Goal: Contribute content: Contribute content

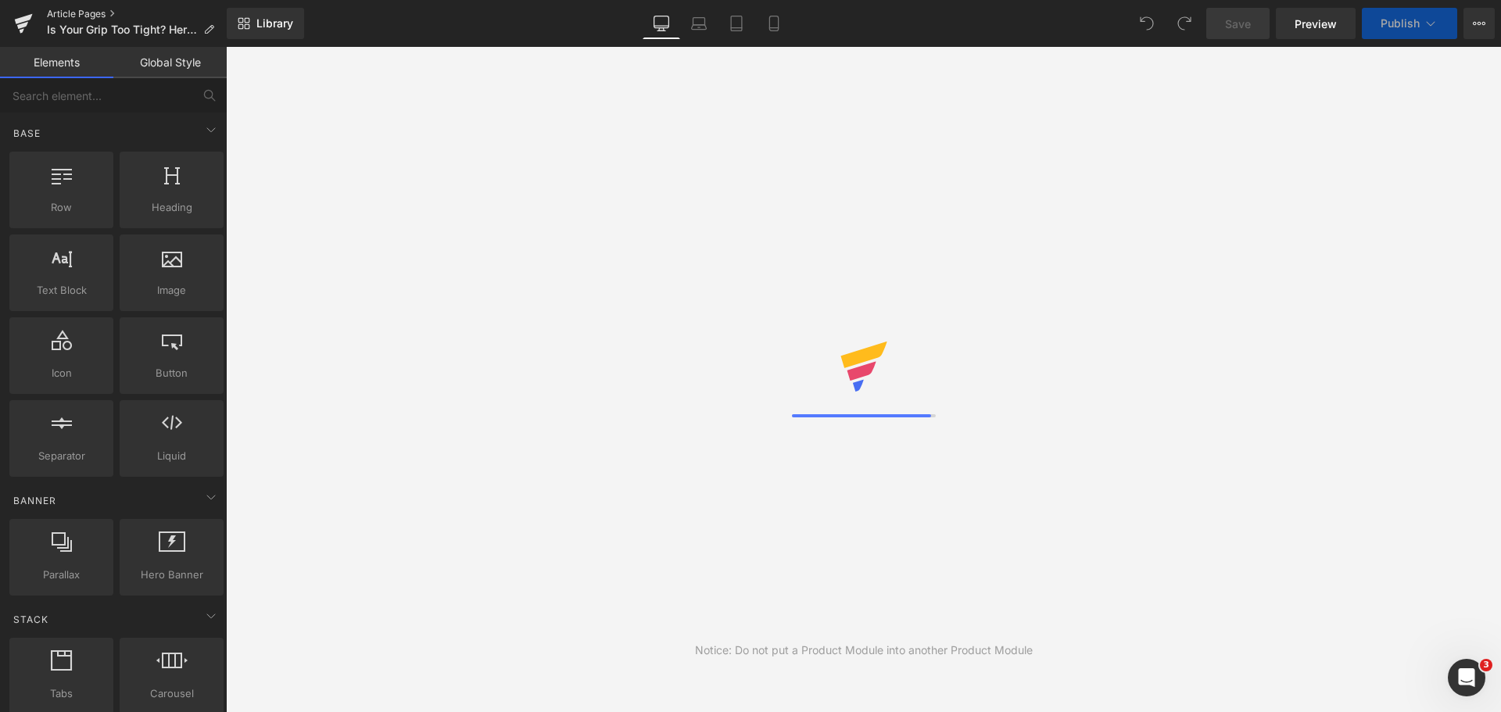
click at [82, 13] on link "Article Pages" at bounding box center [137, 14] width 180 height 13
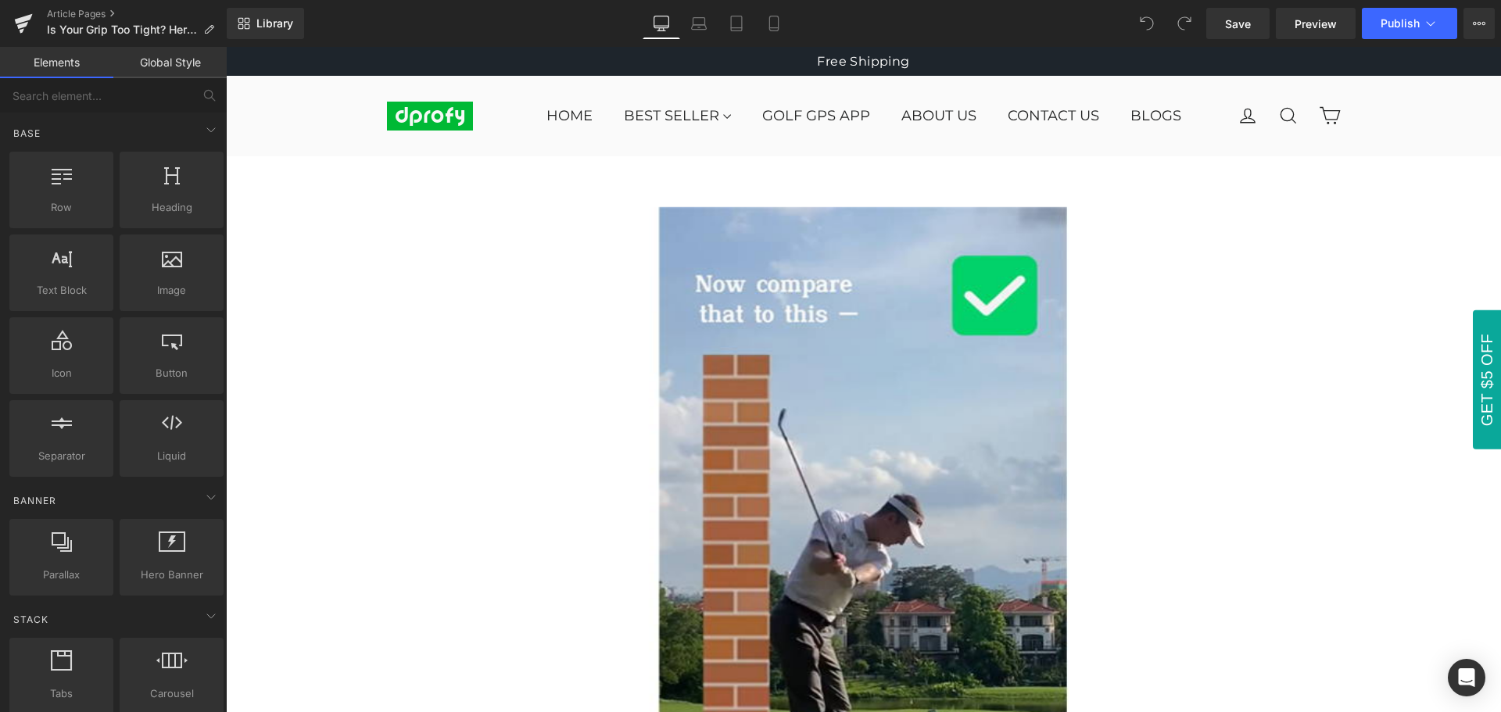
click at [934, 20] on div "Library Desktop Desktop Laptop Tablet Mobile Save Preview Publish Scheduled Vie…" at bounding box center [864, 23] width 1275 height 31
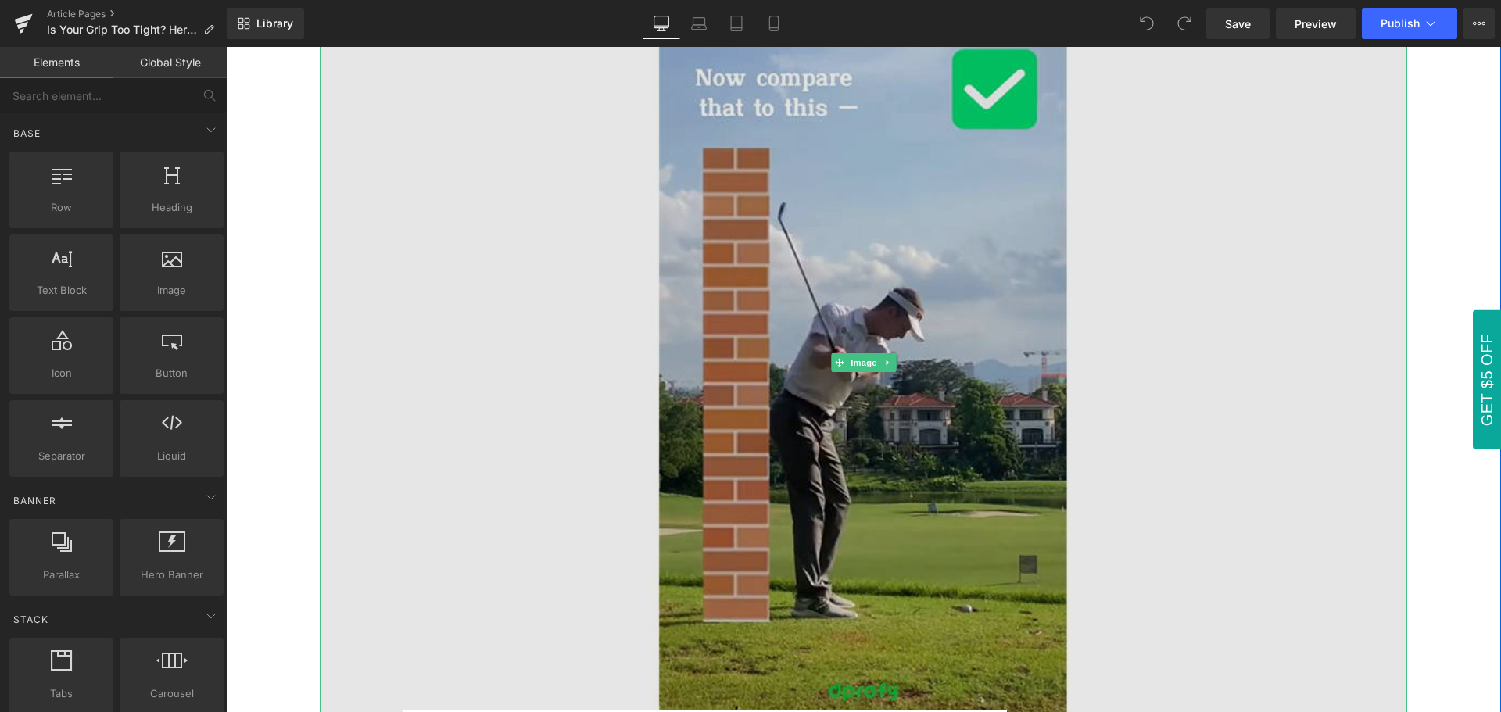
scroll to position [235, 0]
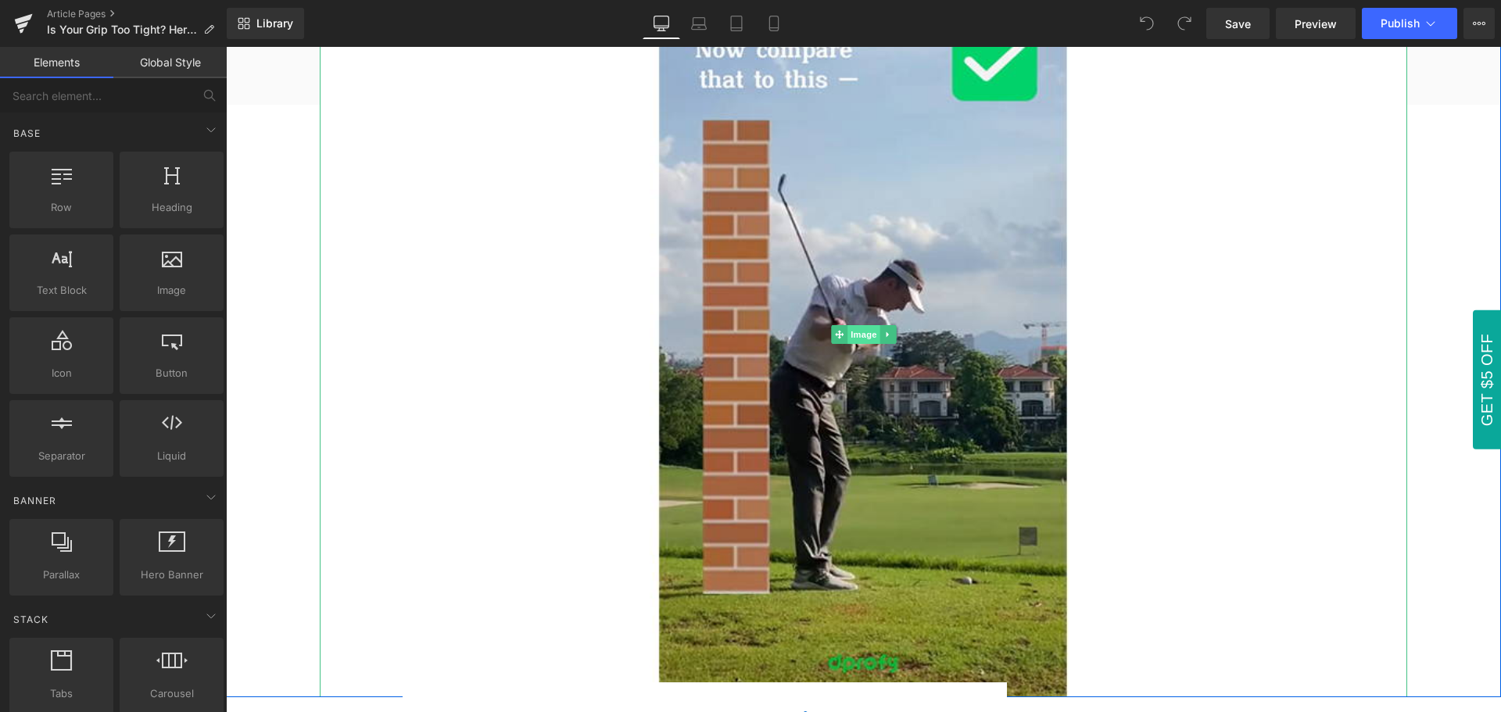
click at [855, 335] on span "Image" at bounding box center [864, 334] width 33 height 19
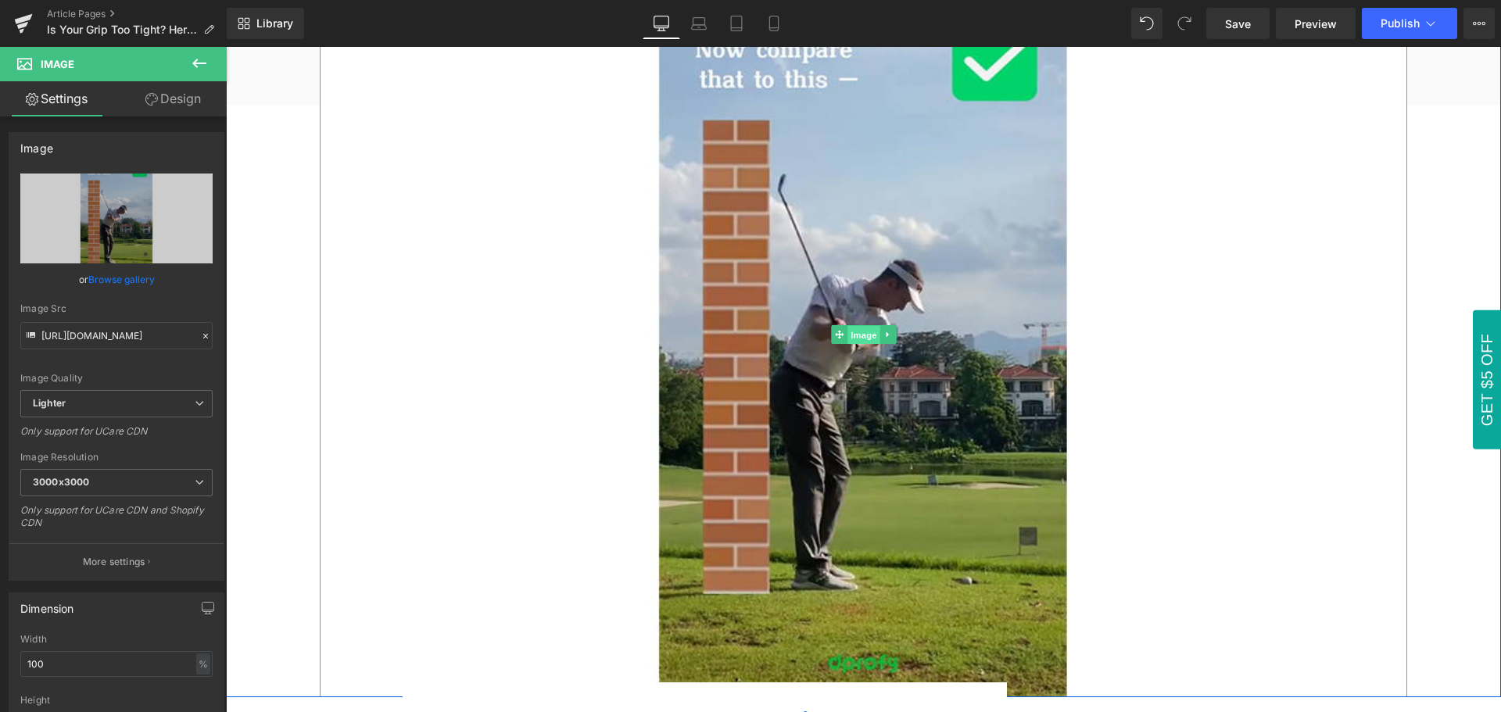
click at [856, 335] on span "Image" at bounding box center [864, 335] width 33 height 19
click at [856, 338] on span "Image" at bounding box center [864, 335] width 33 height 19
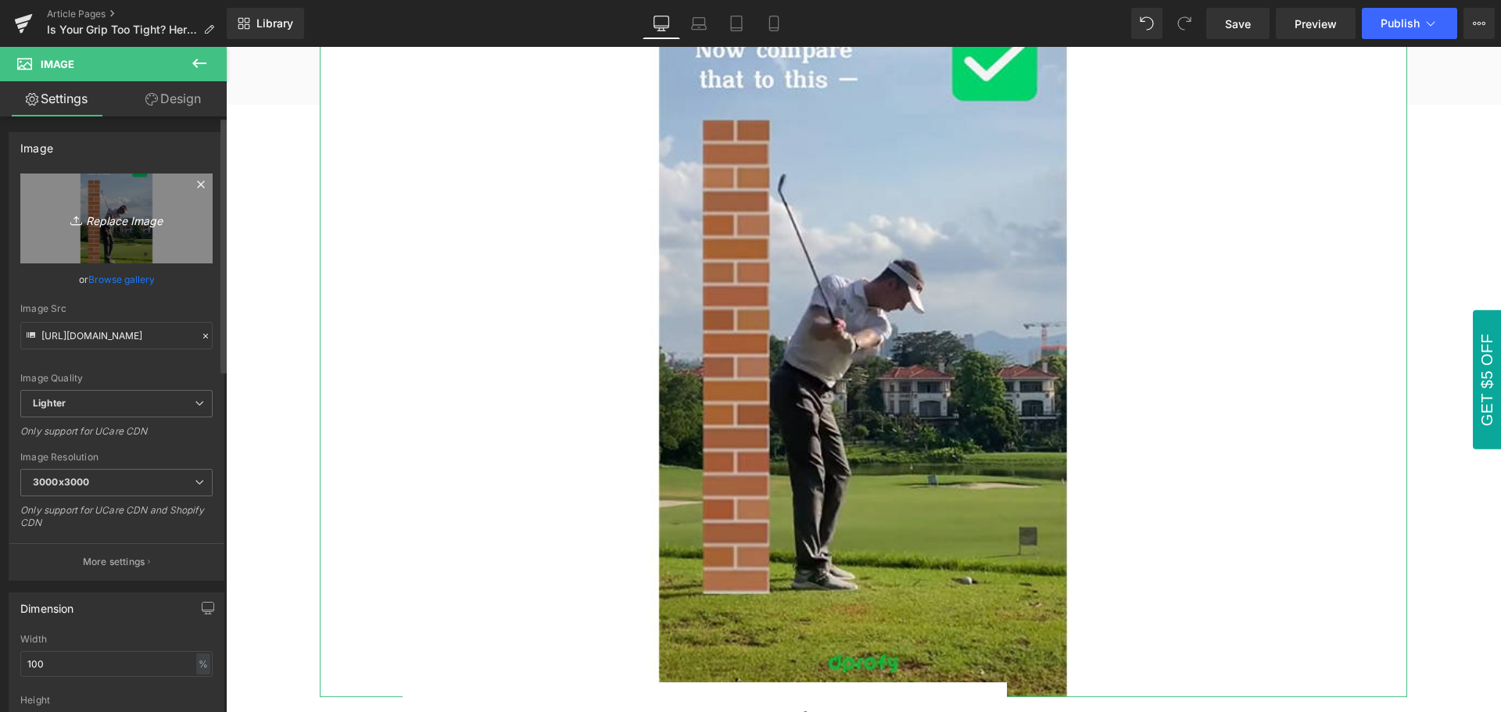
click at [113, 224] on icon "Replace Image" at bounding box center [116, 219] width 125 height 20
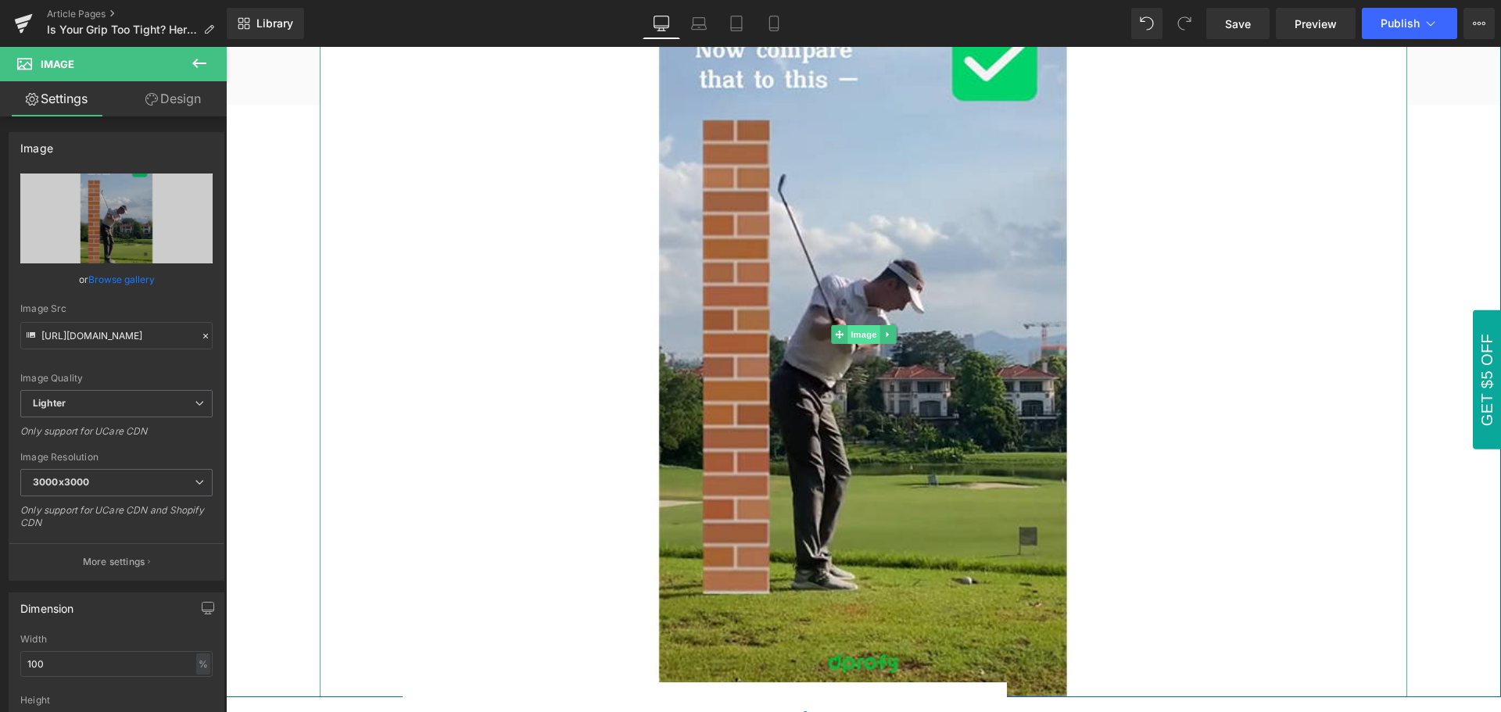
click at [858, 336] on span "Image" at bounding box center [864, 334] width 33 height 19
click at [853, 335] on span "Image" at bounding box center [864, 334] width 33 height 19
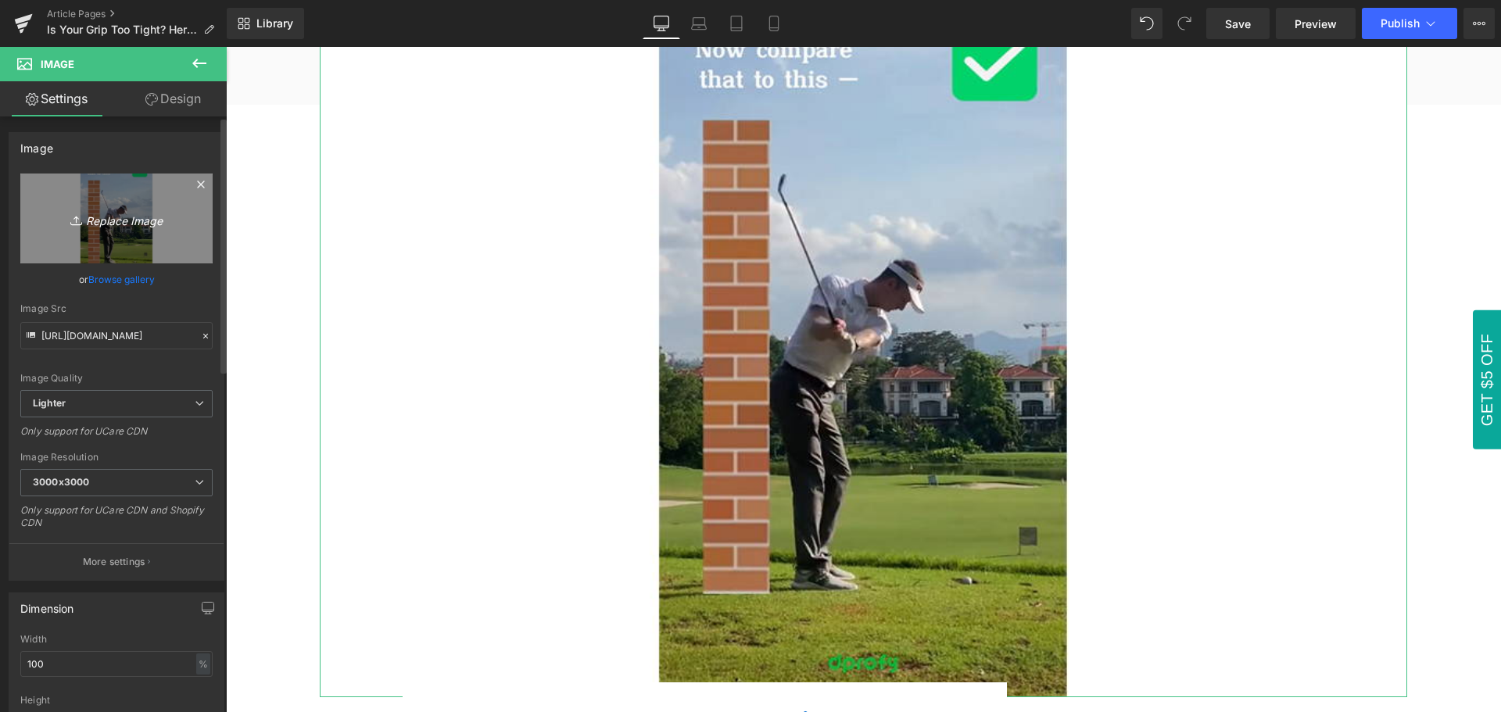
click at [109, 224] on icon "Replace Image" at bounding box center [116, 219] width 125 height 20
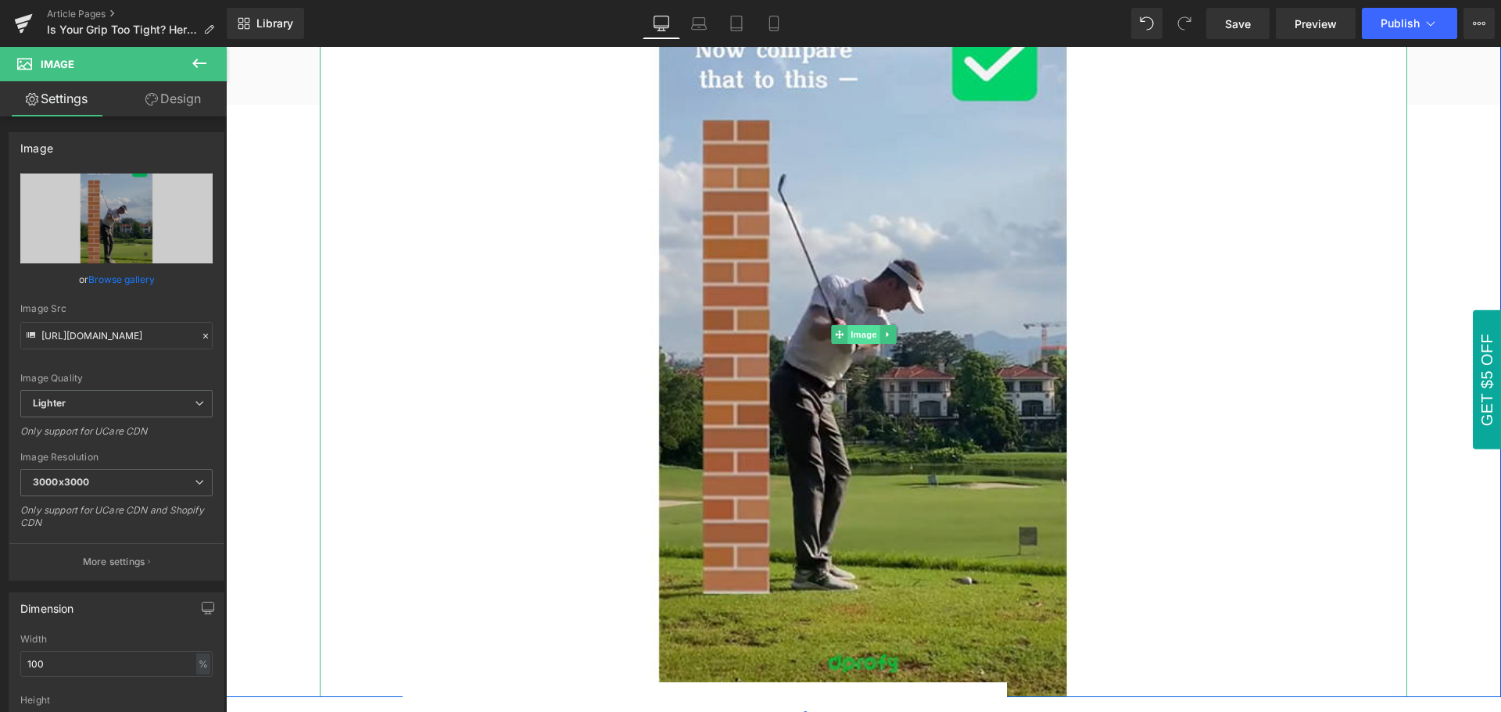
click at [855, 337] on span "Image" at bounding box center [864, 334] width 33 height 19
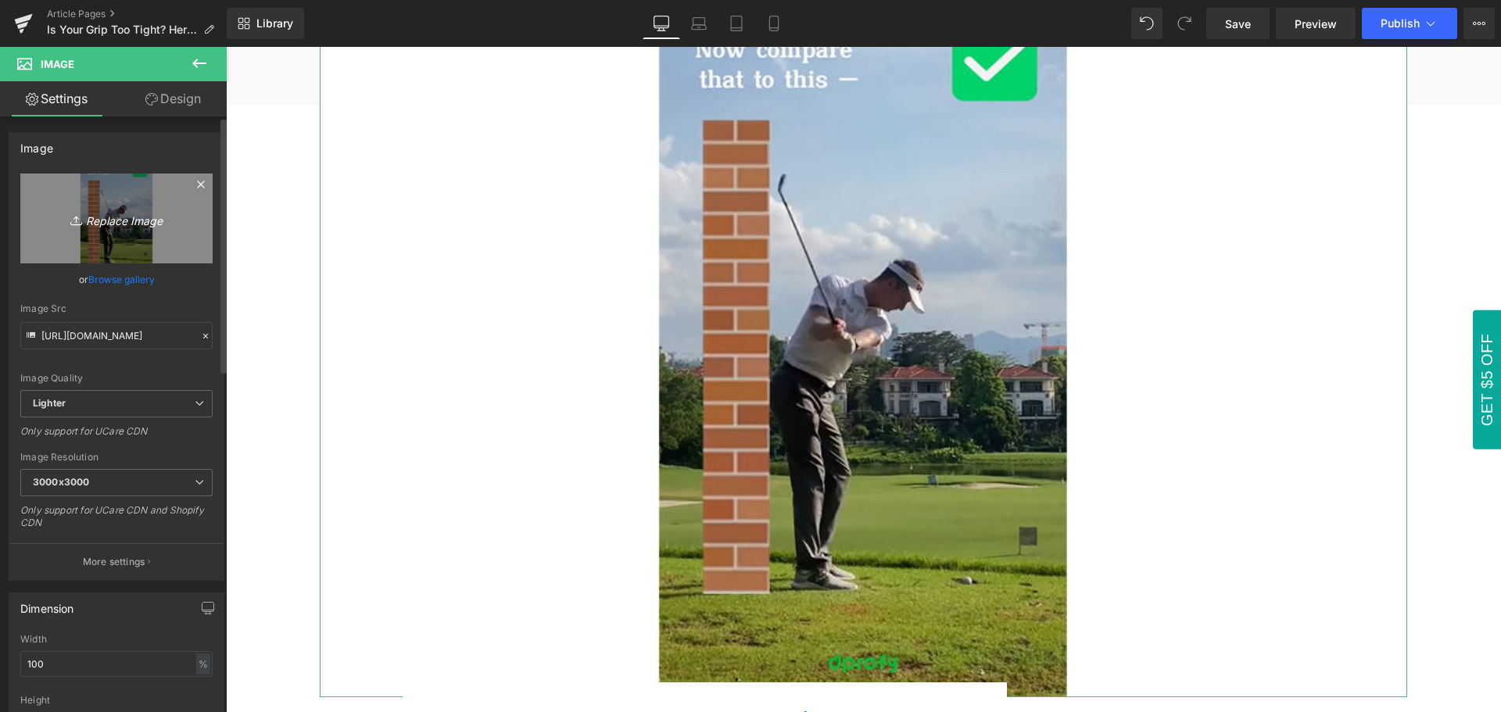
click at [102, 224] on icon "Replace Image" at bounding box center [116, 219] width 125 height 20
type input "C:\fakepath\Is Your Grip Too Tight Here’s a Quick Fix.jpg"
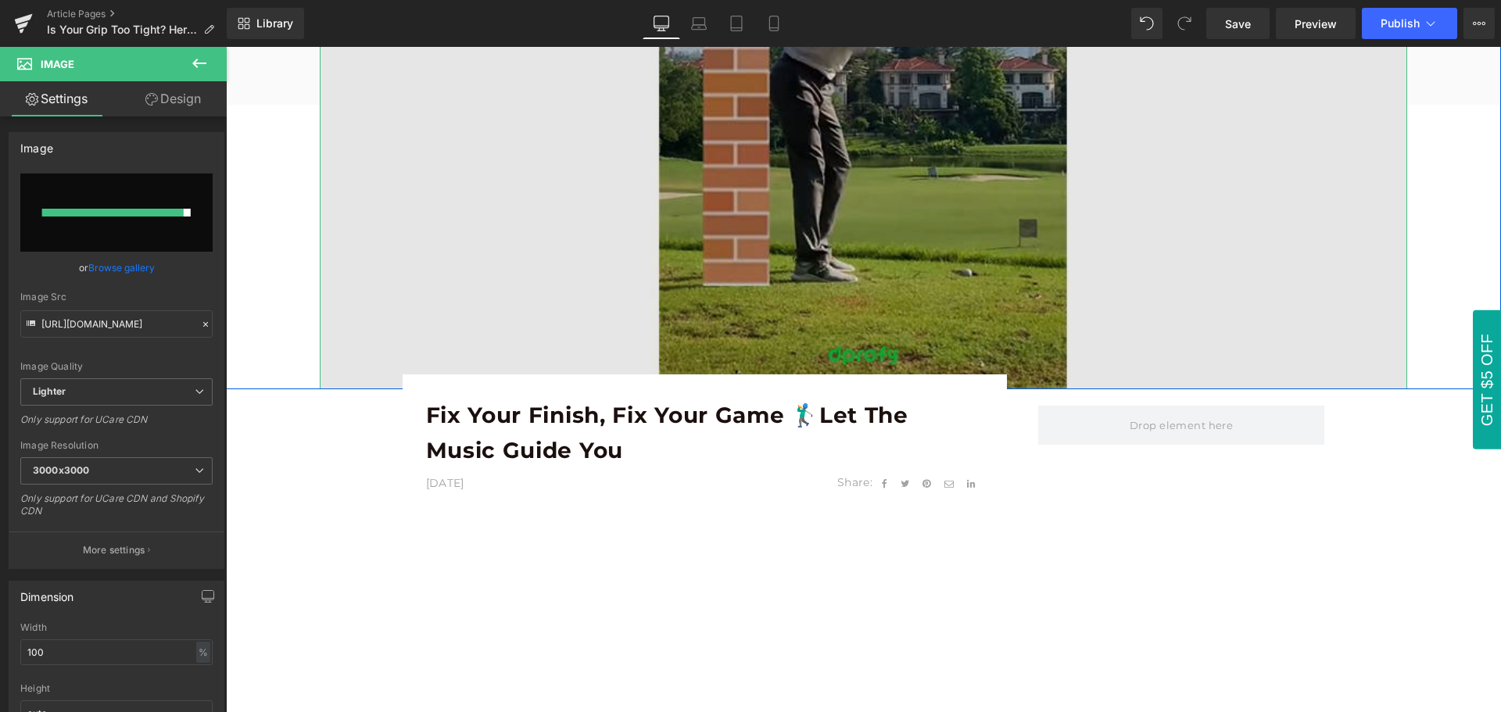
scroll to position [626, 0]
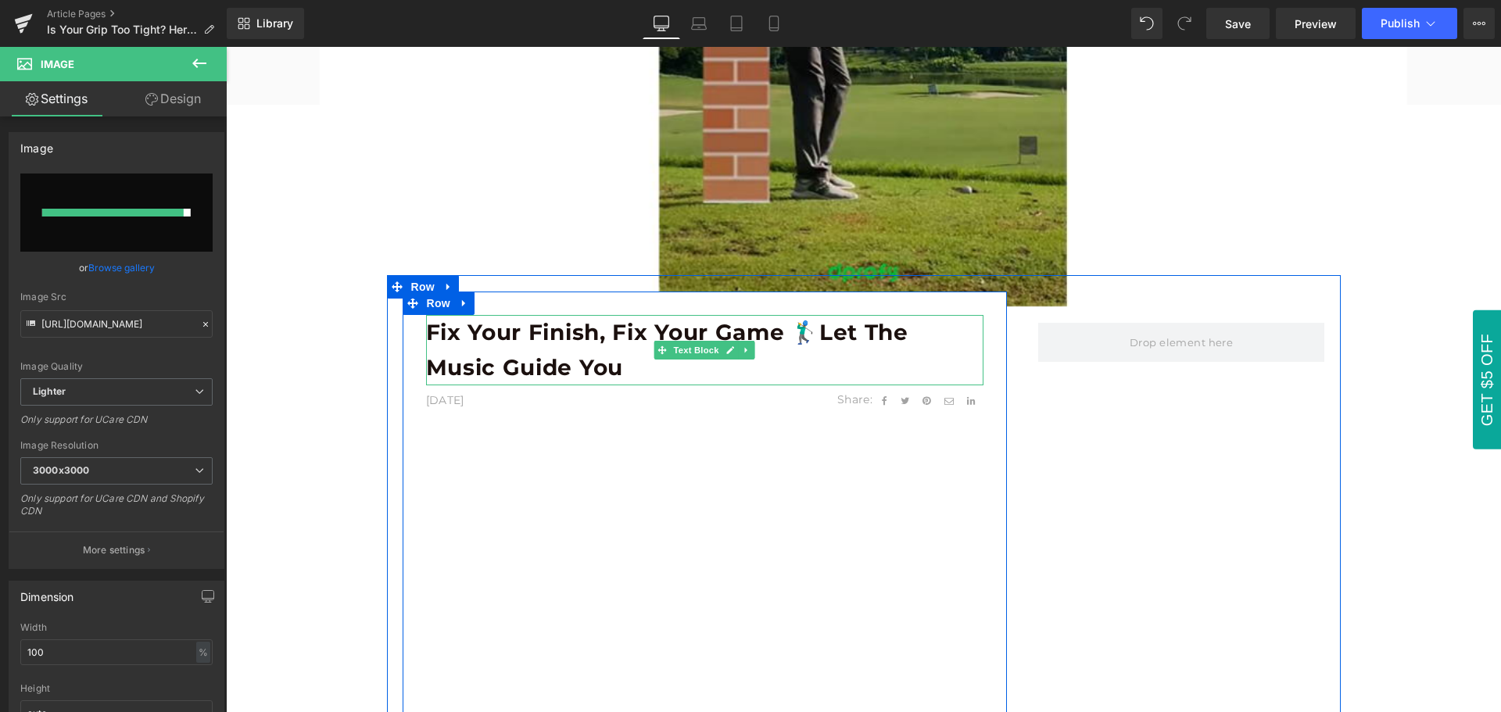
click at [554, 351] on p "Fix Your Finish, Fix Your Game 🏌️‍♂️Let the Music Guide You" at bounding box center [705, 350] width 558 height 70
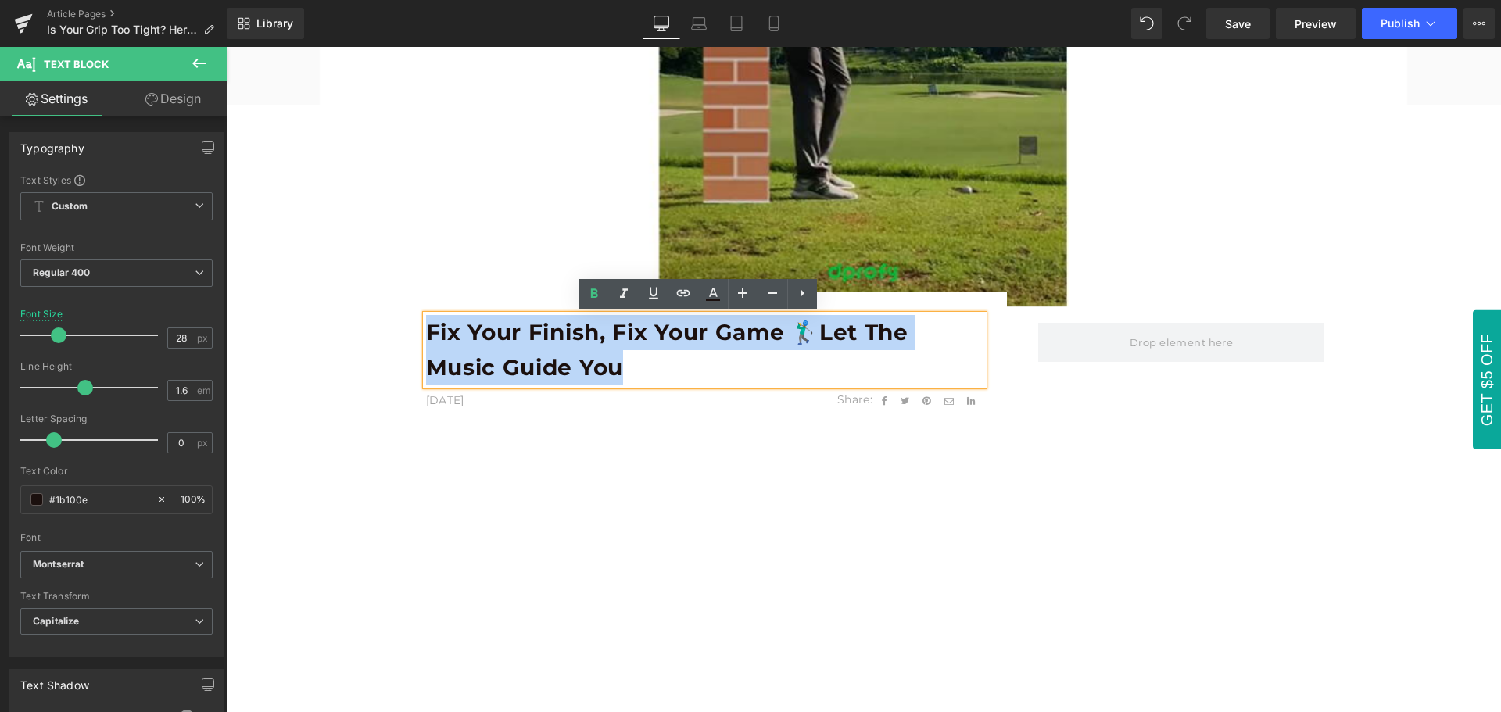
drag, startPoint x: 421, startPoint y: 331, endPoint x: 616, endPoint y: 365, distance: 197.7
click at [616, 365] on b "Fix Your Finish, Fix Your Game 🏌️‍♂️Let the Music Guide You" at bounding box center [667, 350] width 482 height 62
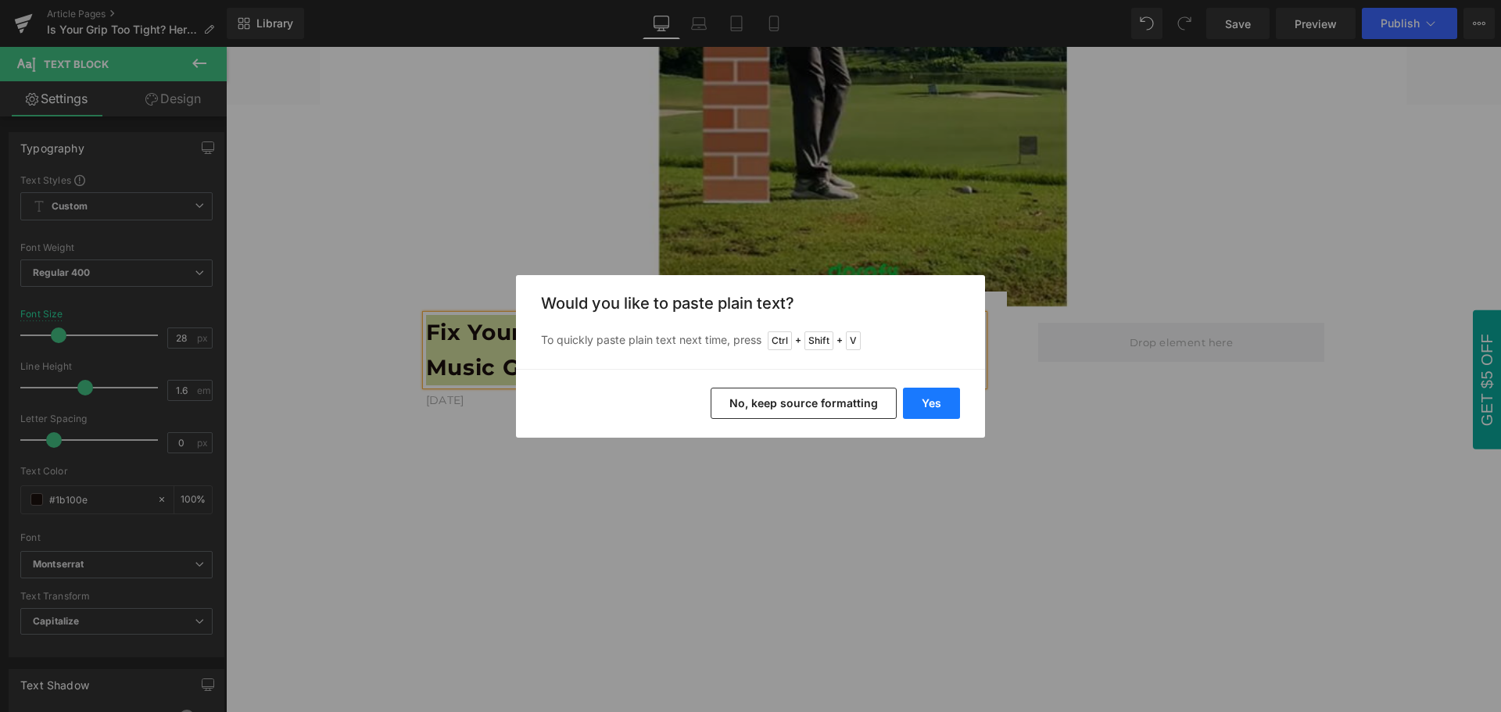
click at [927, 406] on button "Yes" at bounding box center [931, 403] width 57 height 31
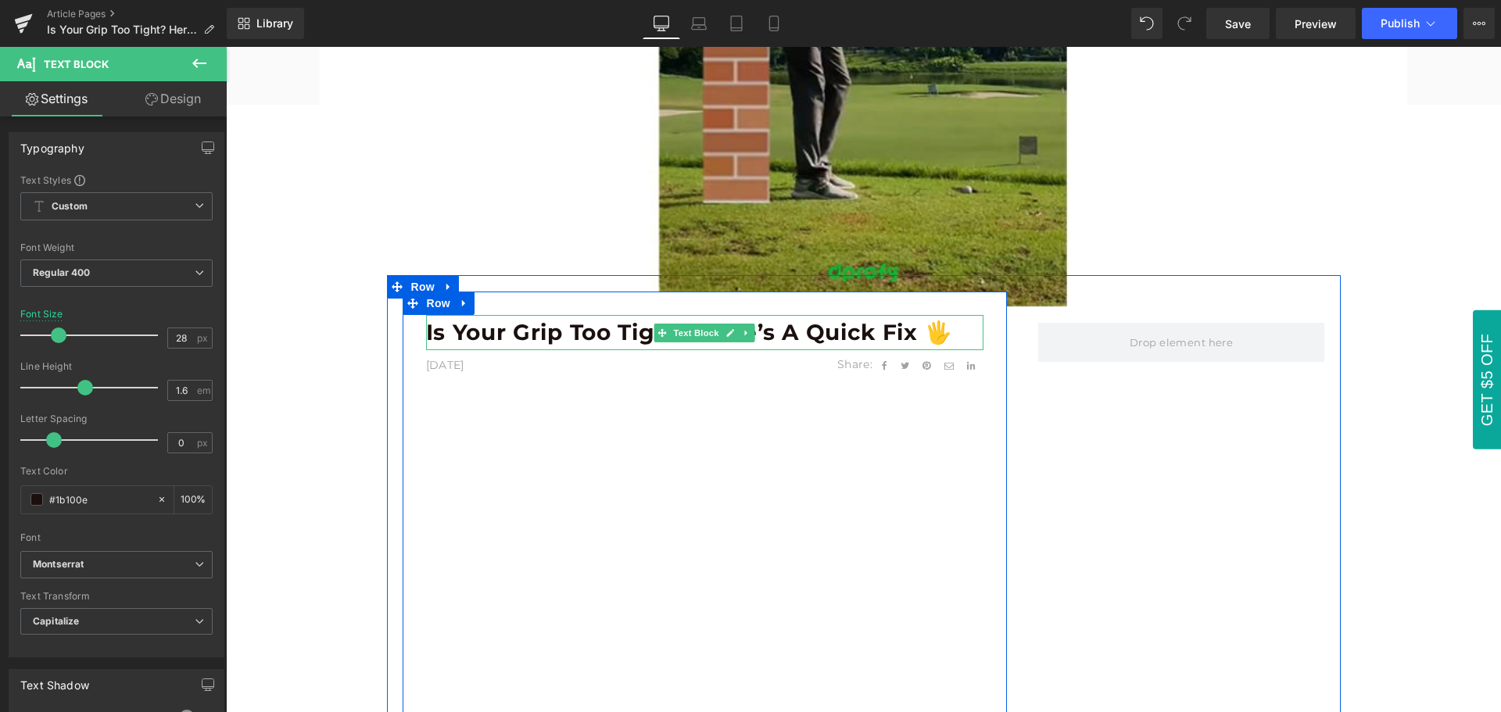
click at [446, 336] on b "Is Your Grip Too Tight? Here’s a Quick Fix 🖐️" at bounding box center [689, 332] width 527 height 27
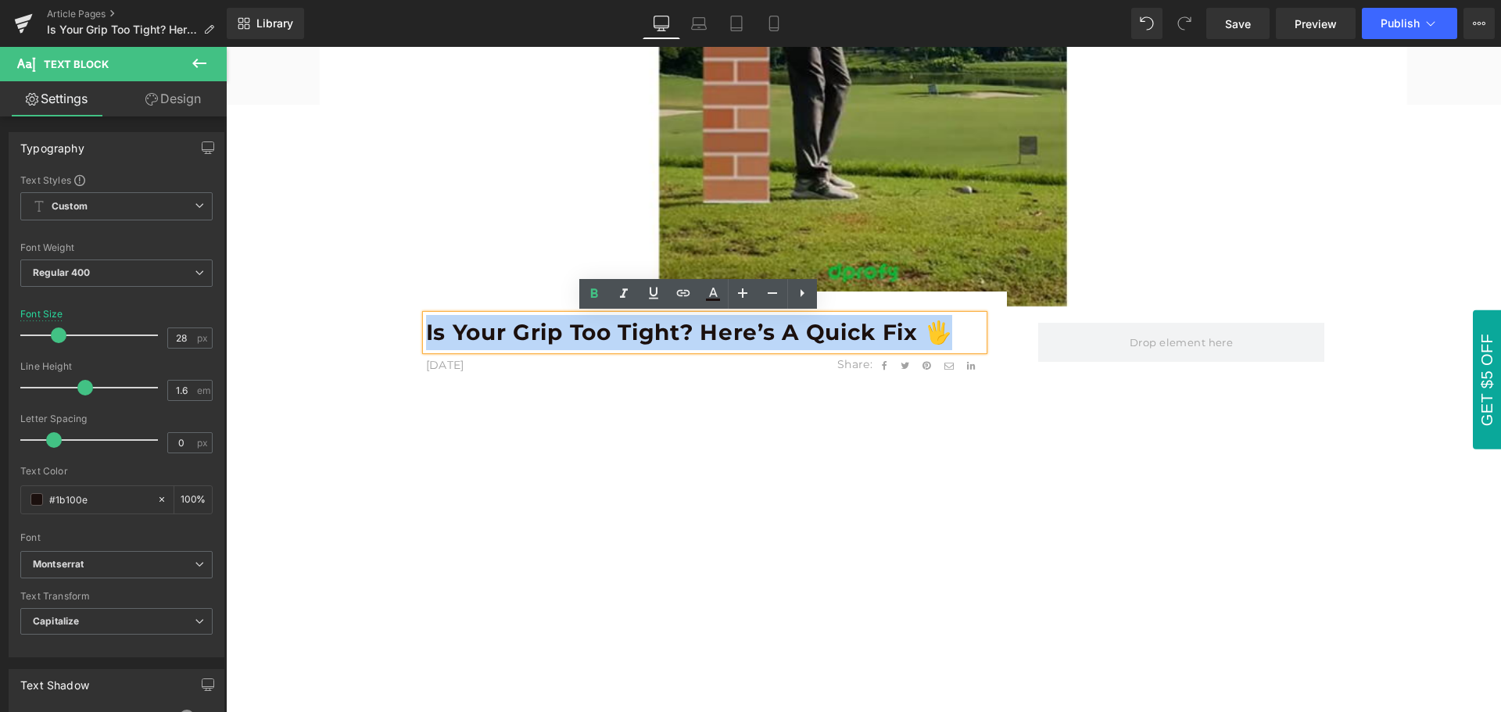
drag, startPoint x: 421, startPoint y: 334, endPoint x: 938, endPoint y: 330, distance: 516.9
click at [938, 330] on b "Is Your Grip Too Tight? Here’s a Quick Fix 🖐️" at bounding box center [689, 332] width 527 height 27
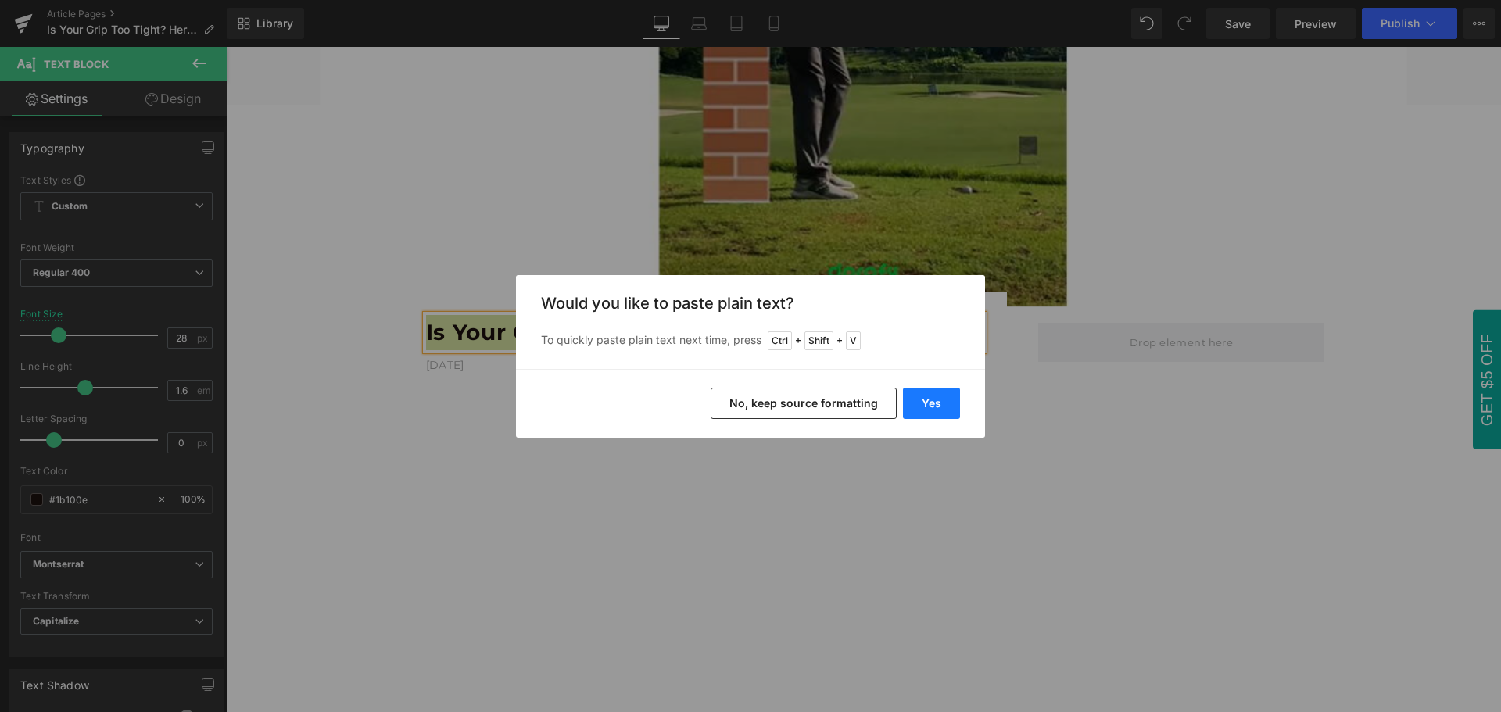
click at [943, 407] on button "Yes" at bounding box center [931, 403] width 57 height 31
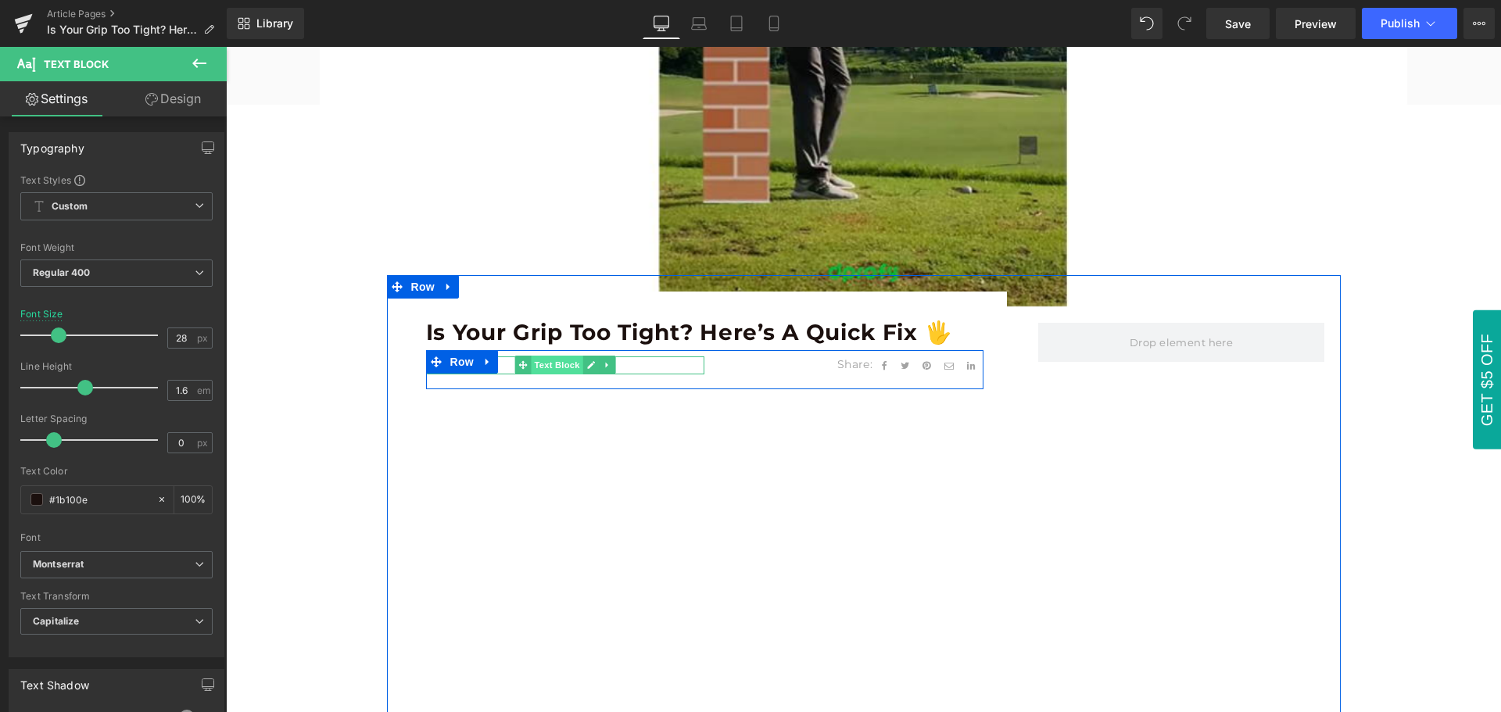
click at [554, 367] on span "Text Block" at bounding box center [557, 365] width 52 height 19
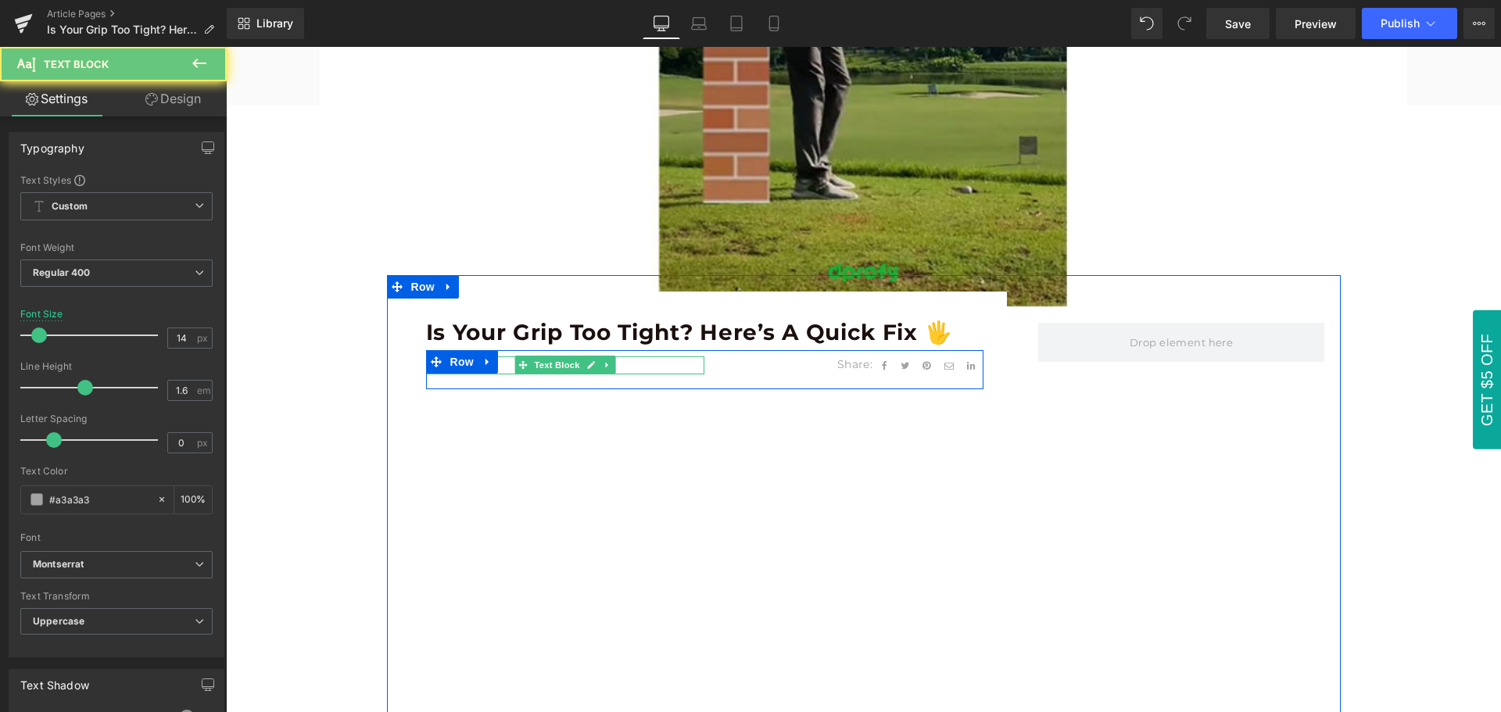
click at [636, 364] on p "[DATE]" at bounding box center [565, 365] width 279 height 17
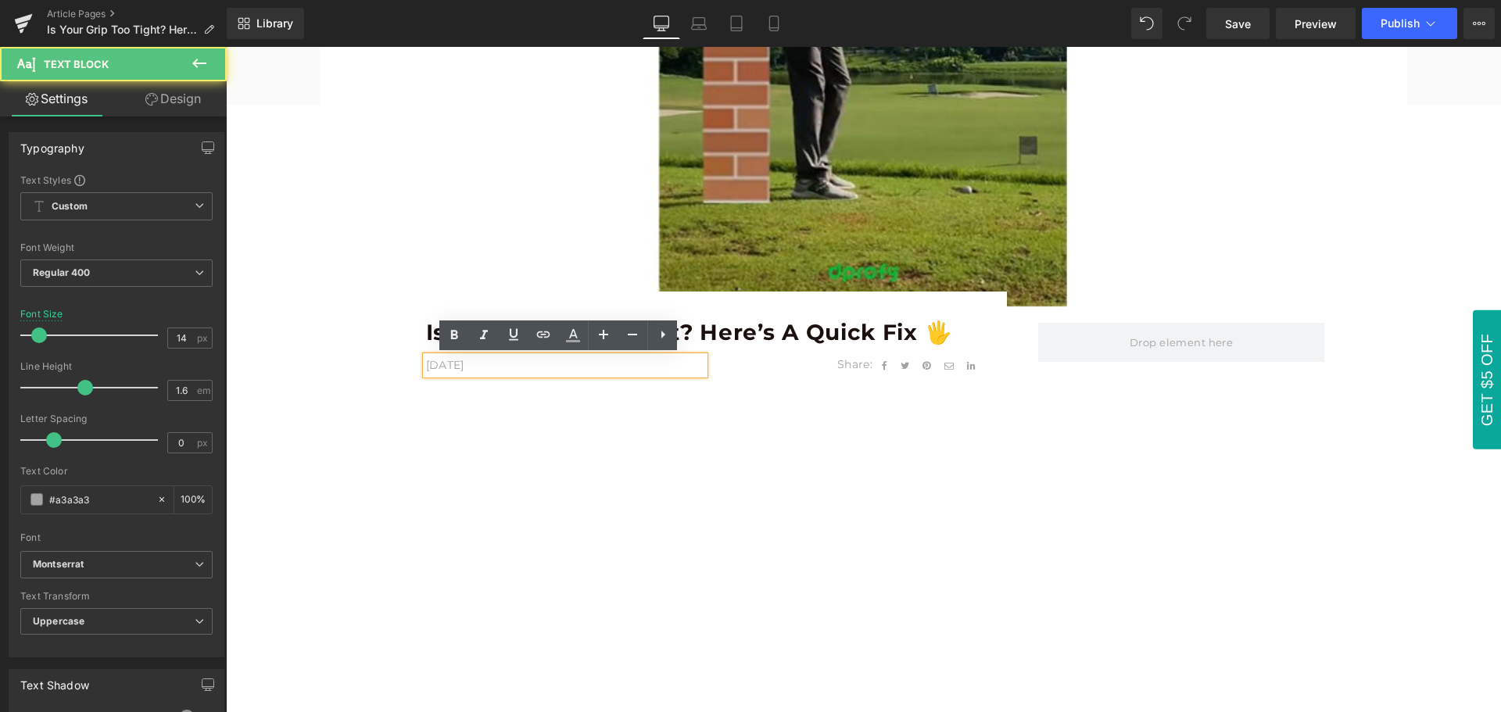
click at [502, 366] on p "[DATE]" at bounding box center [565, 365] width 279 height 17
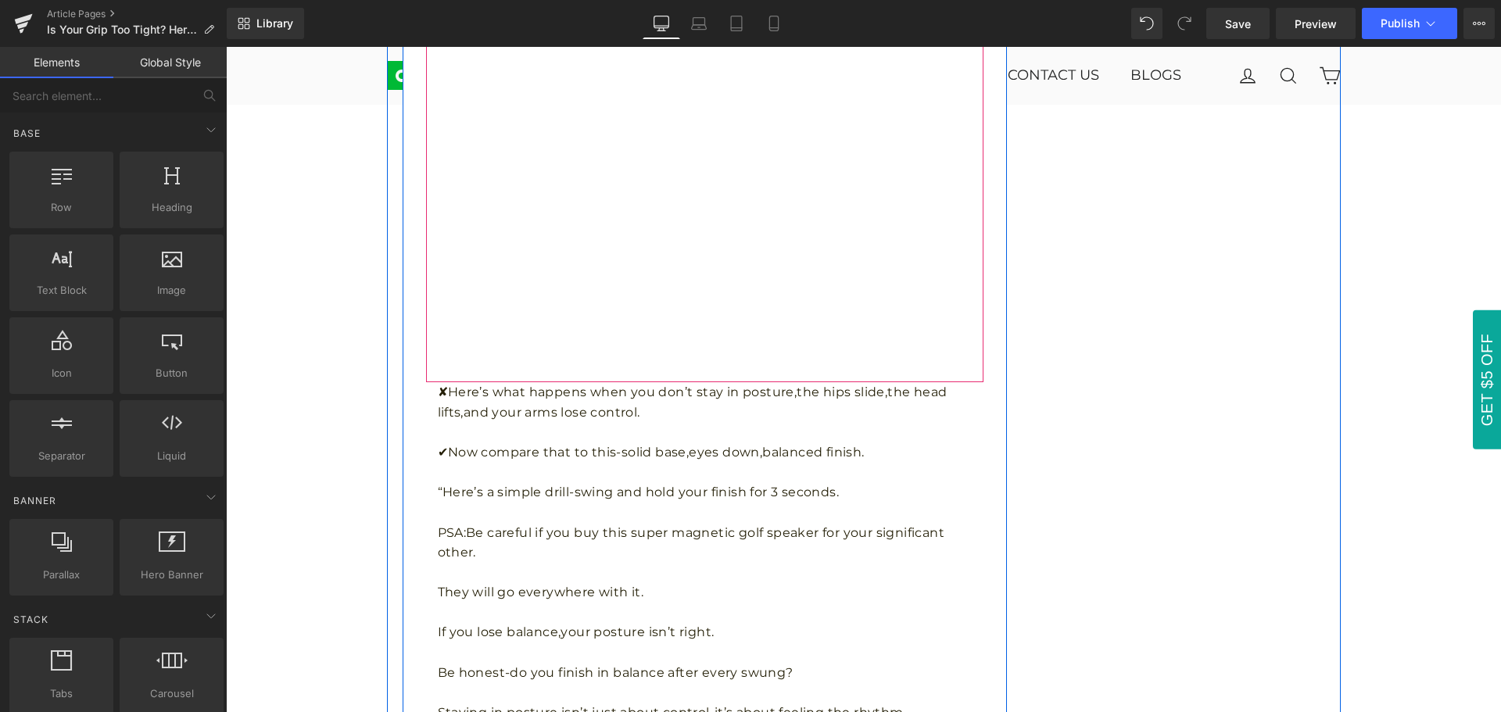
scroll to position [1720, 0]
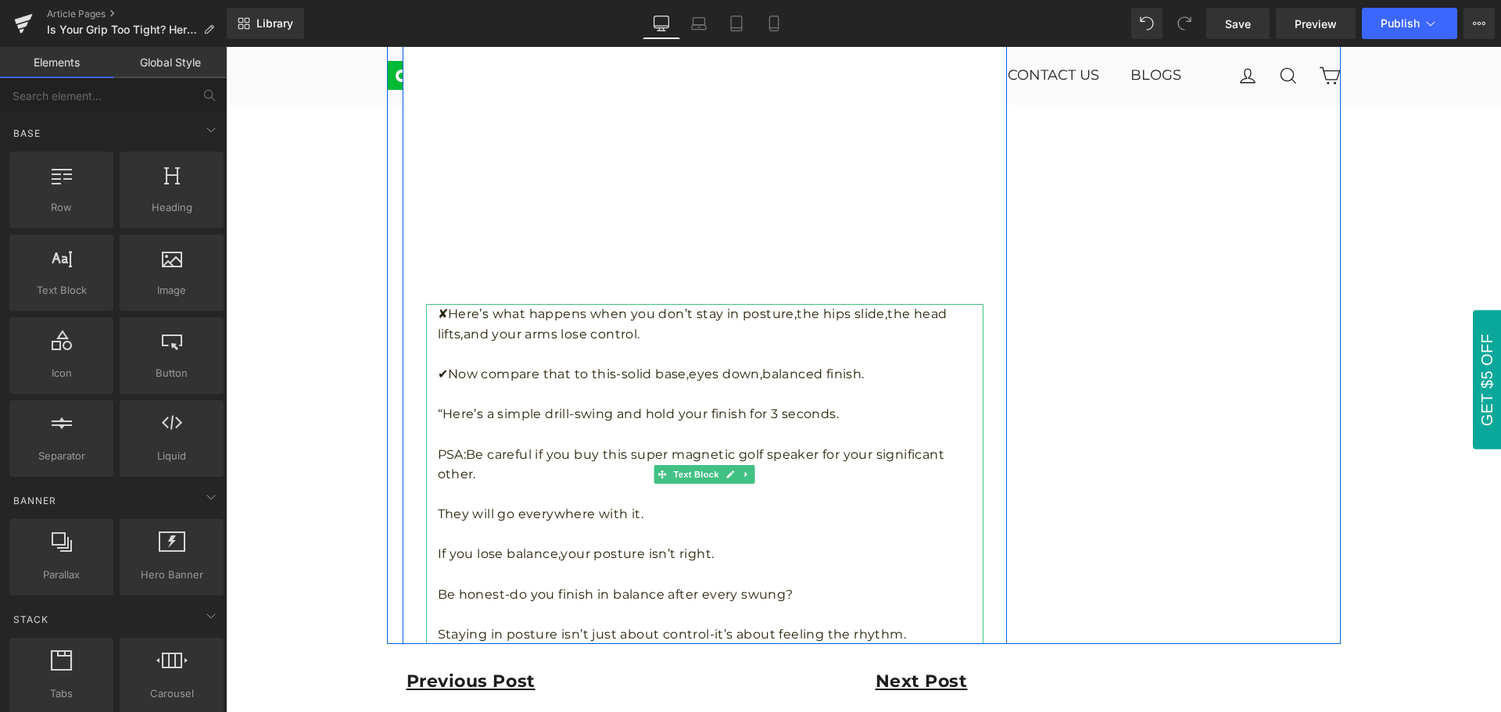
click at [579, 403] on p at bounding box center [711, 395] width 546 height 20
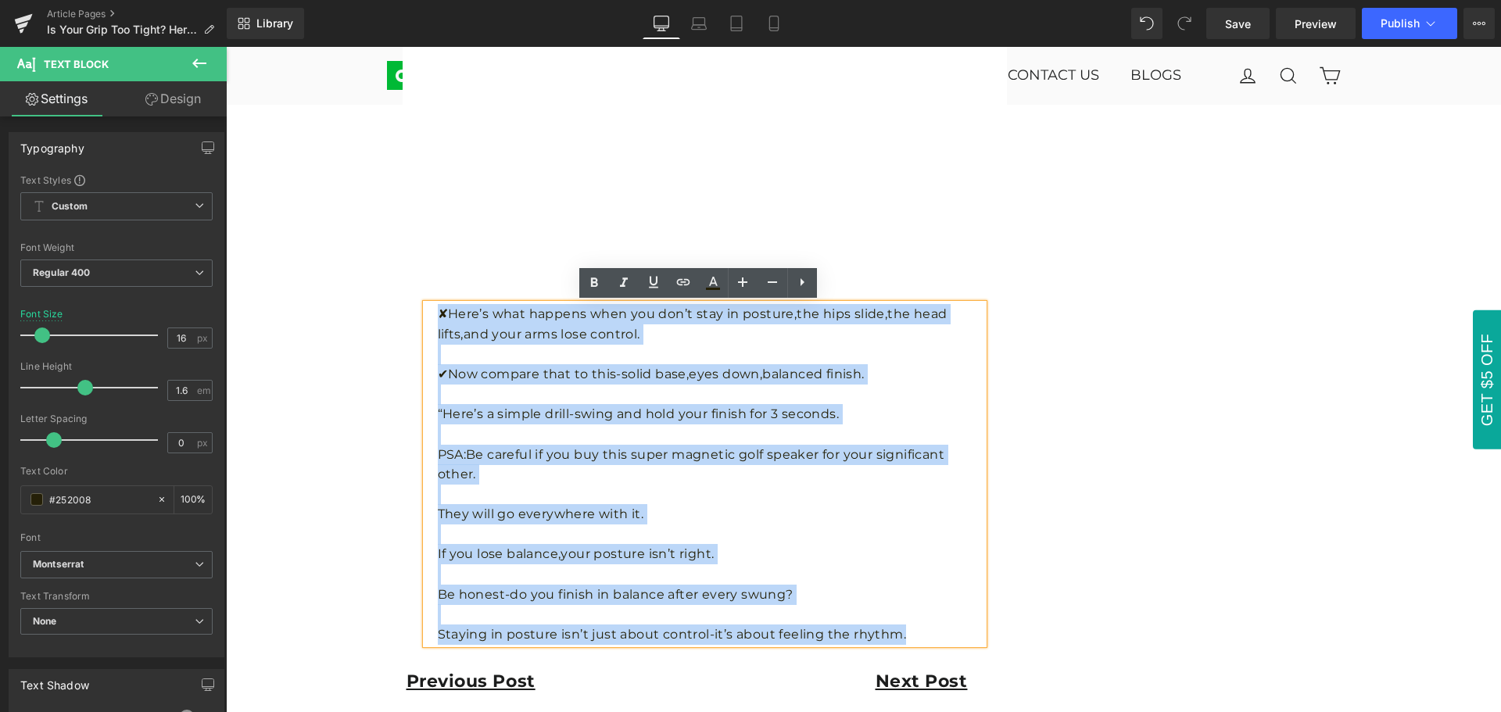
drag, startPoint x: 432, startPoint y: 312, endPoint x: 896, endPoint y: 626, distance: 560.2
click at [896, 626] on div "✘Here’s what happens when you don’t stay in posture,the hips slide,the head lif…" at bounding box center [705, 474] width 558 height 340
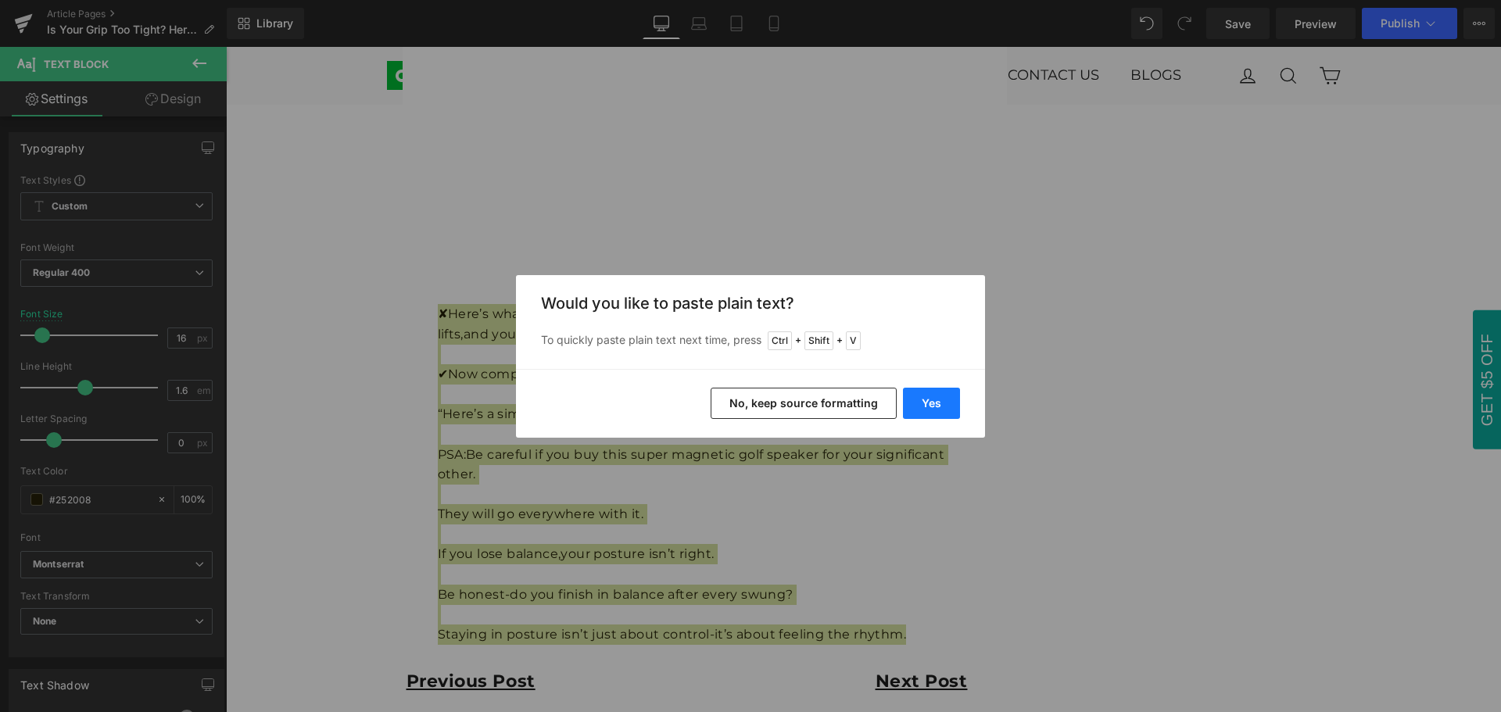
click at [945, 414] on button "Yes" at bounding box center [931, 403] width 57 height 31
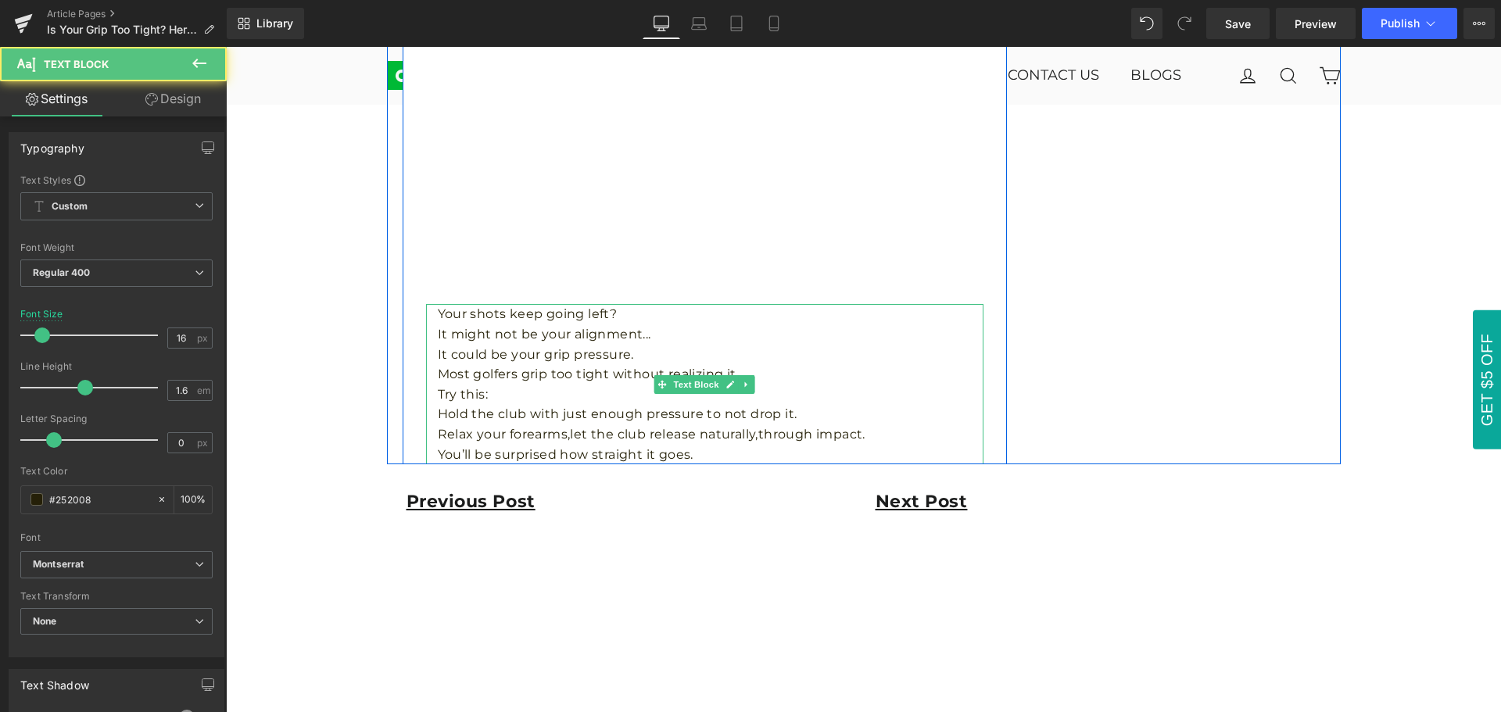
click at [500, 386] on p "Try this:" at bounding box center [711, 395] width 546 height 20
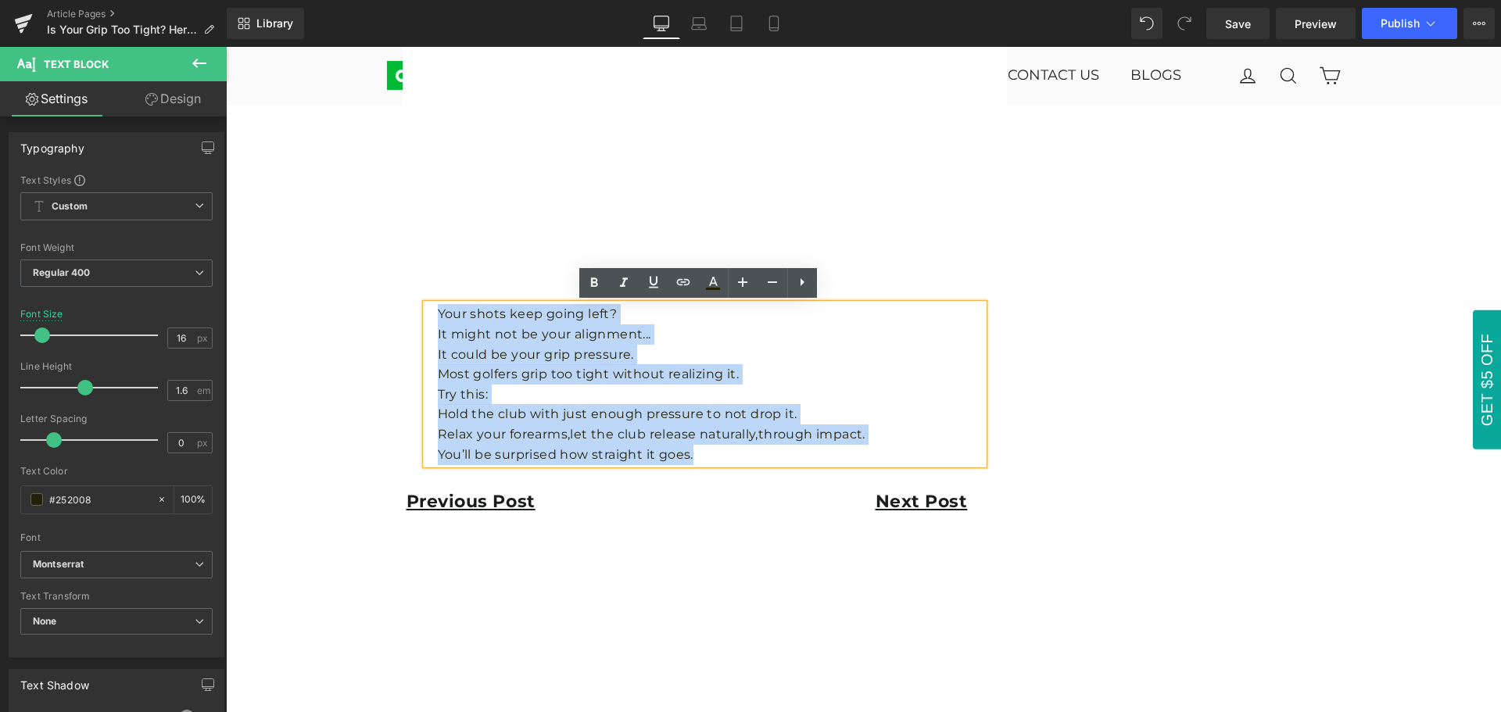
drag, startPoint x: 431, startPoint y: 314, endPoint x: 695, endPoint y: 445, distance: 295.1
click at [695, 445] on div "Your shots keep going left? It might not be your alignment... It could be you…" at bounding box center [705, 384] width 558 height 160
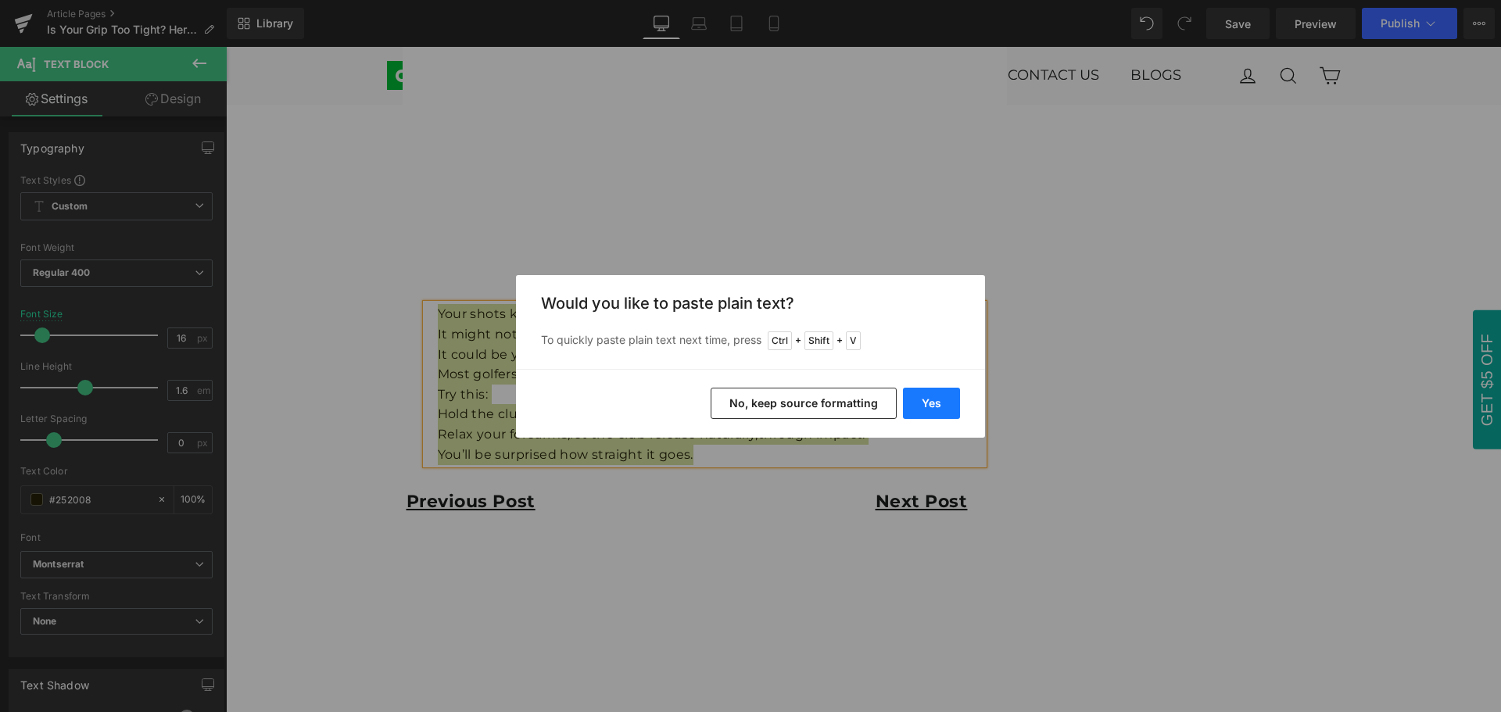
click at [939, 415] on button "Yes" at bounding box center [931, 403] width 57 height 31
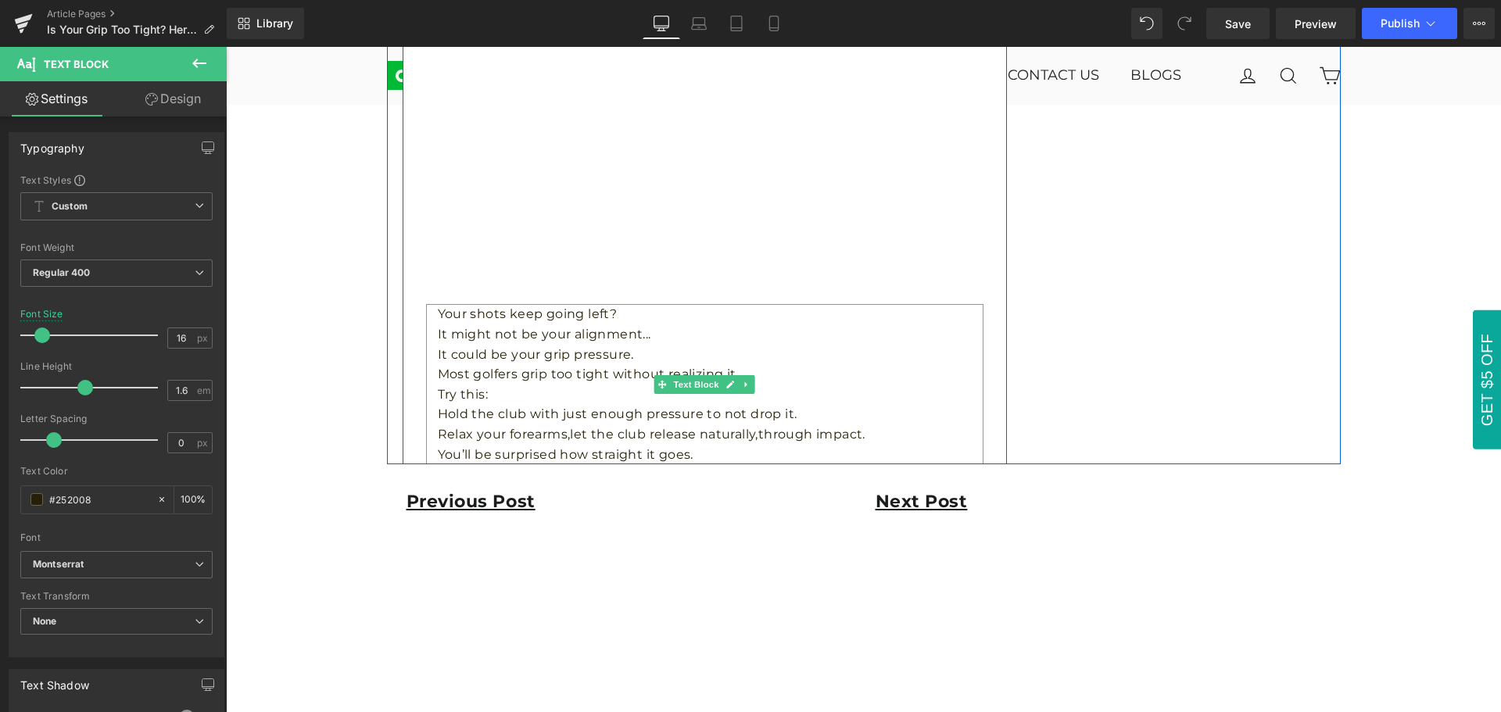
click at [644, 312] on p "Your shots keep going left?" at bounding box center [711, 314] width 546 height 20
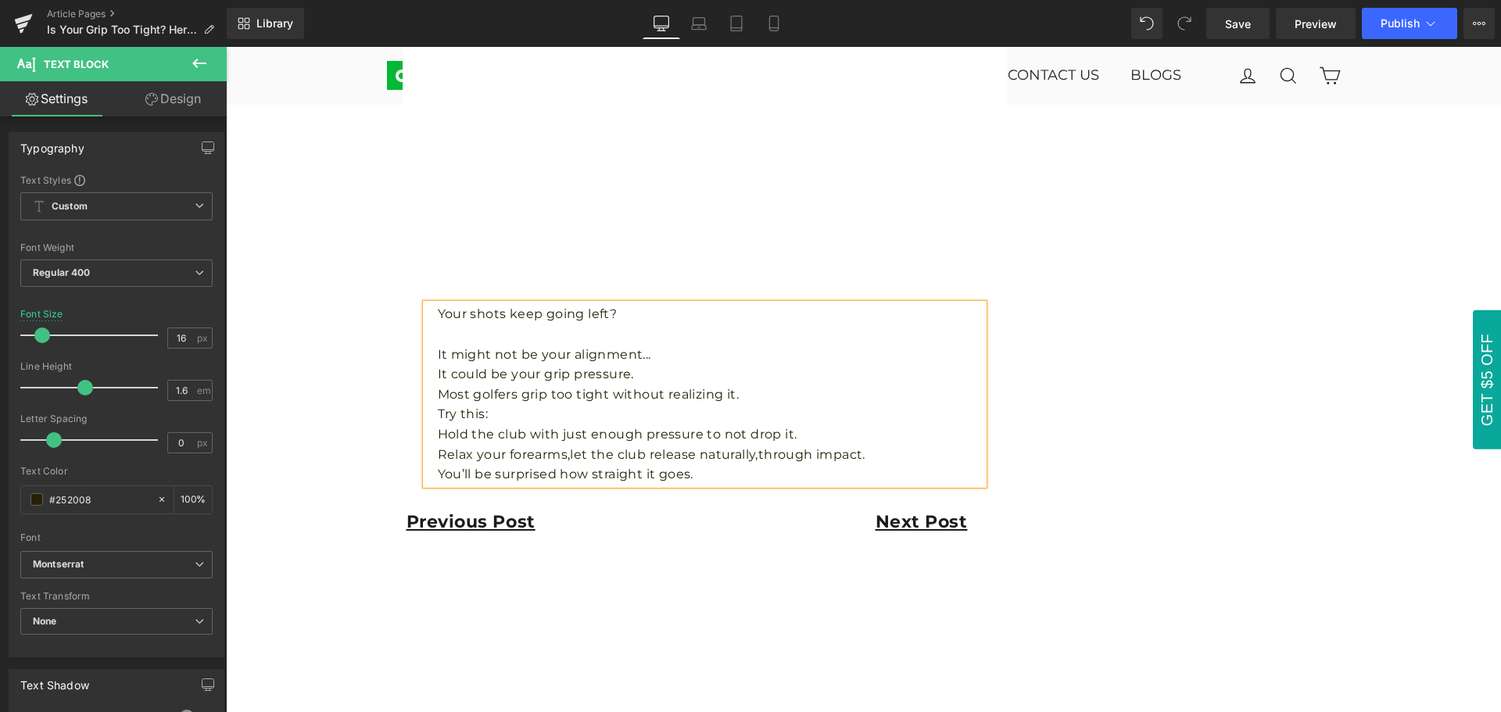
click at [672, 355] on p "It might not be your alignment..." at bounding box center [711, 355] width 546 height 20
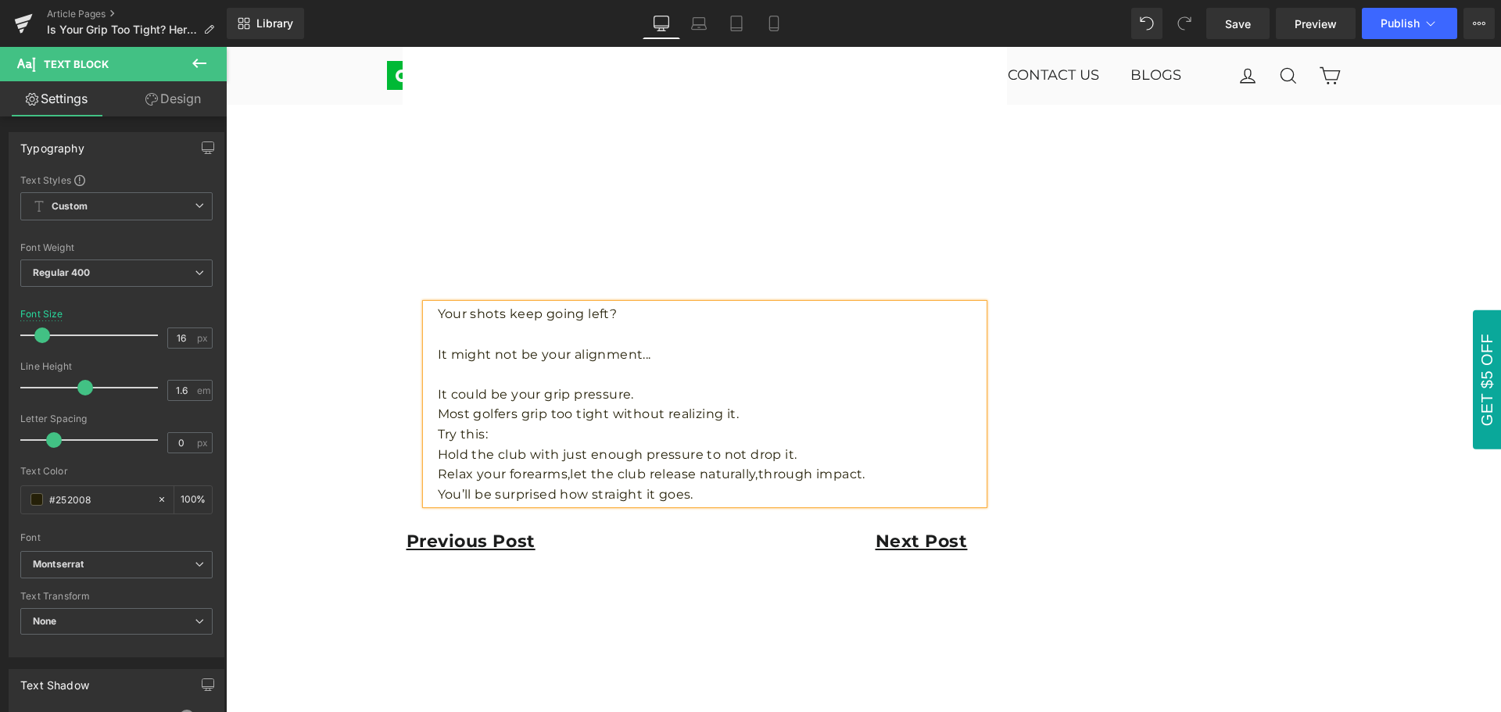
click at [656, 401] on p "It could be your grip pressure." at bounding box center [711, 395] width 546 height 20
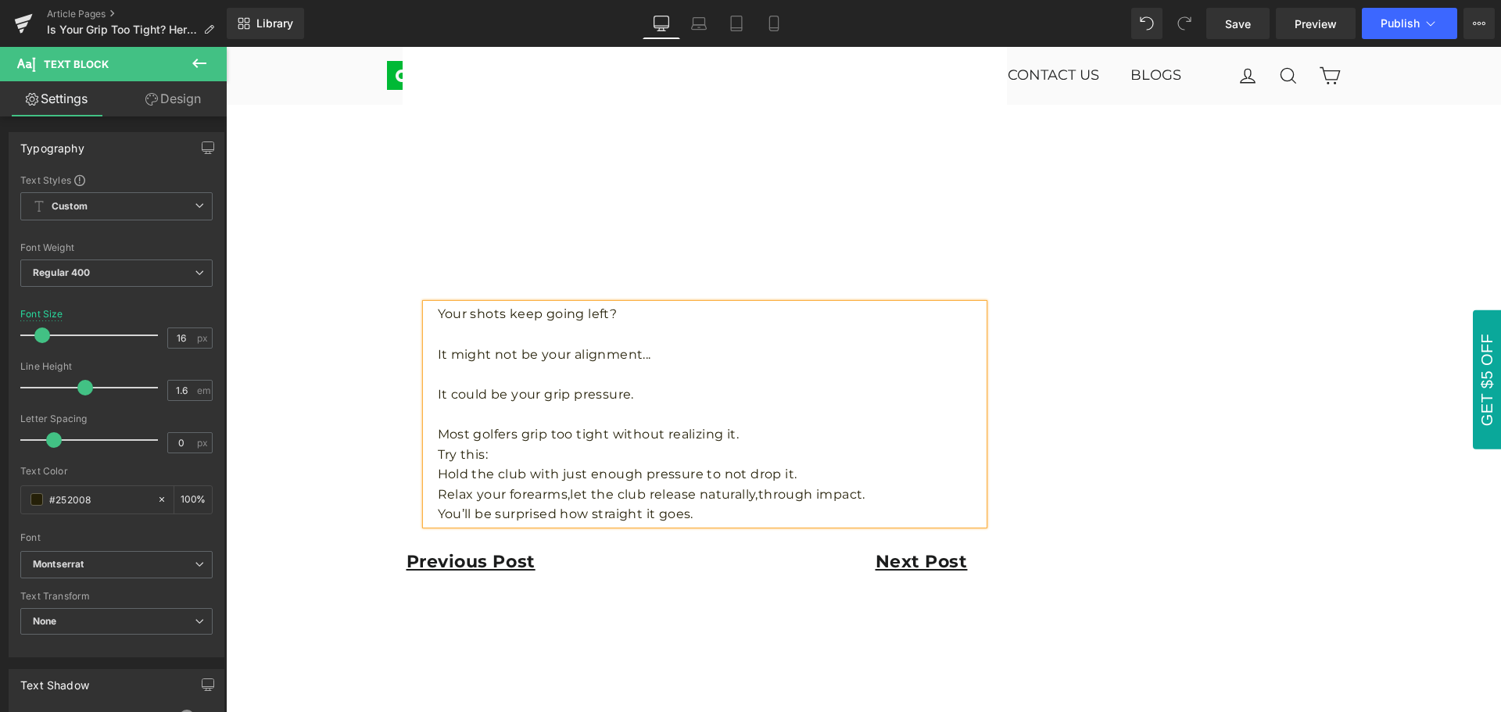
click at [800, 439] on p "Most golfers grip too tight without realizing it." at bounding box center [711, 435] width 546 height 20
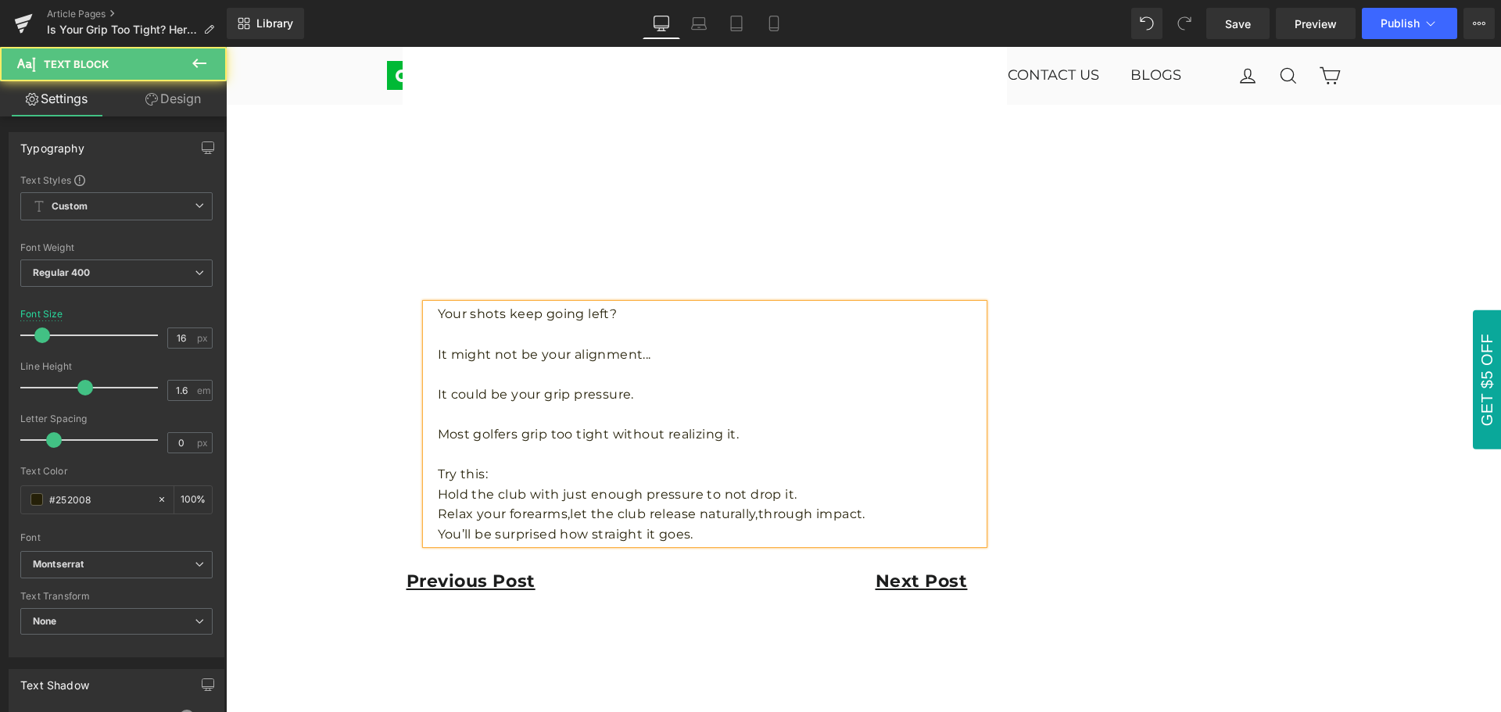
click at [810, 497] on p "Hold the club with just enough pressure to not drop it." at bounding box center [711, 495] width 546 height 20
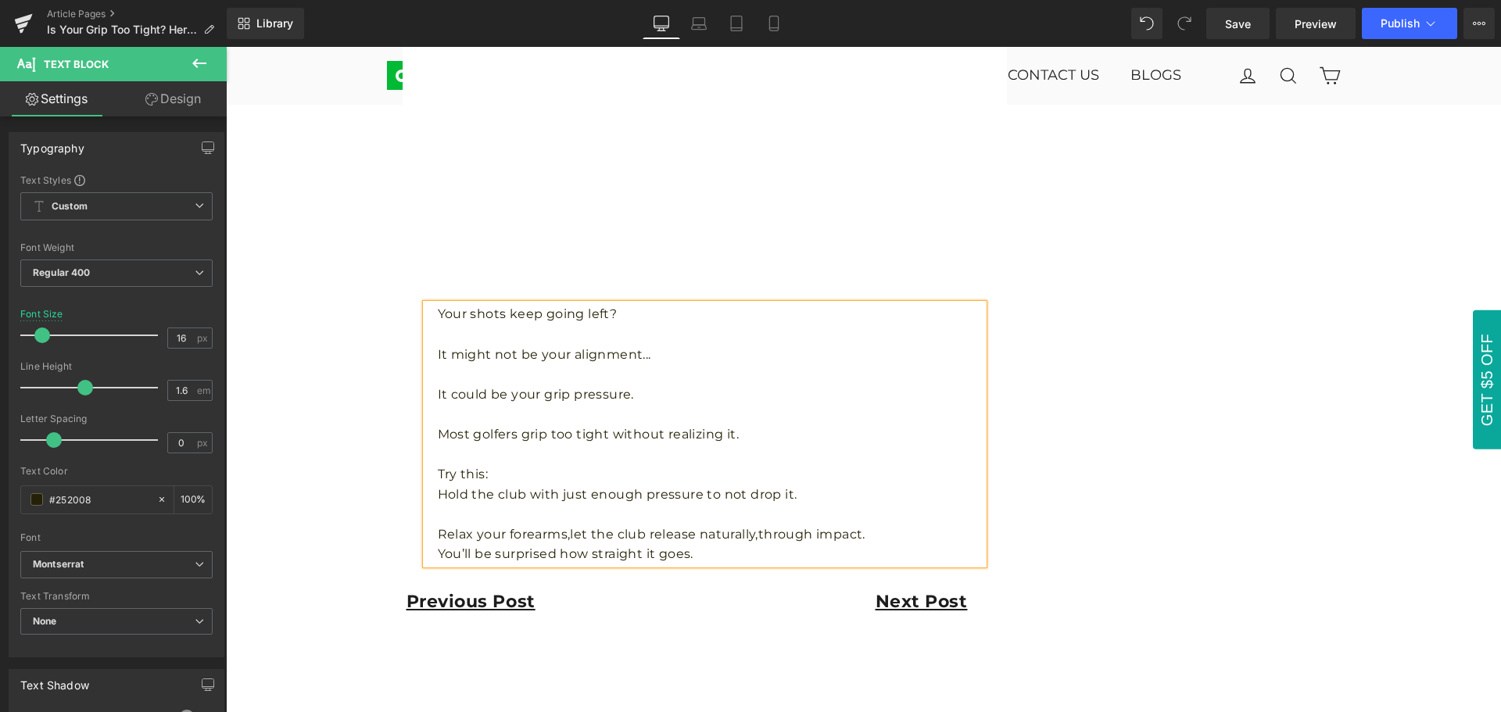
click at [880, 532] on p "Relax your forearms,let the club release naturally,through impact." at bounding box center [711, 535] width 546 height 20
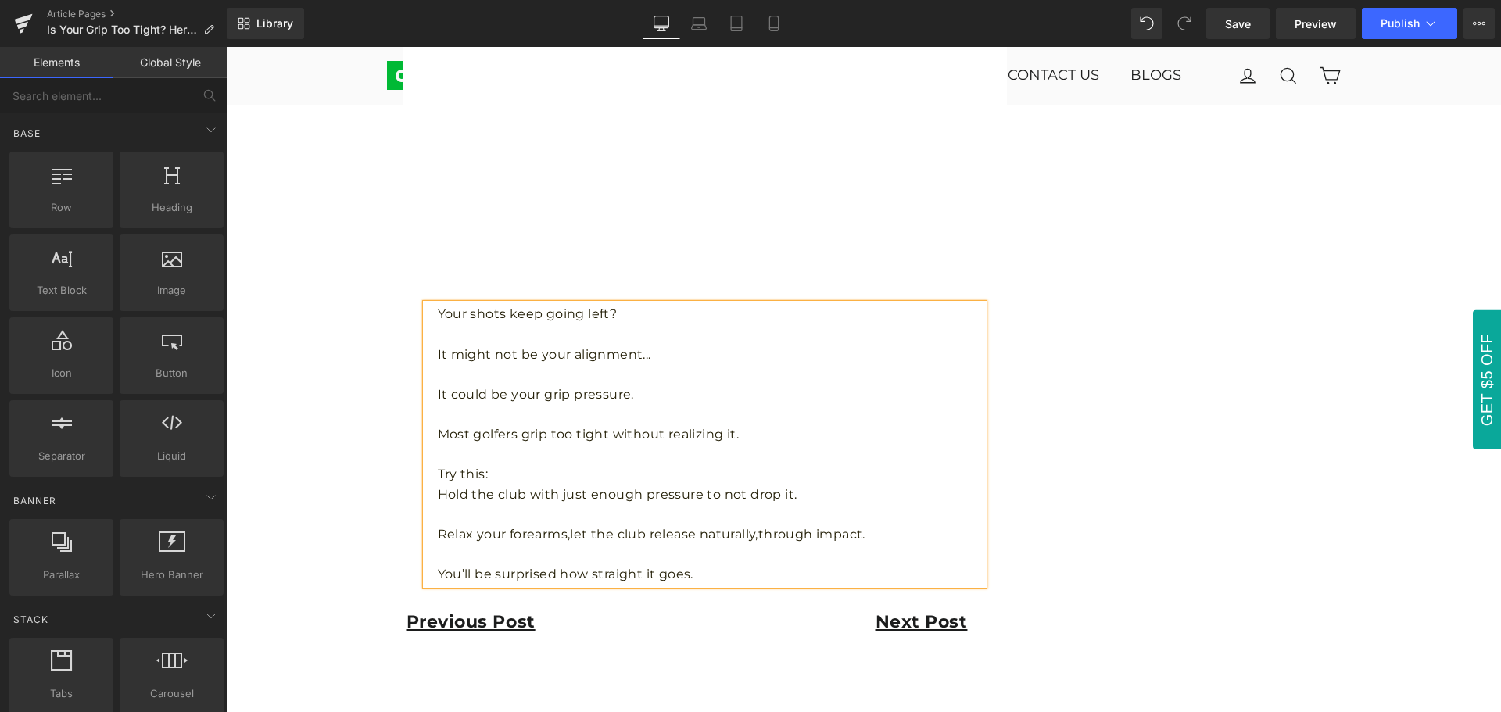
click at [1404, 557] on div "Image Row Is Your Grip Too Tight? Here’s a Quick Fix 🖐️ Text Block [DATE] Text …" at bounding box center [863, 74] width 1275 height 3274
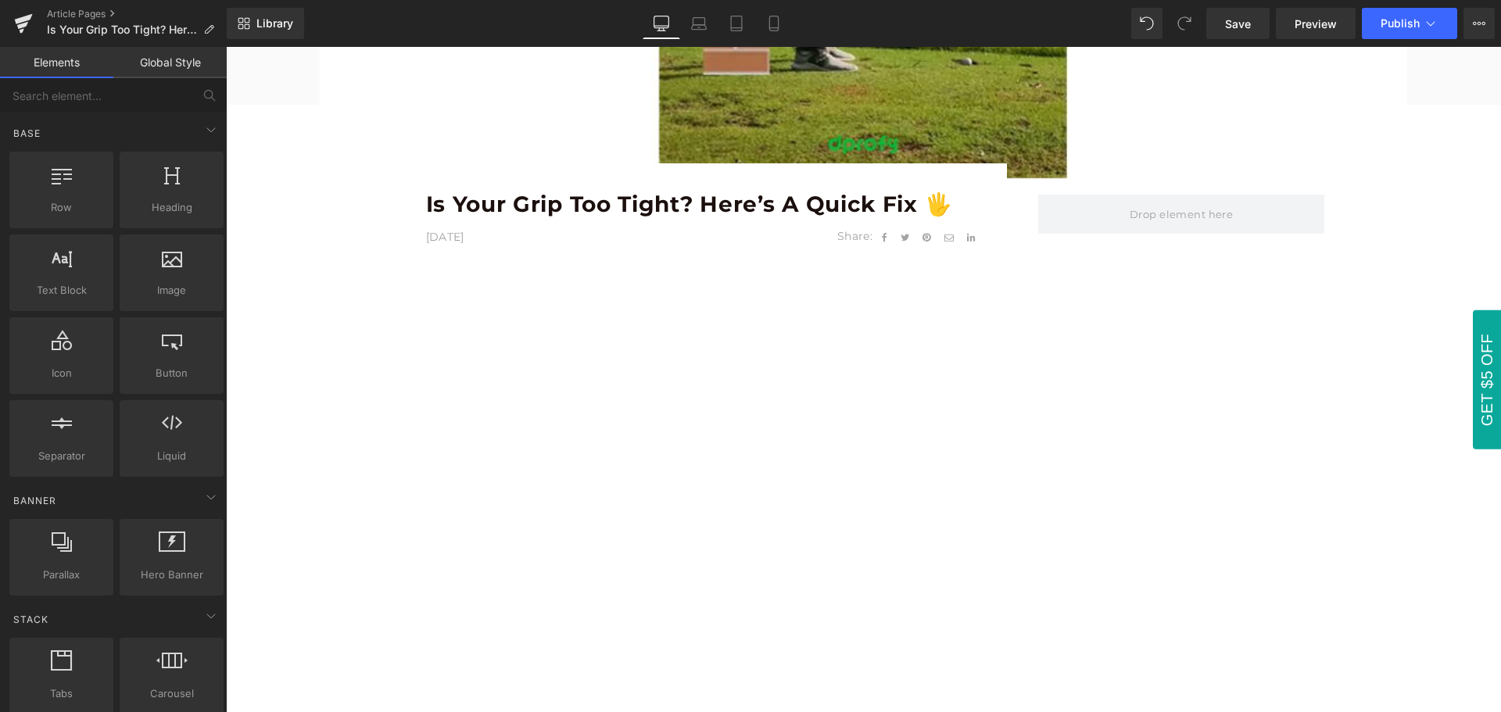
scroll to position [782, 0]
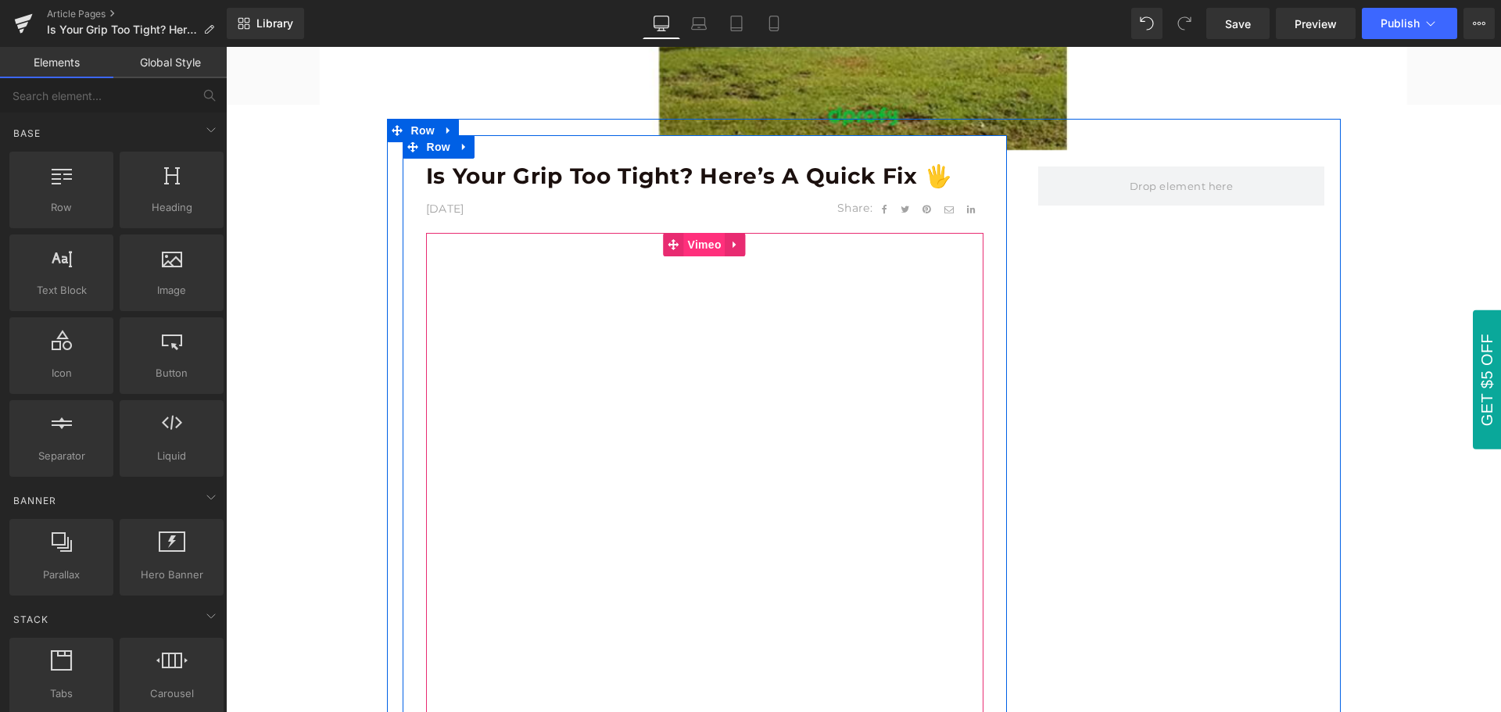
click at [700, 244] on span "Vimeo" at bounding box center [704, 244] width 41 height 23
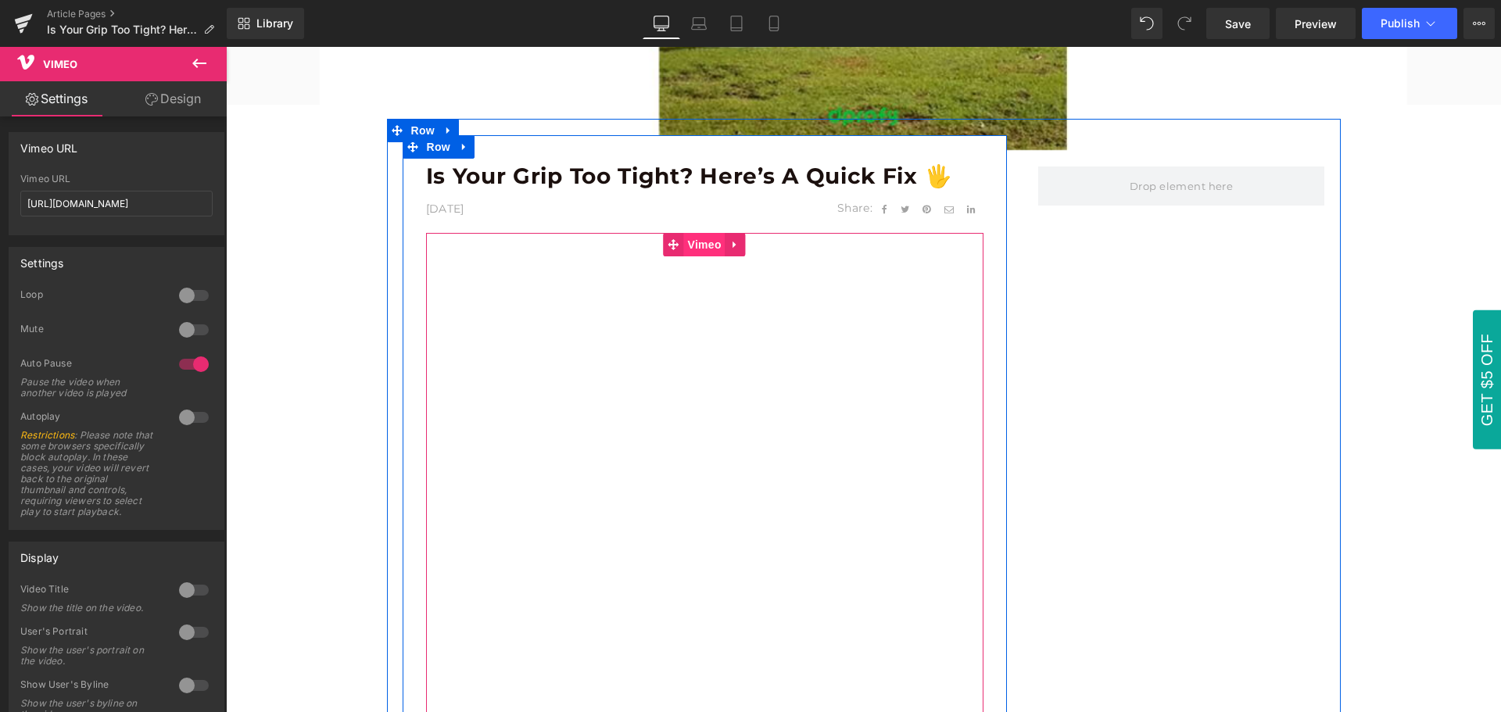
click at [700, 244] on span "Vimeo" at bounding box center [704, 244] width 41 height 23
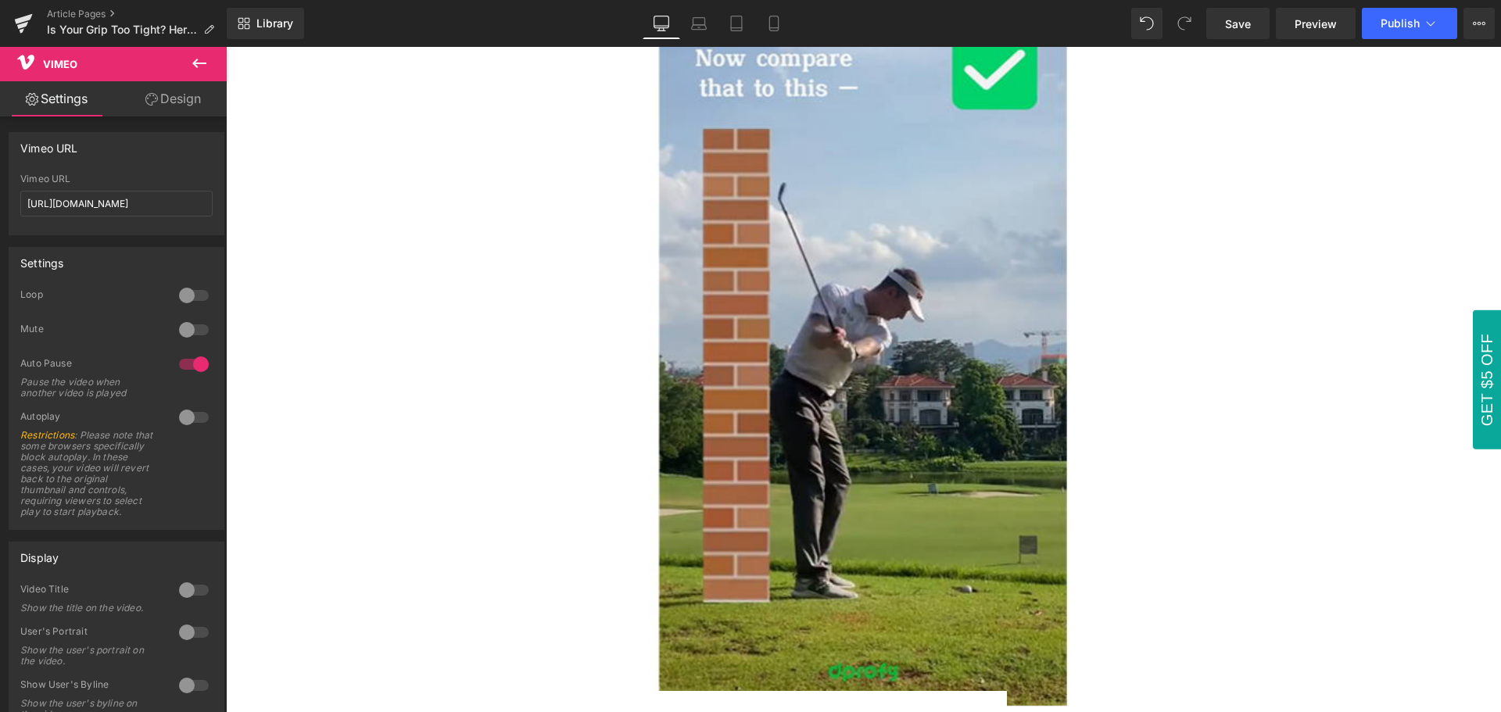
scroll to position [235, 0]
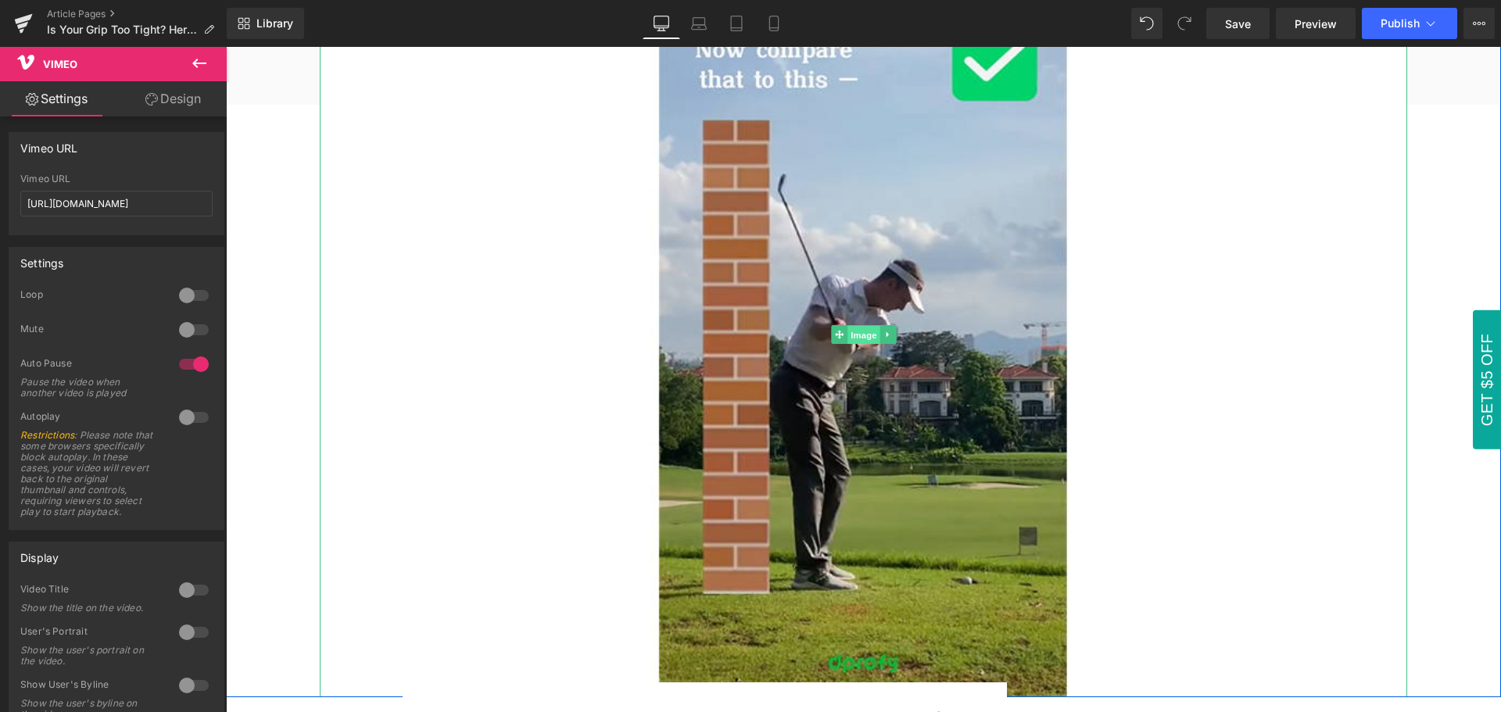
click at [861, 336] on span "Image" at bounding box center [864, 335] width 33 height 19
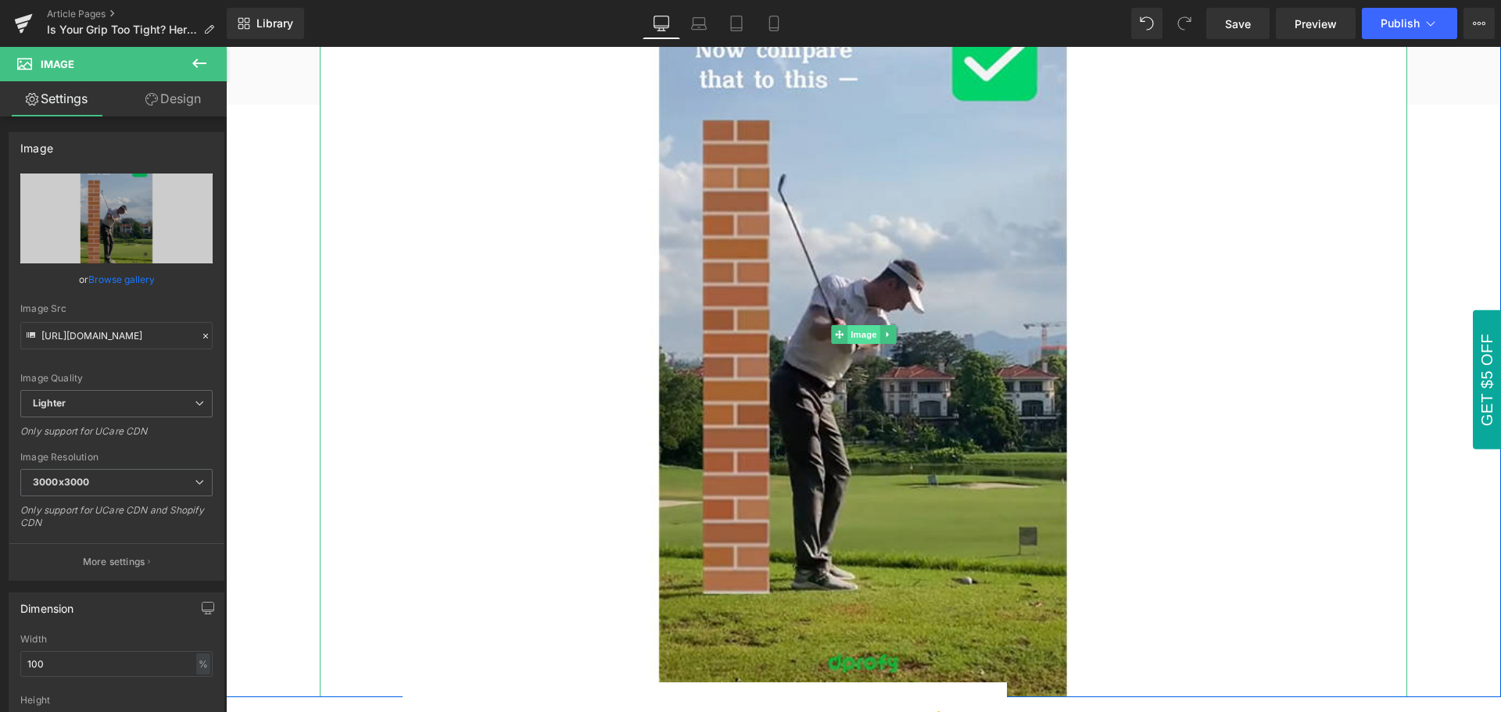
click at [855, 338] on span "Image" at bounding box center [864, 334] width 33 height 19
click at [855, 339] on span "Image" at bounding box center [864, 334] width 33 height 19
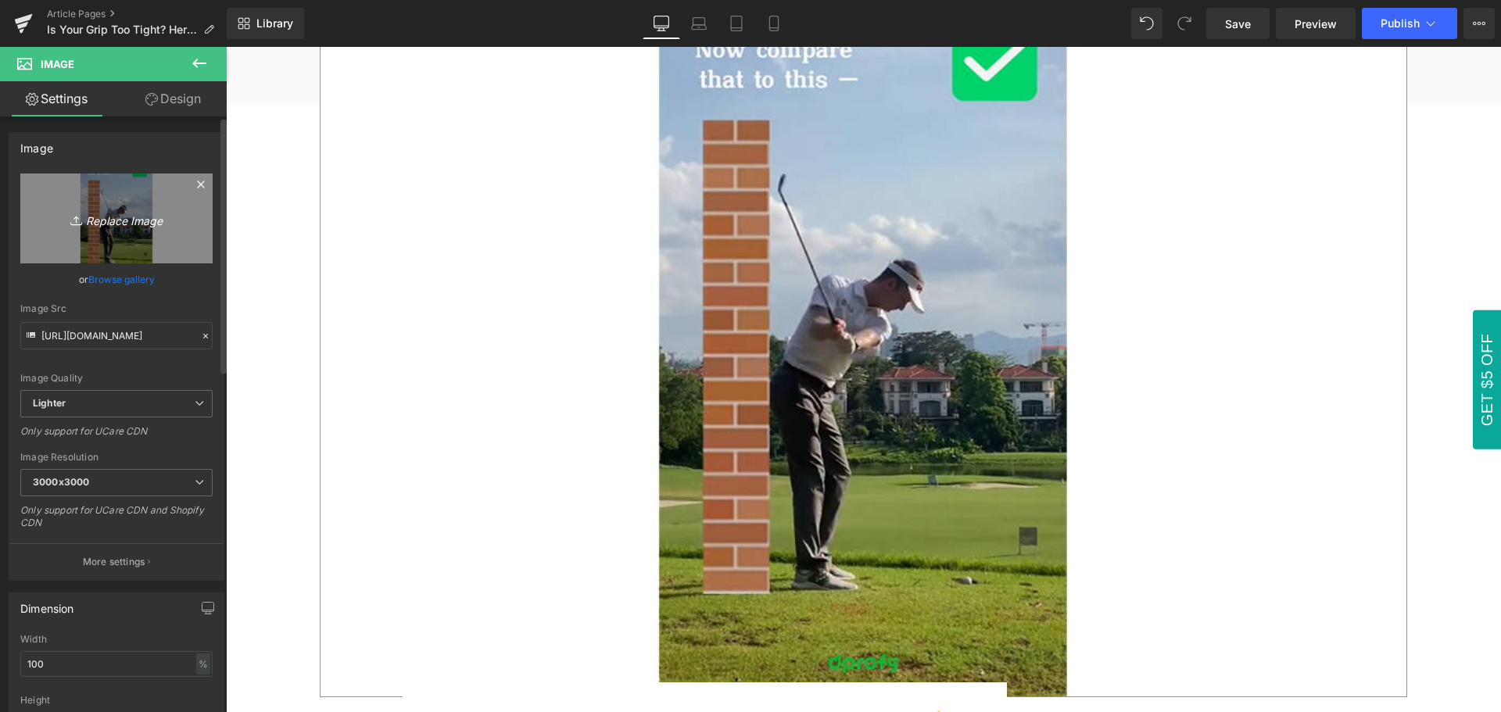
click at [109, 224] on icon "Replace Image" at bounding box center [116, 219] width 125 height 20
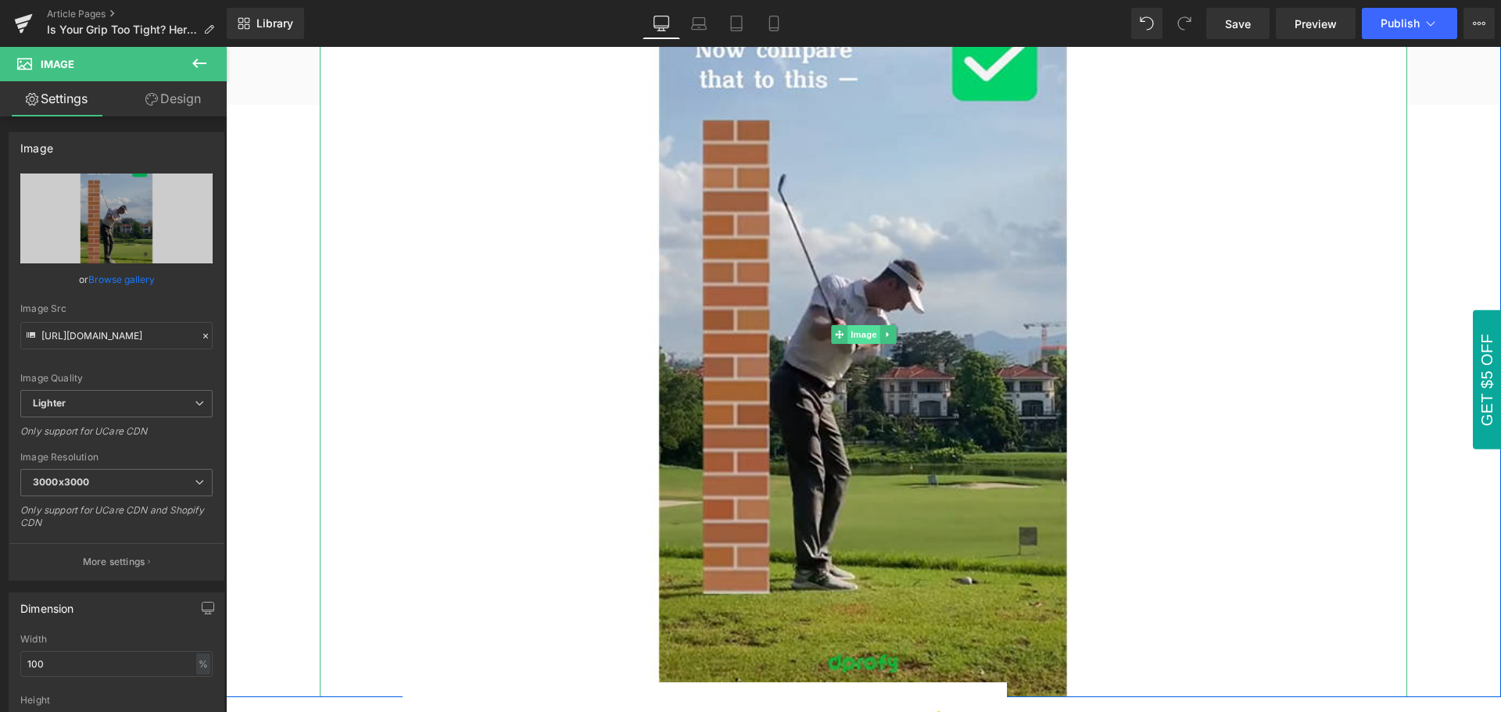
click at [860, 338] on span "Image" at bounding box center [864, 334] width 33 height 19
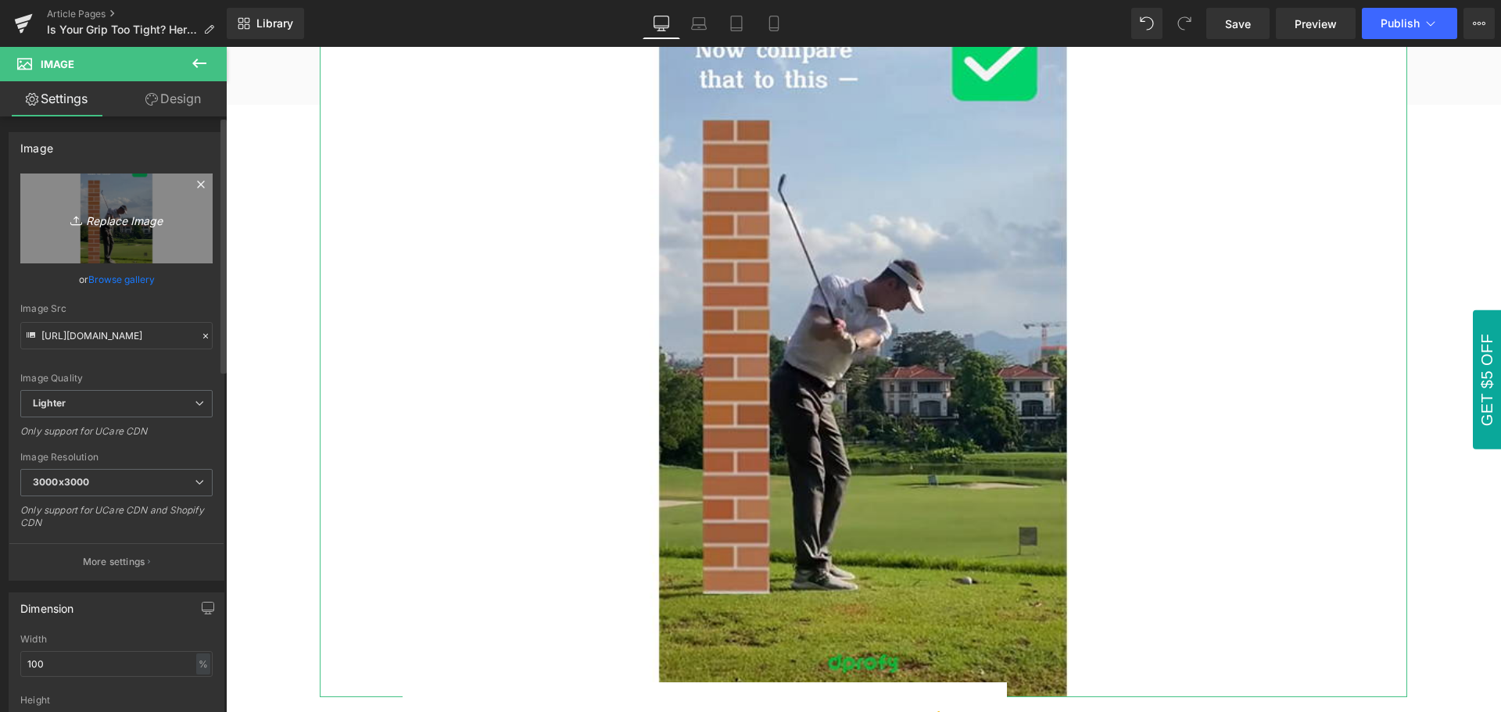
click at [120, 221] on icon "Replace Image" at bounding box center [116, 219] width 125 height 20
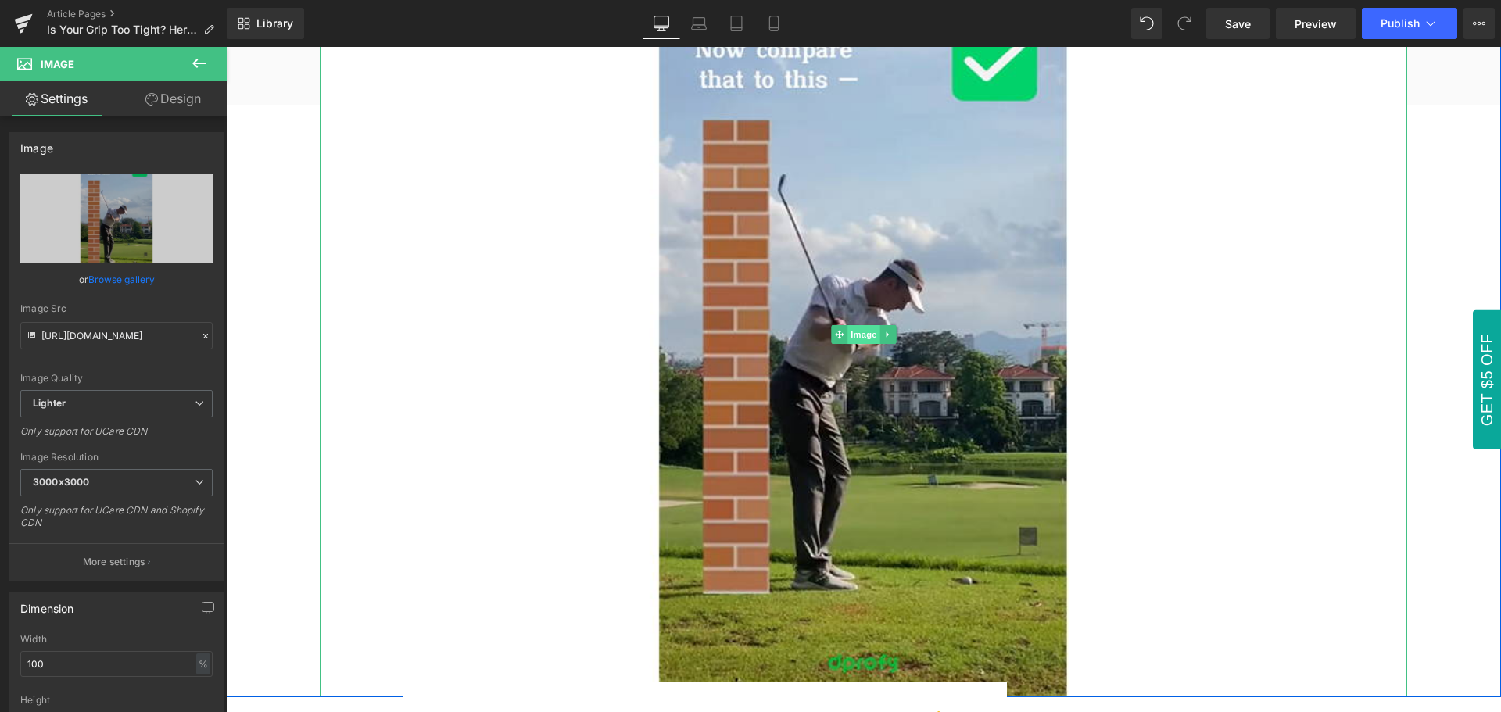
click at [859, 334] on span "Image" at bounding box center [864, 334] width 33 height 19
click at [856, 338] on span "Image" at bounding box center [864, 334] width 33 height 19
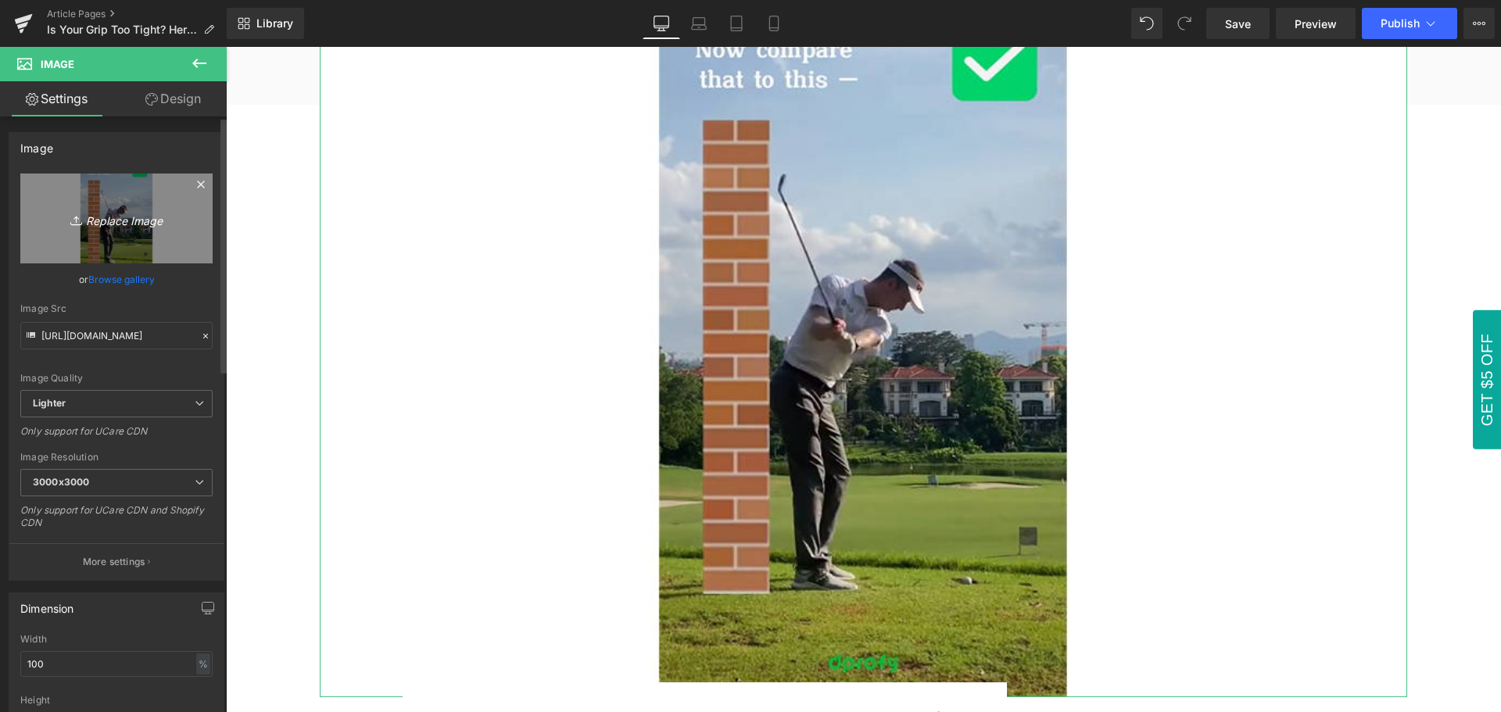
click at [120, 222] on icon "Replace Image" at bounding box center [116, 219] width 125 height 20
type input "C:\fakepath\Is Your Grip Too Tight Here’s a Quick Fix.jpg"
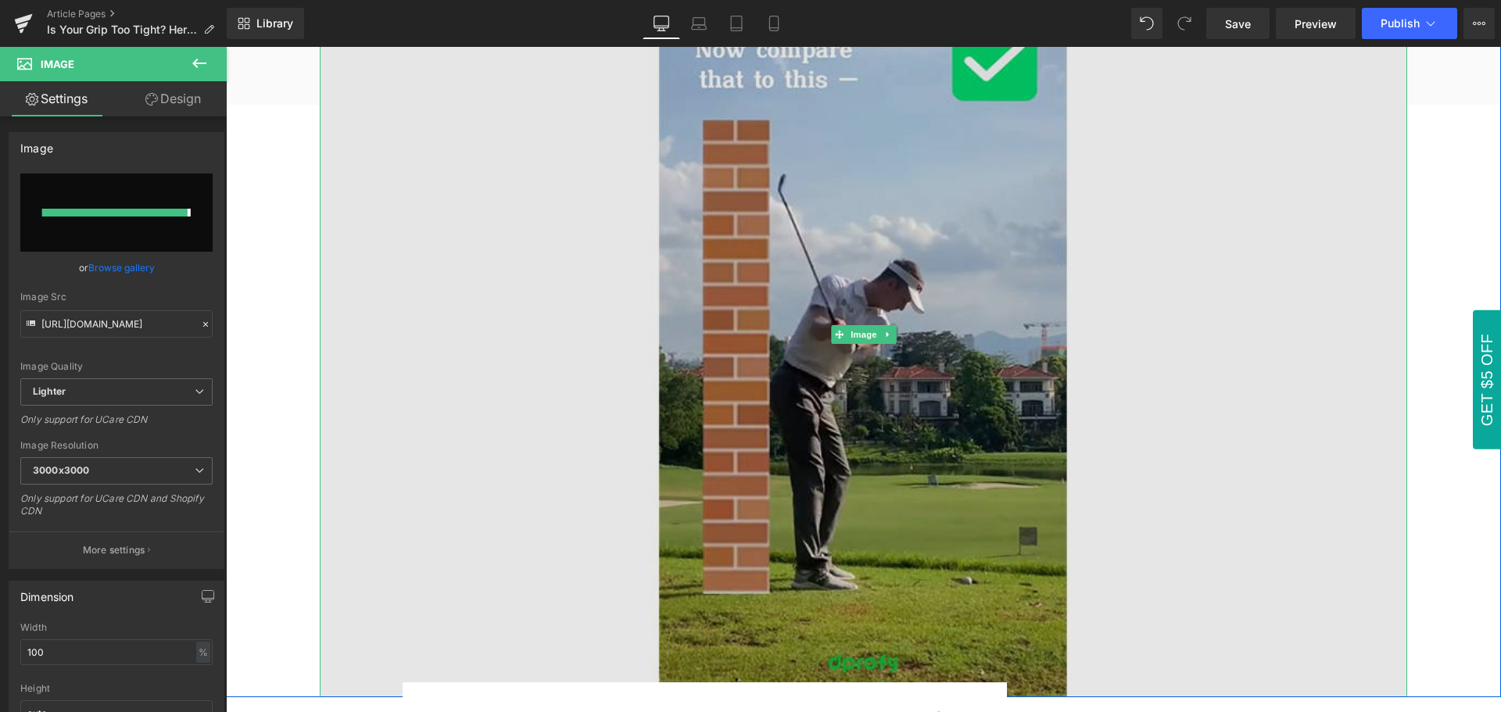
type input "[URL][DOMAIN_NAME]"
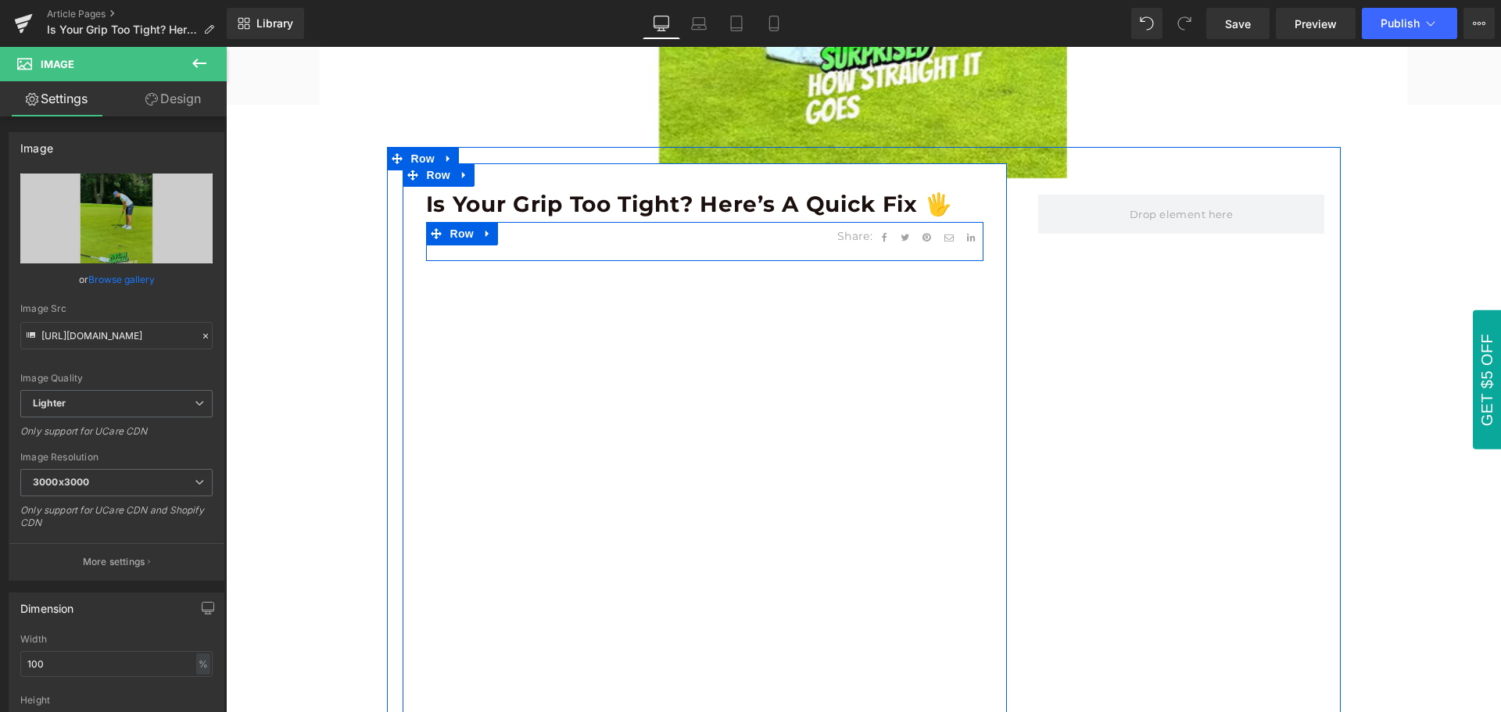
scroll to position [782, 0]
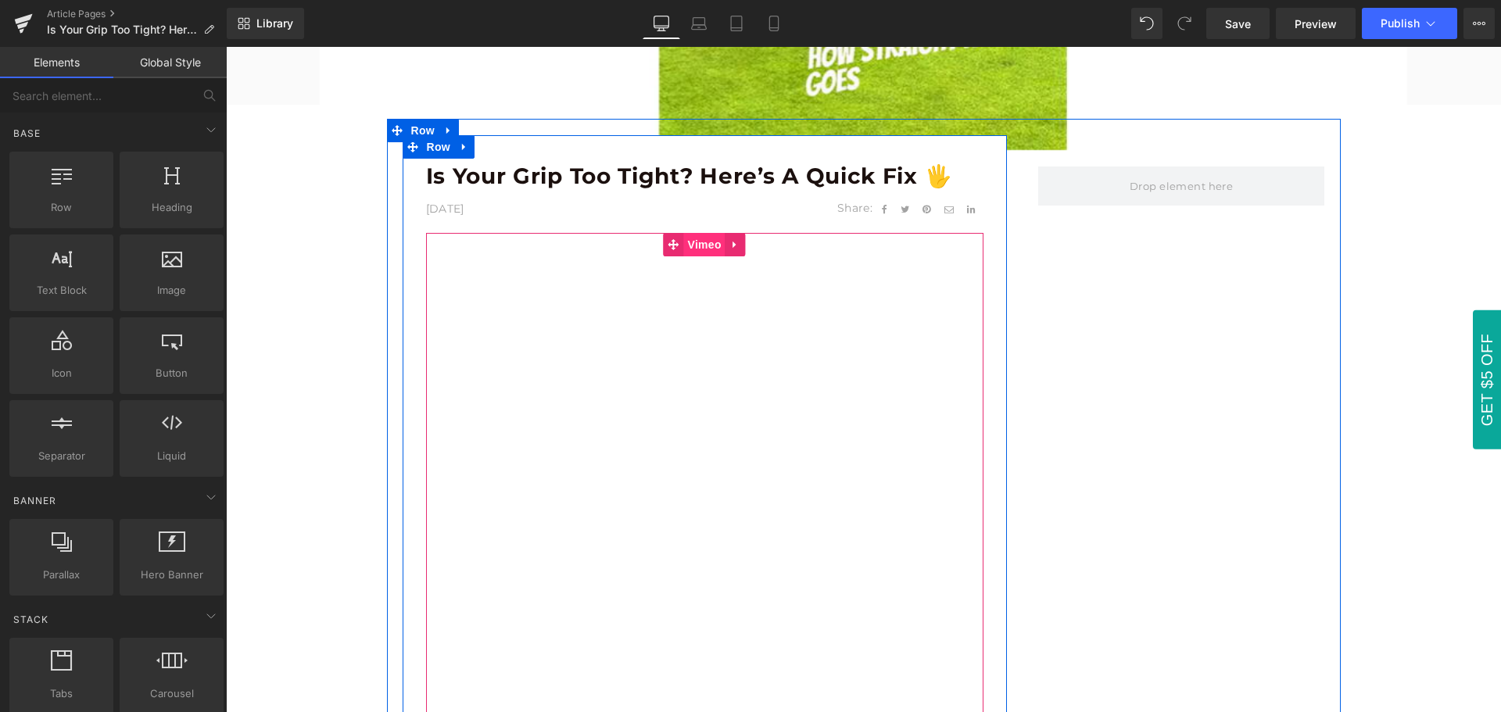
click at [702, 246] on span "Vimeo" at bounding box center [704, 244] width 41 height 23
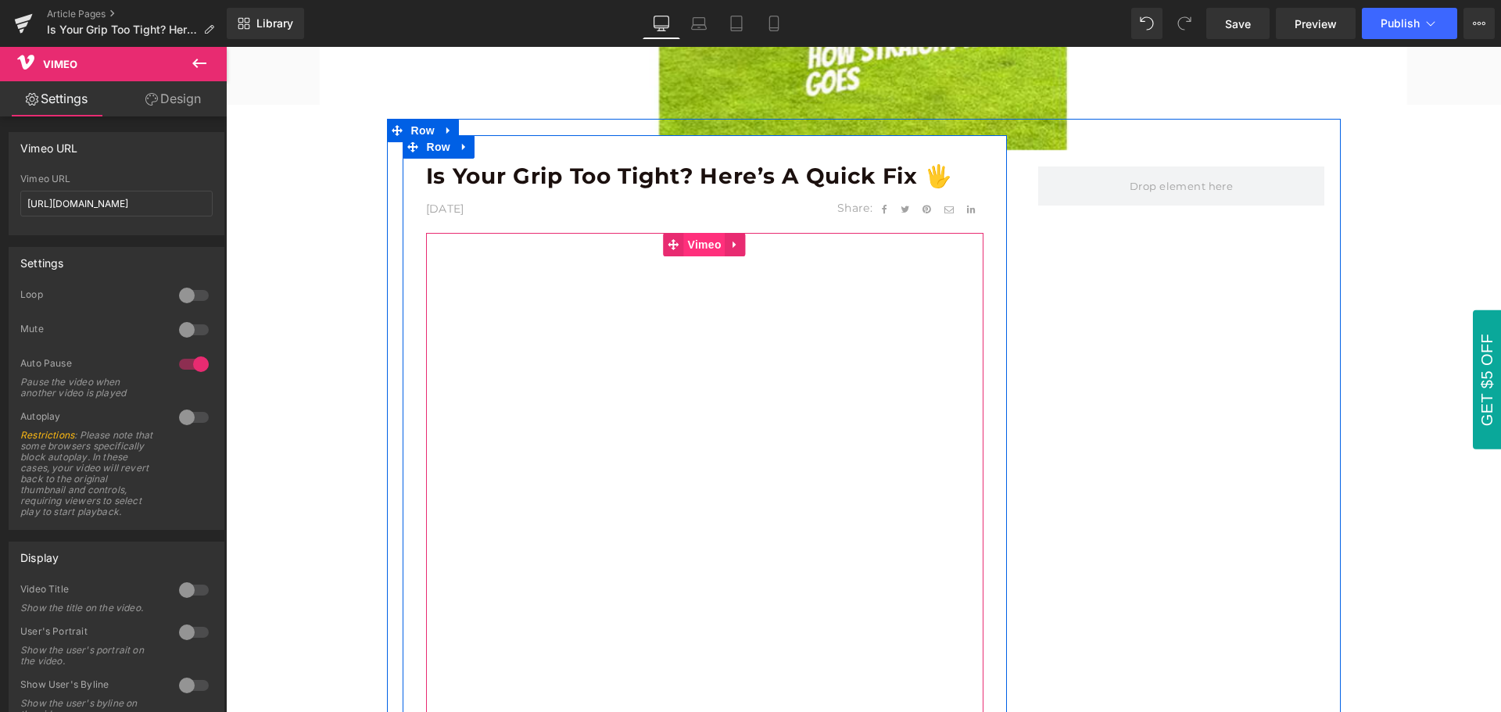
click at [694, 247] on span "Vimeo" at bounding box center [704, 244] width 41 height 23
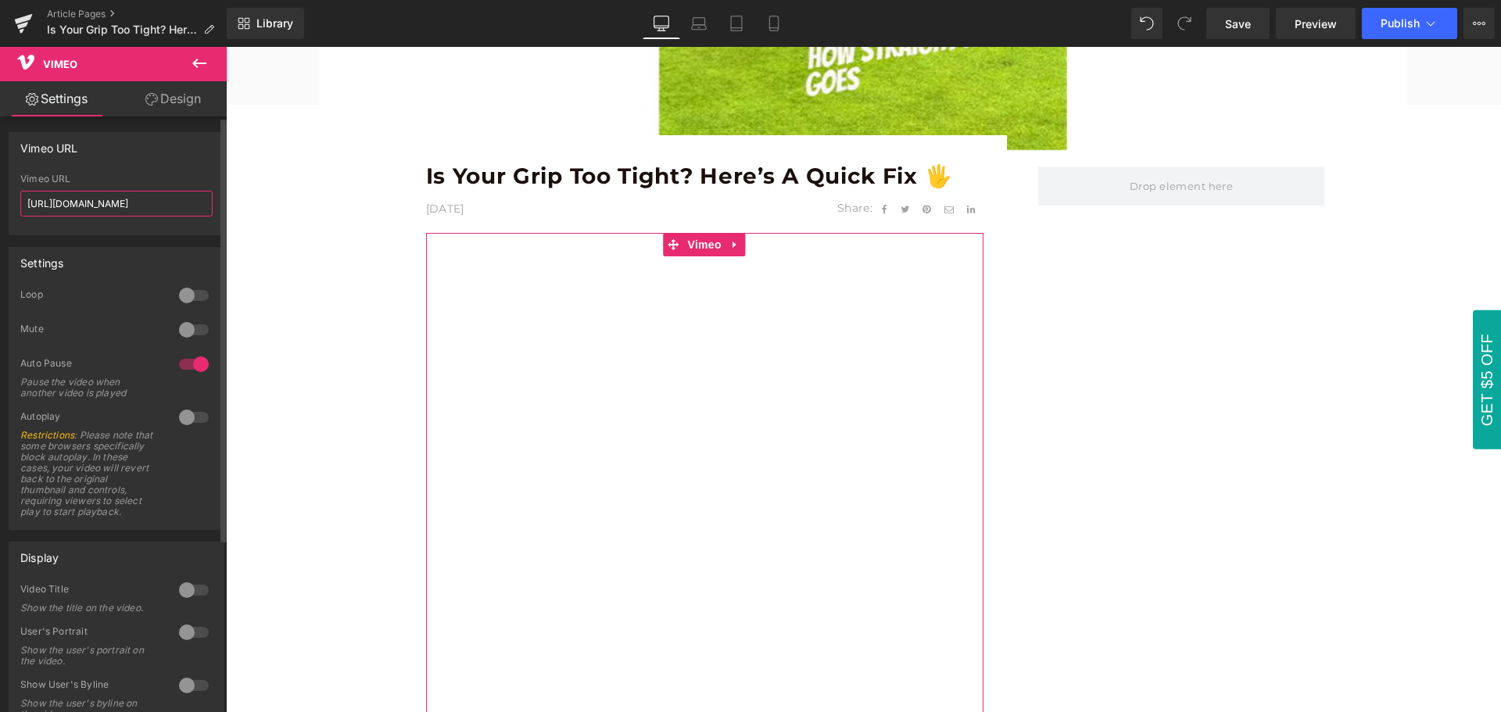
drag, startPoint x: 163, startPoint y: 202, endPoint x: 20, endPoint y: 203, distance: 143.9
click at [20, 203] on div "[URL][DOMAIN_NAME] Vimeo URL [URL][DOMAIN_NAME]" at bounding box center [116, 204] width 214 height 61
click at [172, 203] on input "[URL][DOMAIN_NAME]" at bounding box center [116, 204] width 192 height 26
drag, startPoint x: 172, startPoint y: 203, endPoint x: 27, endPoint y: 204, distance: 145.4
click at [27, 204] on input "[URL][DOMAIN_NAME]" at bounding box center [116, 204] width 192 height 26
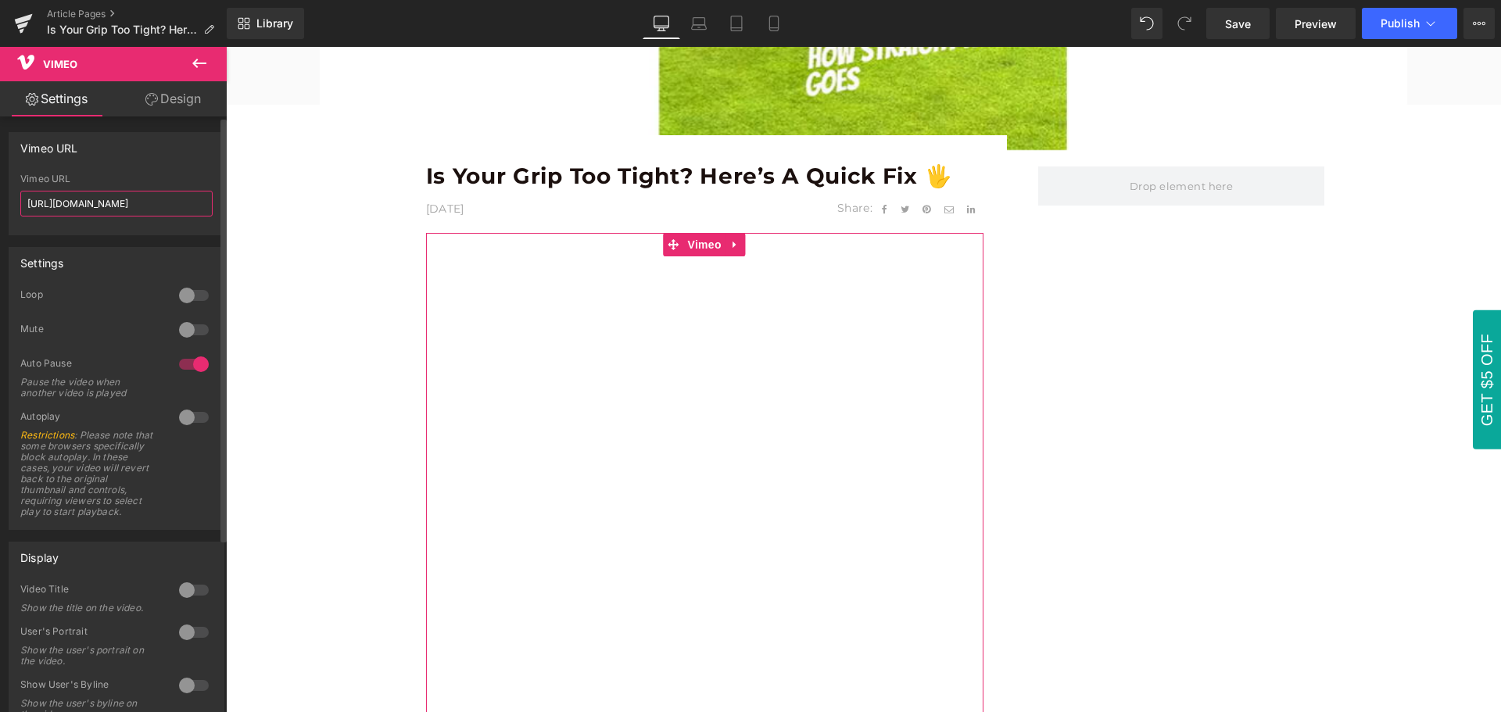
paste input "653877"
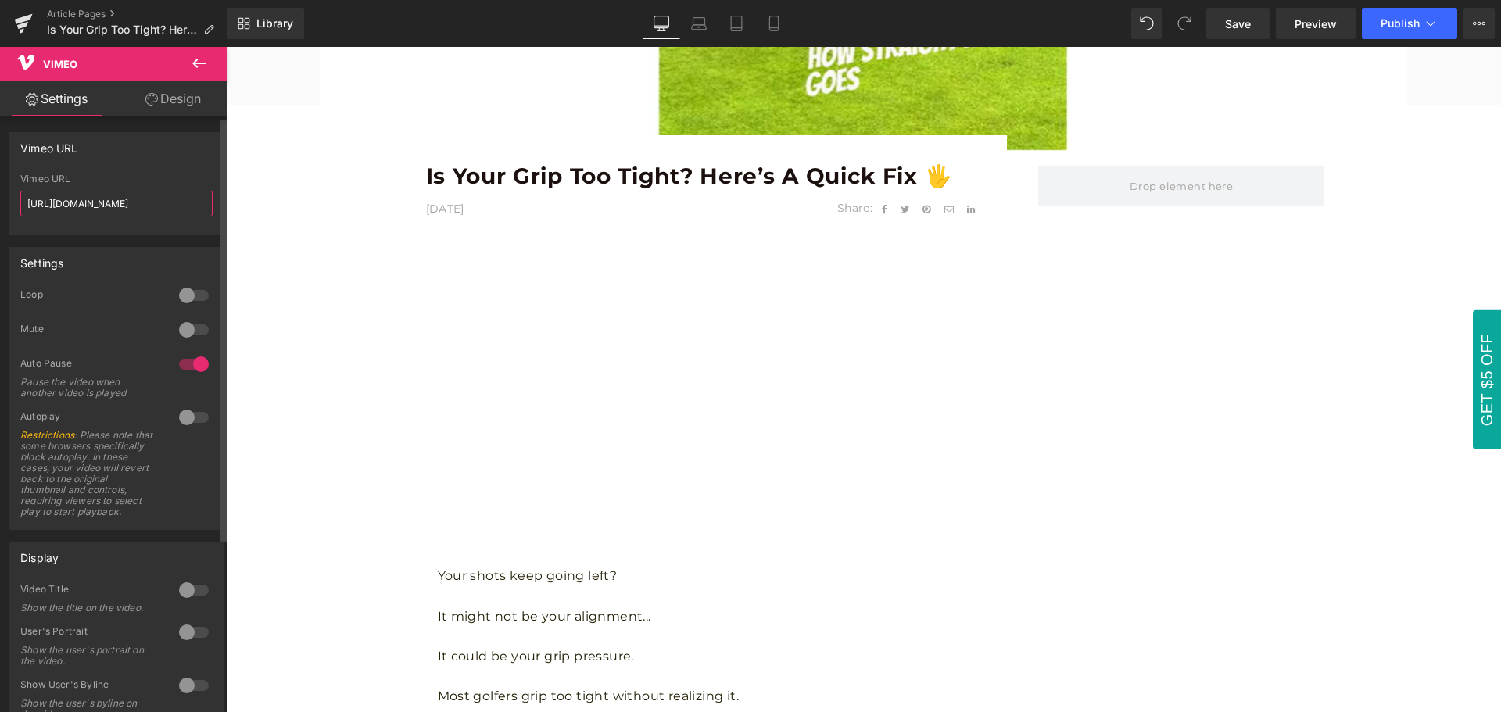
type input "[URL][DOMAIN_NAME]"
click at [138, 155] on div "Vimeo URL" at bounding box center [116, 148] width 214 height 30
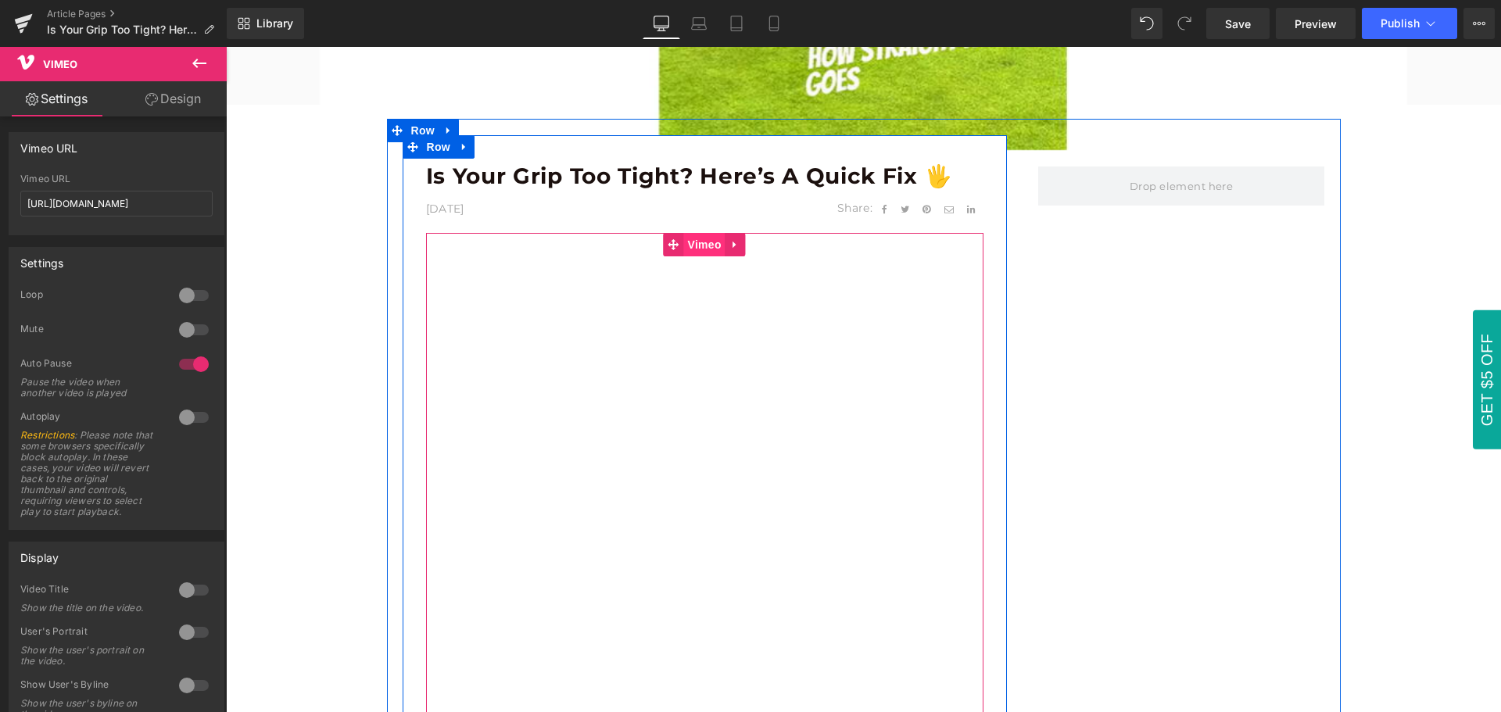
click at [702, 249] on span "Vimeo" at bounding box center [704, 244] width 41 height 23
click at [701, 249] on span "Vimeo" at bounding box center [704, 244] width 41 height 23
click at [697, 249] on span "Vimeo" at bounding box center [704, 244] width 41 height 23
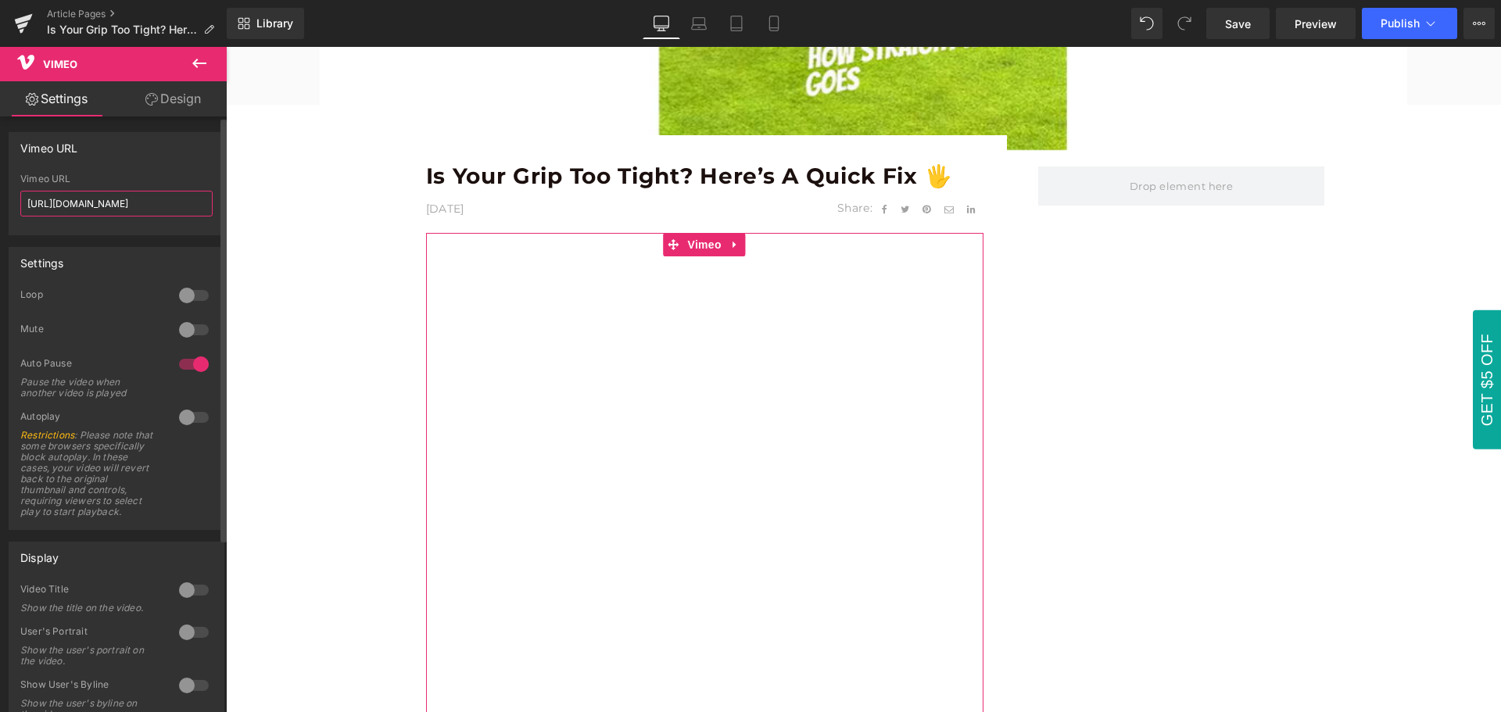
drag, startPoint x: 172, startPoint y: 199, endPoint x: 28, endPoint y: 199, distance: 143.9
click at [13, 201] on div "[URL][DOMAIN_NAME] Vimeo URL [URL][DOMAIN_NAME]" at bounding box center [116, 204] width 214 height 61
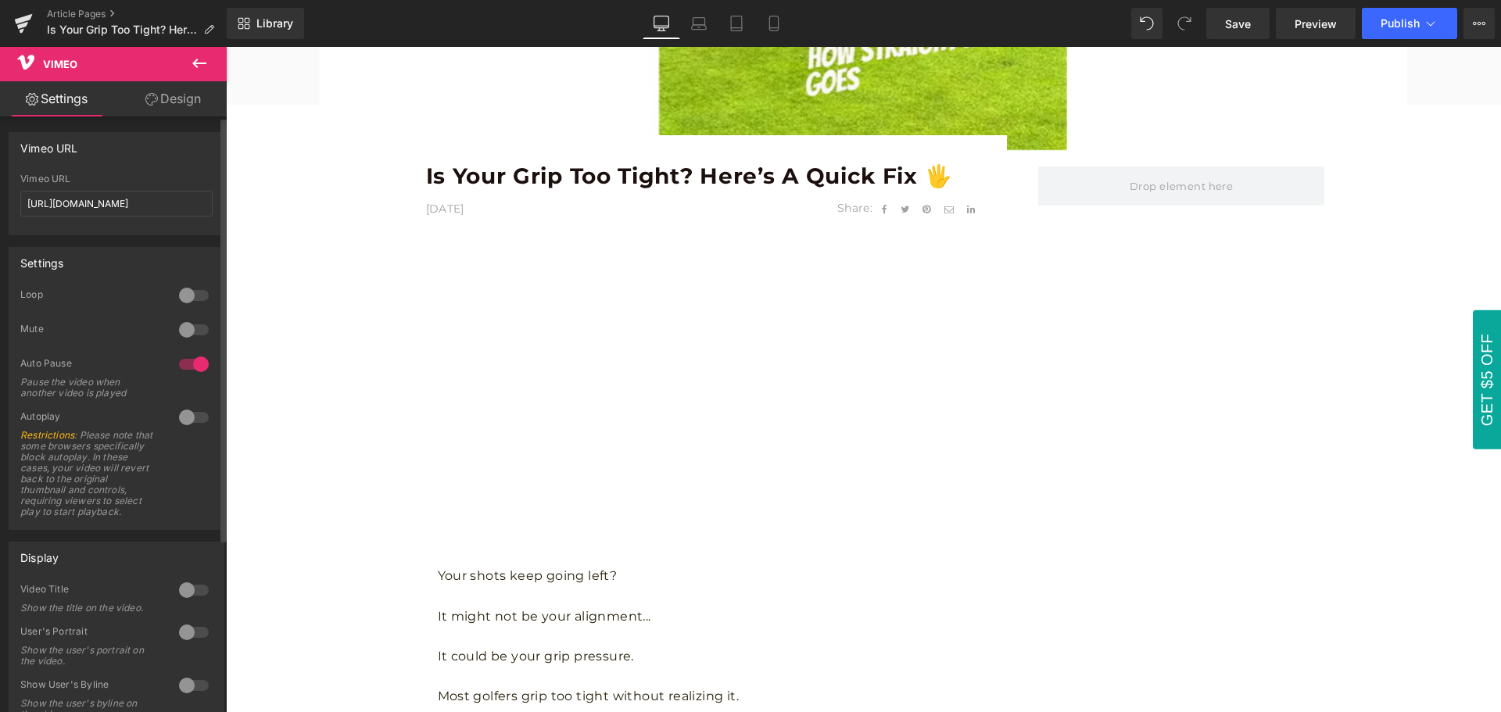
click at [144, 166] on div "Vimeo URL [URL][DOMAIN_NAME] Vimeo URL [URL][DOMAIN_NAME]" at bounding box center [117, 183] width 216 height 103
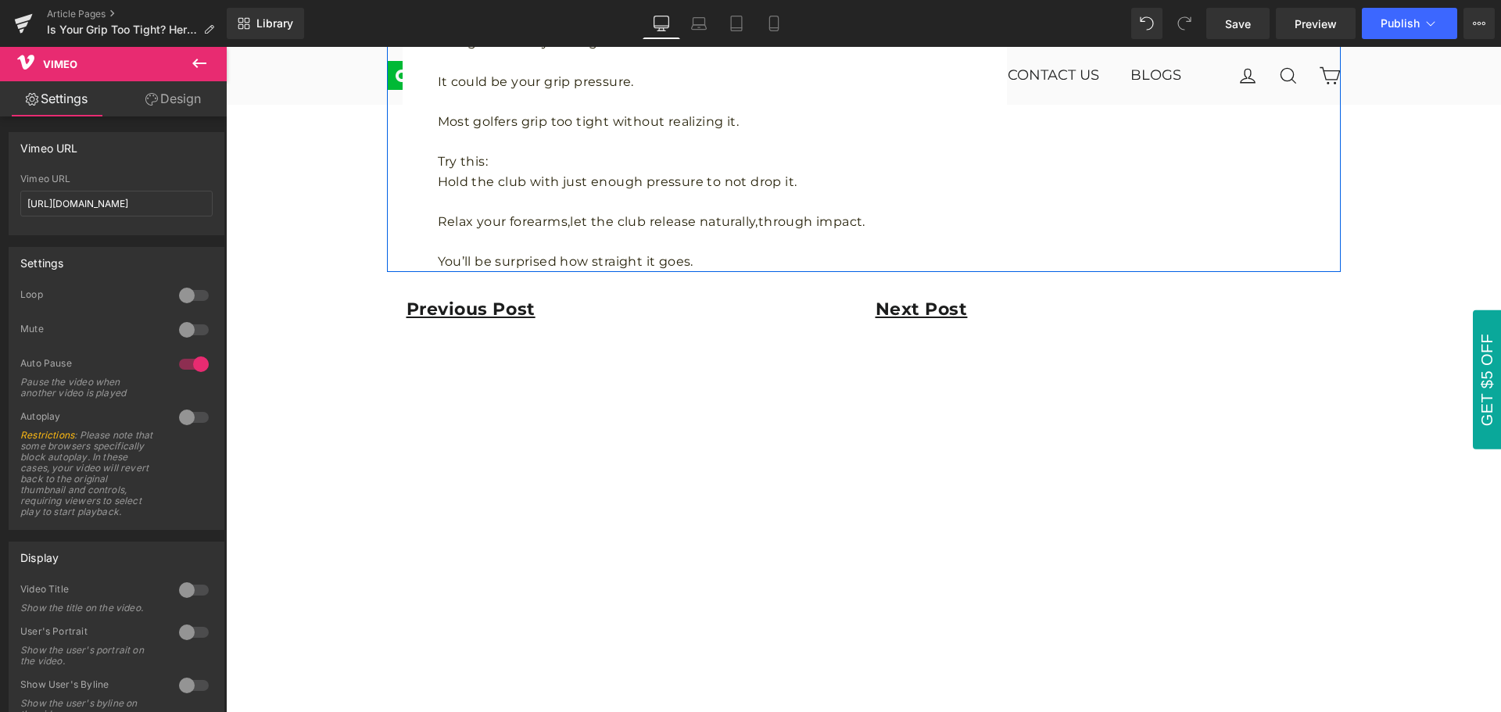
scroll to position [2189, 0]
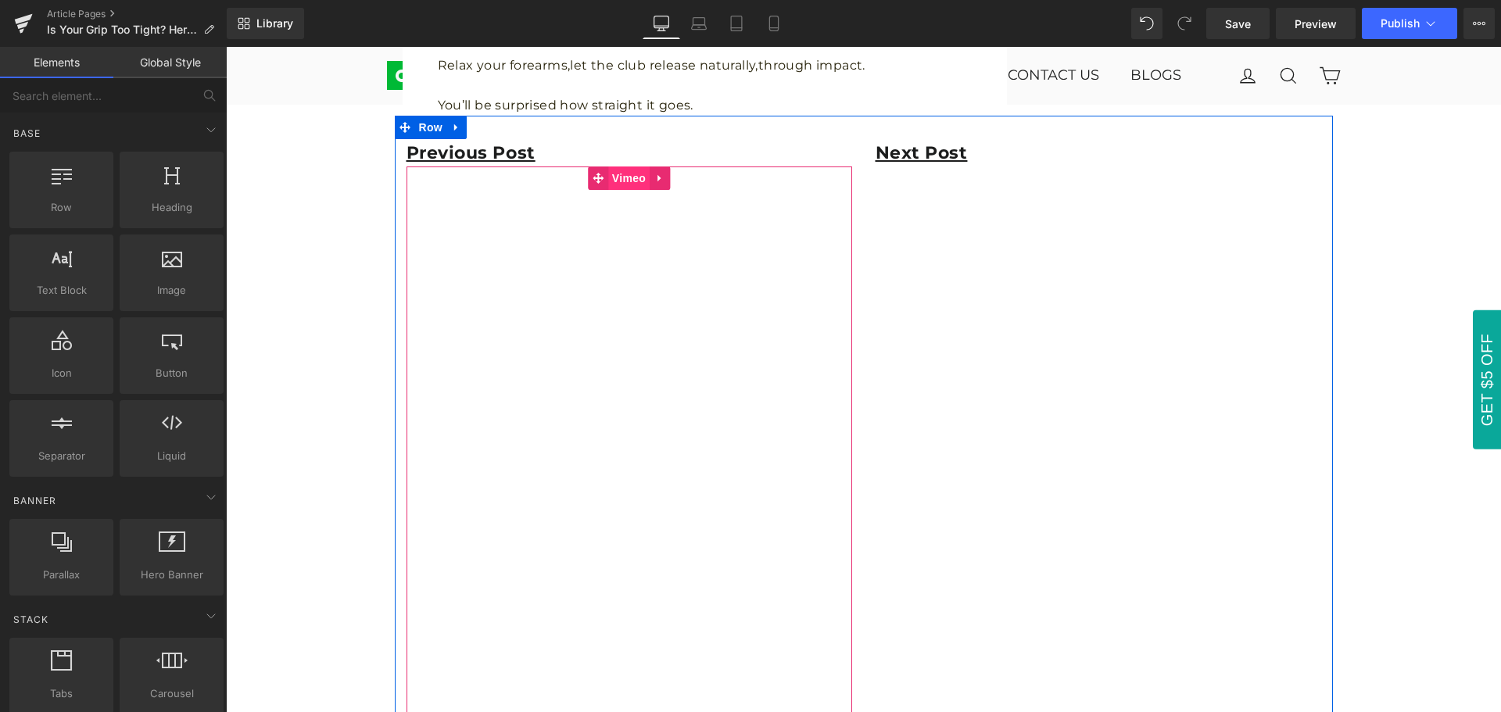
click at [622, 178] on span "Vimeo" at bounding box center [628, 178] width 41 height 23
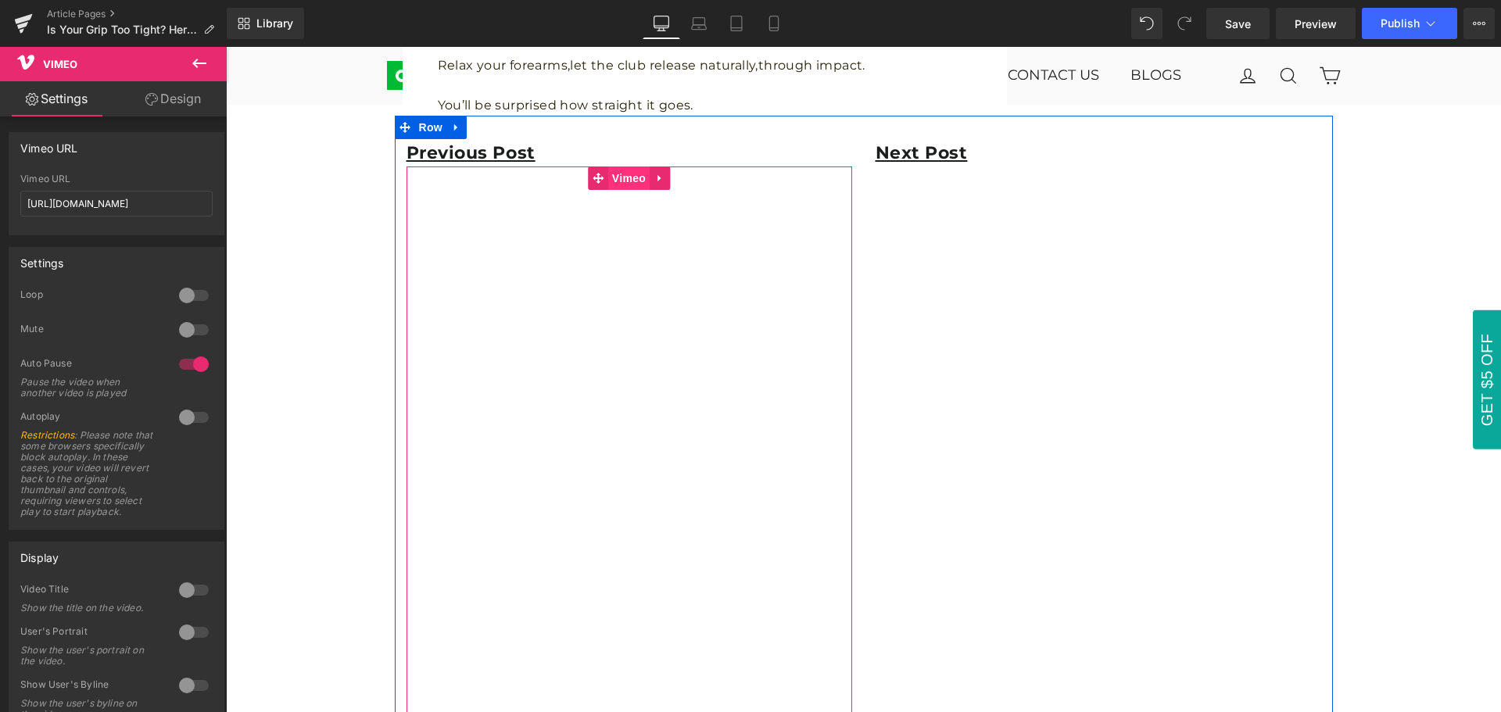
click at [622, 178] on span "Vimeo" at bounding box center [628, 178] width 41 height 23
click at [619, 178] on span "Vimeo" at bounding box center [628, 178] width 41 height 23
click at [622, 181] on span "Vimeo" at bounding box center [628, 178] width 41 height 23
click at [621, 181] on span "Vimeo" at bounding box center [628, 178] width 41 height 23
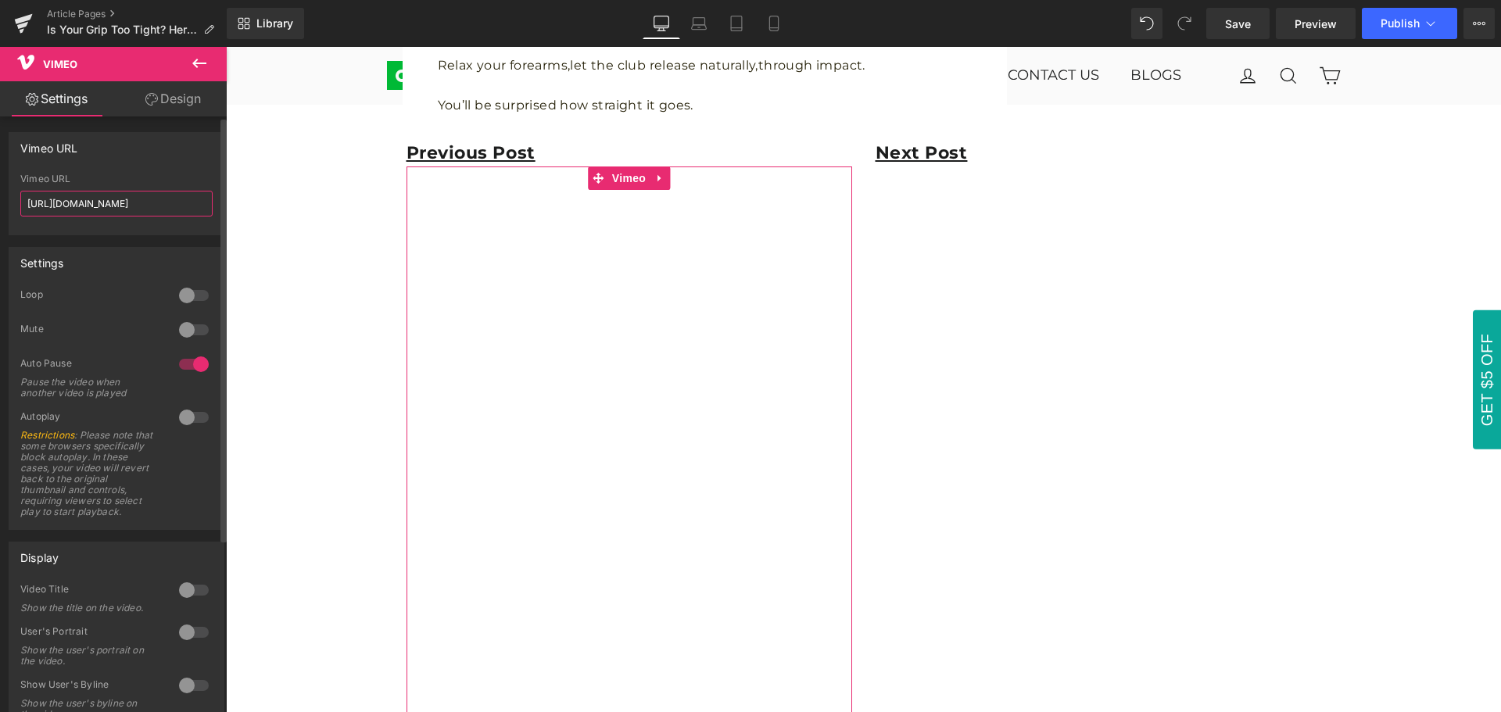
drag, startPoint x: 169, startPoint y: 205, endPoint x: 20, endPoint y: 203, distance: 148.6
click at [20, 203] on input "[URL][DOMAIN_NAME]" at bounding box center [116, 204] width 192 height 26
paste input "7339955?fl=pl&fe=sh"
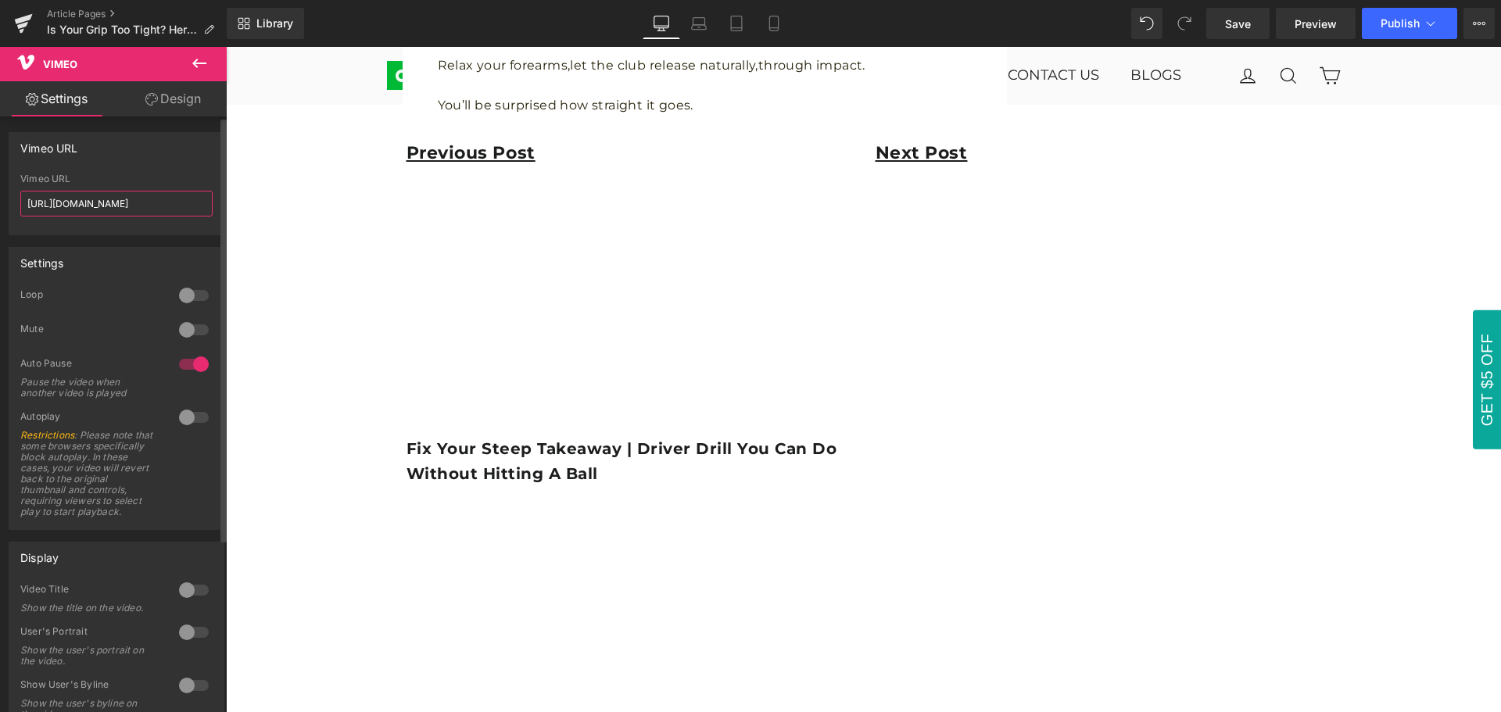
type input "[URL][DOMAIN_NAME]"
click at [131, 169] on div "Vimeo URL [URL][DOMAIN_NAME] Vimeo URL [URL][DOMAIN_NAME]" at bounding box center [117, 183] width 216 height 103
click at [134, 164] on div "Vimeo URL [URL][DOMAIN_NAME] Vimeo URL [URL][DOMAIN_NAME]" at bounding box center [117, 183] width 216 height 103
click at [201, 66] on icon at bounding box center [199, 63] width 19 height 19
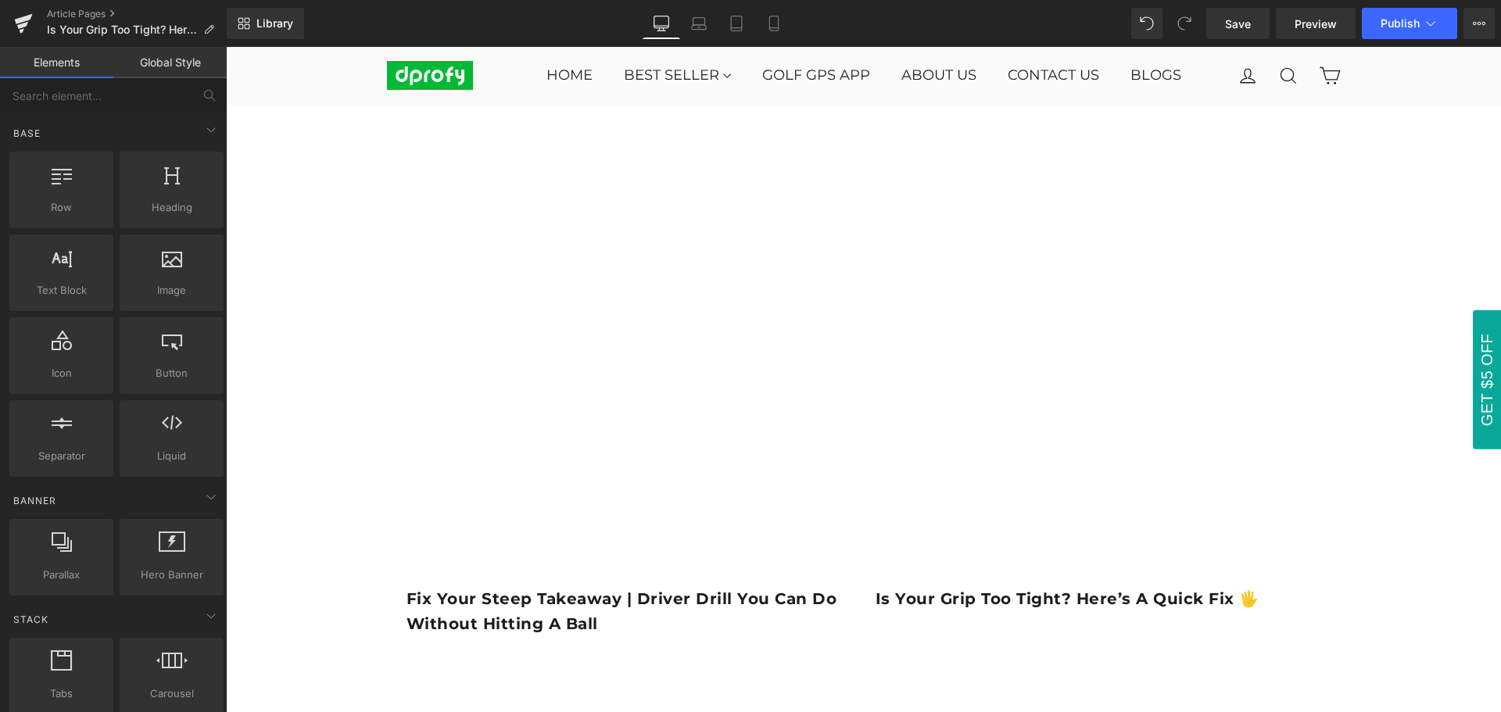
scroll to position [2737, 0]
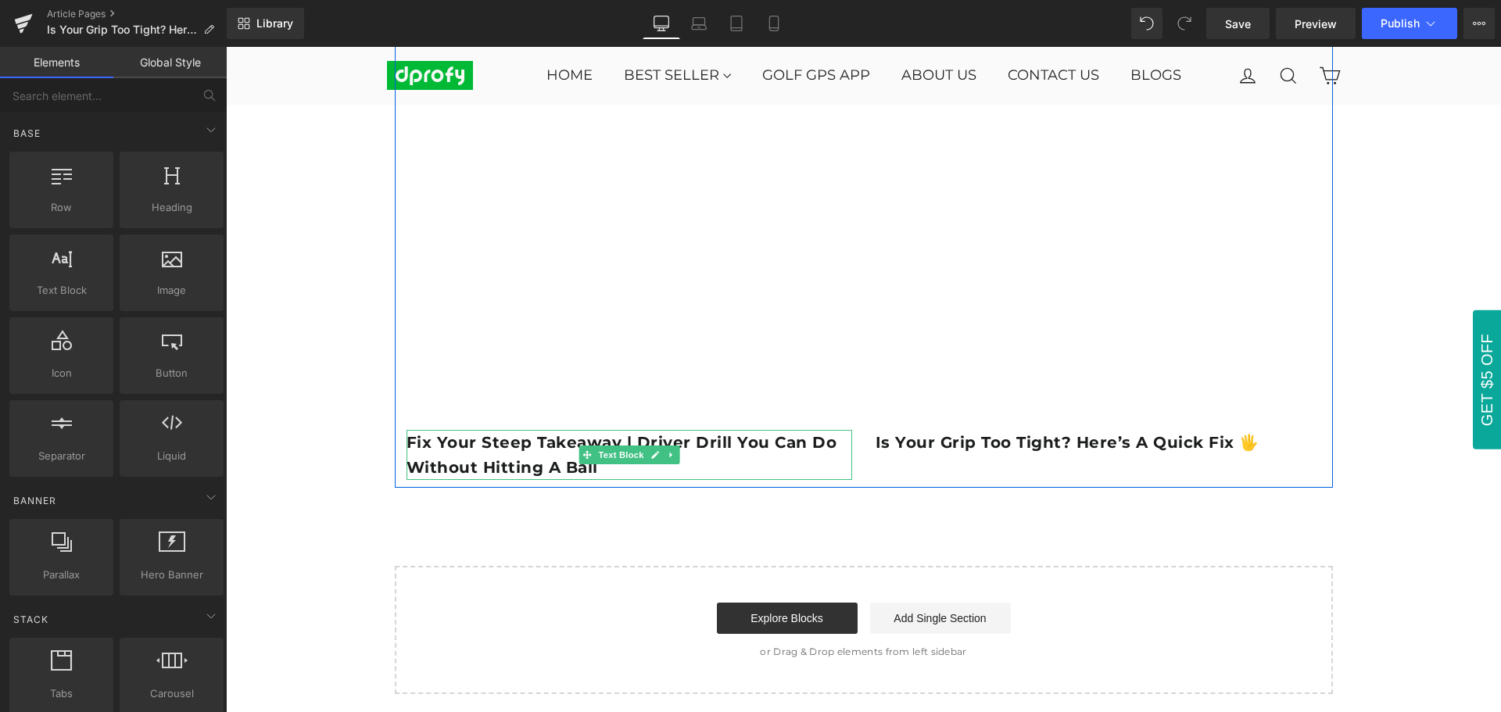
click at [730, 464] on p "Fix Your Steep Takeaway | Driver Drill You Can Do Without Hitting a Ball" at bounding box center [630, 455] width 446 height 50
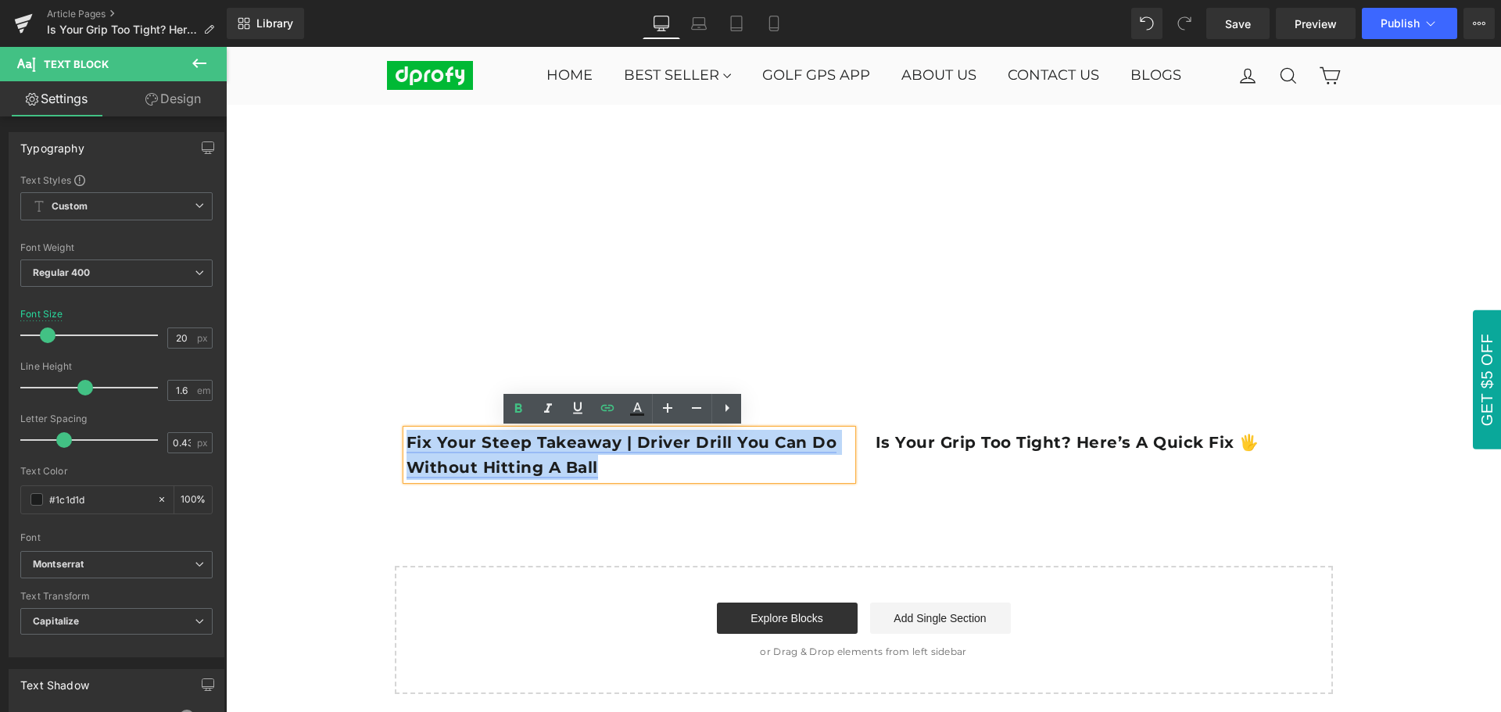
drag, startPoint x: 400, startPoint y: 440, endPoint x: 590, endPoint y: 465, distance: 190.9
click at [590, 465] on link "Fix Your Steep Takeaway | Driver Drill You Can Do Without Hitting a Ball" at bounding box center [622, 455] width 431 height 44
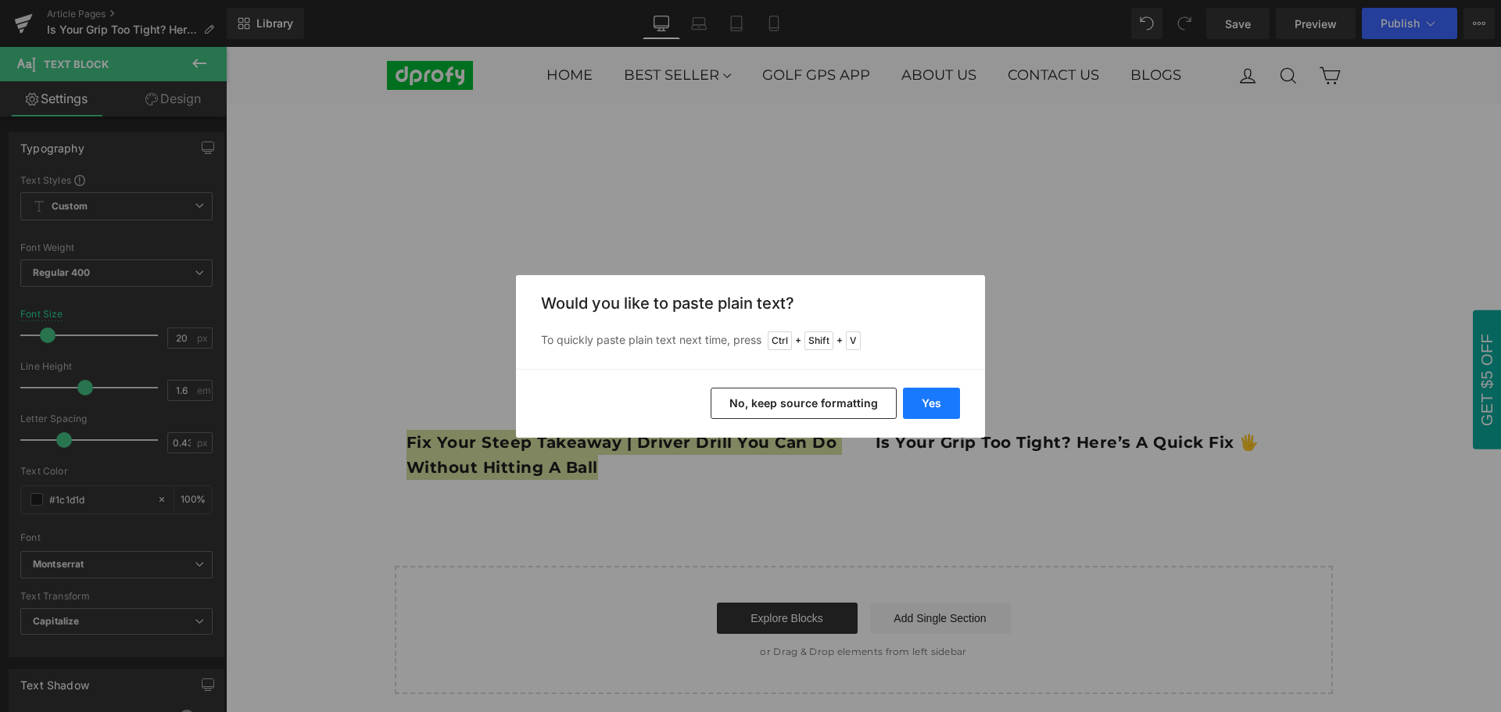
click at [940, 413] on button "Yes" at bounding box center [931, 403] width 57 height 31
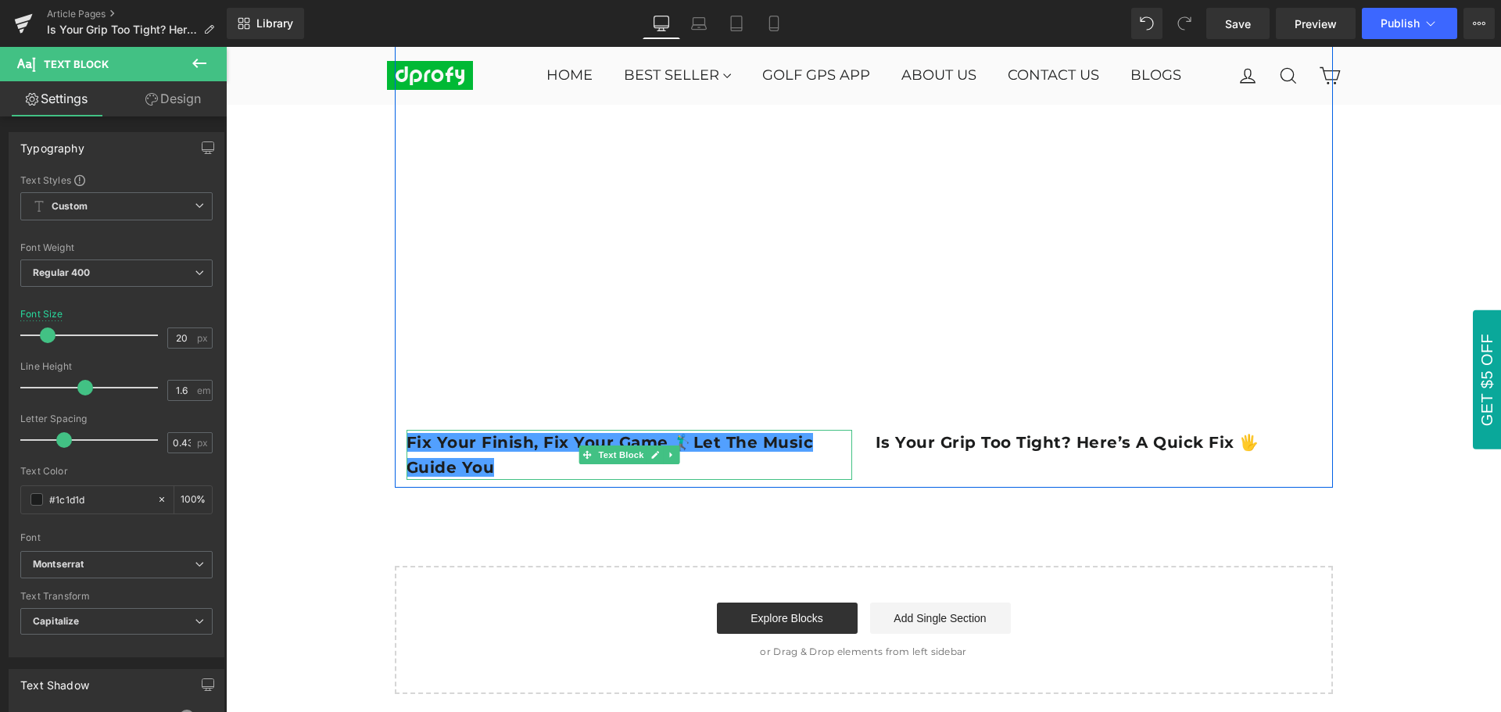
click at [546, 475] on p "Fix Your Finish, Fix Your Game 🏌️‍♂️Let the Music Guide You" at bounding box center [630, 455] width 446 height 50
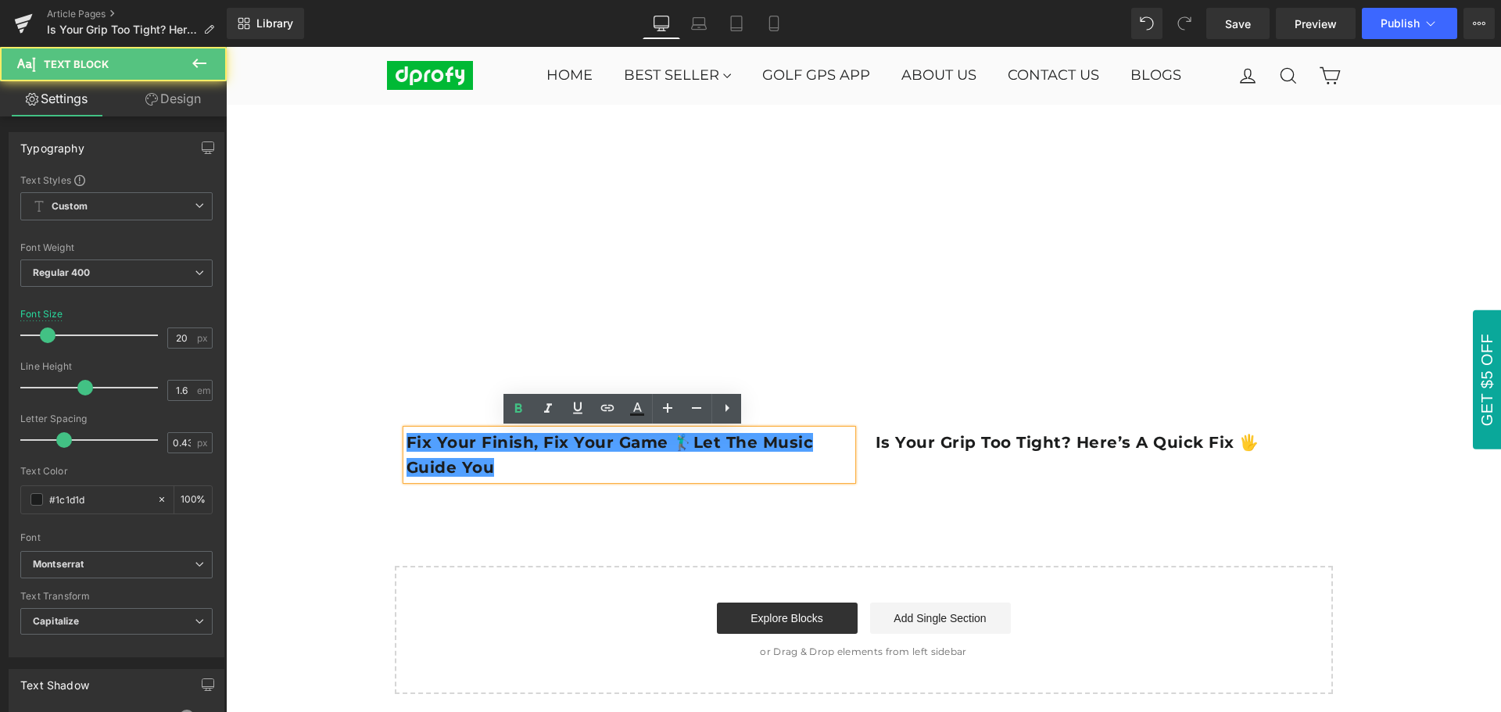
click at [522, 472] on p "Fix Your Finish, Fix Your Game 🏌️‍♂️Let the Music Guide You" at bounding box center [630, 455] width 446 height 50
click at [532, 464] on p "Fix Your Finish, Fix Your Game 🏌️‍♂️Let the Music Guide You" at bounding box center [630, 455] width 446 height 50
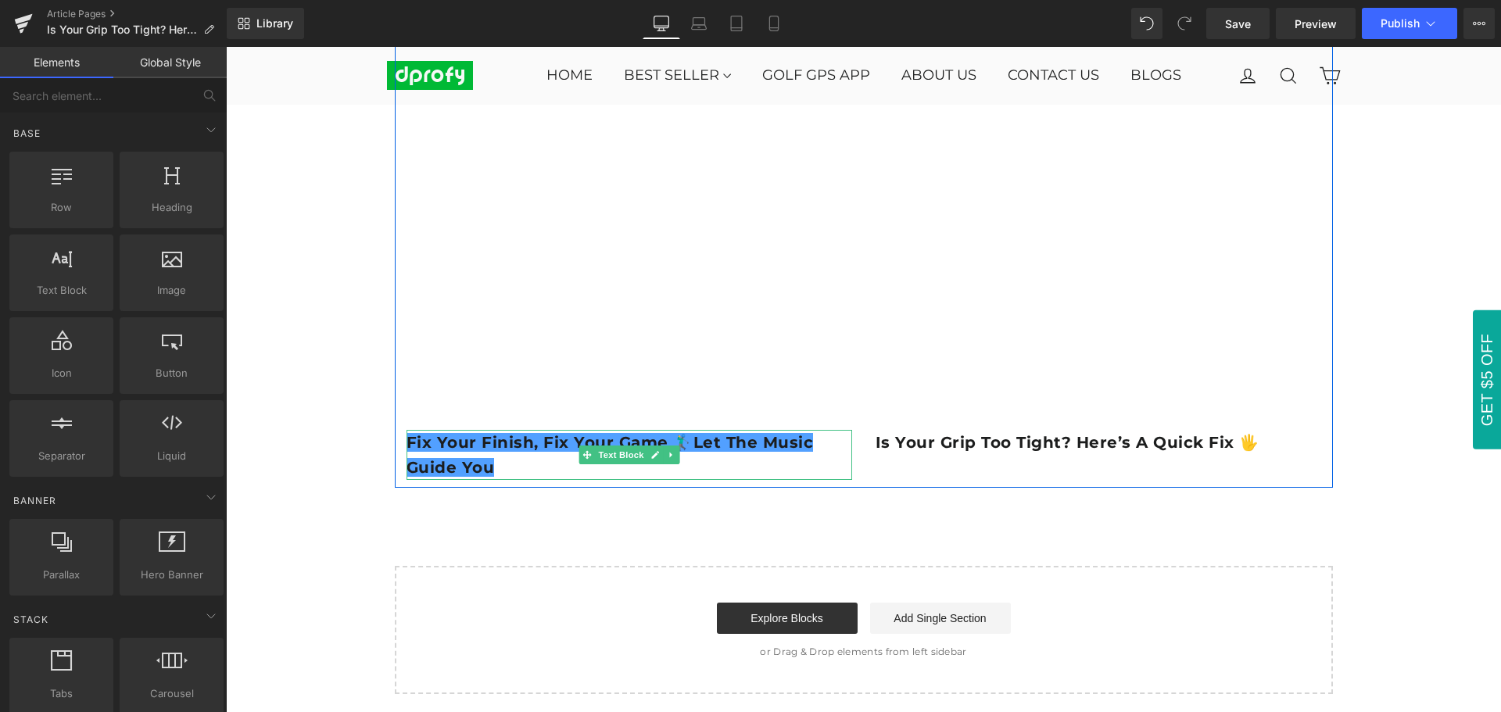
click at [514, 470] on p "Fix Your Finish, Fix Your Game 🏌️‍♂️Let the Music Guide You" at bounding box center [630, 455] width 446 height 50
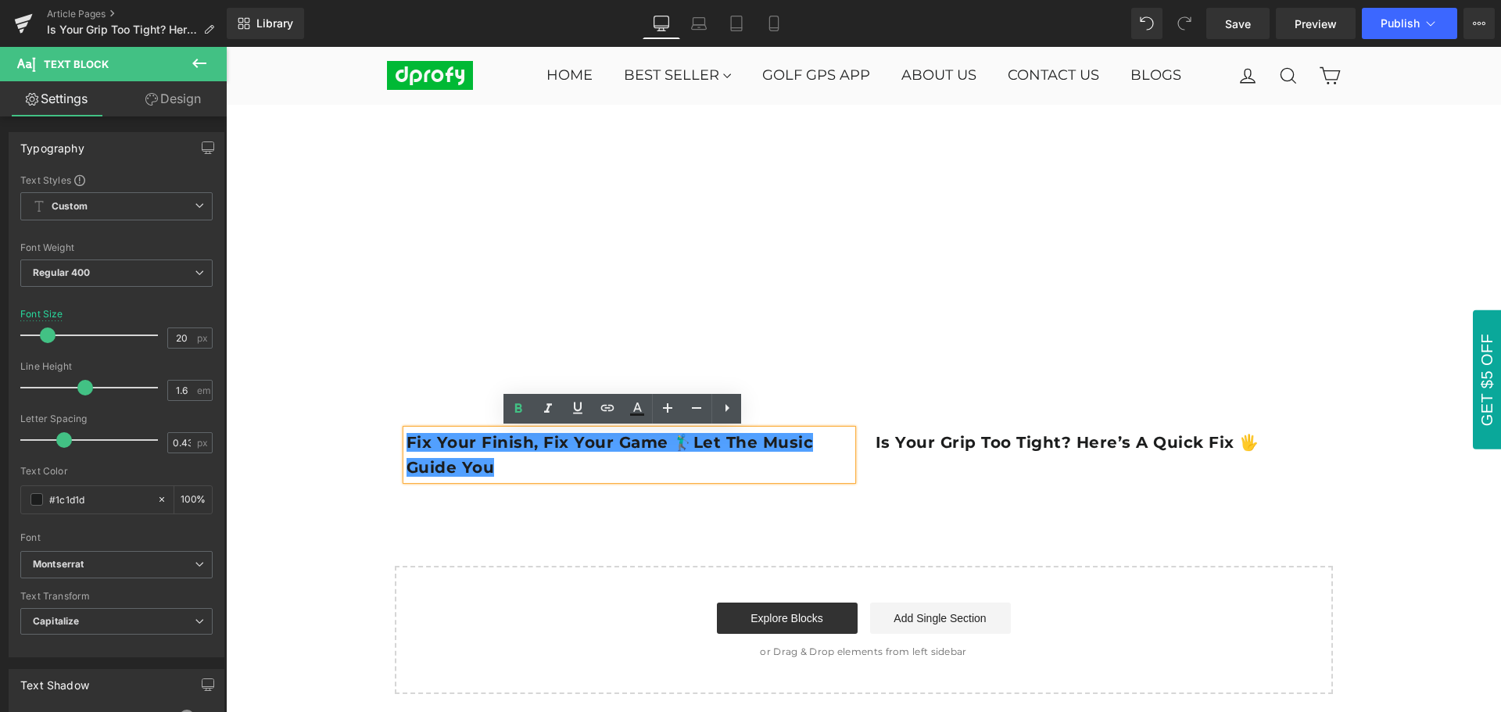
click at [673, 442] on b "Fix Your Finish, Fix Your Game 🏌️‍♂️Let the Music Guide You" at bounding box center [610, 455] width 407 height 44
click at [531, 464] on p "Fix Your Finish, Fix Your Game 🏌️‍♂️Let the Music Guide You" at bounding box center [630, 455] width 446 height 50
click at [528, 468] on p "Fix Your Finish, Fix Your Game 🏌️‍♂️Let the Music Guide You" at bounding box center [630, 455] width 446 height 50
click at [457, 463] on b "Fix Your Finish, Fix Your Game 🏌️‍♂️Let the Music Guide You" at bounding box center [610, 455] width 407 height 44
drag, startPoint x: 403, startPoint y: 442, endPoint x: 426, endPoint y: 445, distance: 23.7
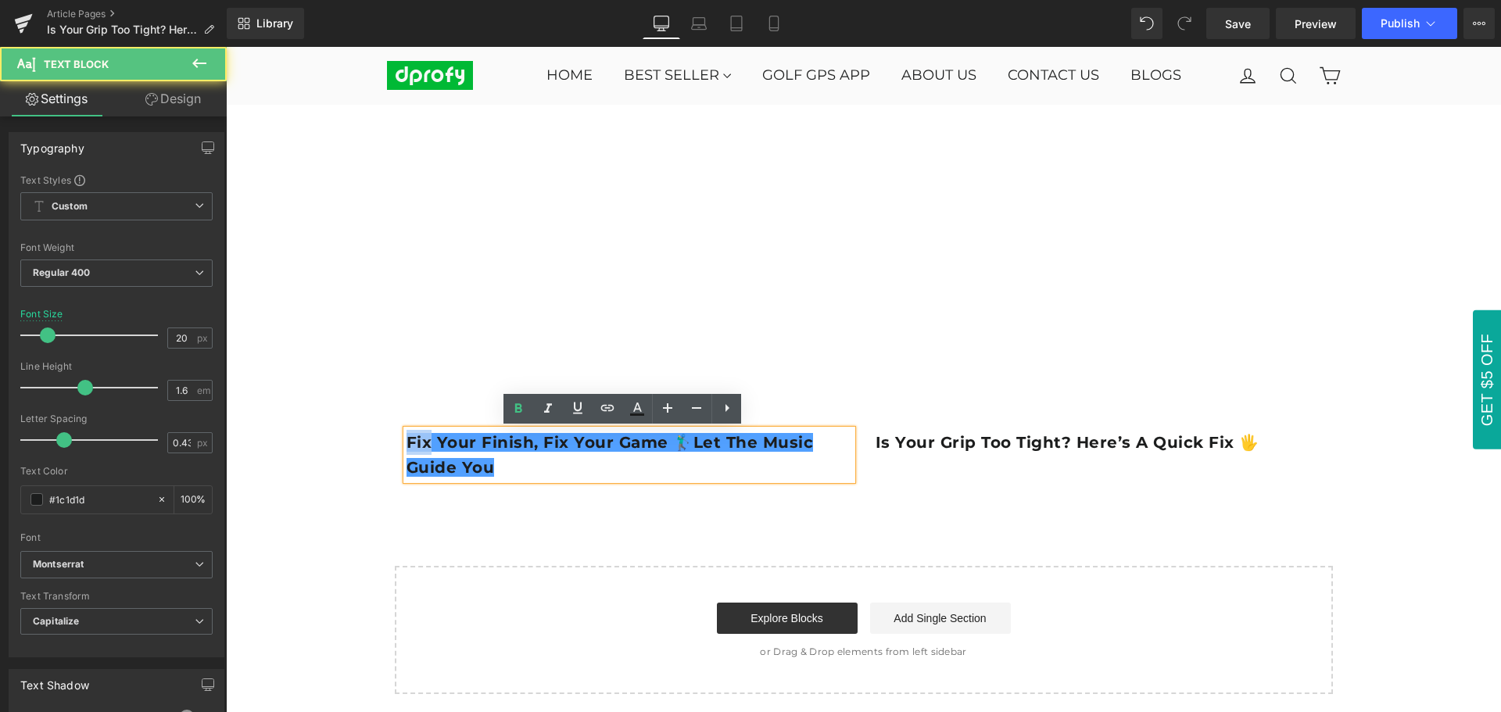
click at [426, 445] on b "Fix Your Finish, Fix Your Game 🏌️‍♂️Let the Music Guide You" at bounding box center [610, 455] width 407 height 44
click at [428, 446] on b "Fix Your Finish, Fix Your Game 🏌️‍♂️Let the Music Guide You" at bounding box center [610, 455] width 407 height 44
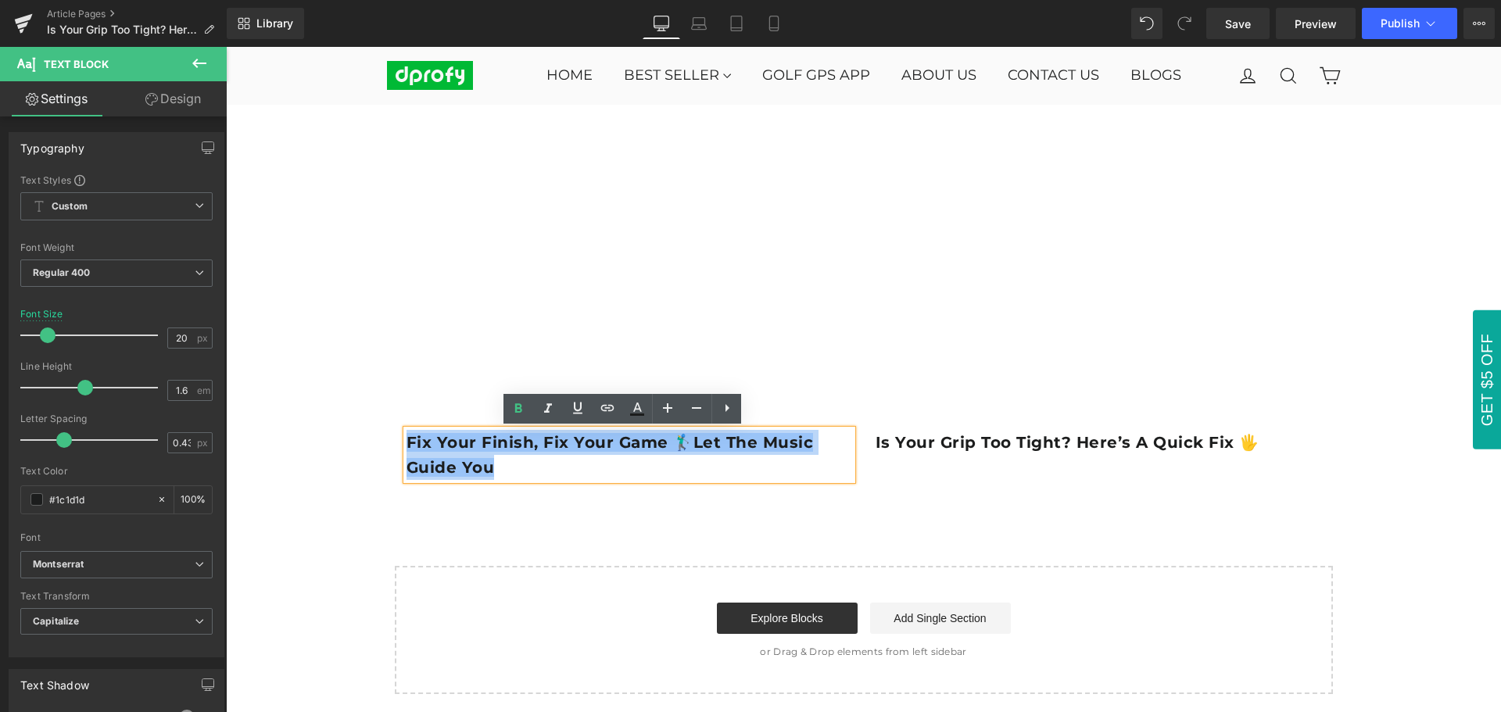
drag, startPoint x: 400, startPoint y: 443, endPoint x: 486, endPoint y: 469, distance: 89.1
click at [486, 469] on b "Fix Your Finish, Fix Your Game 🏌️‍♂️Let the Music Guide You" at bounding box center [610, 455] width 407 height 44
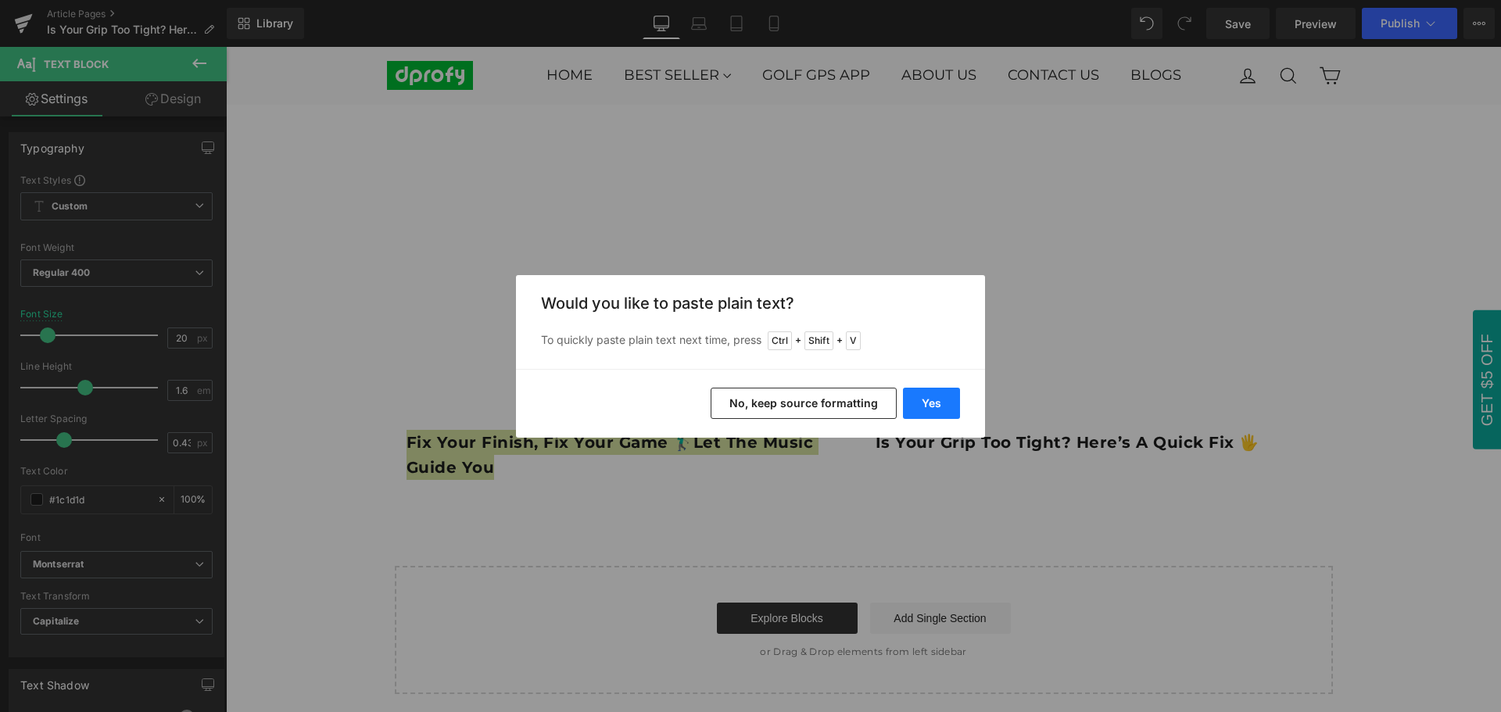
click at [938, 411] on button "Yes" at bounding box center [931, 403] width 57 height 31
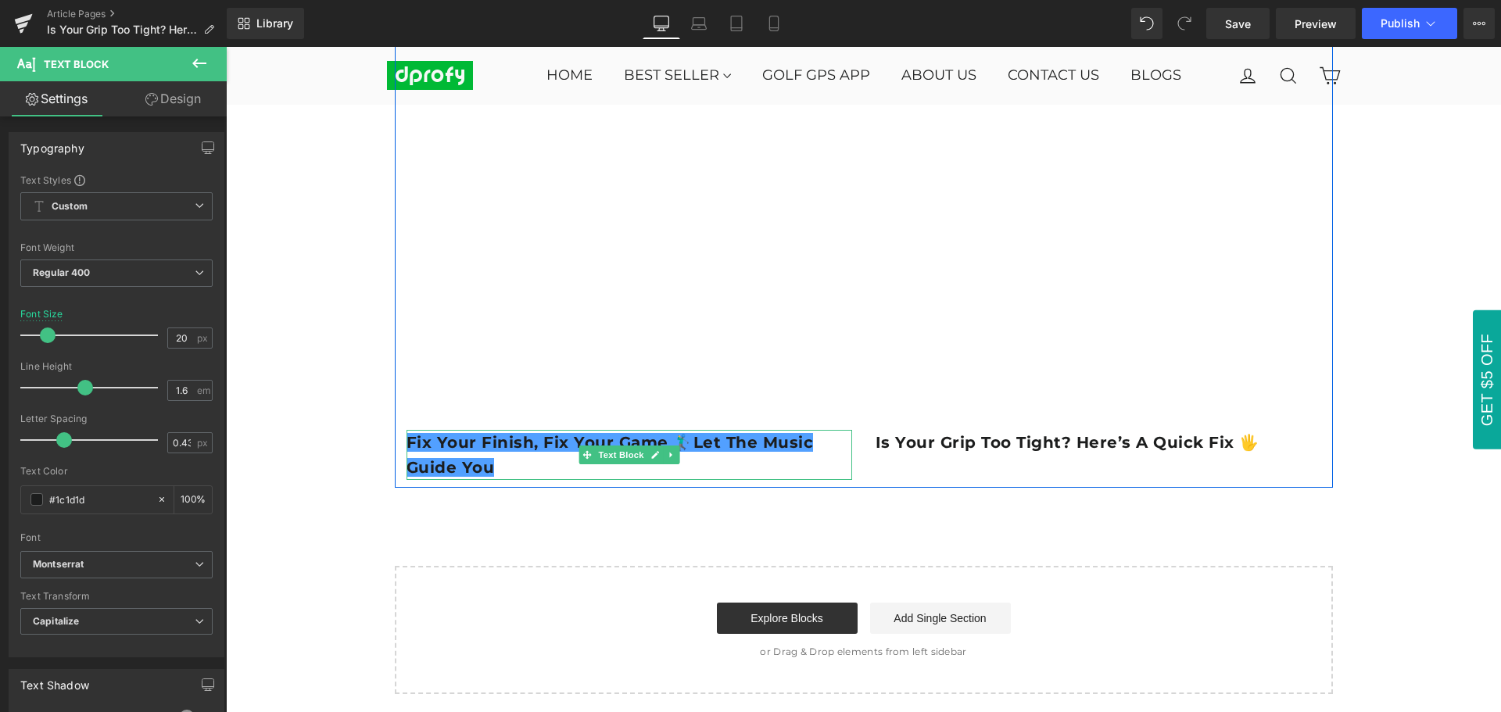
click at [571, 466] on p "Fix Your Finish, Fix Your Game 🏌️‍♂️Let the Music Guide You" at bounding box center [630, 455] width 446 height 50
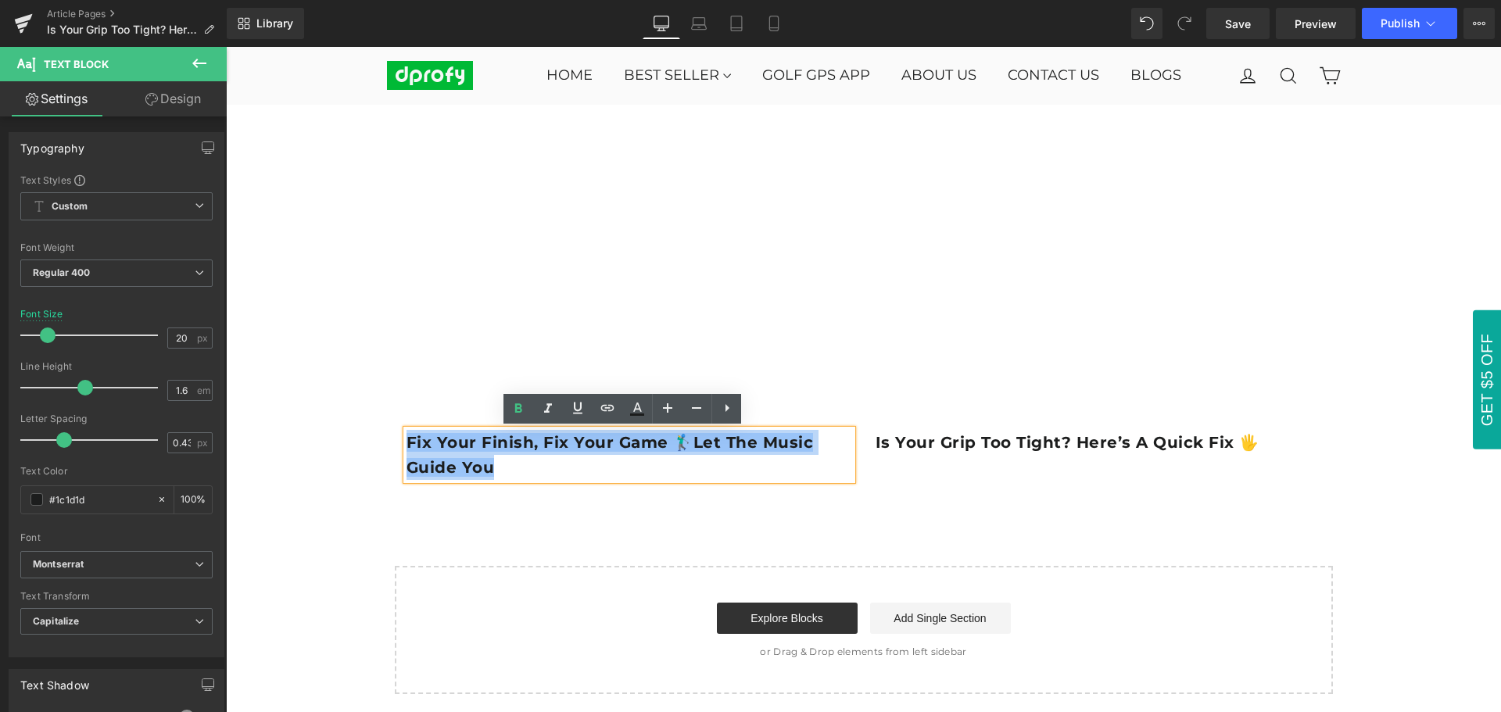
drag, startPoint x: 556, startPoint y: 466, endPoint x: 403, endPoint y: 443, distance: 154.9
click at [407, 443] on p "Fix Your Finish, Fix Your Game 🏌️‍♂️Let the Music Guide You" at bounding box center [630, 455] width 446 height 50
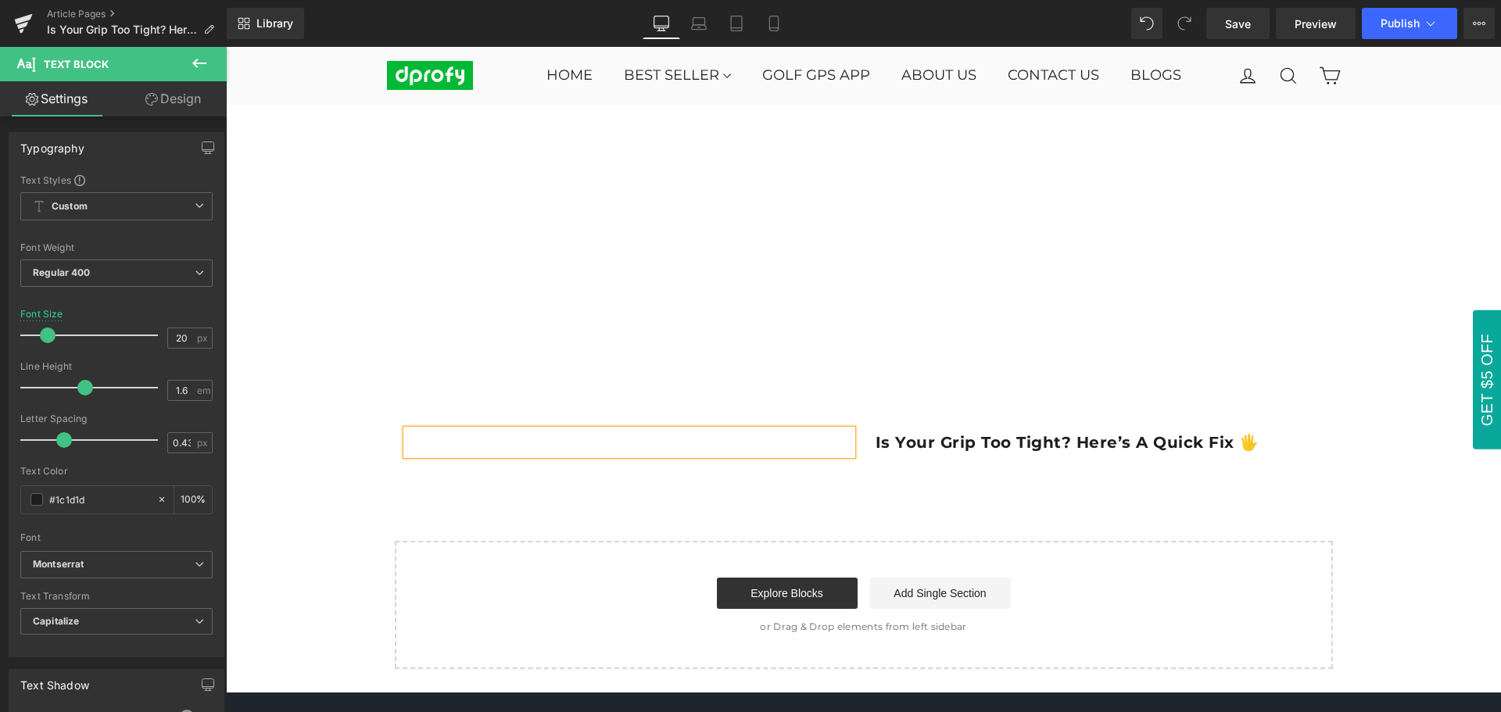
click at [463, 451] on p at bounding box center [630, 442] width 446 height 25
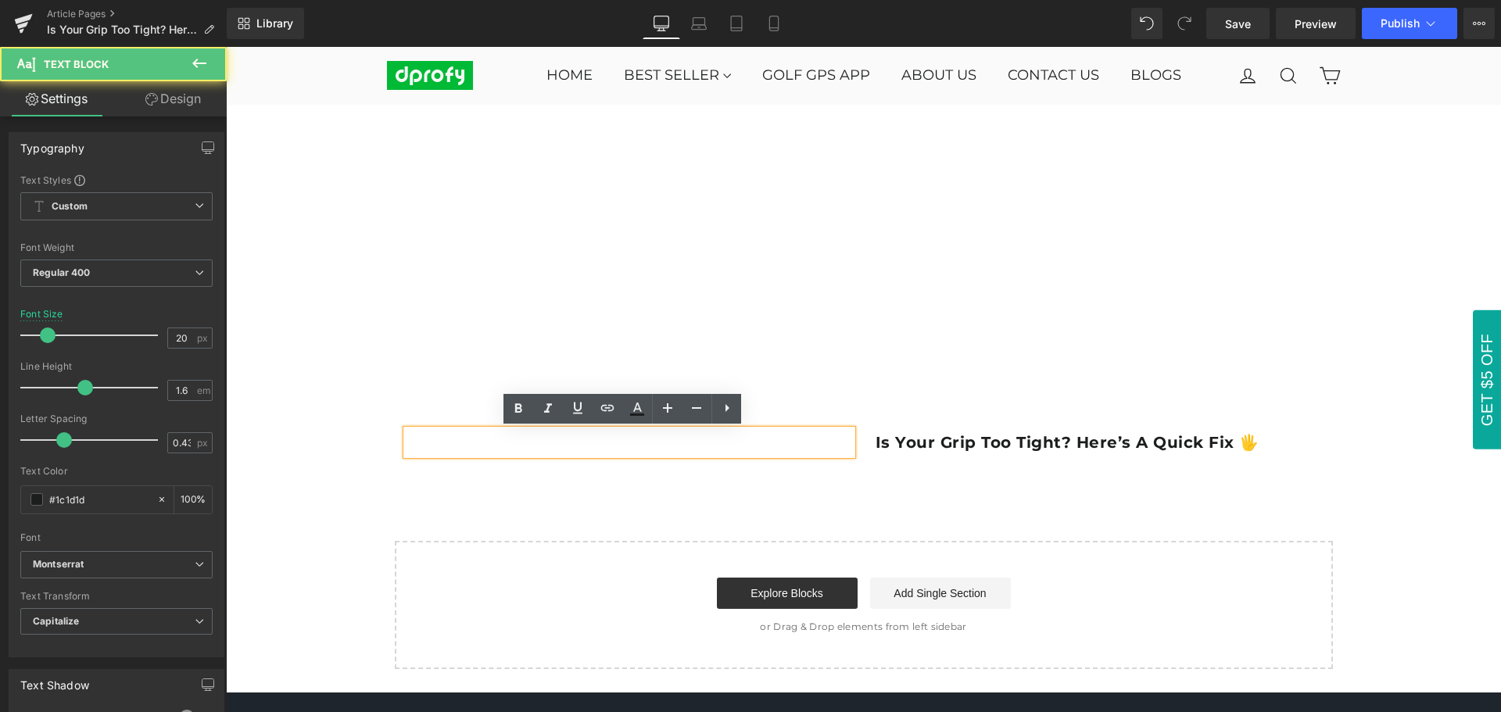
click at [438, 444] on p at bounding box center [630, 442] width 446 height 25
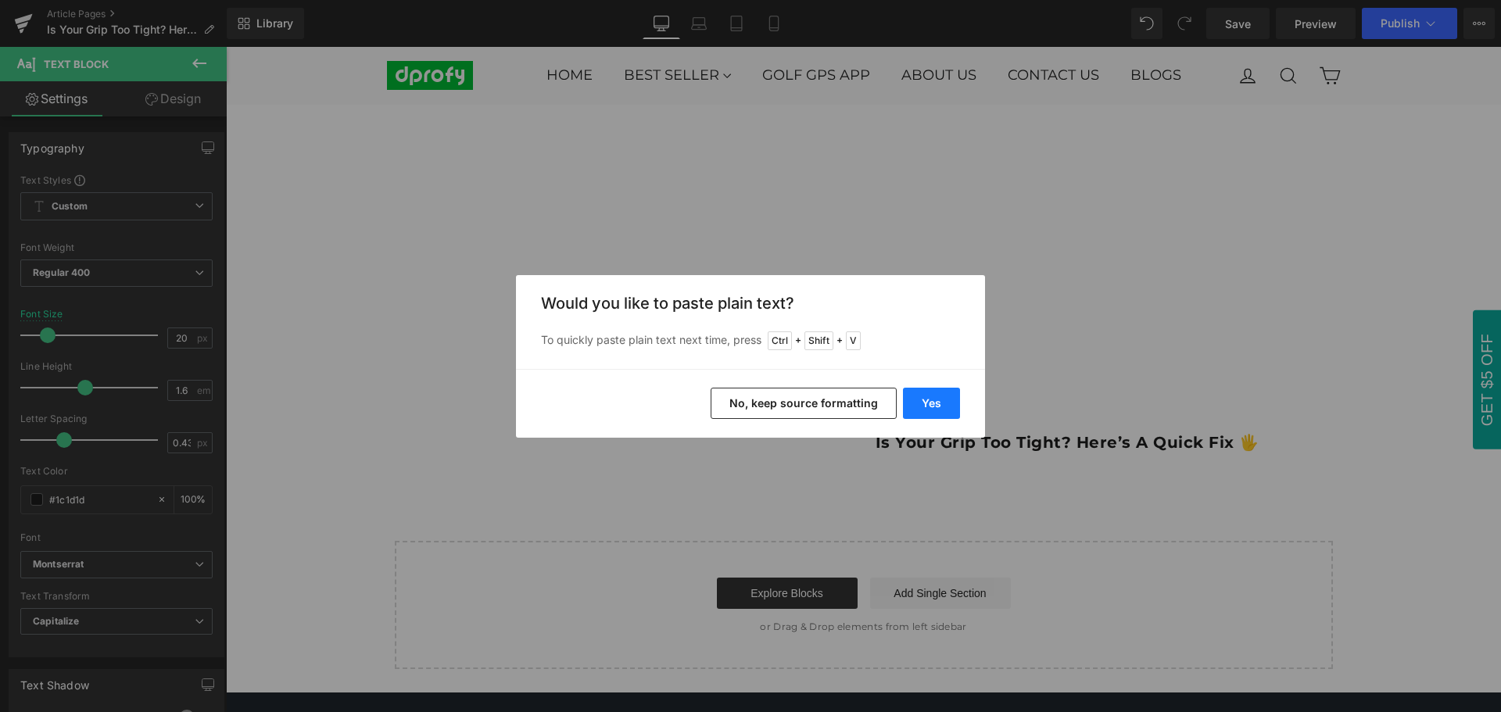
click at [943, 411] on button "Yes" at bounding box center [931, 403] width 57 height 31
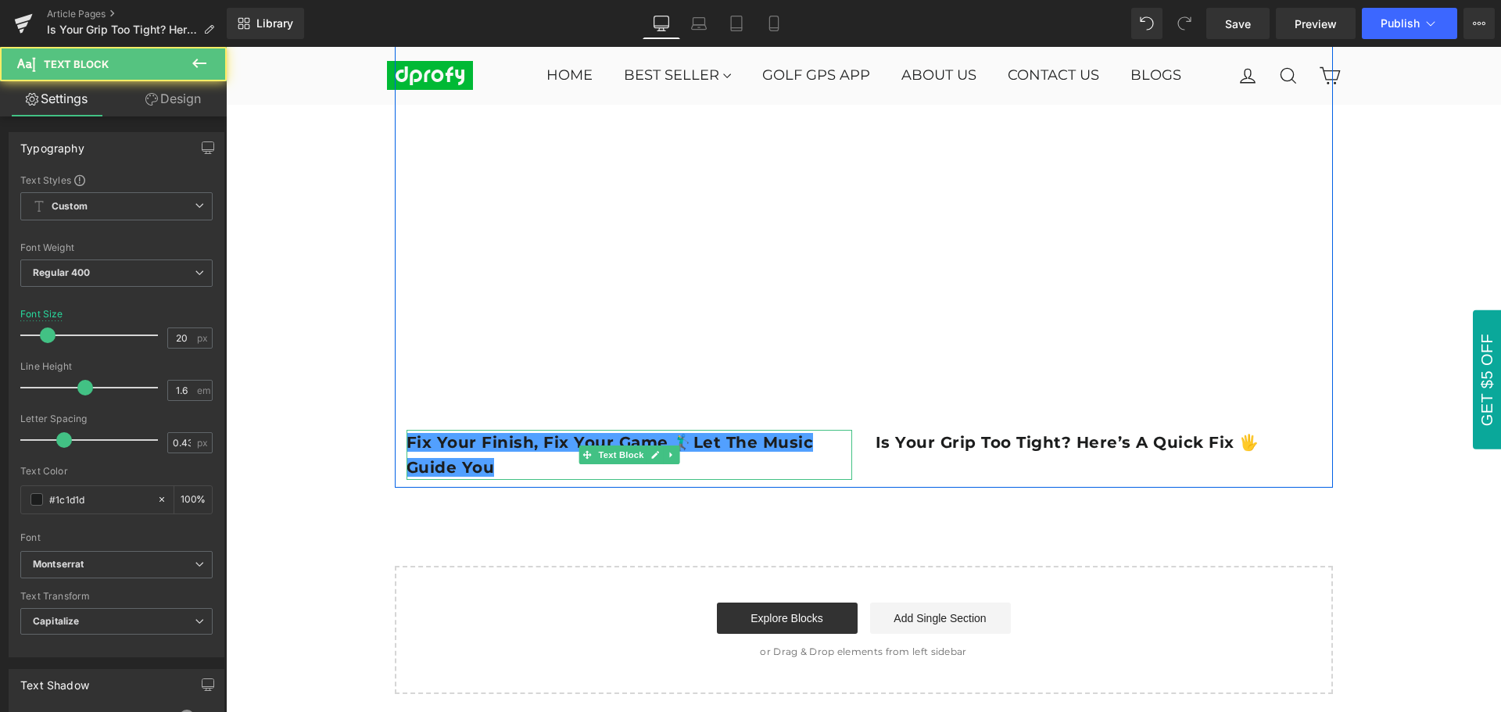
click at [494, 467] on p "Fix Your Finish, Fix Your Game 🏌️‍♂️Let the Music Guide You" at bounding box center [630, 455] width 446 height 50
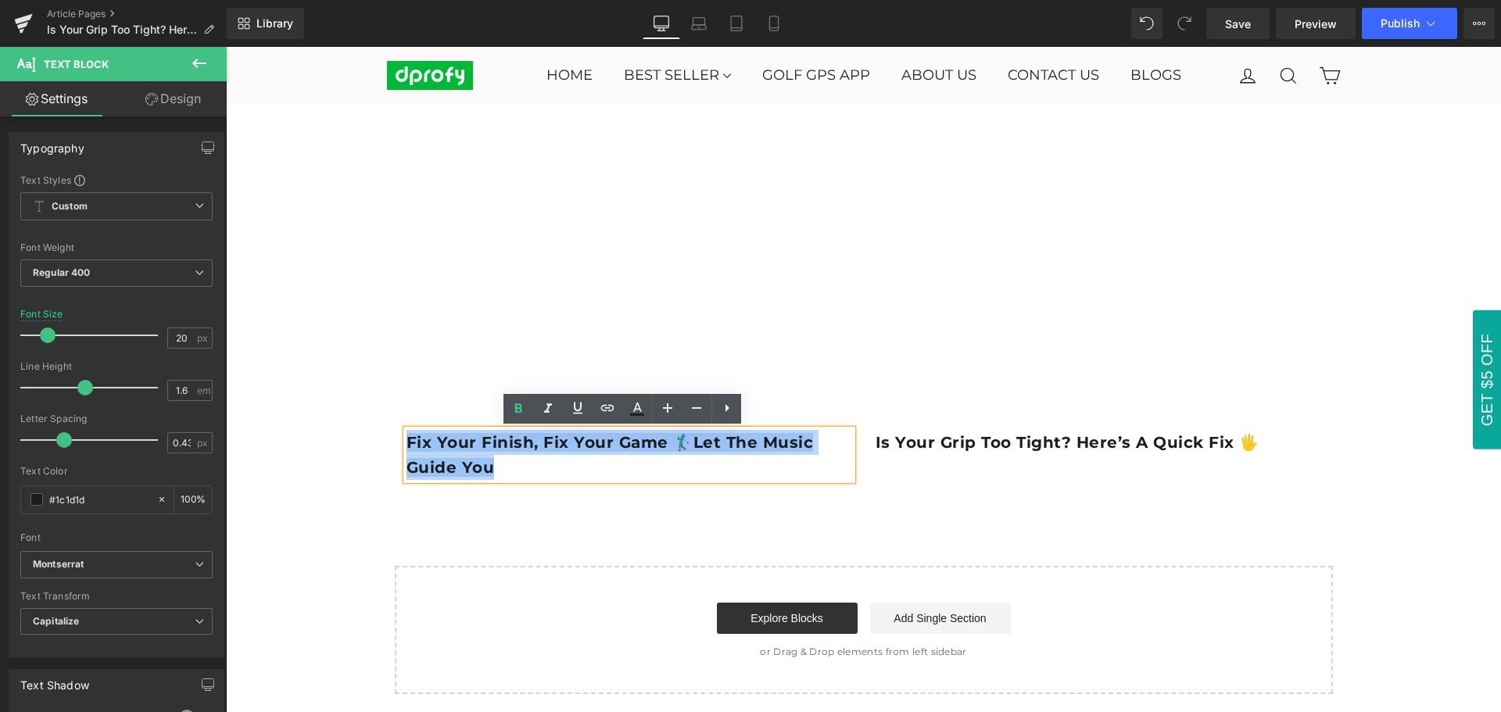
drag, startPoint x: 494, startPoint y: 467, endPoint x: 402, endPoint y: 443, distance: 95.2
click at [407, 443] on p "Fix Your Finish, Fix Your Game 🏌️‍♂️Let the Music Guide You" at bounding box center [630, 455] width 446 height 50
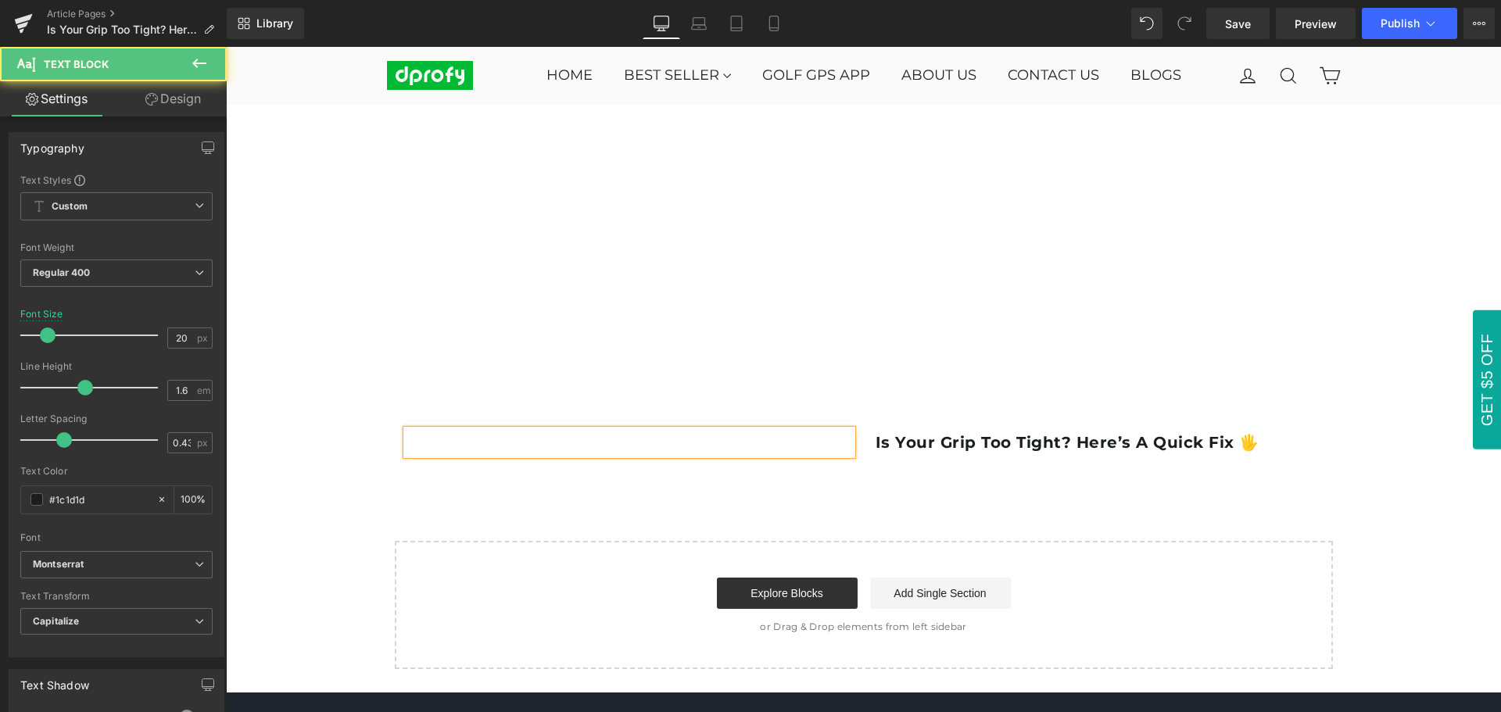
click at [428, 446] on p at bounding box center [630, 442] width 446 height 25
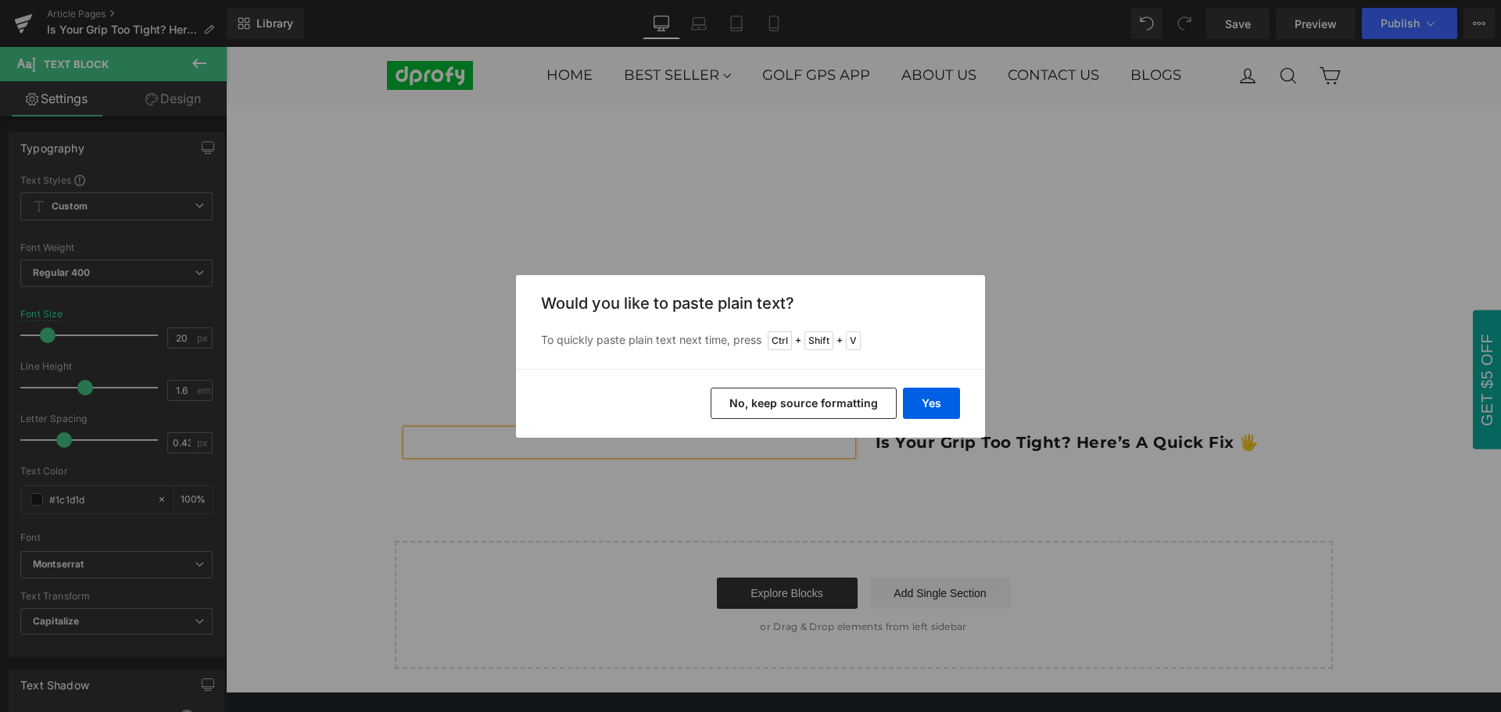
click at [783, 408] on button "No, keep source formatting" at bounding box center [804, 403] width 186 height 31
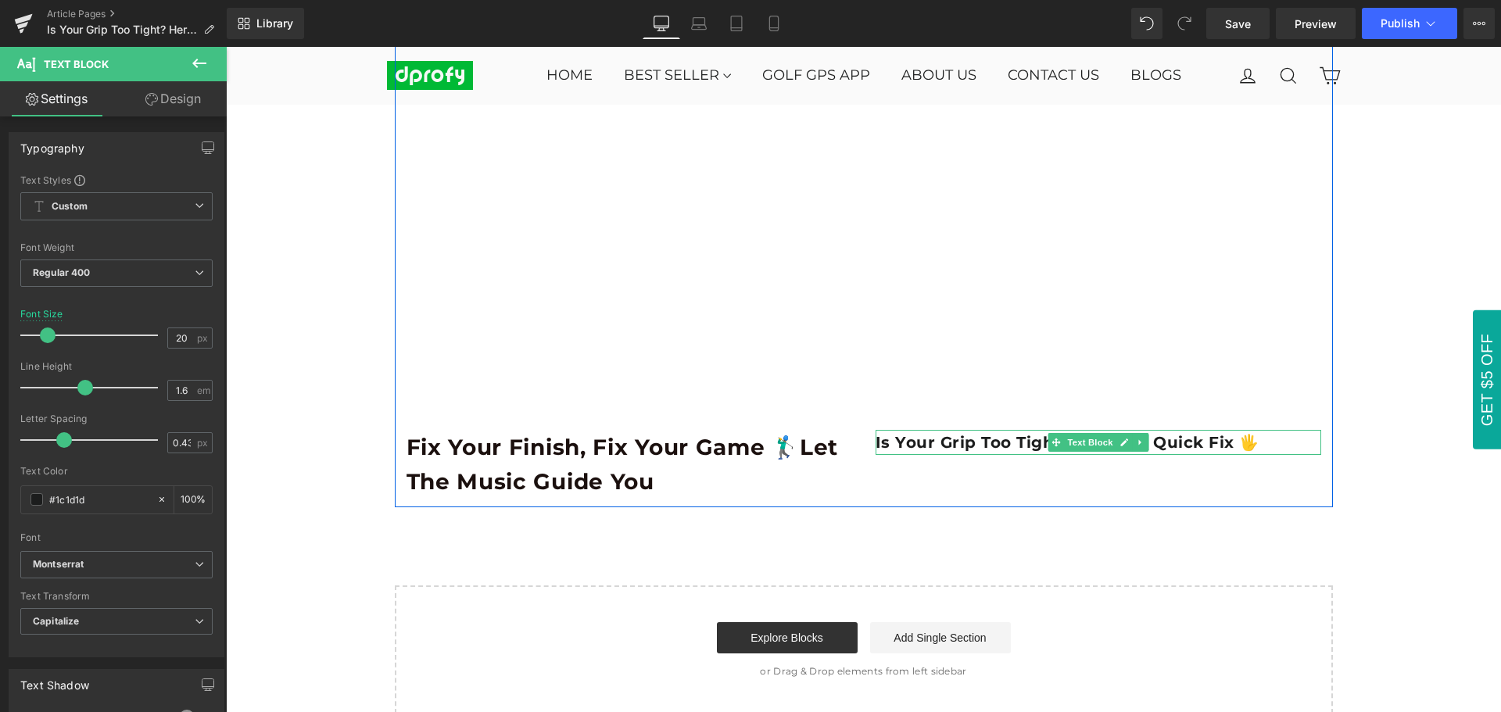
click at [948, 444] on b "Is Your Grip Too Tight? Here’s a Quick Fix 🖐️" at bounding box center [1068, 442] width 384 height 19
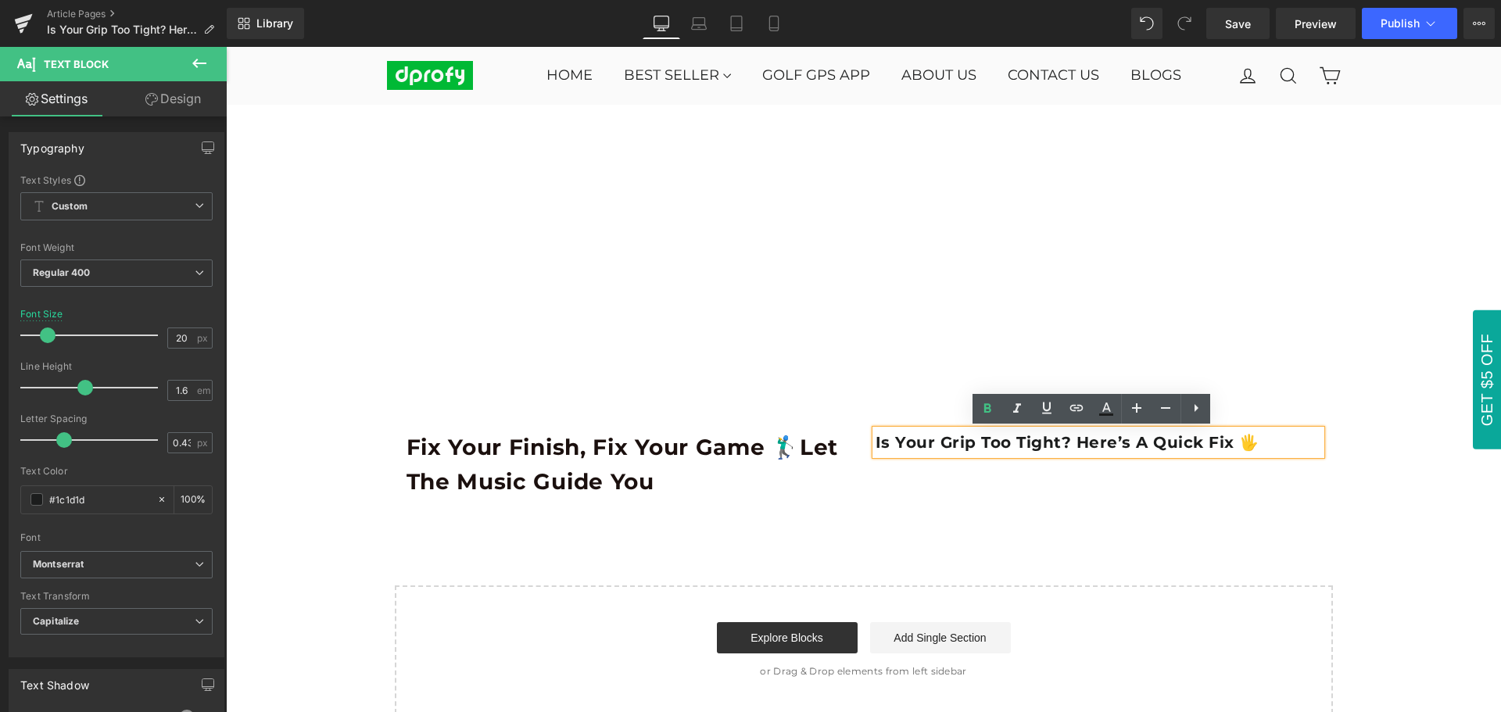
click at [948, 444] on b "Is Your Grip Too Tight? Here’s a Quick Fix 🖐️" at bounding box center [1068, 442] width 384 height 19
click at [698, 469] on p "Fix Your Finish, Fix Your Game 🏌️‍♂️Let the Music Guide You" at bounding box center [630, 465] width 446 height 70
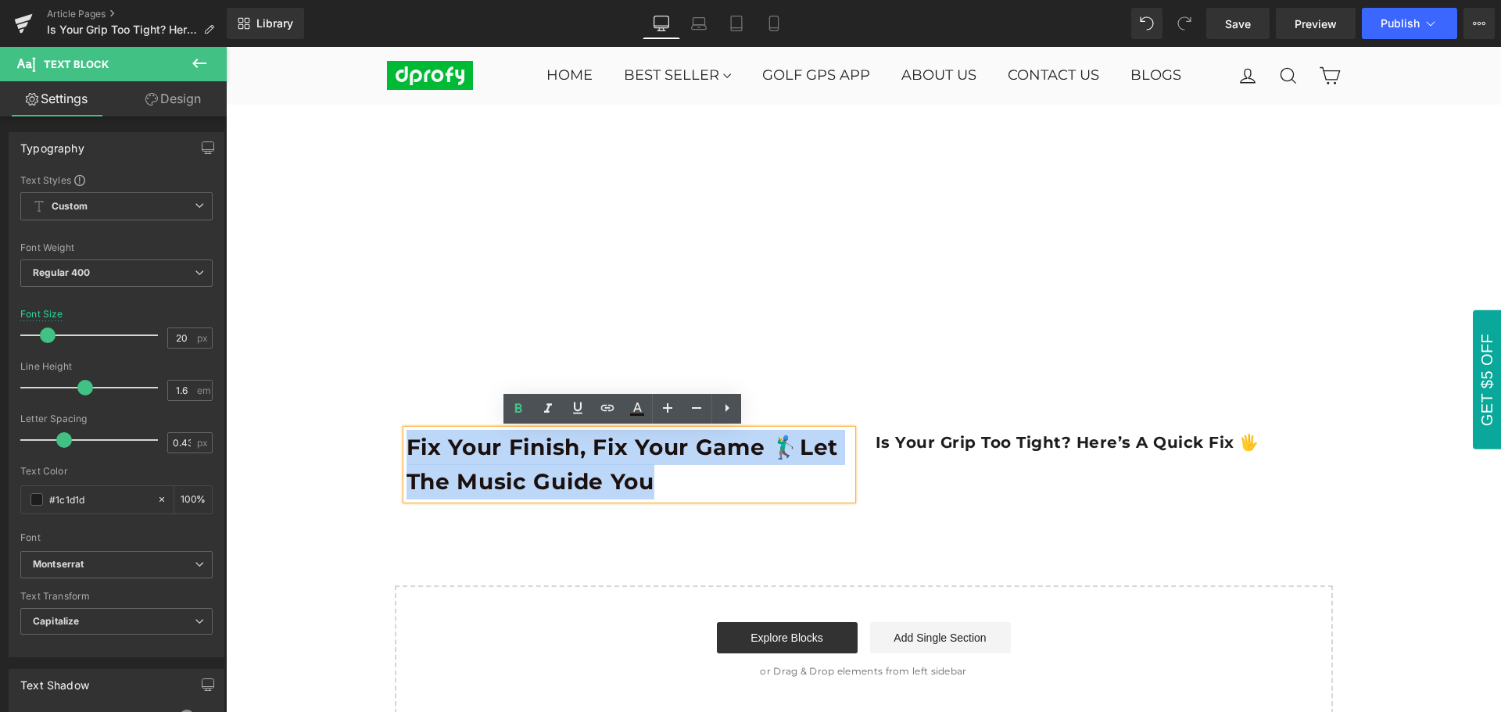
drag, startPoint x: 689, startPoint y: 486, endPoint x: 405, endPoint y: 442, distance: 287.2
click at [407, 442] on p "Fix Your Finish, Fix Your Game 🏌️‍♂️Let the Music Guide You" at bounding box center [630, 465] width 446 height 70
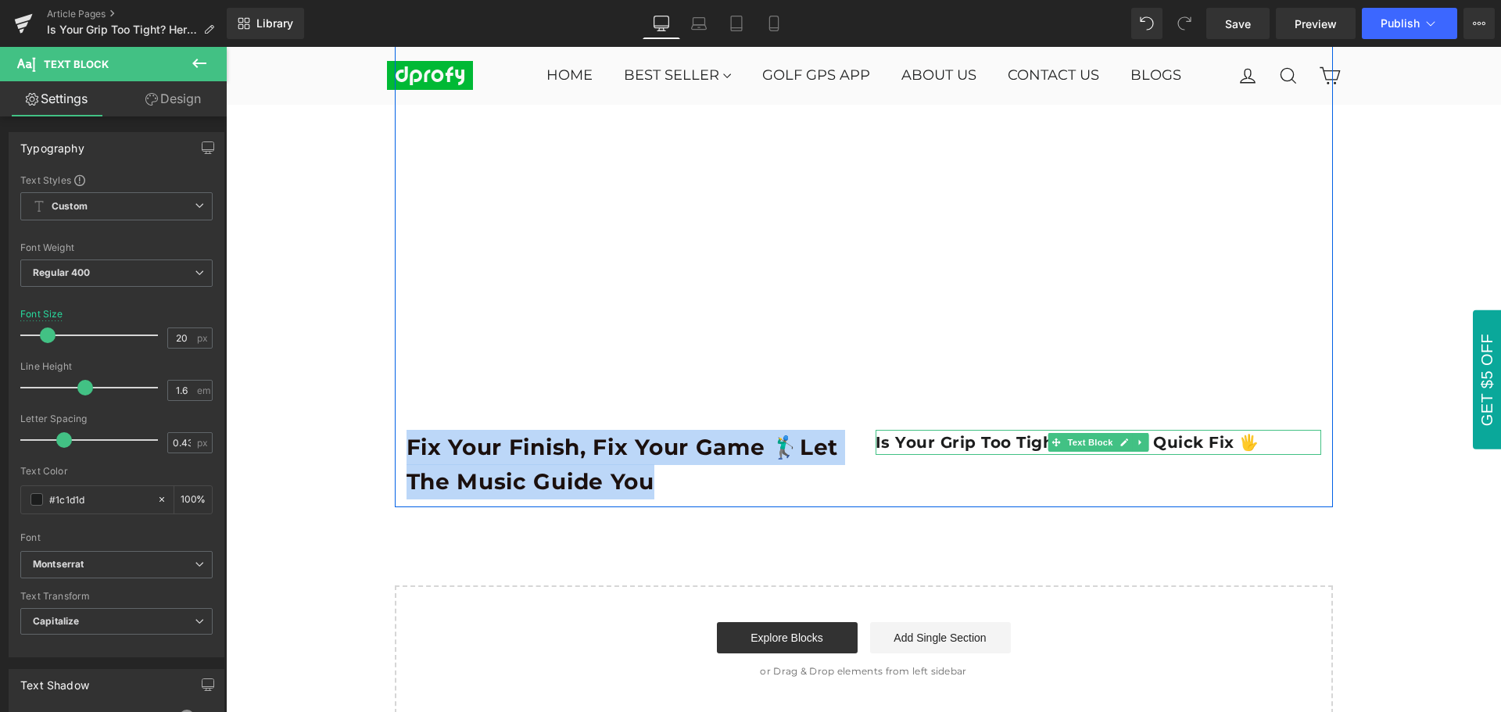
click at [910, 447] on b "Is Your Grip Too Tight? Here’s a Quick Fix 🖐️" at bounding box center [1068, 442] width 384 height 19
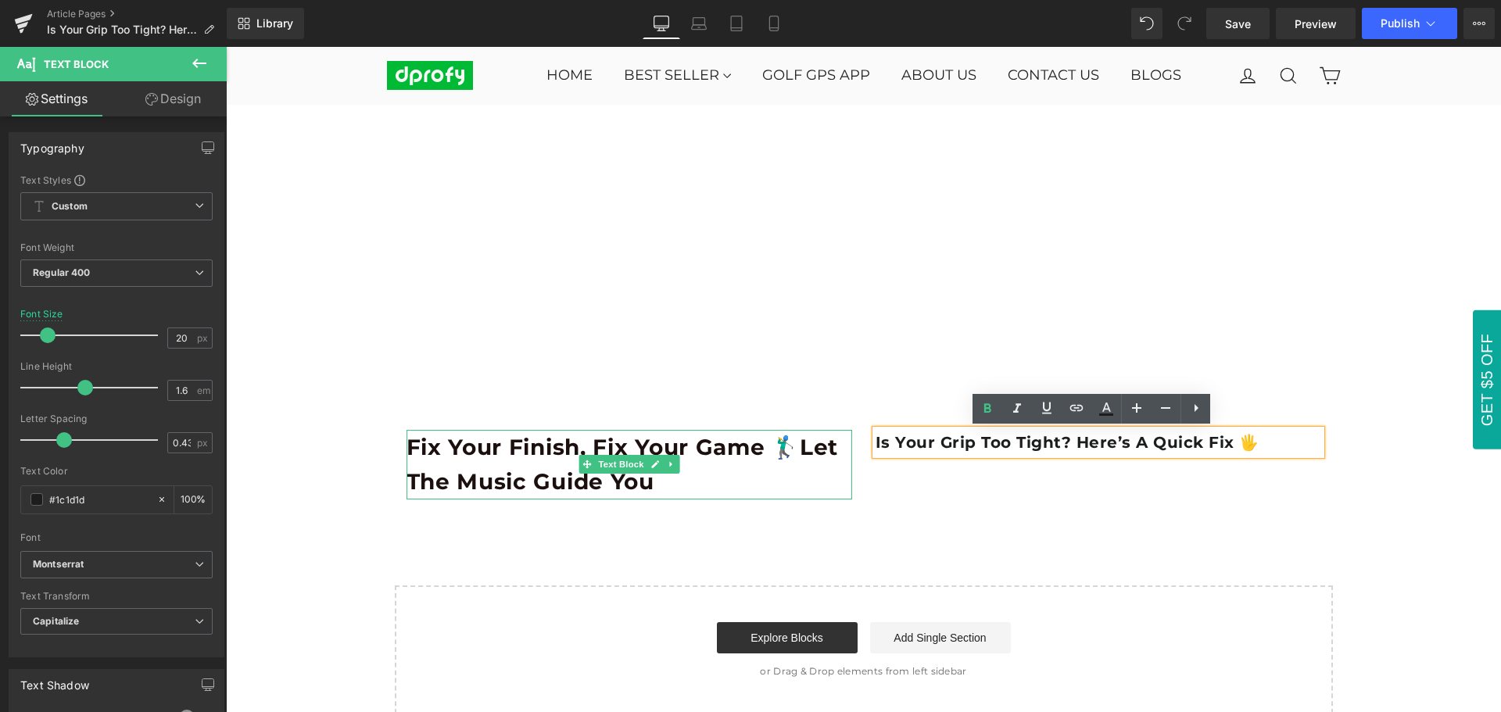
click at [676, 471] on p "Fix Your Finish, Fix Your Game 🏌️‍♂️Let the Music Guide You" at bounding box center [630, 465] width 446 height 70
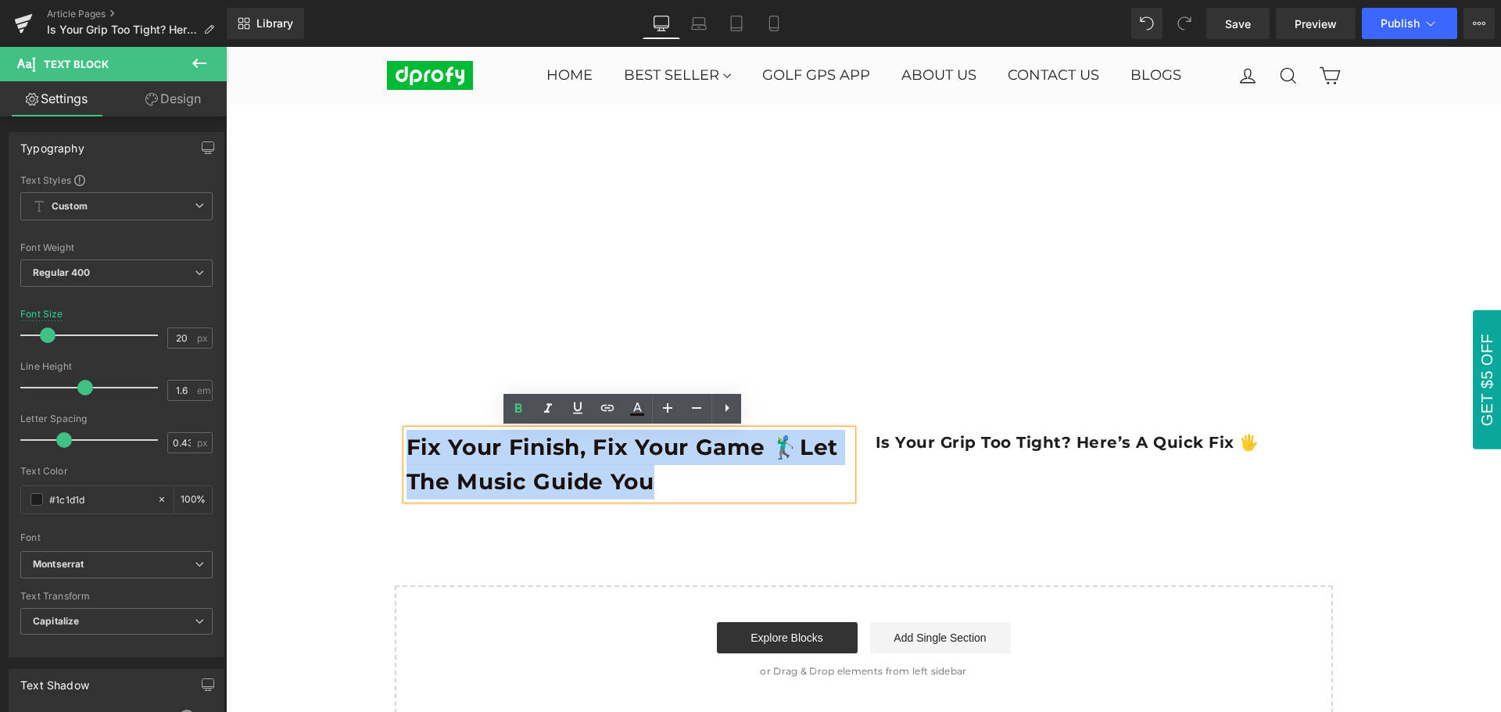
drag, startPoint x: 403, startPoint y: 446, endPoint x: 649, endPoint y: 486, distance: 248.8
click at [649, 486] on p "Fix Your Finish, Fix Your Game 🏌️‍♂️Let the Music Guide You" at bounding box center [630, 465] width 446 height 70
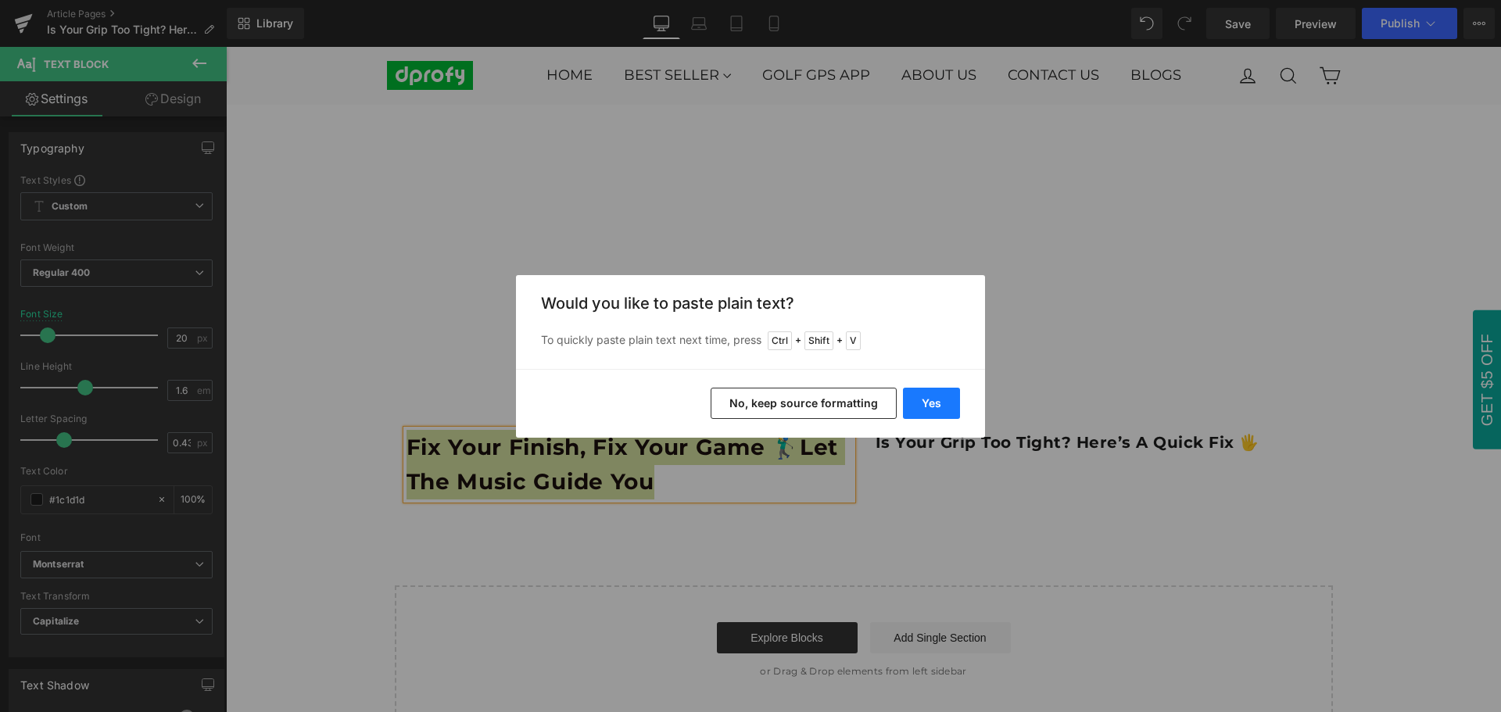
click at [934, 414] on button "Yes" at bounding box center [931, 403] width 57 height 31
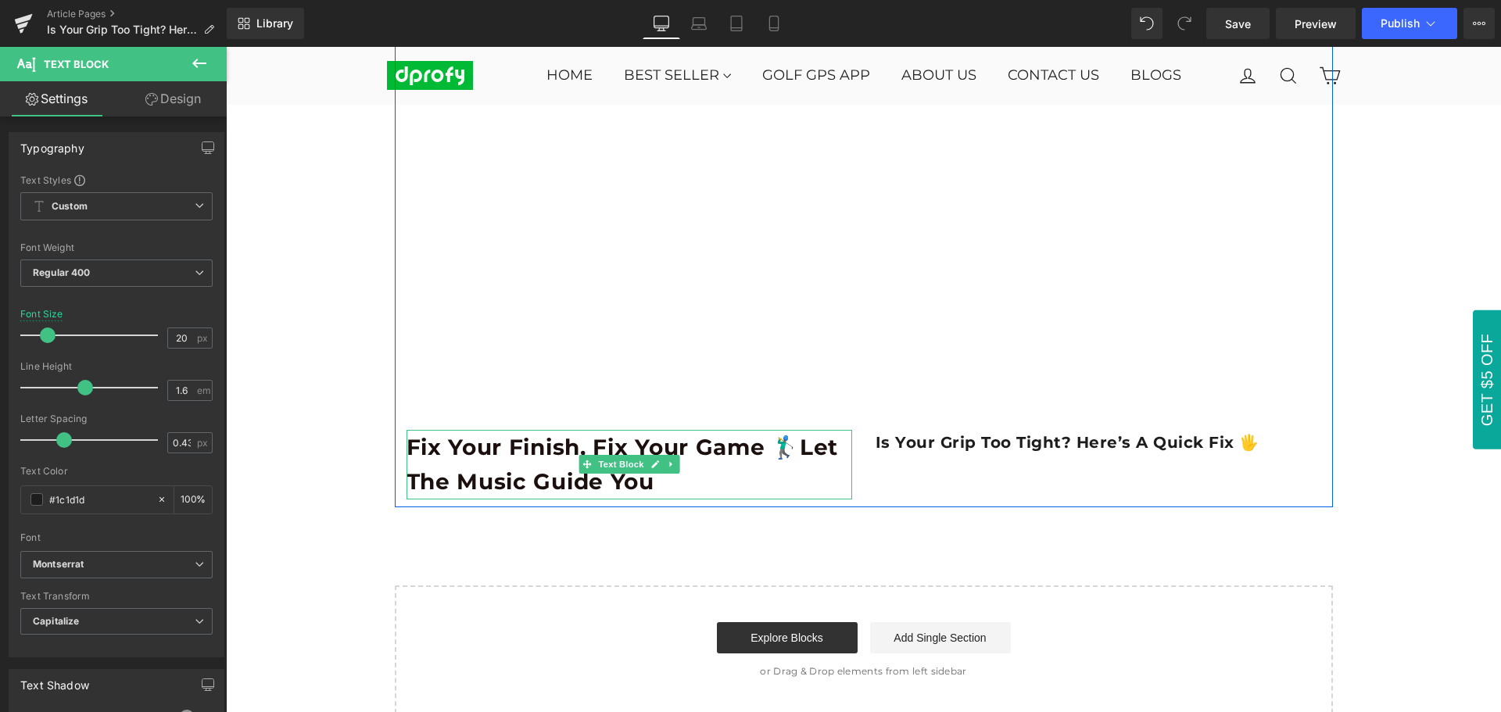
click at [787, 485] on p "Fix Your Finish, Fix Your Game 🏌️‍♂️Let the Music Guide You" at bounding box center [630, 465] width 446 height 70
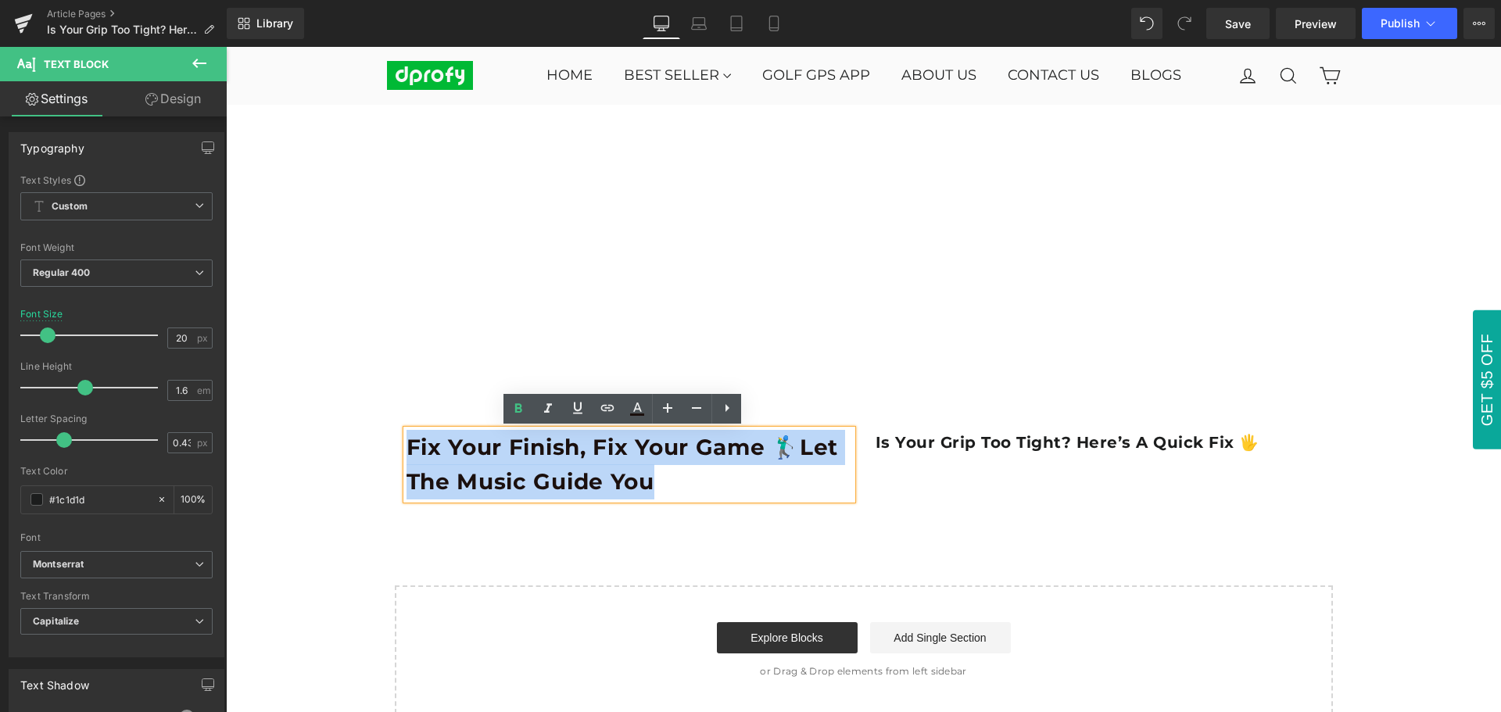
drag, startPoint x: 715, startPoint y: 488, endPoint x: 403, endPoint y: 449, distance: 314.4
click at [407, 449] on p "Fix Your Finish, Fix Your Game 🏌️‍♂️Let the Music Guide You" at bounding box center [630, 465] width 446 height 70
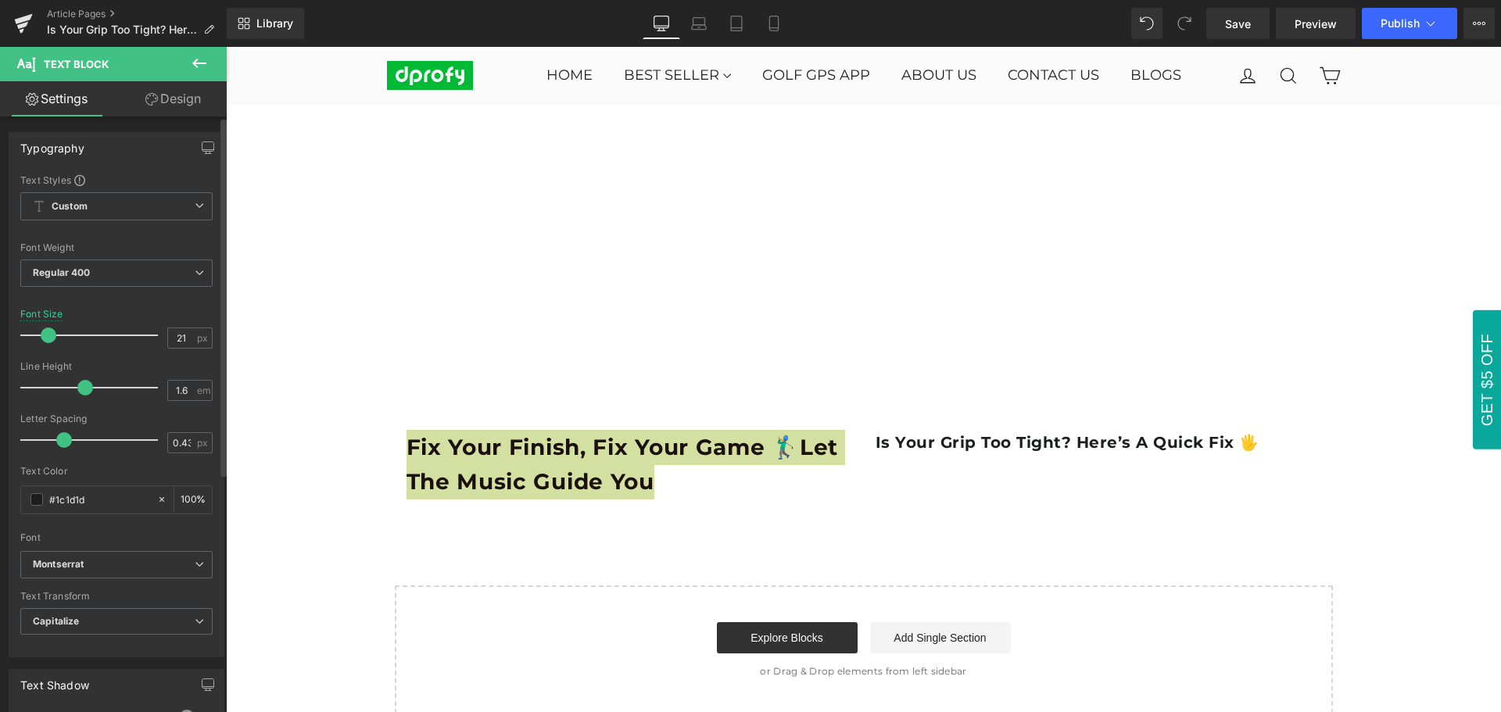
type input "20"
click at [46, 340] on span at bounding box center [48, 336] width 16 height 16
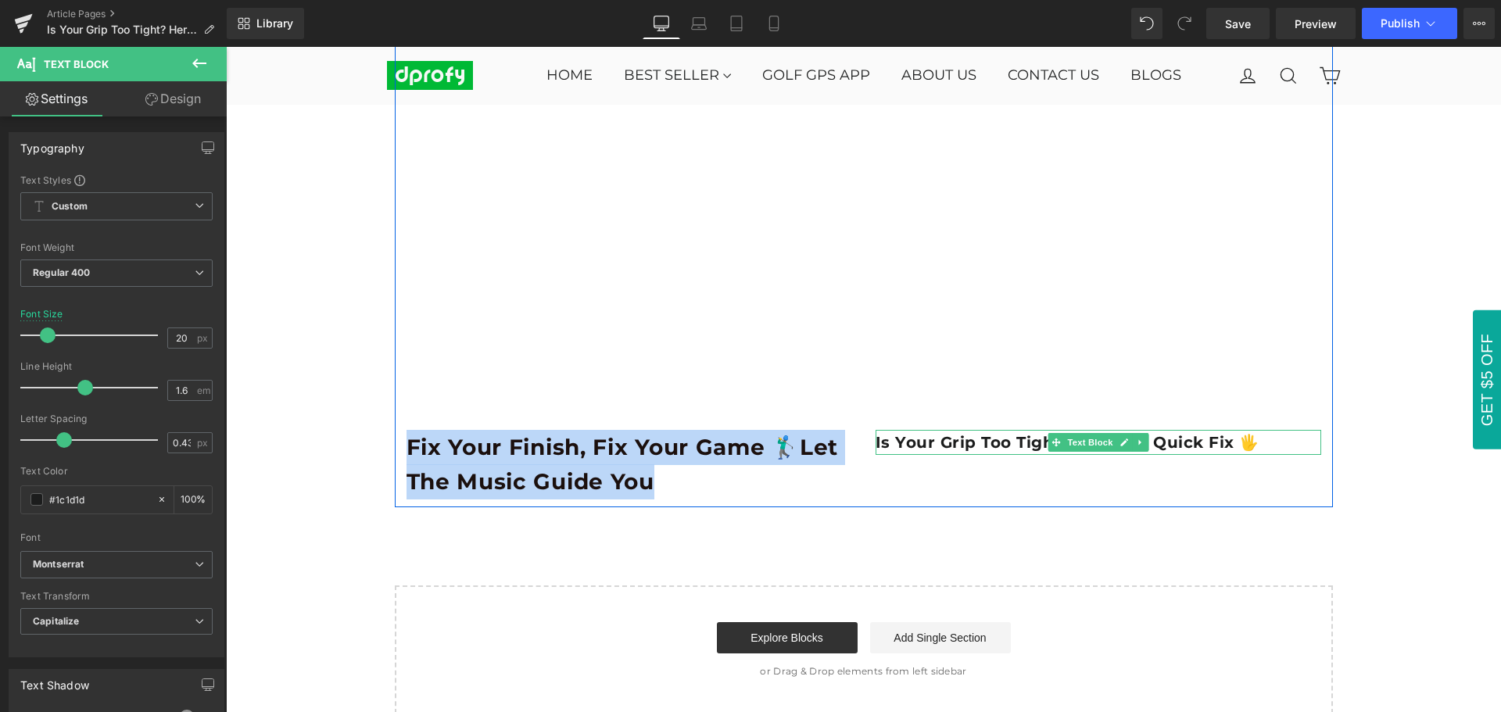
click at [924, 449] on b "Is Your Grip Too Tight? Here’s a Quick Fix 🖐️" at bounding box center [1068, 442] width 384 height 19
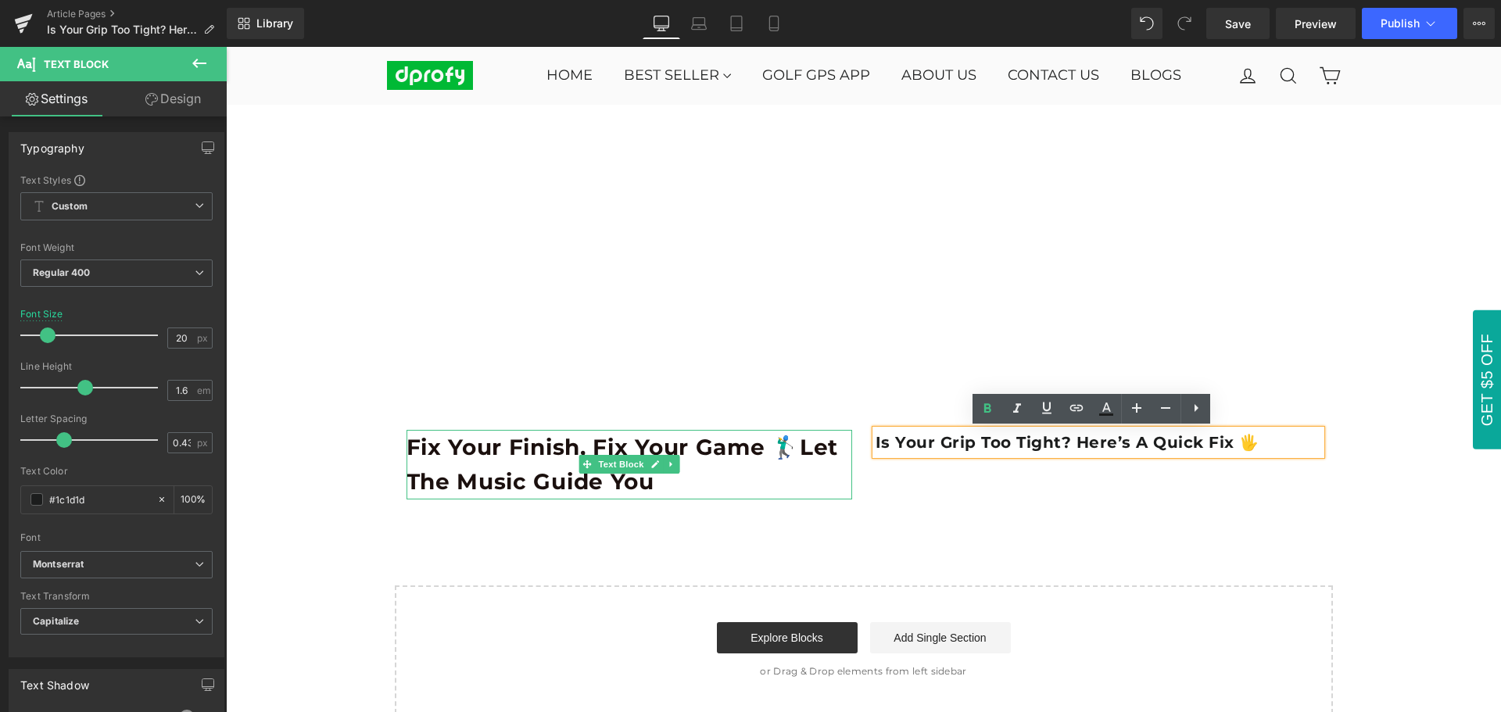
click at [724, 479] on p "Fix Your Finish, Fix Your Game 🏌️‍♂️Let the Music Guide You" at bounding box center [630, 465] width 446 height 70
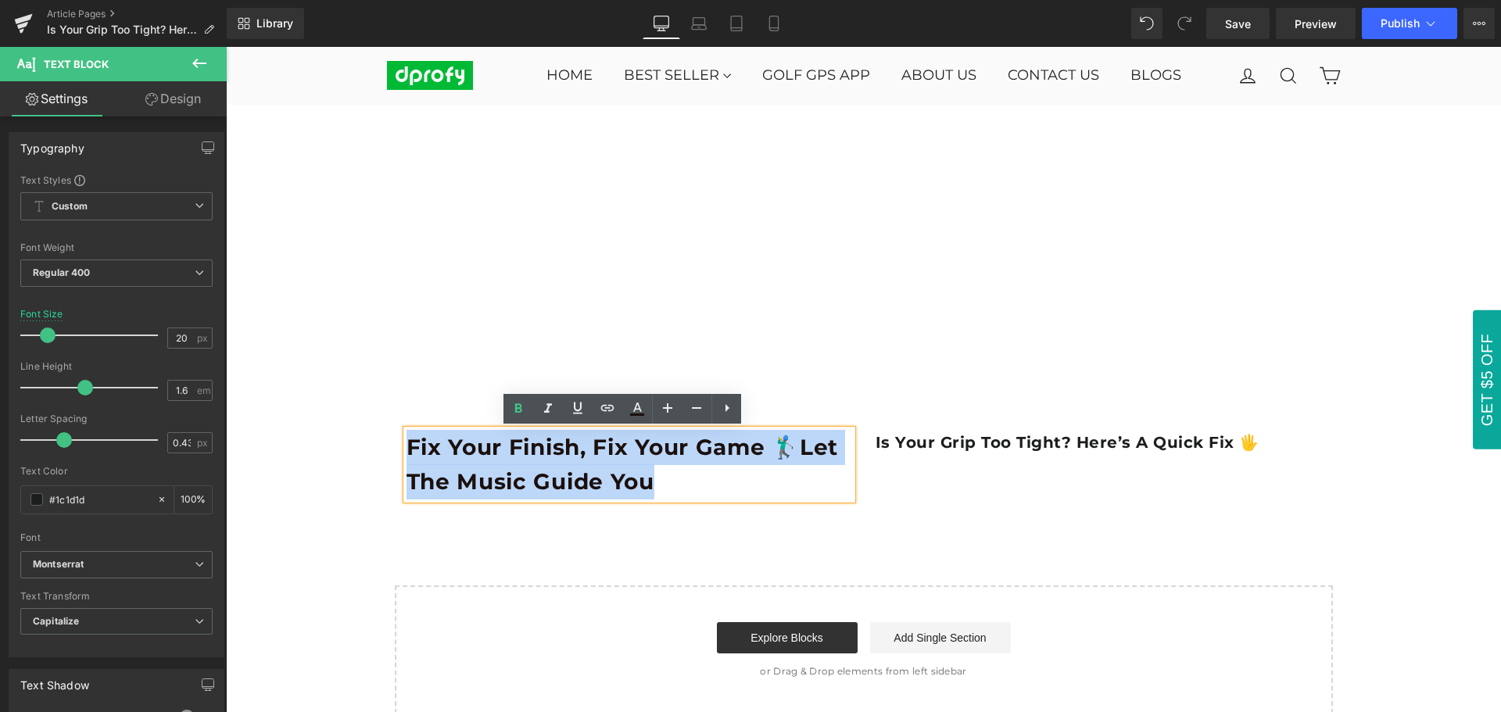
drag, startPoint x: 708, startPoint y: 493, endPoint x: 406, endPoint y: 450, distance: 304.8
click at [407, 450] on p "Fix Your Finish, Fix Your Game 🏌️‍♂️Let the Music Guide You" at bounding box center [630, 465] width 446 height 70
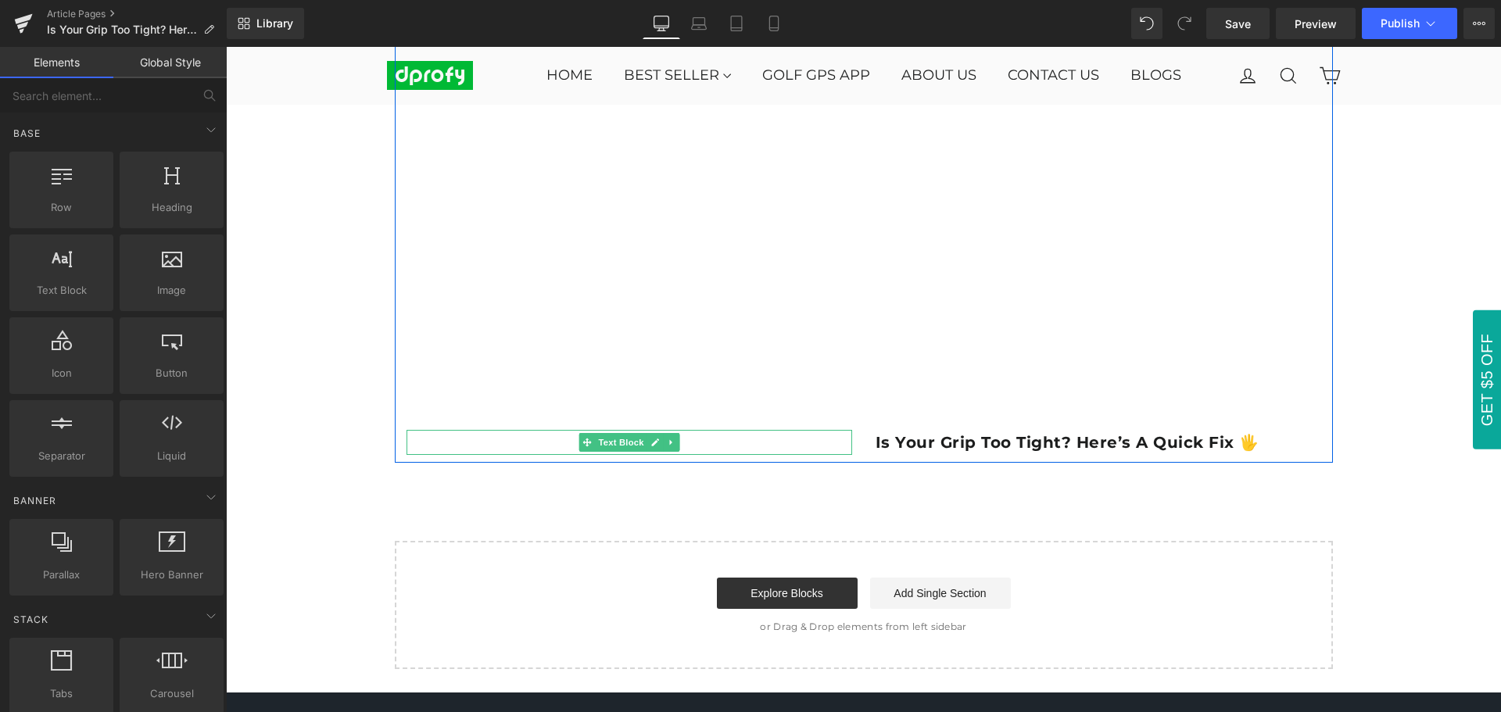
click at [511, 445] on p at bounding box center [630, 442] width 446 height 25
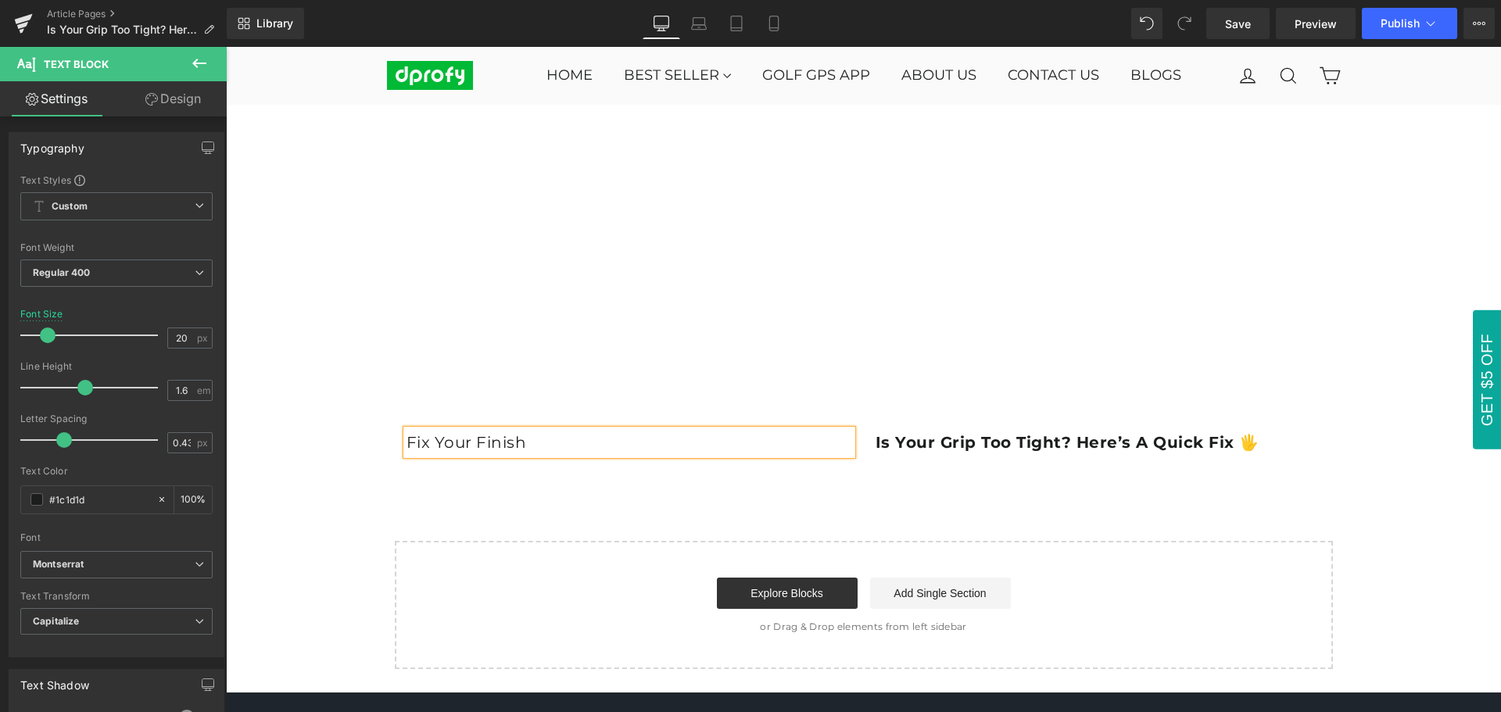
click at [536, 444] on p "Fix Your Finish" at bounding box center [630, 442] width 446 height 25
click at [565, 433] on p "Fix Your Finish," at bounding box center [630, 442] width 446 height 25
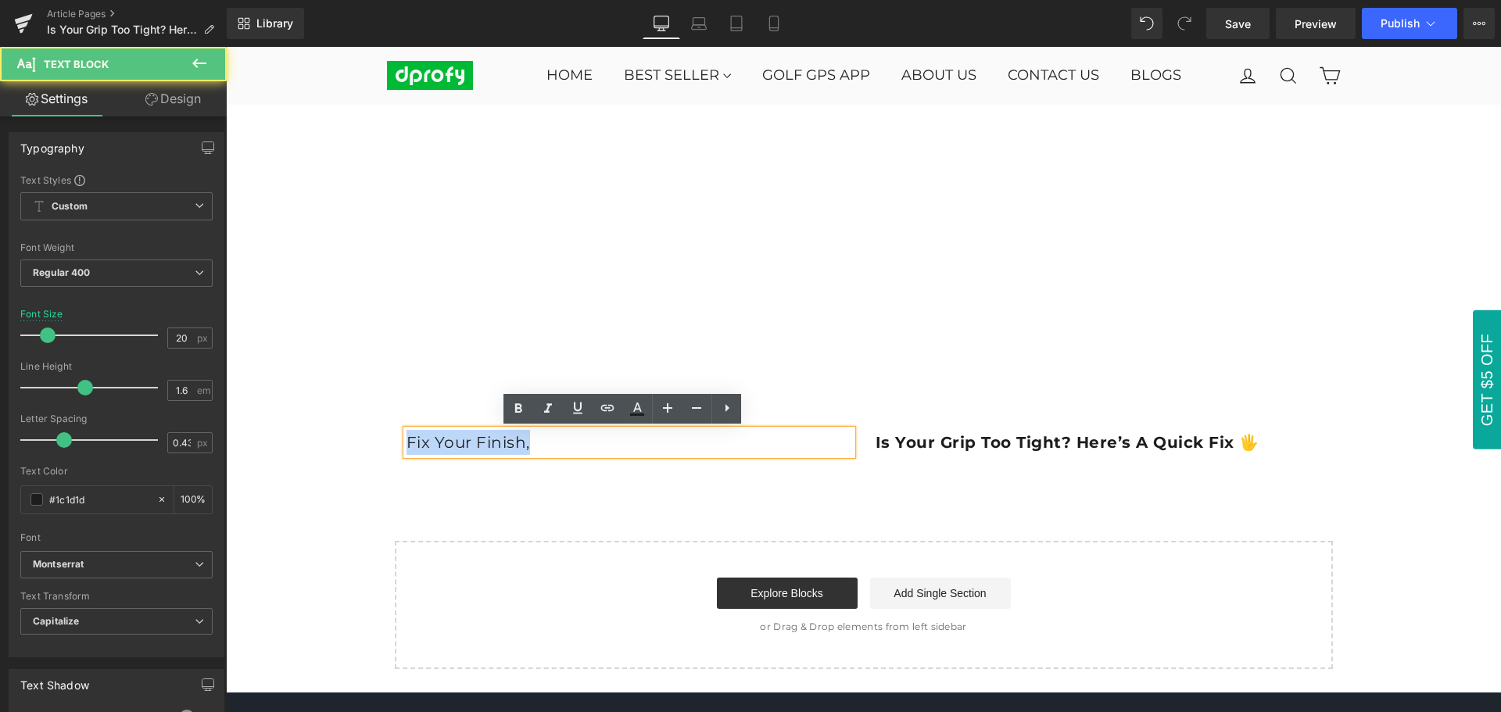
drag, startPoint x: 400, startPoint y: 443, endPoint x: 529, endPoint y: 443, distance: 129.0
click at [529, 443] on p "Fix Your Finish," at bounding box center [630, 442] width 446 height 25
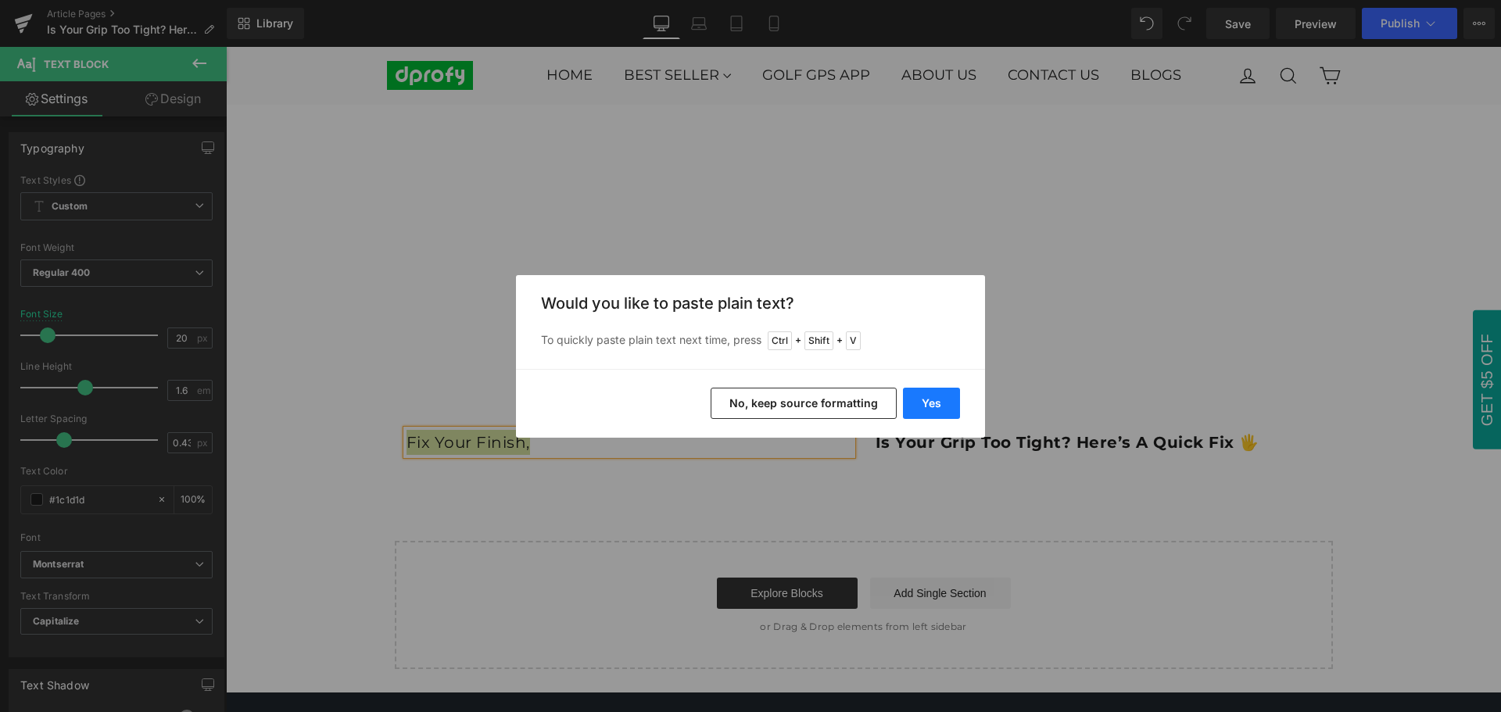
click at [946, 412] on button "Yes" at bounding box center [931, 403] width 57 height 31
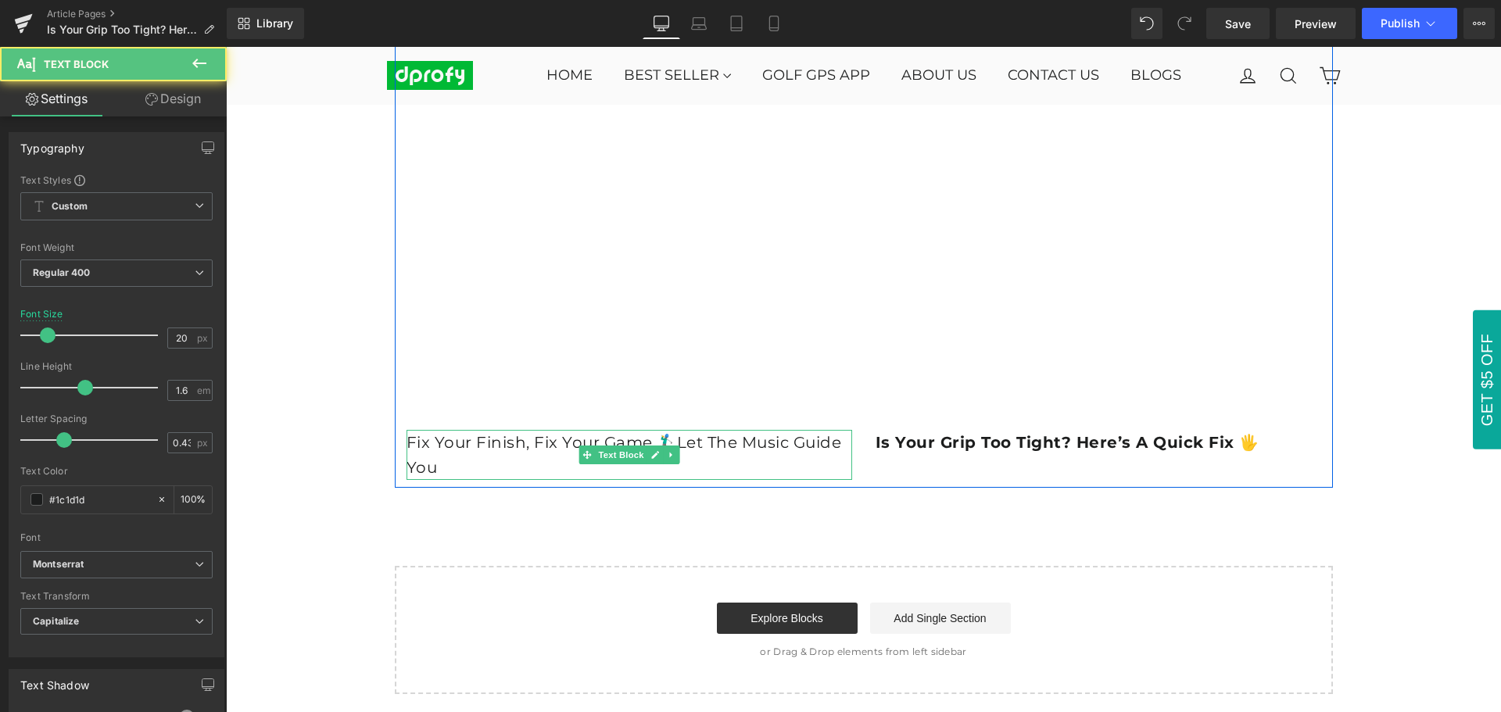
click at [459, 468] on p "Fix Your Finish, Fix Your Game 🏌️‍♂️Let the Music Guide You" at bounding box center [630, 455] width 446 height 50
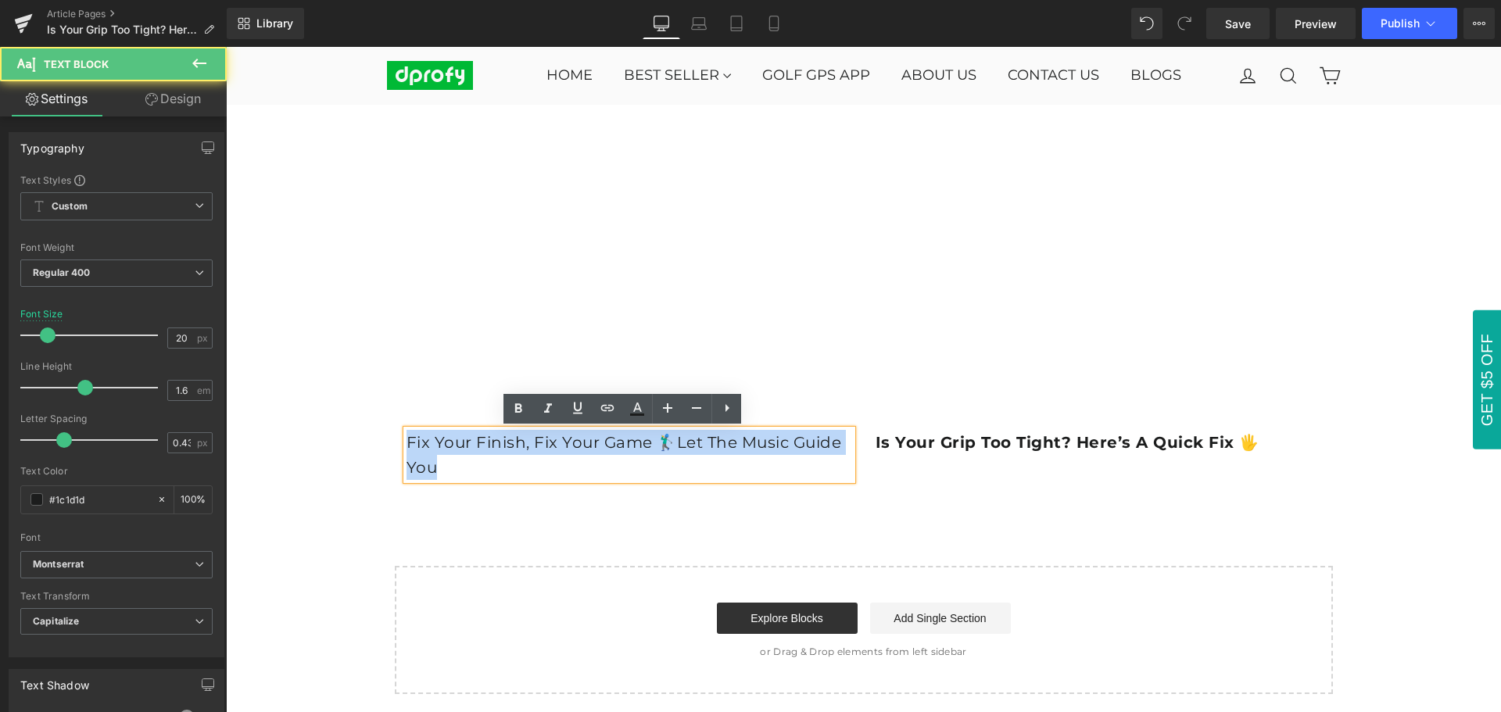
drag, startPoint x: 401, startPoint y: 439, endPoint x: 435, endPoint y: 459, distance: 39.3
click at [435, 459] on p "Fix Your Finish, Fix Your Game 🏌️‍♂️Let the Music Guide You" at bounding box center [630, 455] width 446 height 50
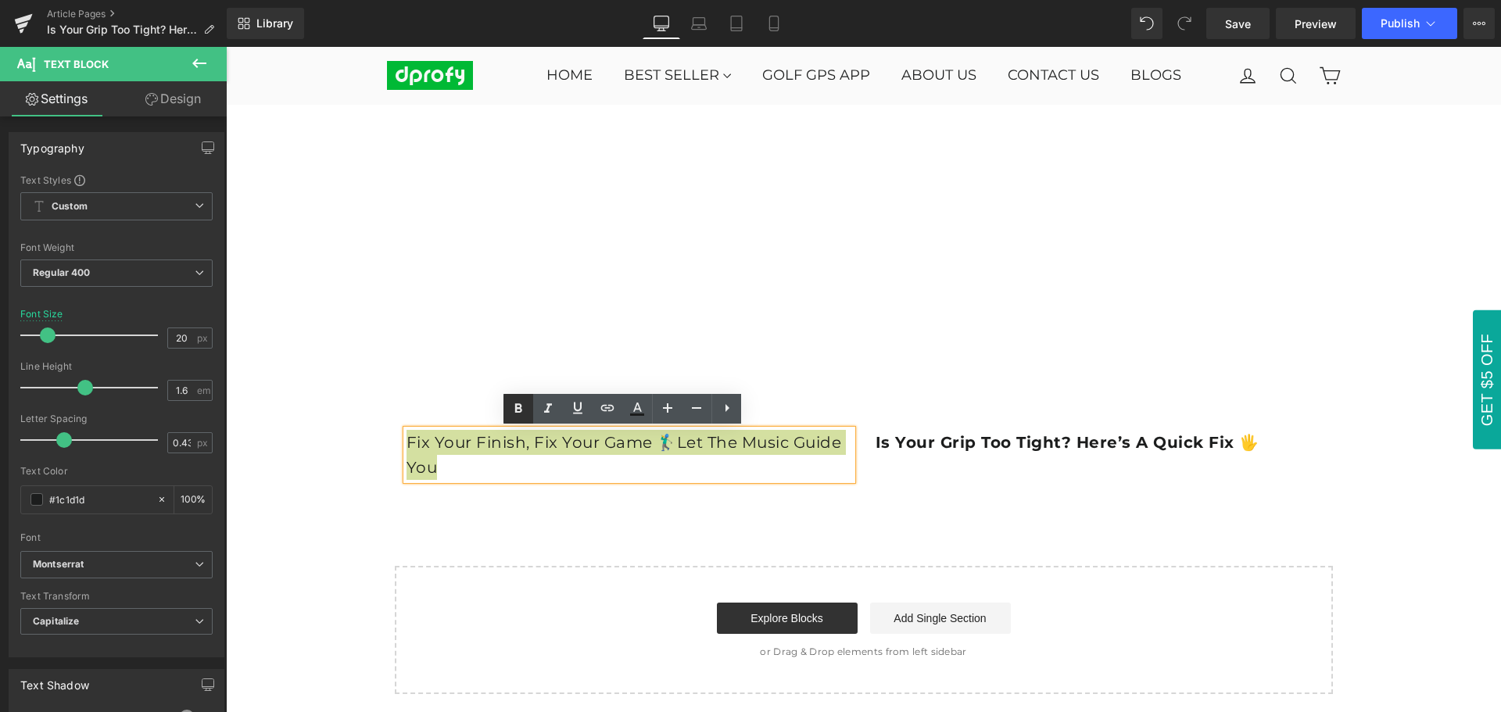
click at [515, 417] on icon at bounding box center [518, 409] width 19 height 19
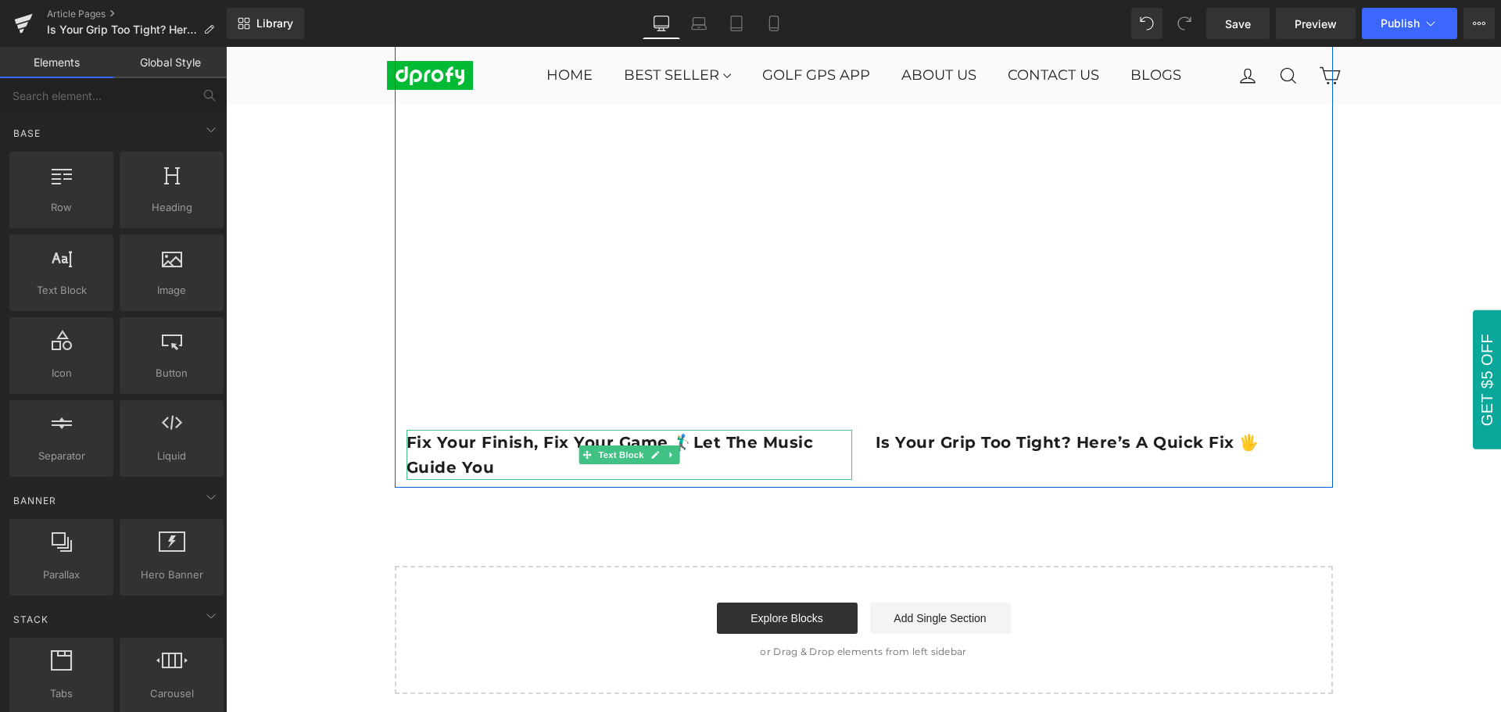
click at [525, 469] on p "Fix Your Finish, Fix Your Game 🏌️‍♂️Let the Music Guide You" at bounding box center [630, 455] width 446 height 50
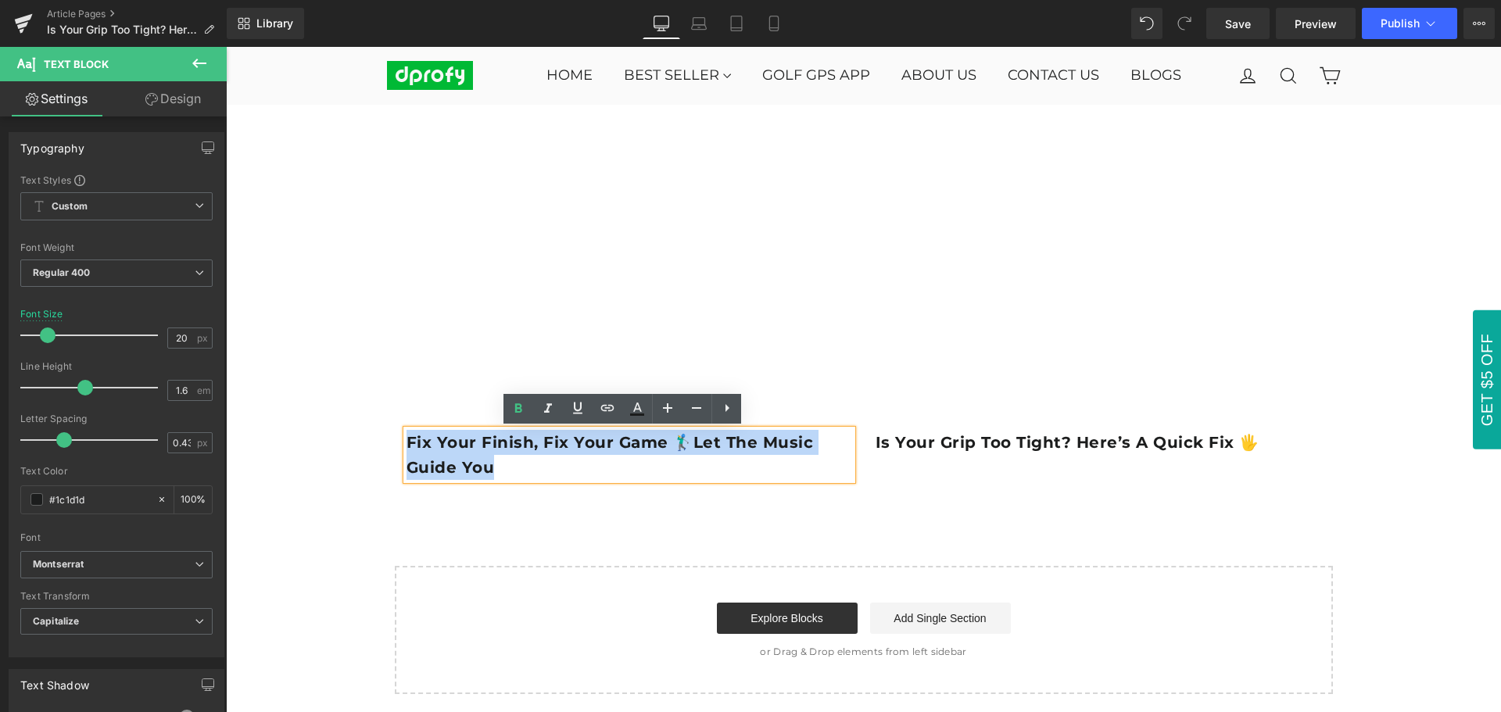
drag, startPoint x: 402, startPoint y: 444, endPoint x: 482, endPoint y: 463, distance: 82.7
click at [482, 463] on strong "Fix Your Finish, Fix Your Game 🏌️‍♂️Let the Music Guide You" at bounding box center [610, 455] width 407 height 44
drag, startPoint x: 591, startPoint y: 472, endPoint x: 558, endPoint y: 473, distance: 33.6
click at [591, 472] on p "Fix Your Finish, Fix Your Game 🏌️‍♂️Let the Music Guide You" at bounding box center [630, 455] width 446 height 50
drag, startPoint x: 400, startPoint y: 440, endPoint x: 487, endPoint y: 468, distance: 91.8
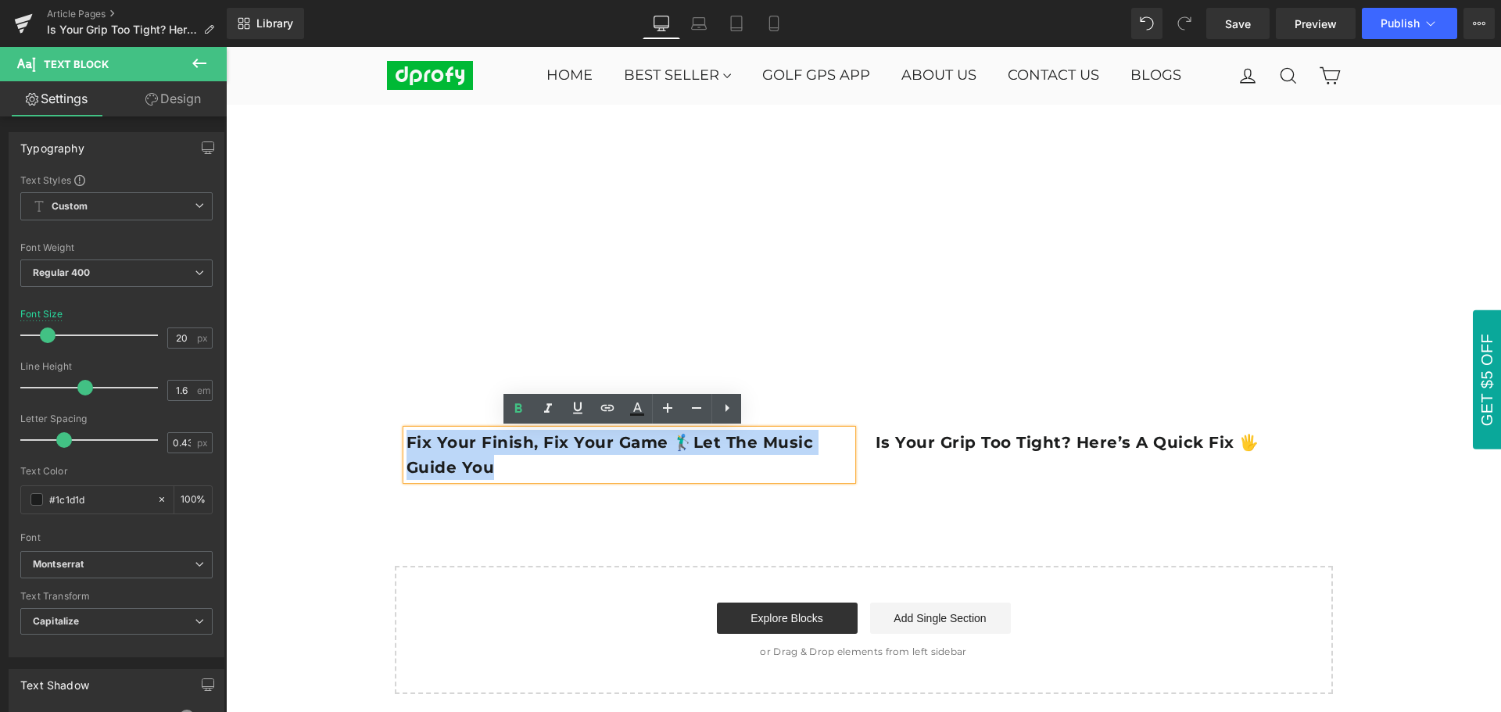
click at [487, 468] on p "Fix Your Finish, Fix Your Game 🏌️‍♂️Let the Music Guide You" at bounding box center [630, 455] width 446 height 50
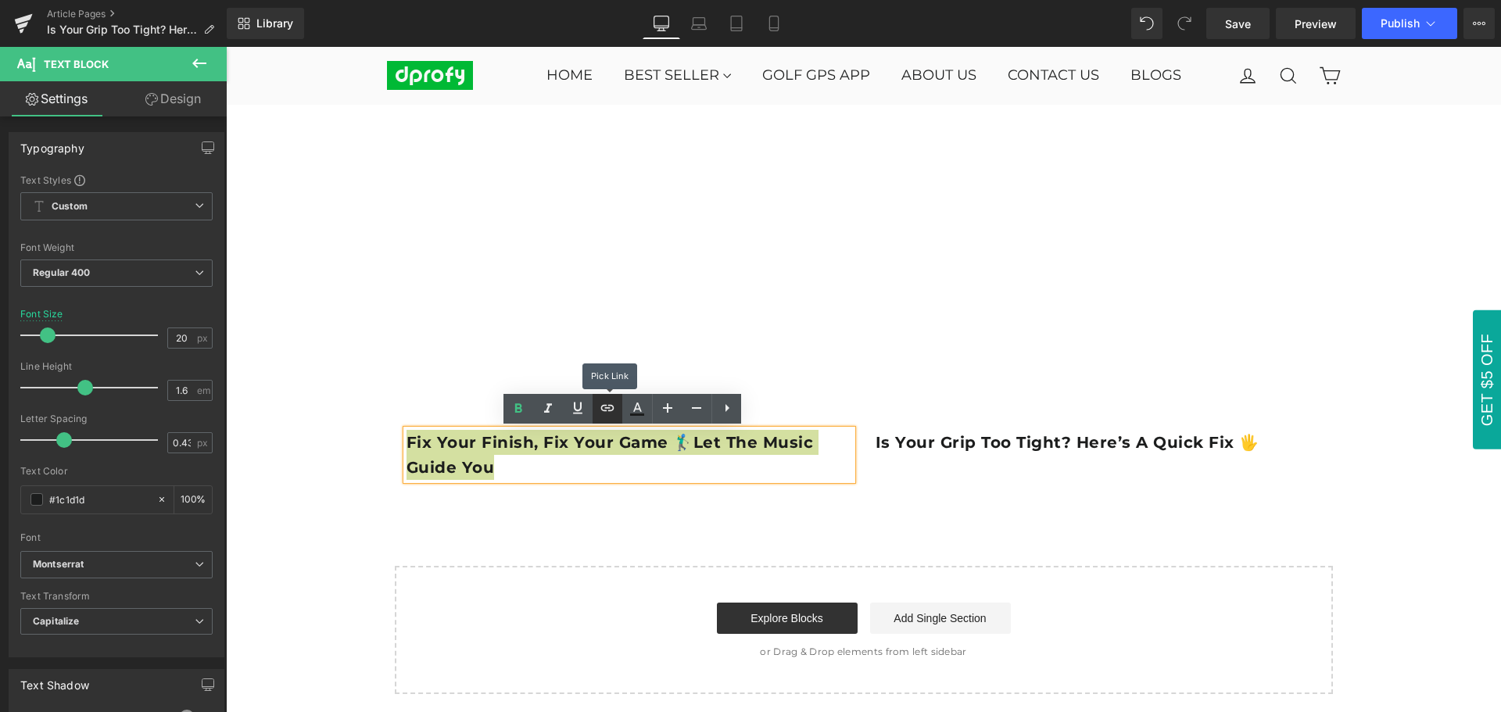
click at [607, 413] on icon at bounding box center [607, 408] width 19 height 19
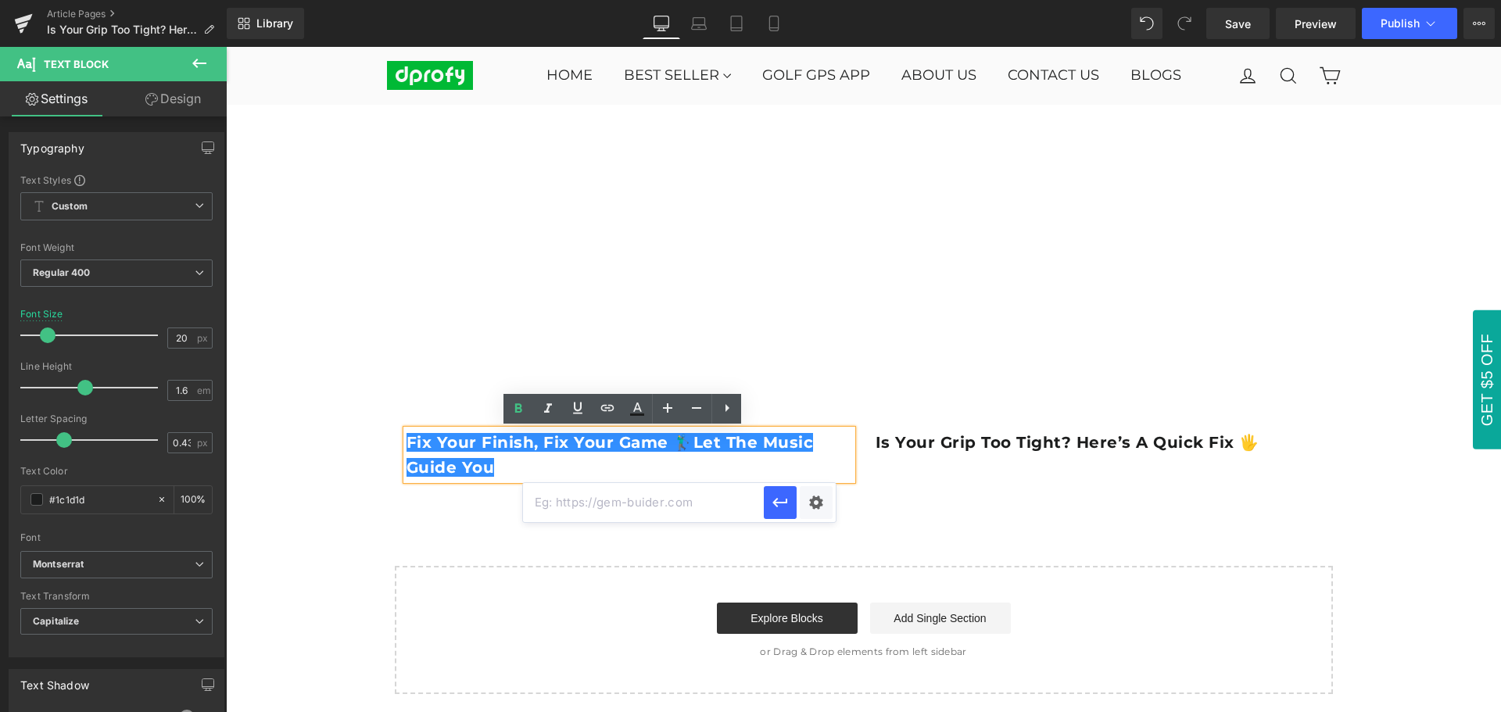
click at [591, 504] on input "text" at bounding box center [643, 502] width 241 height 39
paste input "[URL][DOMAIN_NAME]"
type input "[URL][DOMAIN_NAME]"
click at [781, 514] on button "button" at bounding box center [780, 502] width 33 height 33
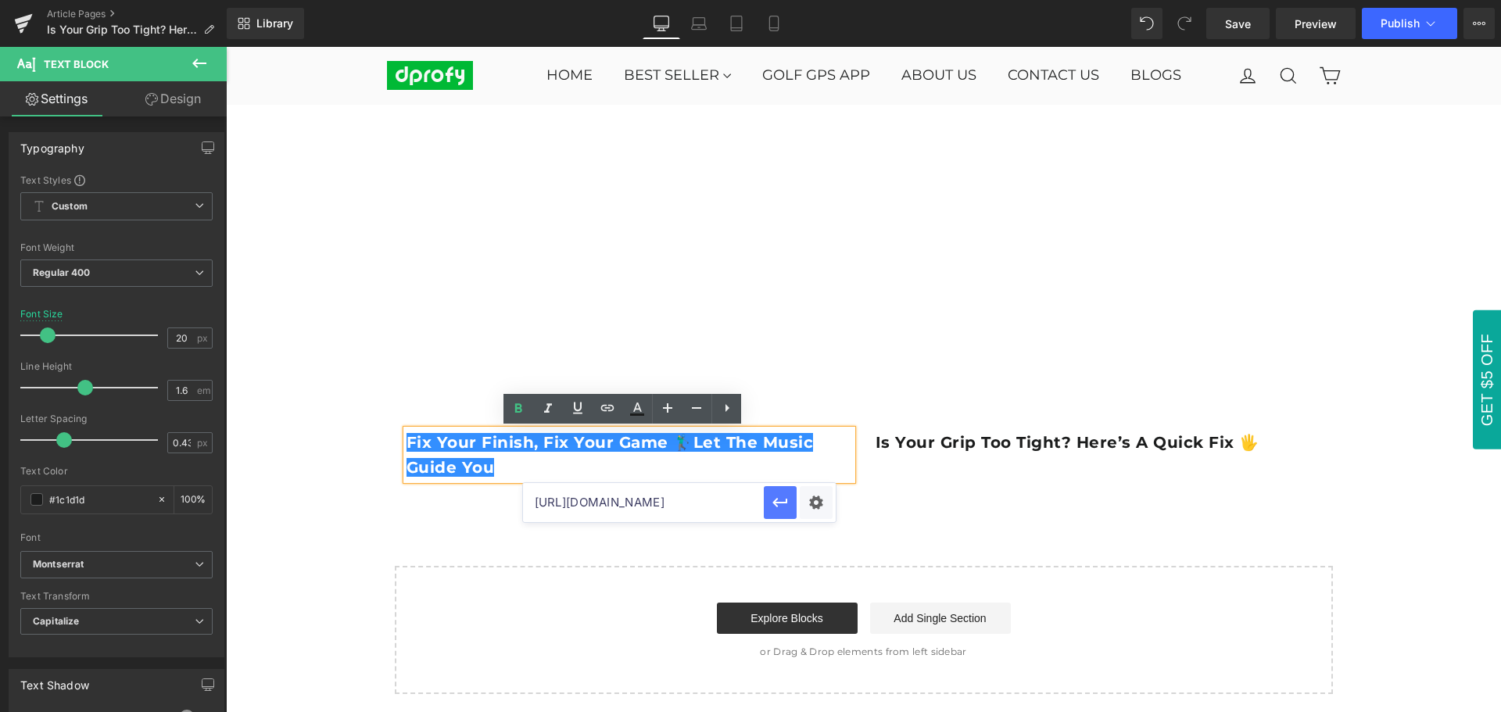
scroll to position [0, 0]
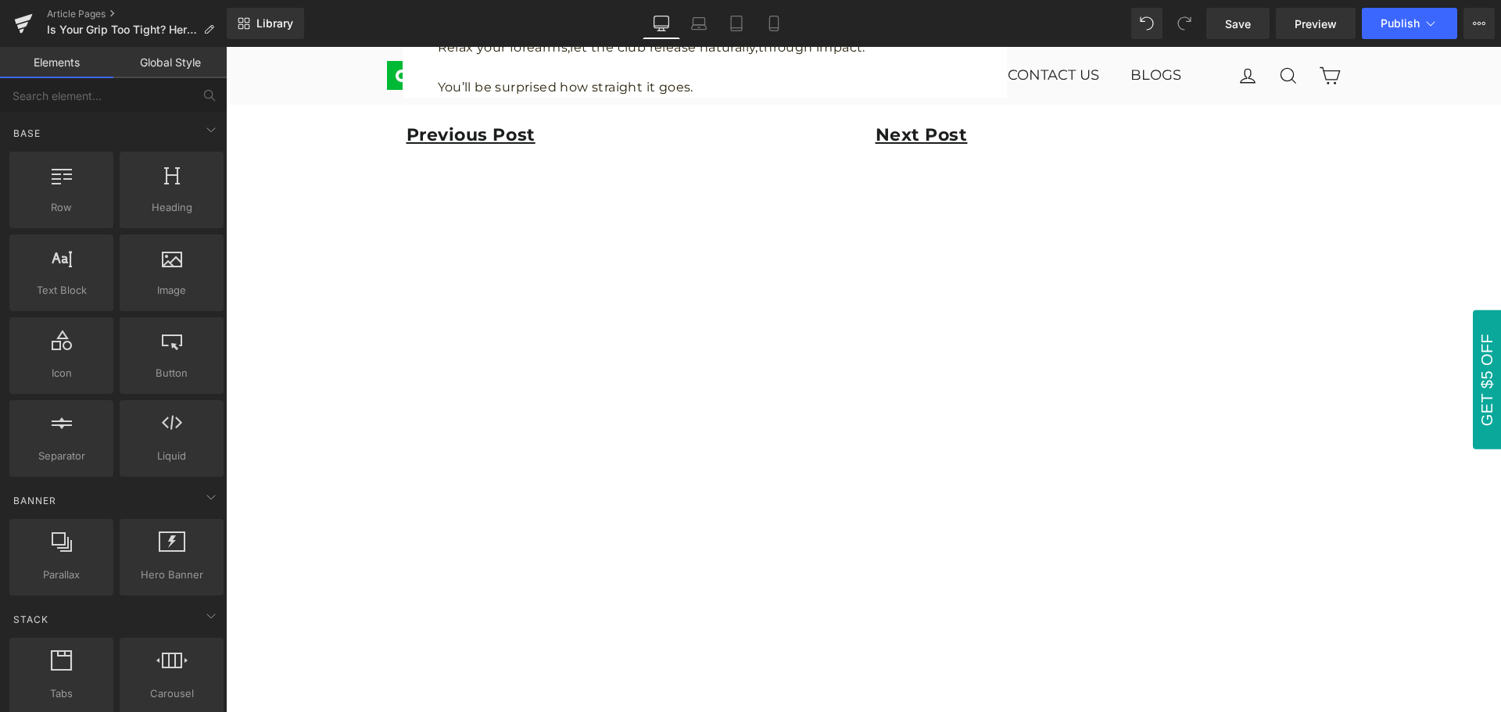
scroll to position [2189, 0]
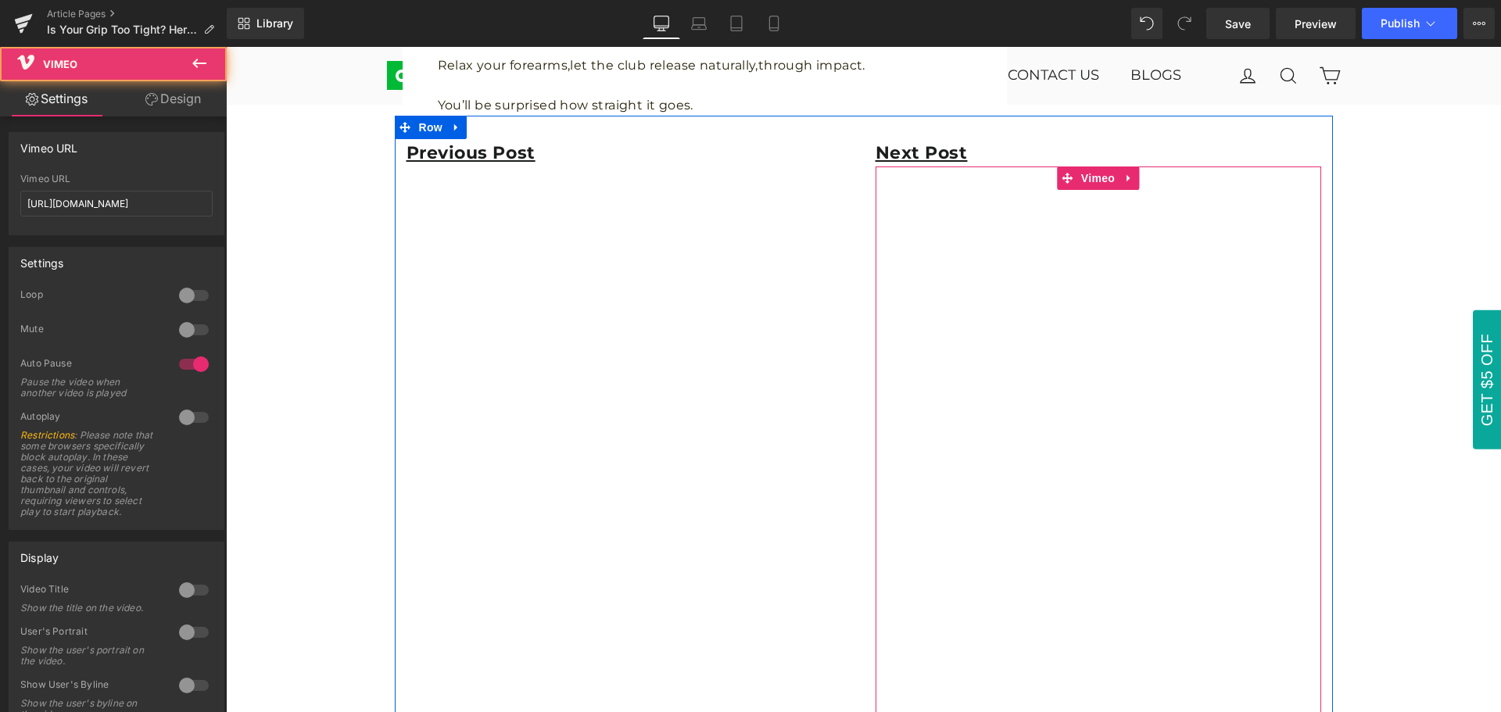
click at [1096, 181] on div at bounding box center [1099, 572] width 446 height 811
click at [1093, 181] on div at bounding box center [1099, 572] width 446 height 811
click at [1094, 181] on div at bounding box center [1099, 572] width 446 height 811
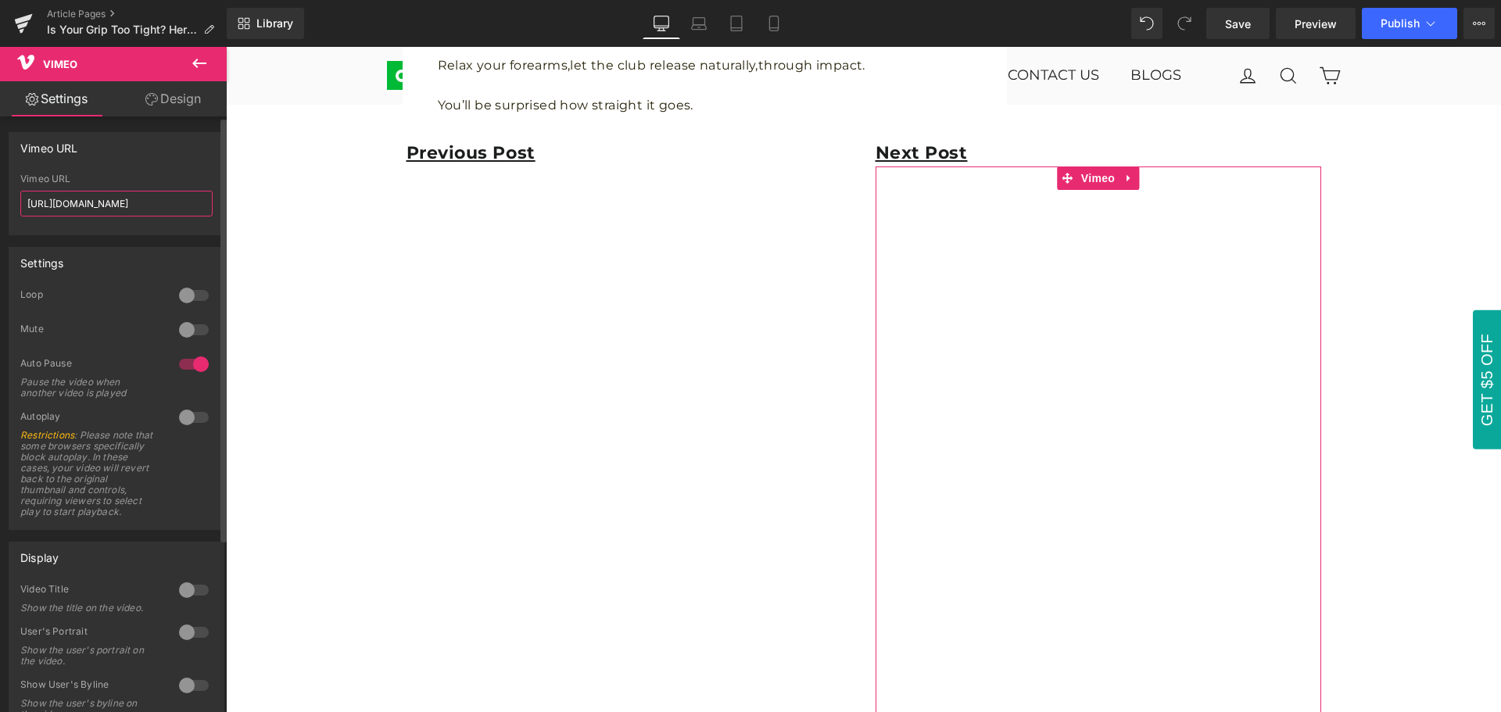
drag, startPoint x: 178, startPoint y: 205, endPoint x: 6, endPoint y: 197, distance: 172.2
click at [6, 197] on div "Vimeo URL [URL][DOMAIN_NAME] Vimeo URL [URL][DOMAIN_NAME]" at bounding box center [117, 177] width 234 height 115
paste input "9323658"
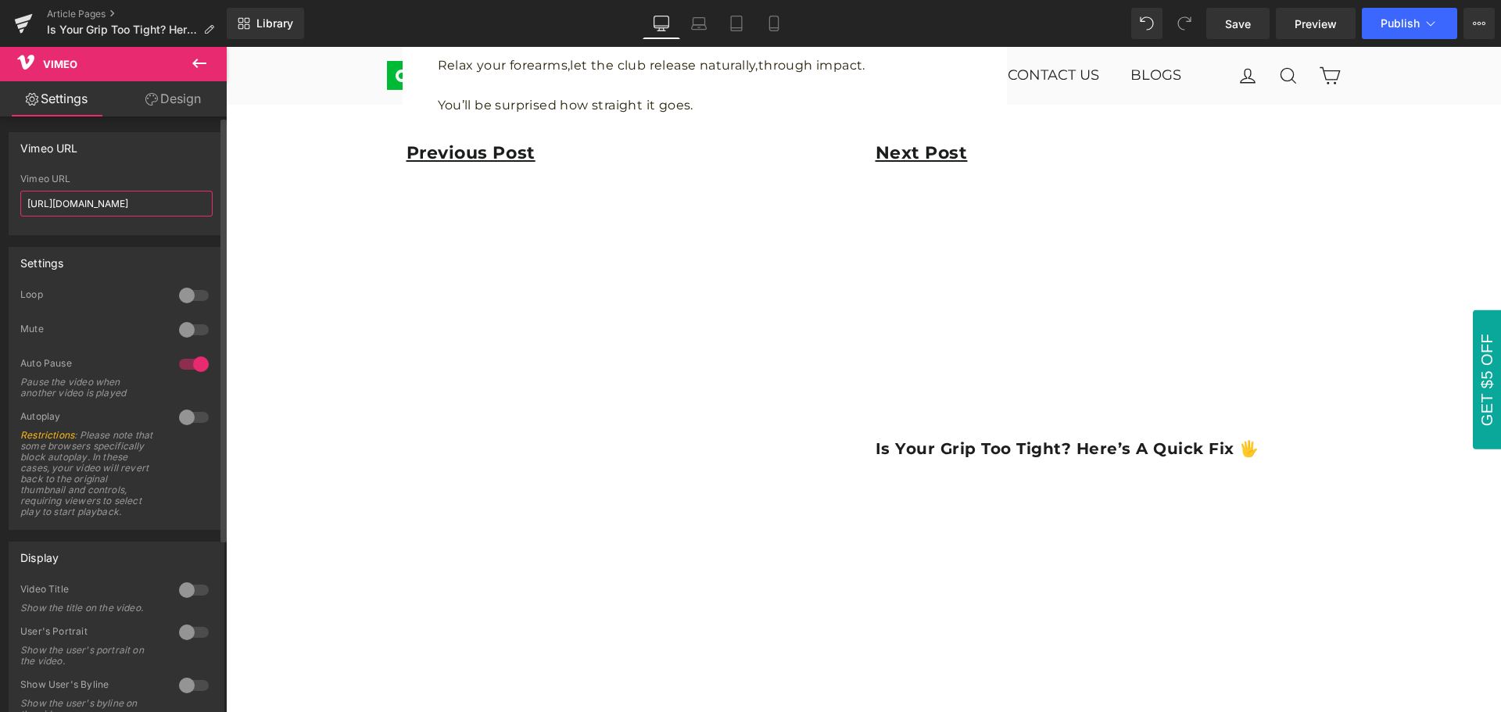
type input "[URL][DOMAIN_NAME]"
click at [164, 162] on div "Vimeo URL" at bounding box center [116, 148] width 214 height 30
click at [201, 64] on icon at bounding box center [199, 63] width 14 height 9
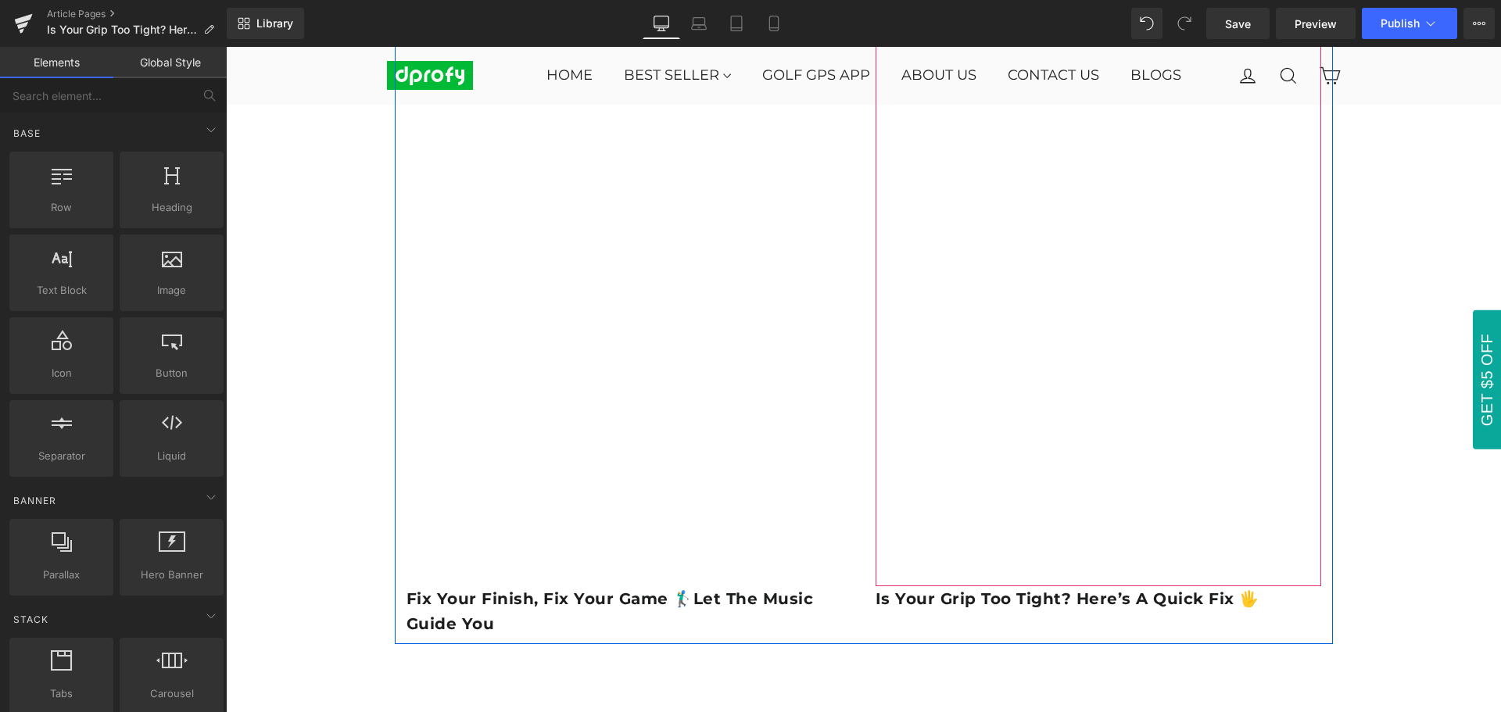
scroll to position [2659, 0]
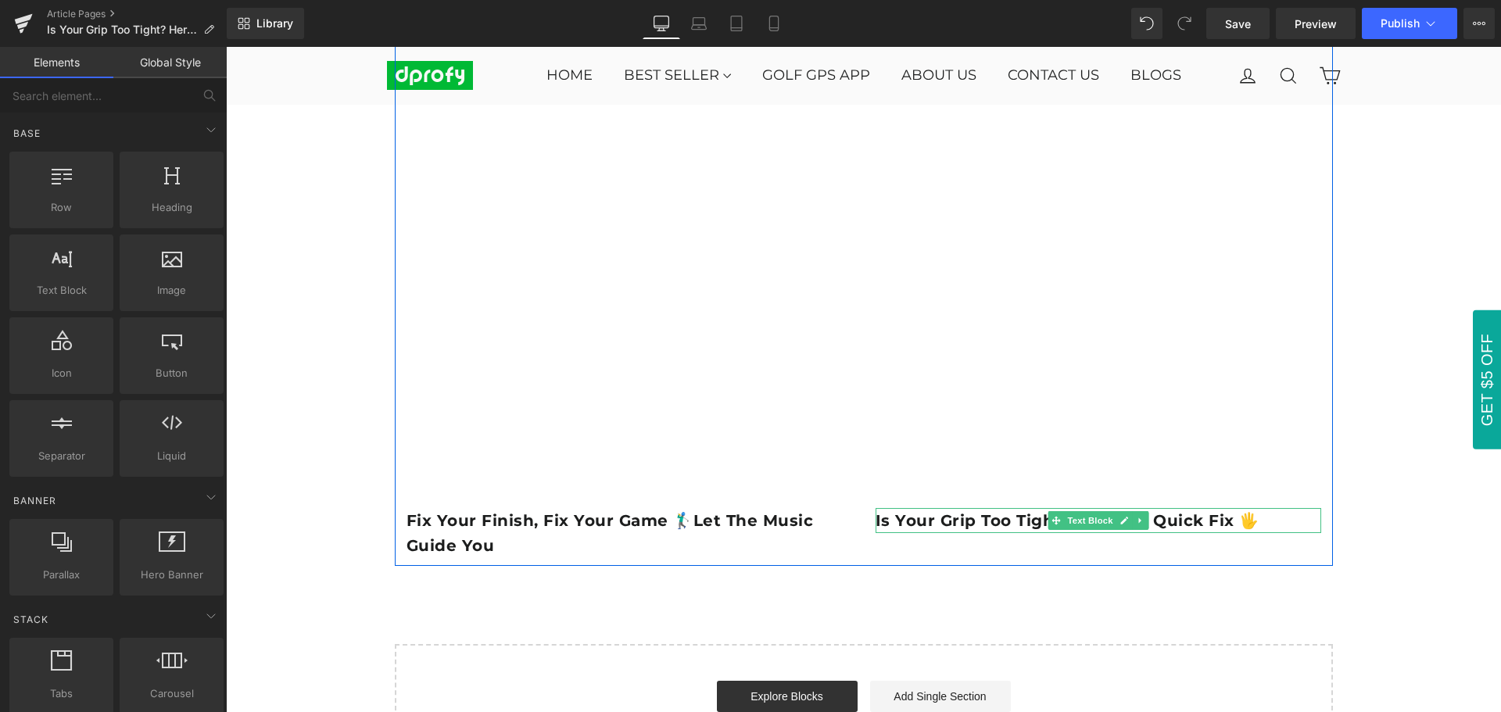
click at [968, 524] on b "Is Your Grip Too Tight? Here’s a Quick Fix 🖐️" at bounding box center [1068, 520] width 384 height 19
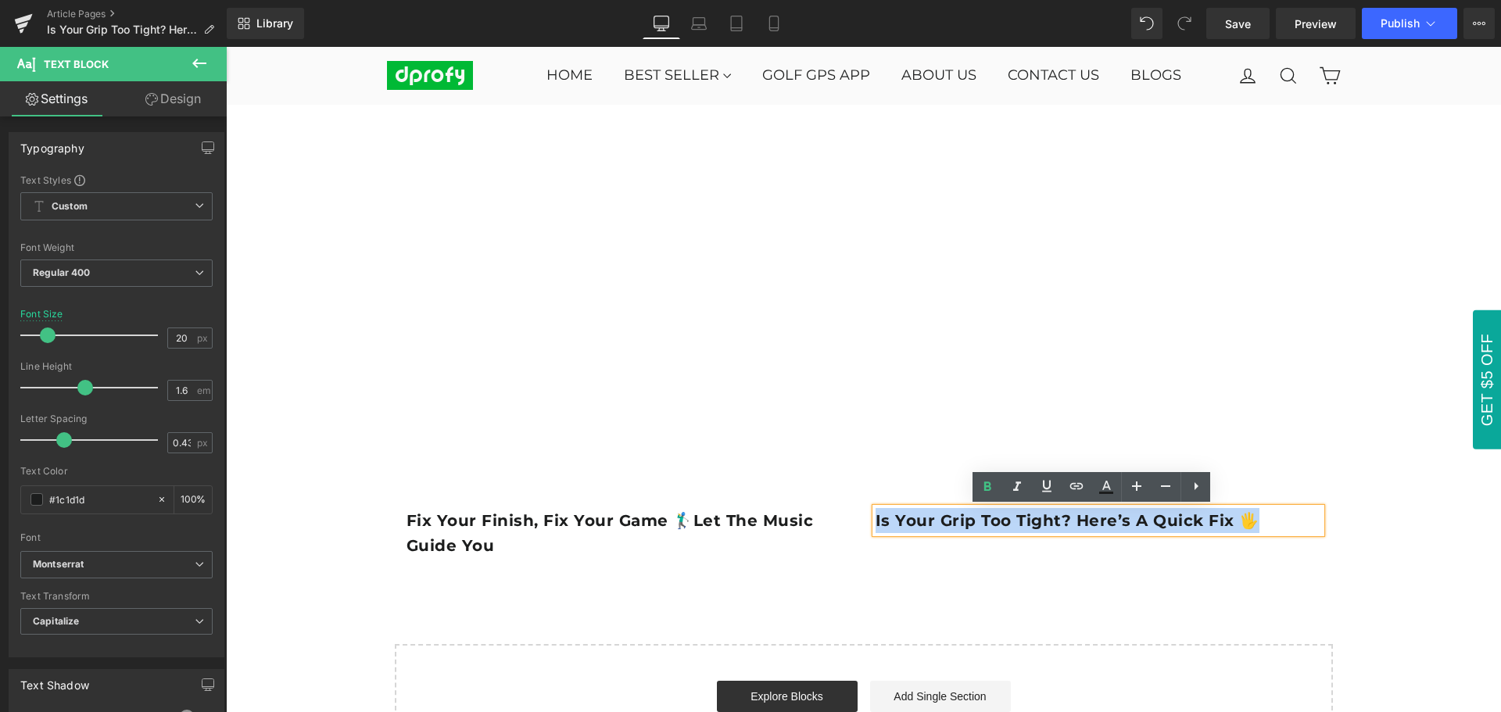
drag, startPoint x: 870, startPoint y: 524, endPoint x: 1245, endPoint y: 523, distance: 375.3
click at [1245, 523] on b "Is Your Grip Too Tight? Here’s a Quick Fix 🖐️" at bounding box center [1068, 520] width 384 height 19
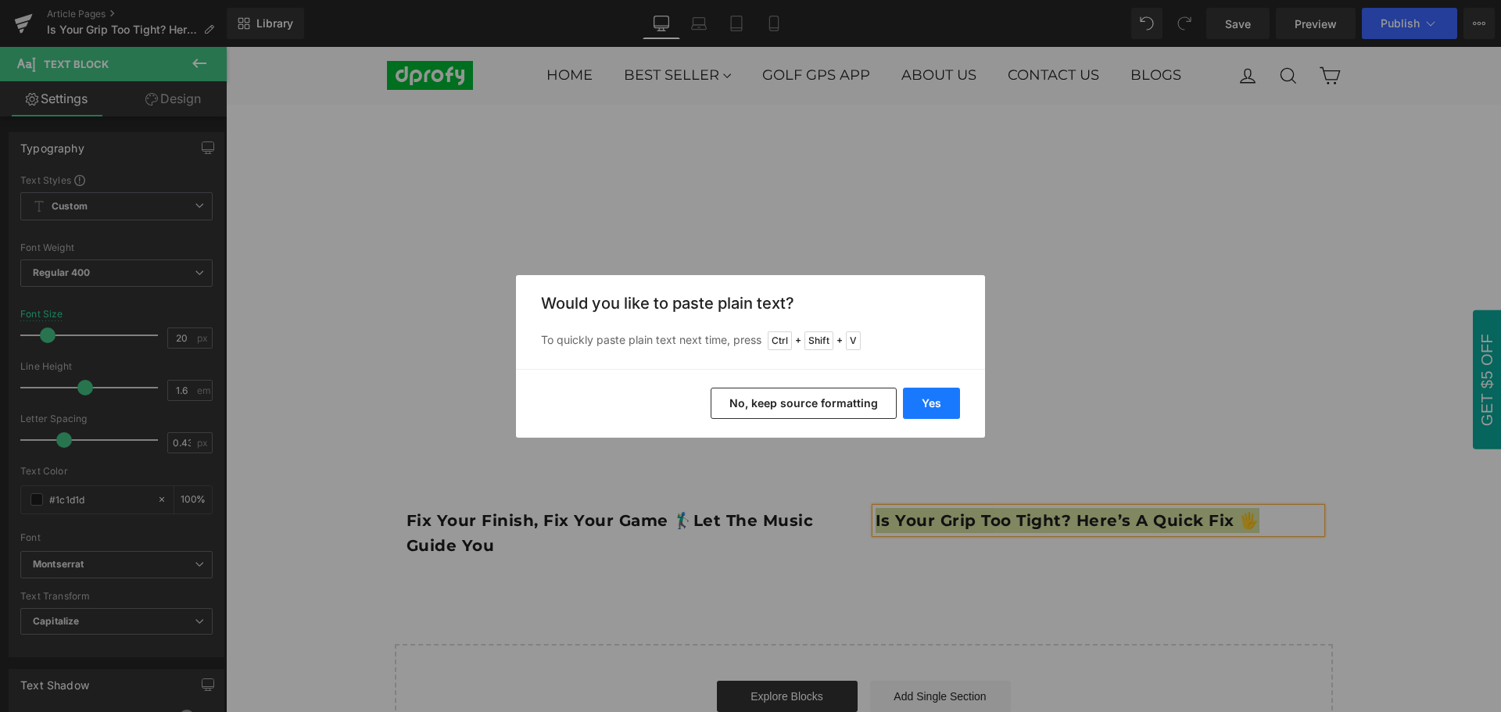
click at [940, 410] on button "Yes" at bounding box center [931, 403] width 57 height 31
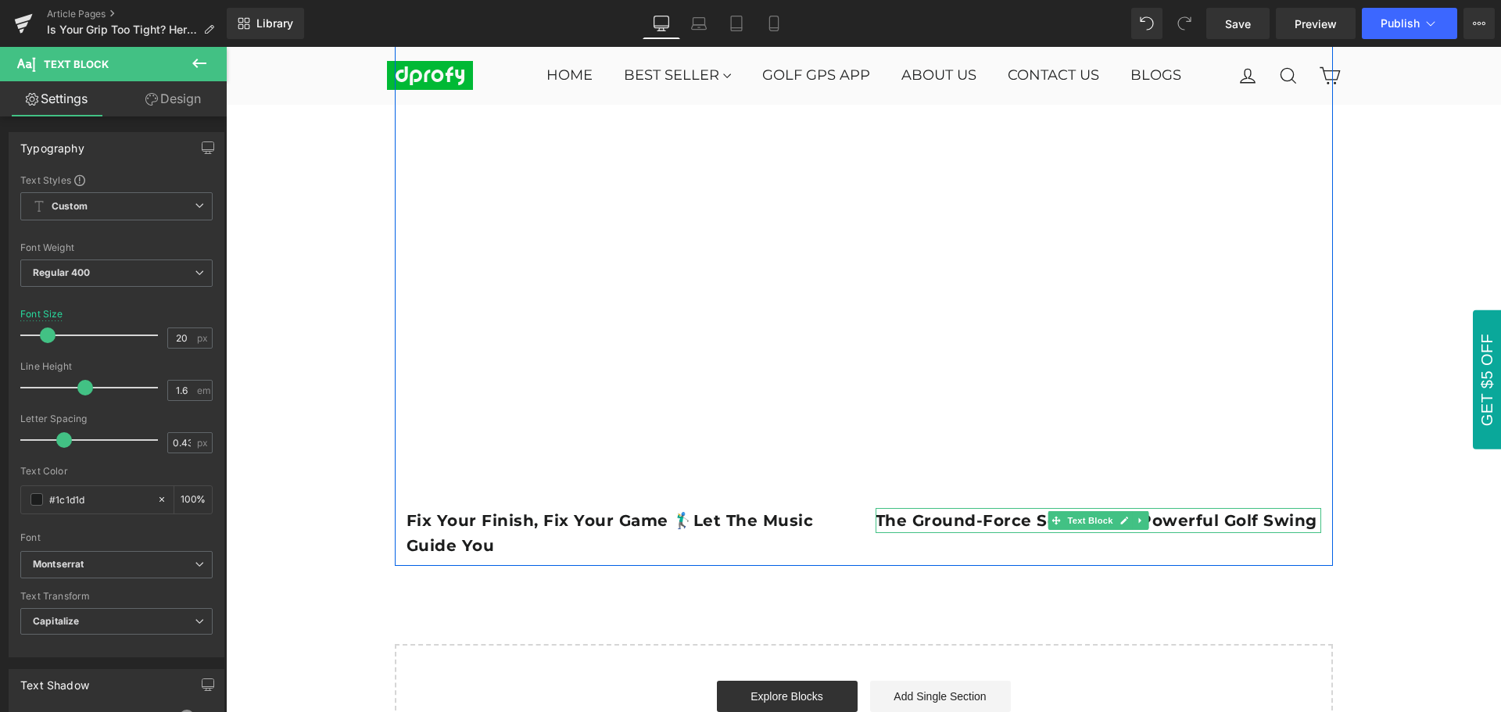
click at [967, 524] on b "The Ground-Force Secret to a Powerful Golf Swing" at bounding box center [1097, 520] width 442 height 19
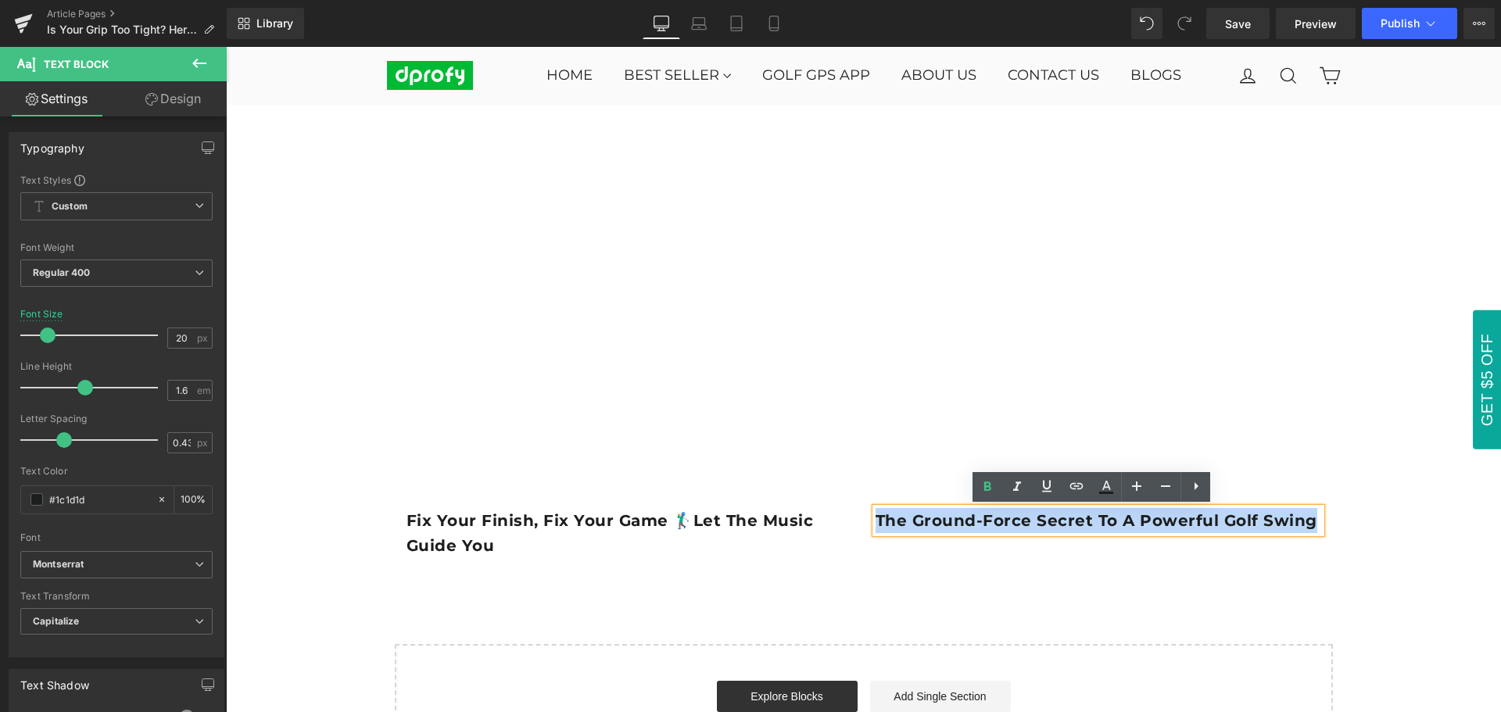
drag, startPoint x: 872, startPoint y: 522, endPoint x: 1305, endPoint y: 522, distance: 433.2
click at [1305, 522] on p "The Ground-Force Secret to a Powerful Golf Swing" at bounding box center [1099, 520] width 446 height 25
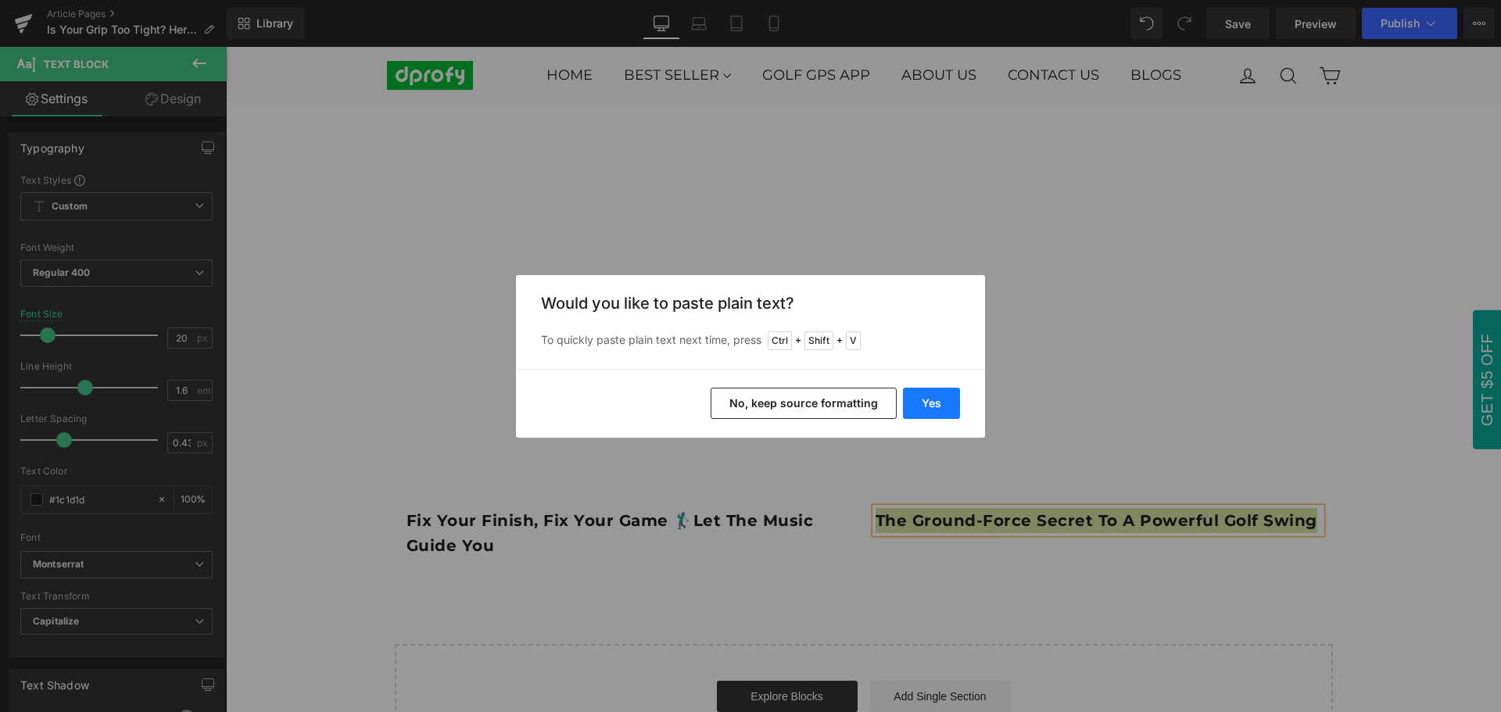
click at [938, 406] on button "Yes" at bounding box center [931, 403] width 57 height 31
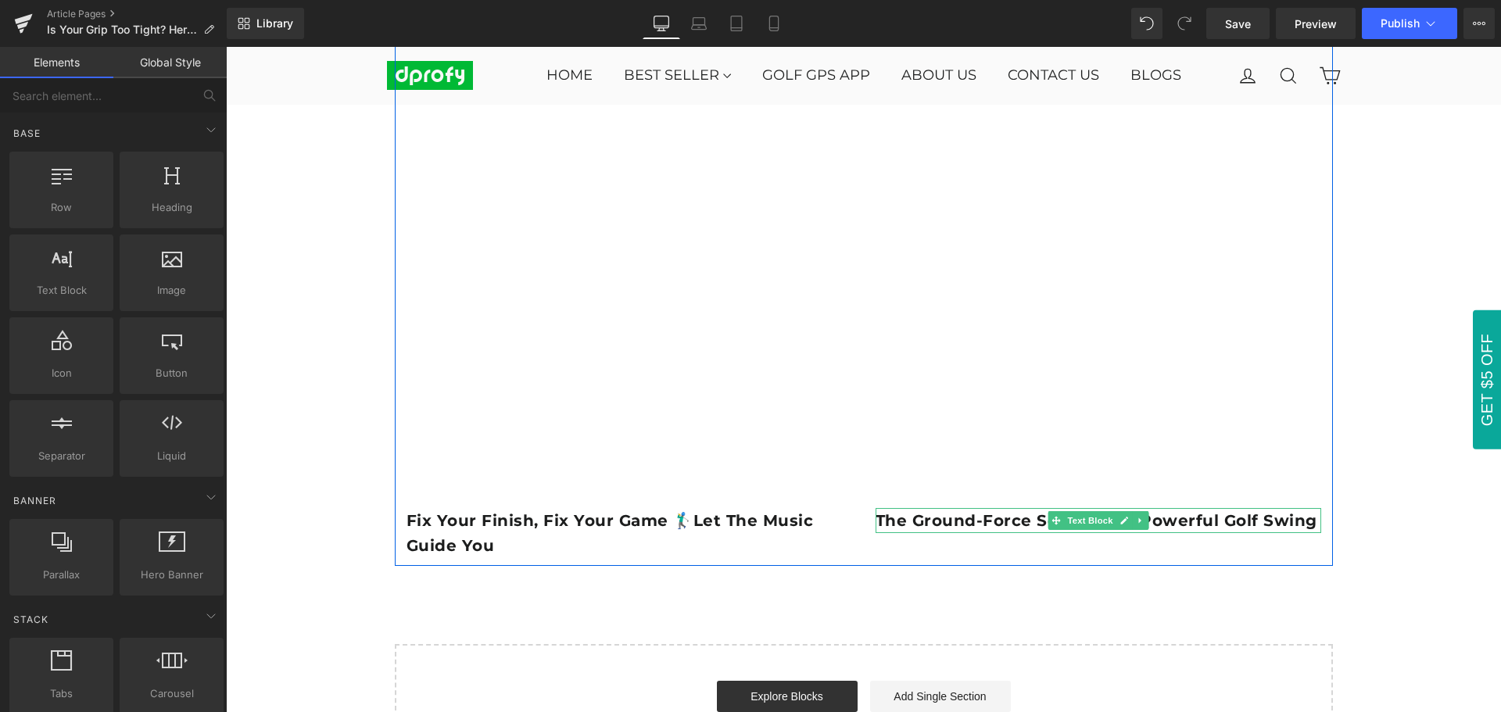
click at [1153, 520] on b "The Ground-Force Secret to a Powerful Golf Swing" at bounding box center [1097, 520] width 442 height 19
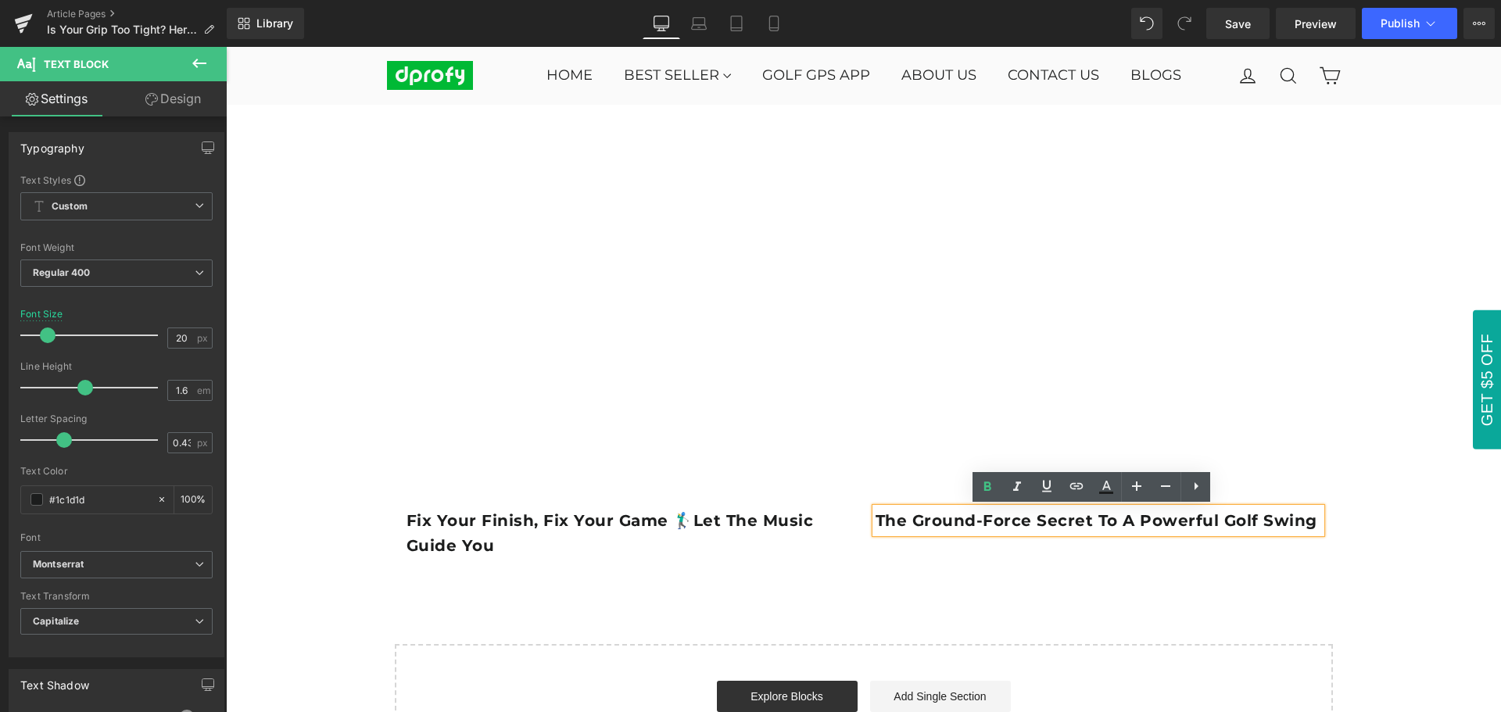
click at [967, 525] on b "The Ground-Force Secret to a Powerful Golf Swing" at bounding box center [1097, 520] width 442 height 19
click at [924, 520] on b "The Ground-Force Secret to a Powerful Golf Swing" at bounding box center [1097, 520] width 442 height 19
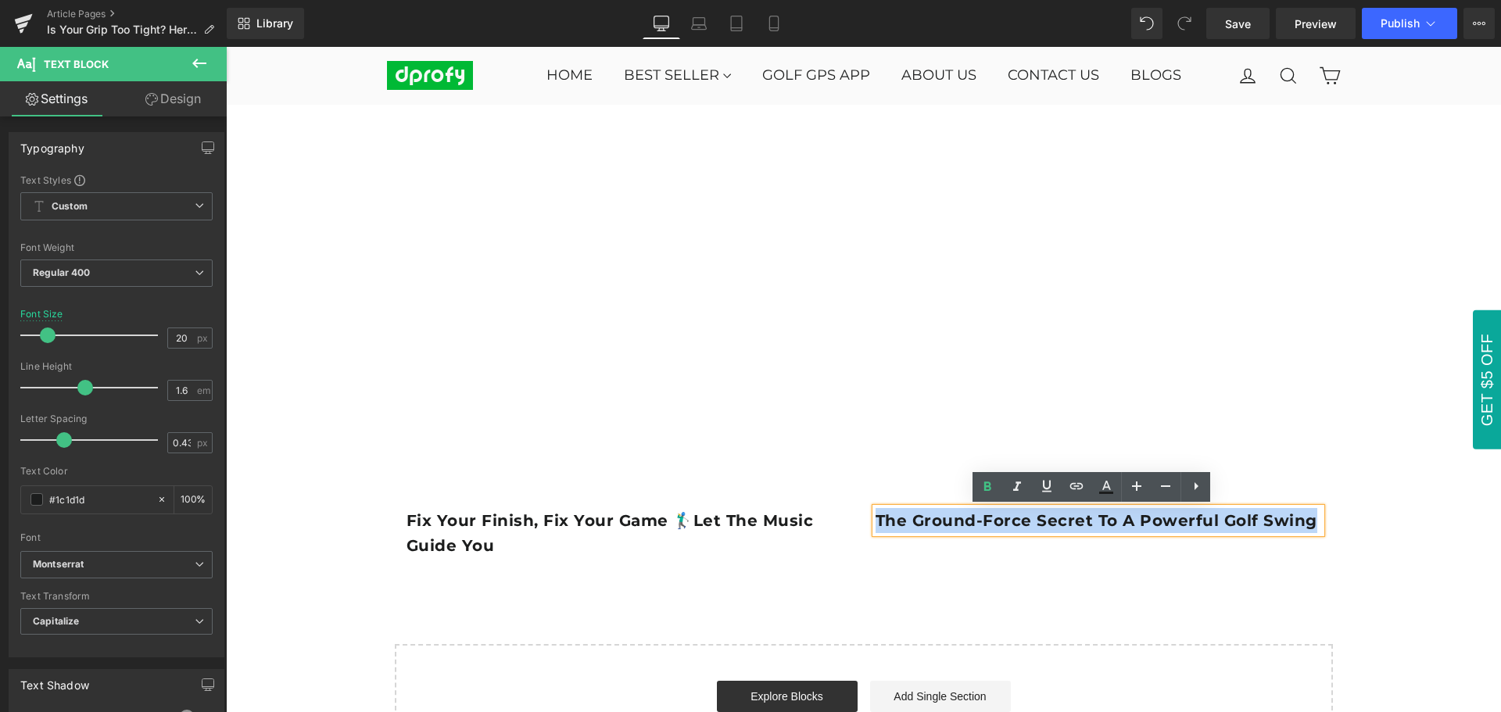
drag, startPoint x: 872, startPoint y: 524, endPoint x: 1298, endPoint y: 524, distance: 426.2
click at [1298, 524] on b "The Ground-Force Secret to a Powerful Golf Swing" at bounding box center [1097, 520] width 442 height 19
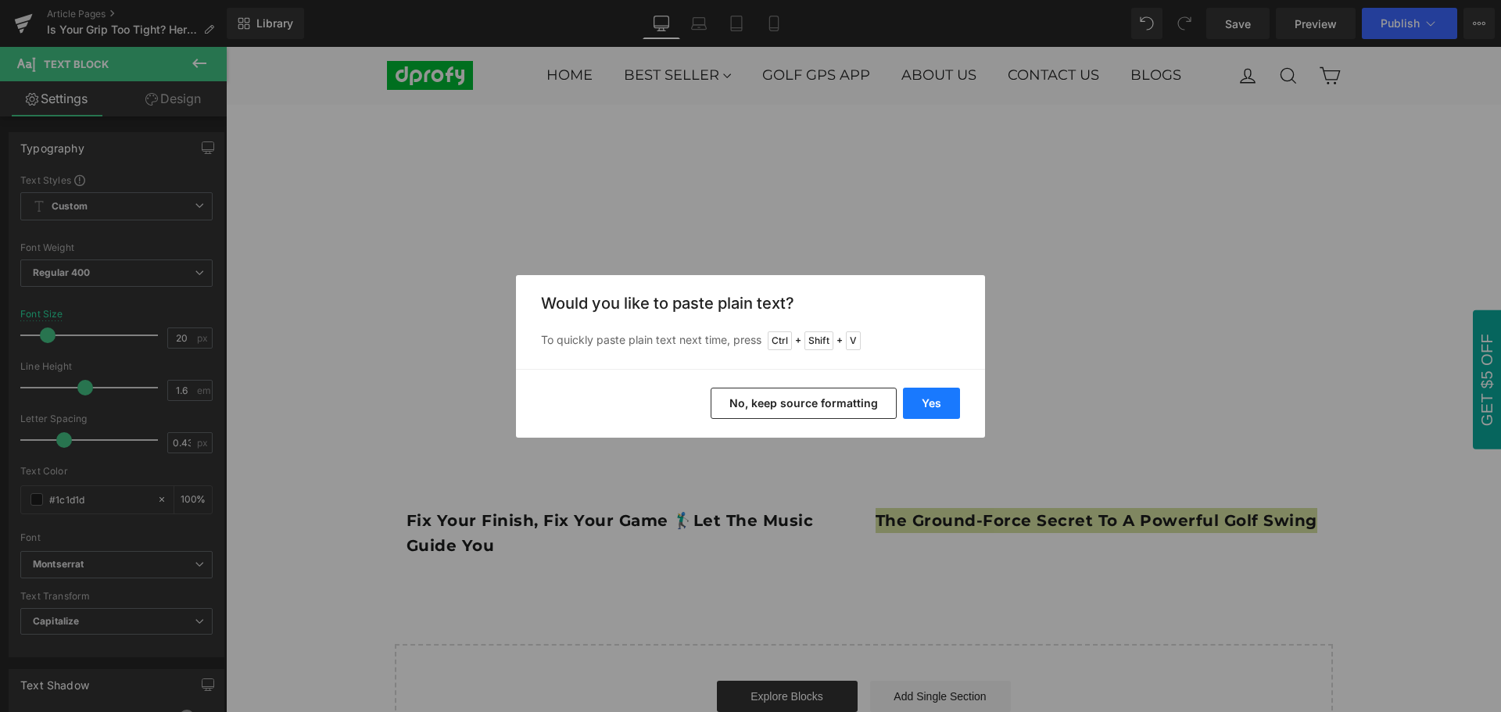
click at [945, 414] on button "Yes" at bounding box center [931, 403] width 57 height 31
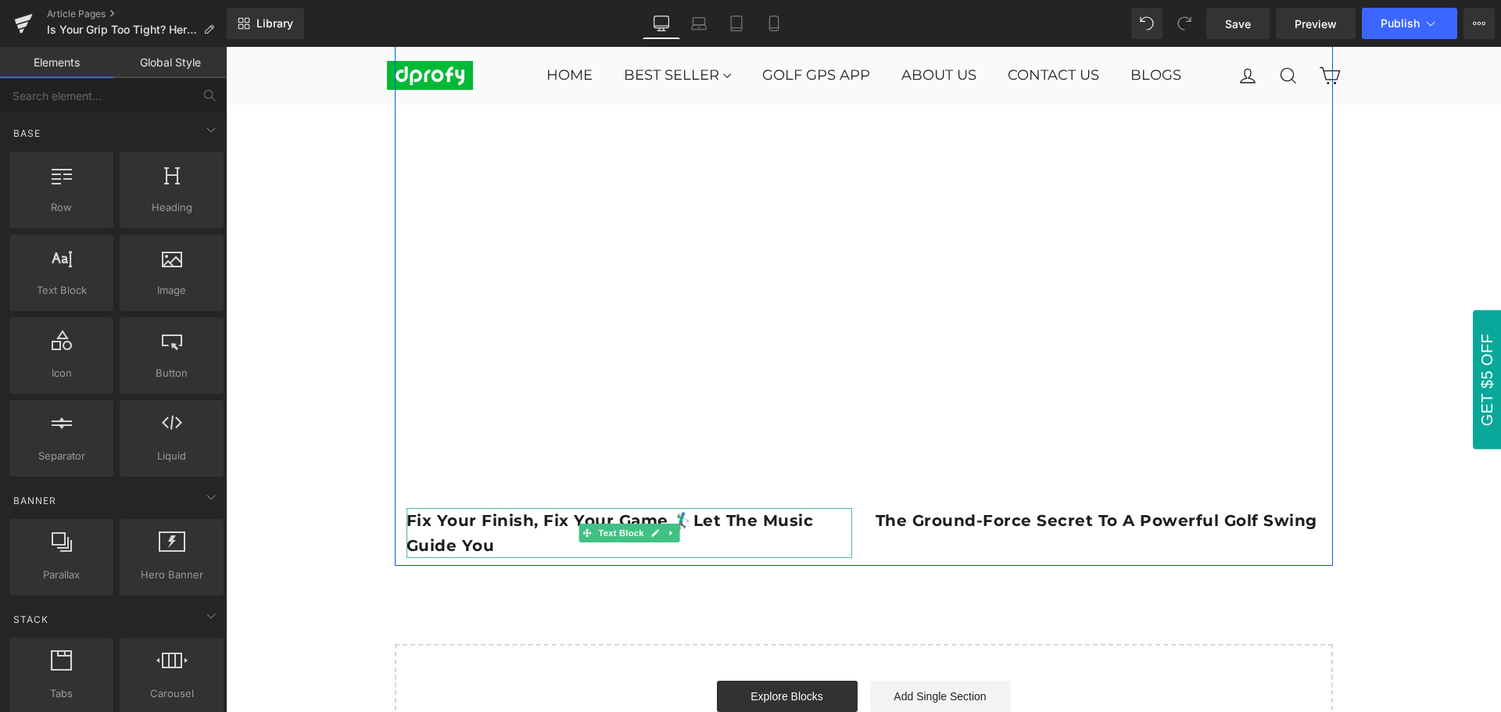
click at [519, 546] on p "Fix Your Finish, Fix Your Game 🏌️‍♂️Let the Music Guide You" at bounding box center [630, 533] width 446 height 50
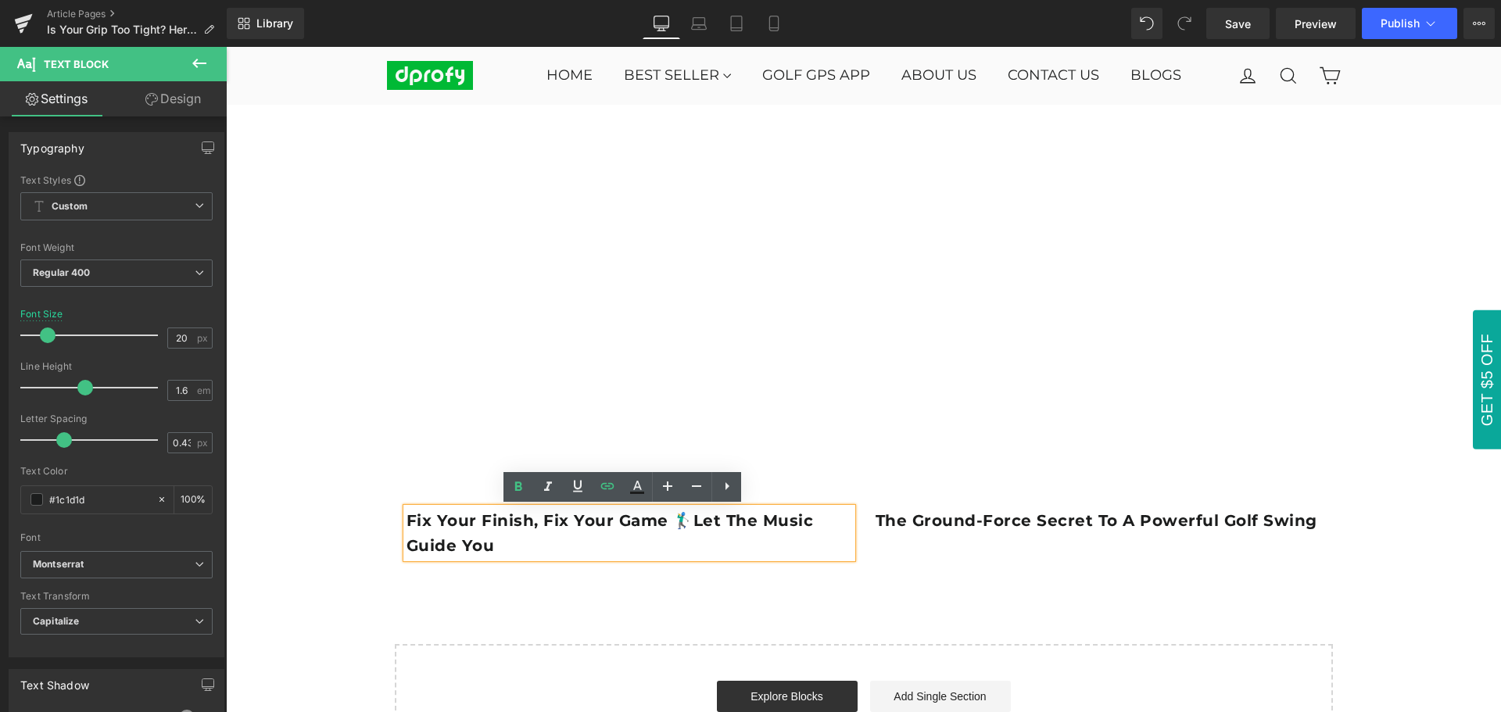
click at [519, 541] on p "Fix Your Finish, Fix Your Game 🏌️‍♂️Let the Music Guide You" at bounding box center [630, 533] width 446 height 50
click at [938, 522] on b "The Ground-Force Secret to a Powerful Golf Swing" at bounding box center [1097, 520] width 442 height 19
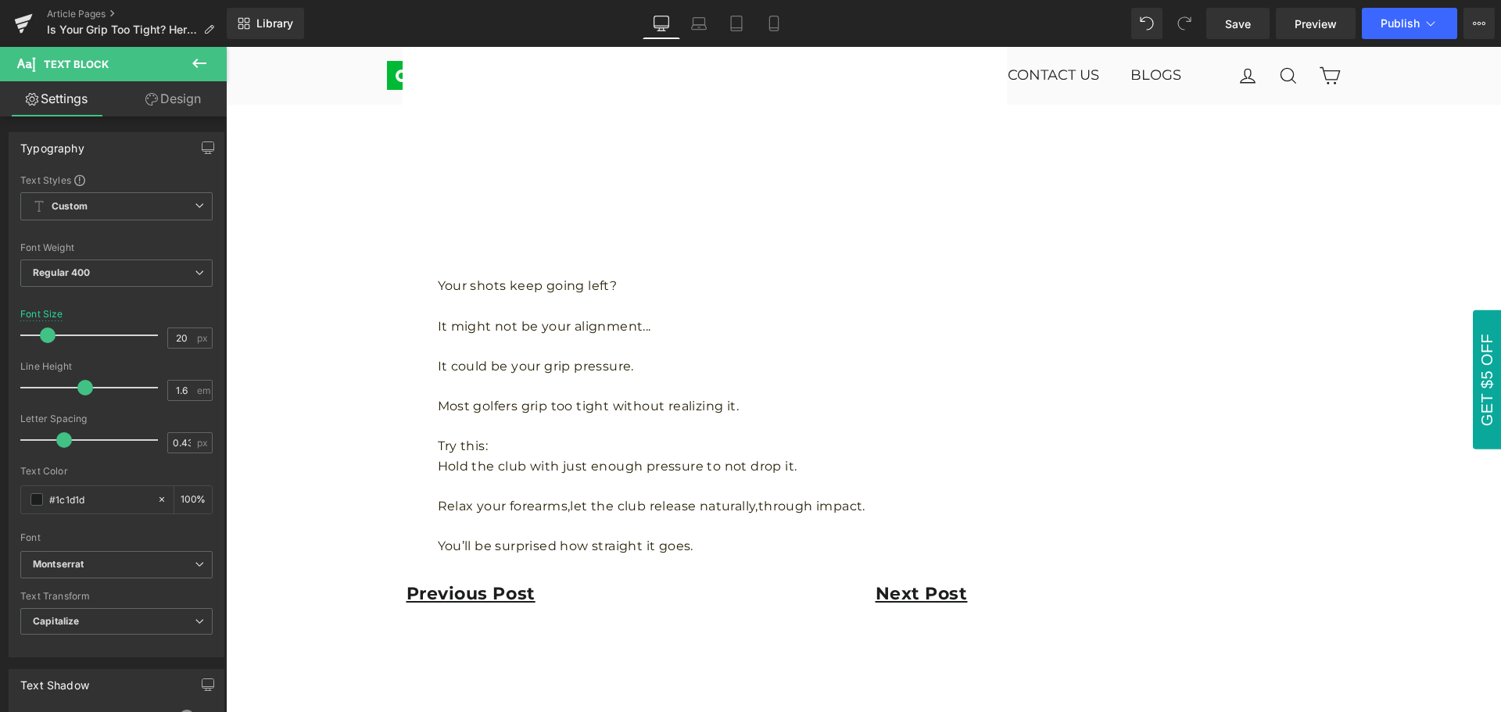
scroll to position [1720, 0]
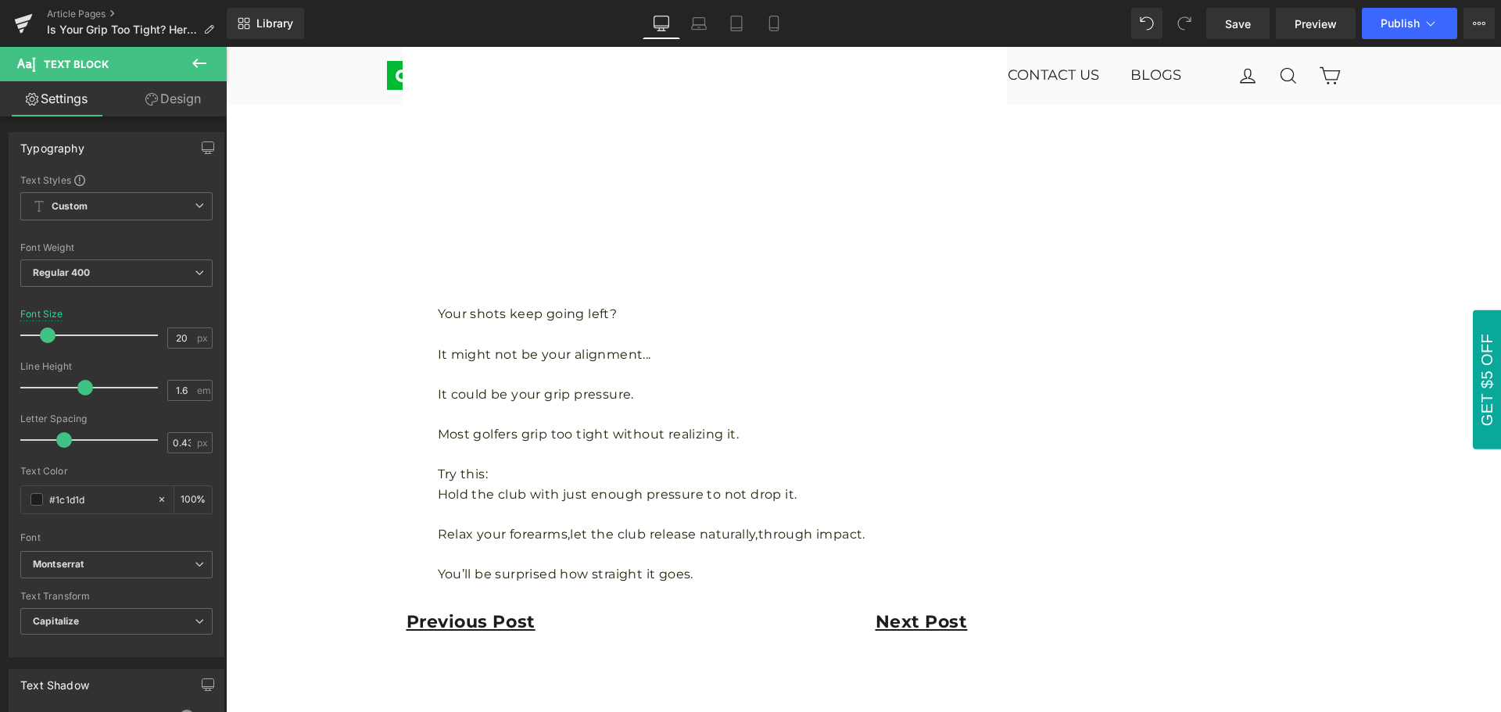
click at [572, 511] on p at bounding box center [711, 514] width 546 height 20
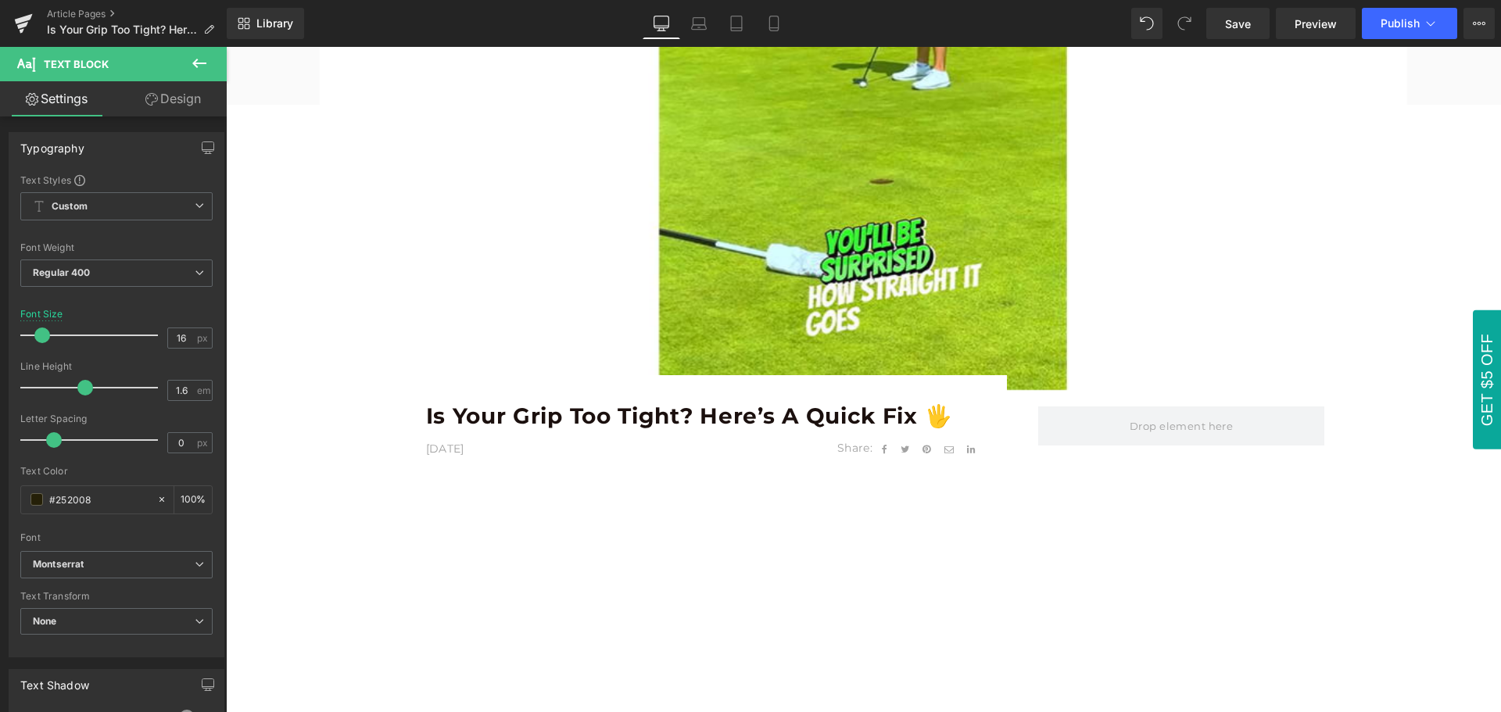
scroll to position [469, 0]
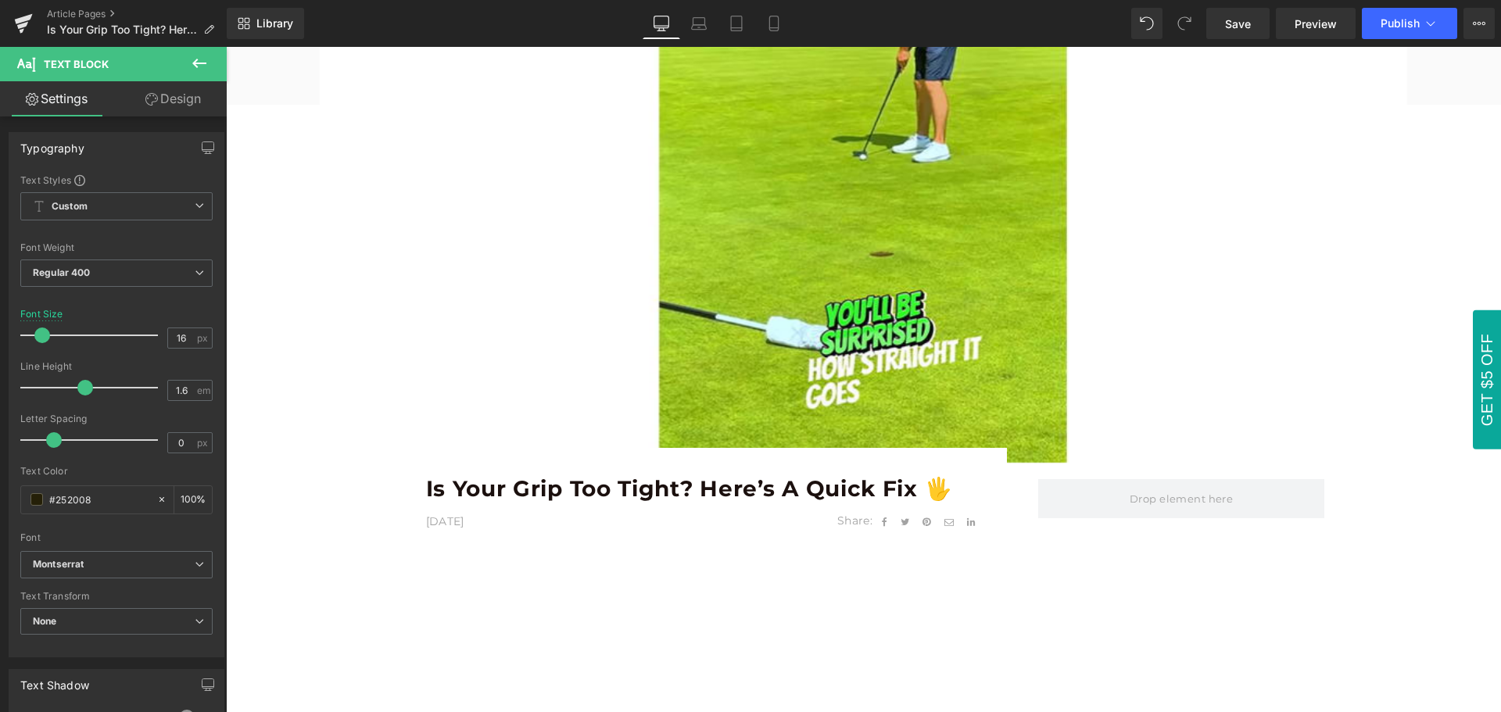
click at [590, 498] on b "Is Your Grip Too Tight? Here’s a Quick Fix 🖐️" at bounding box center [689, 488] width 527 height 27
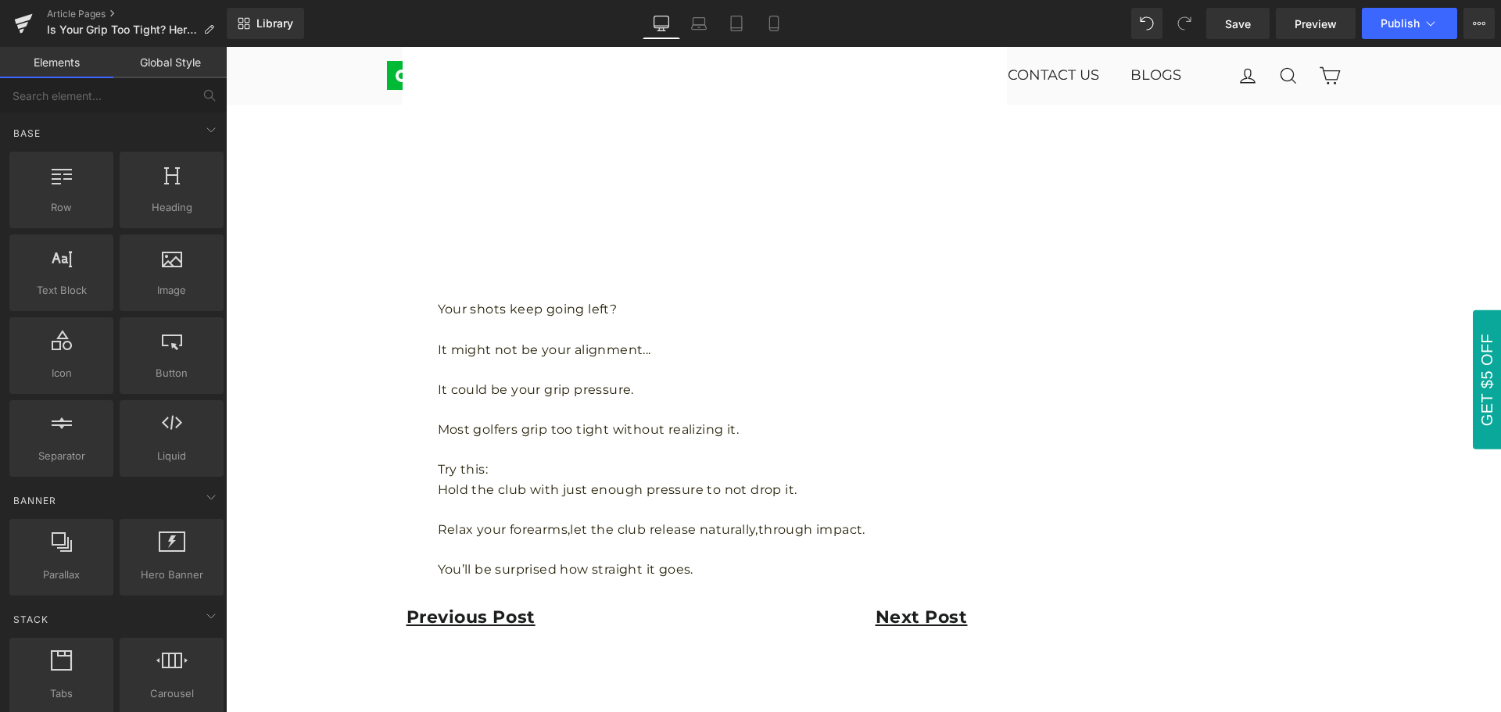
scroll to position [1877, 0]
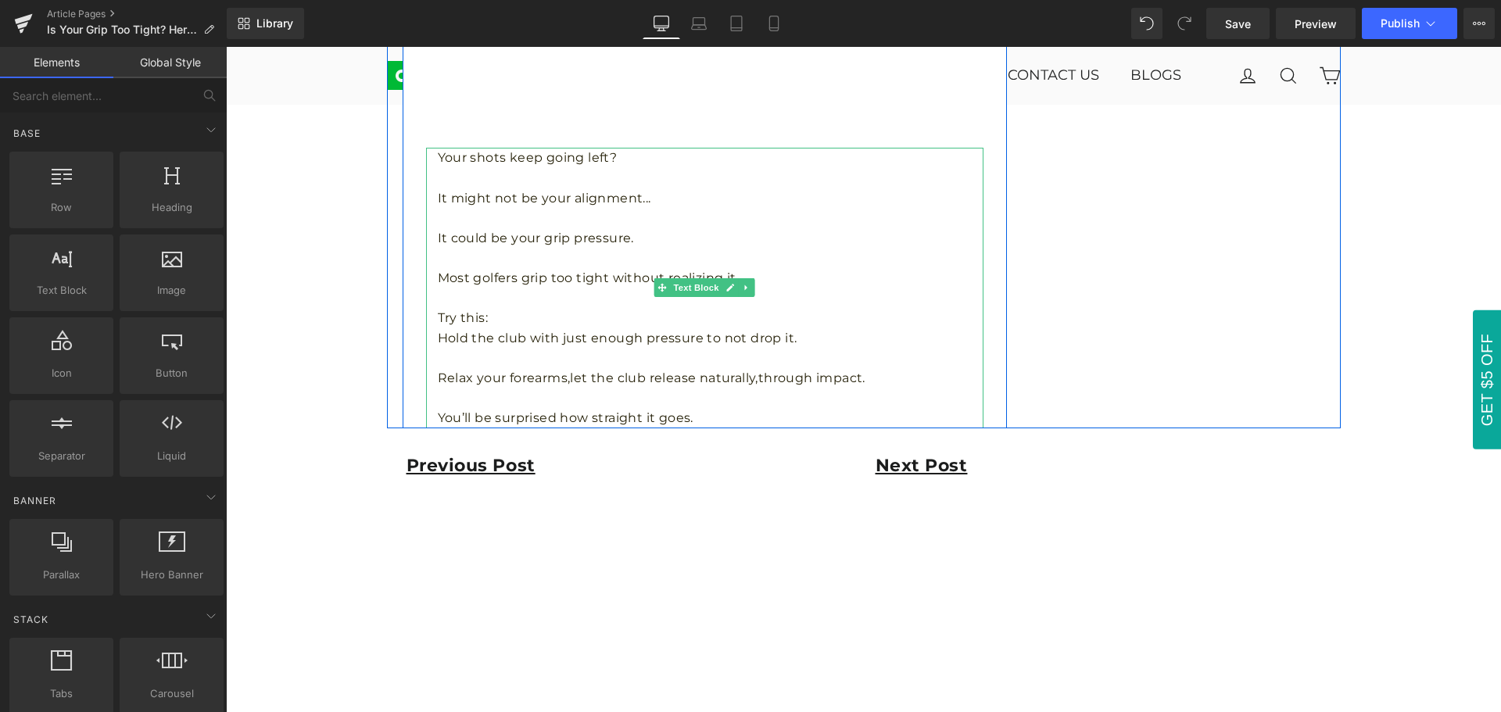
click at [640, 368] on p "Relax your forearms,let the club release naturally,through impact." at bounding box center [711, 378] width 546 height 20
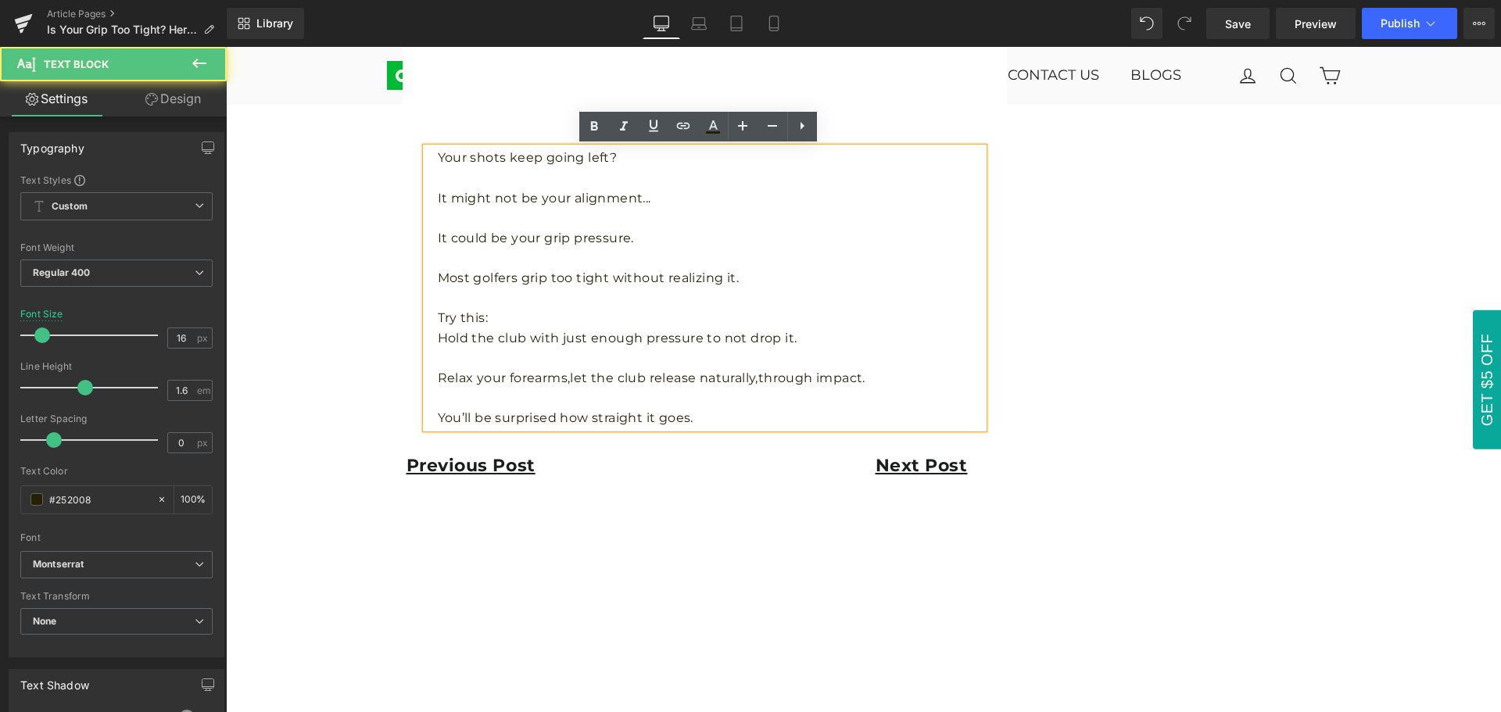
click at [723, 335] on p "Hold the club with just enough pressure to not drop it." at bounding box center [711, 338] width 546 height 20
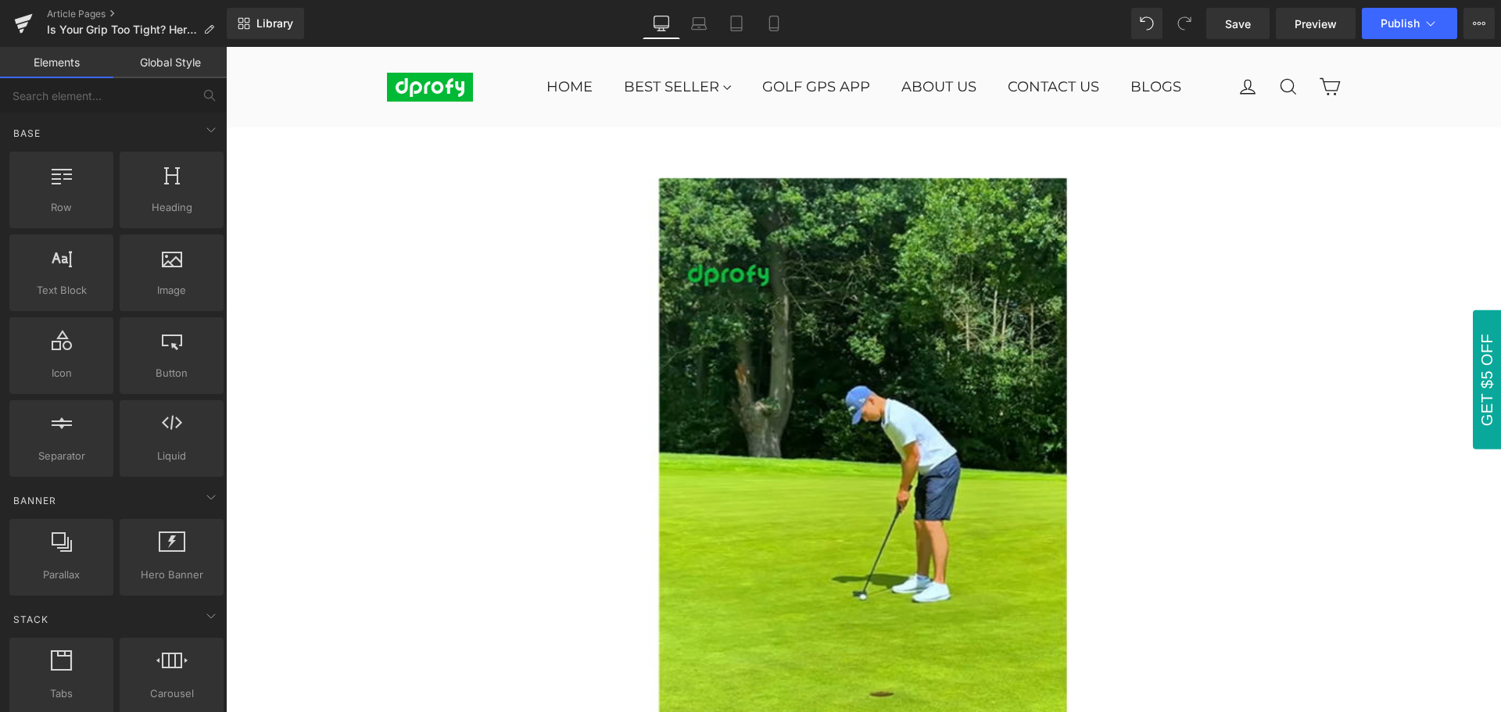
scroll to position [0, 0]
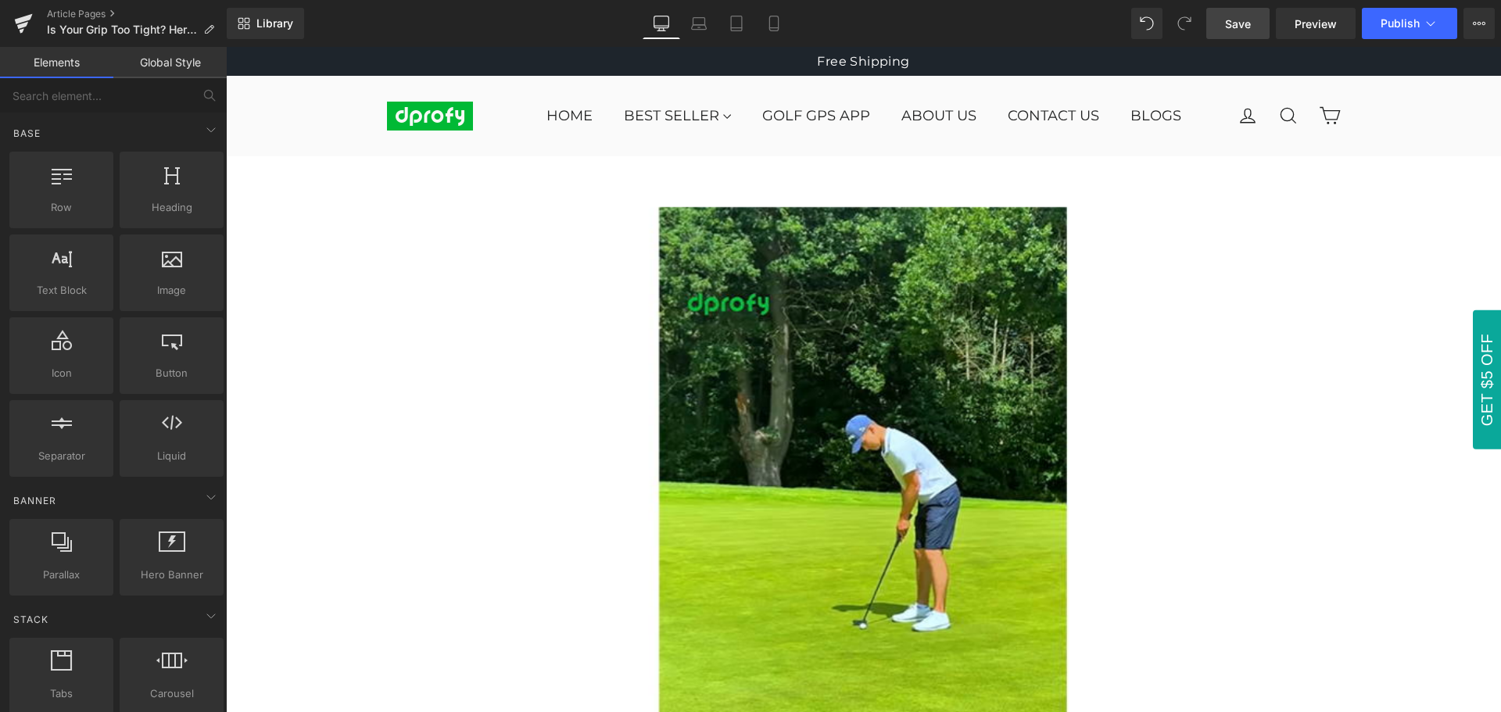
click at [1241, 30] on span "Save" at bounding box center [1238, 24] width 26 height 16
click at [1215, 19] on span "Saving" at bounding box center [1212, 23] width 40 height 13
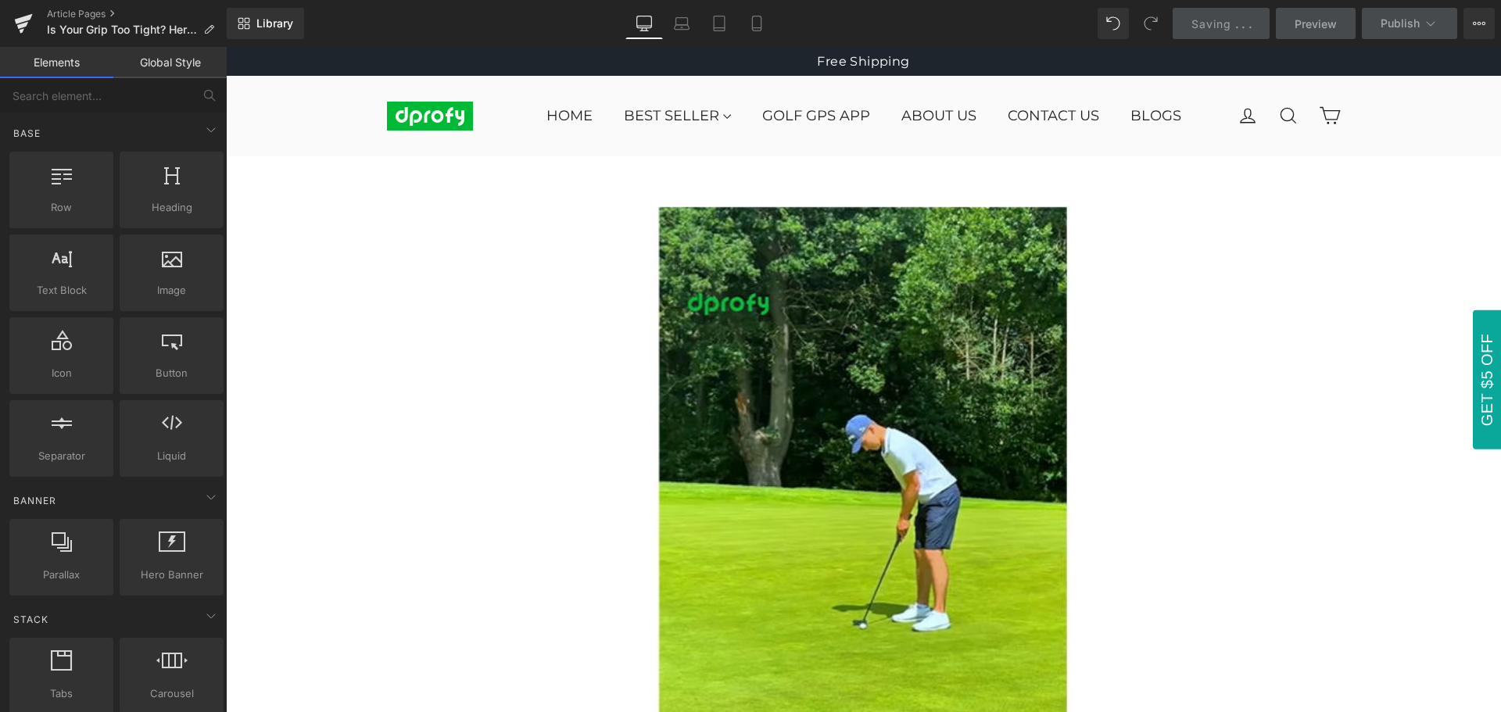
click at [1215, 19] on span "Saving" at bounding box center [1212, 23] width 40 height 13
click at [1225, 17] on span "Saving" at bounding box center [1212, 23] width 40 height 13
click at [1211, 19] on span "Saving" at bounding box center [1212, 23] width 40 height 13
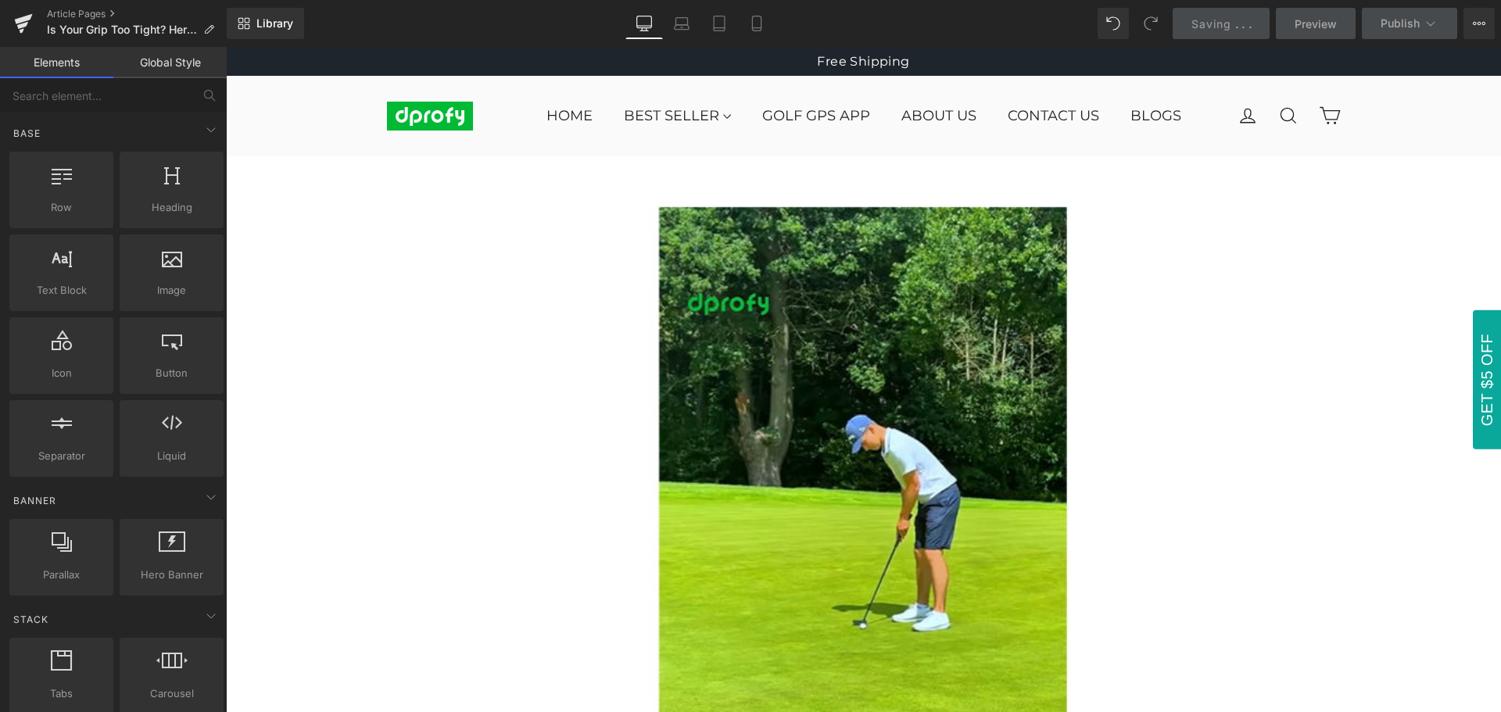
click at [1211, 19] on span "Saving" at bounding box center [1212, 23] width 40 height 13
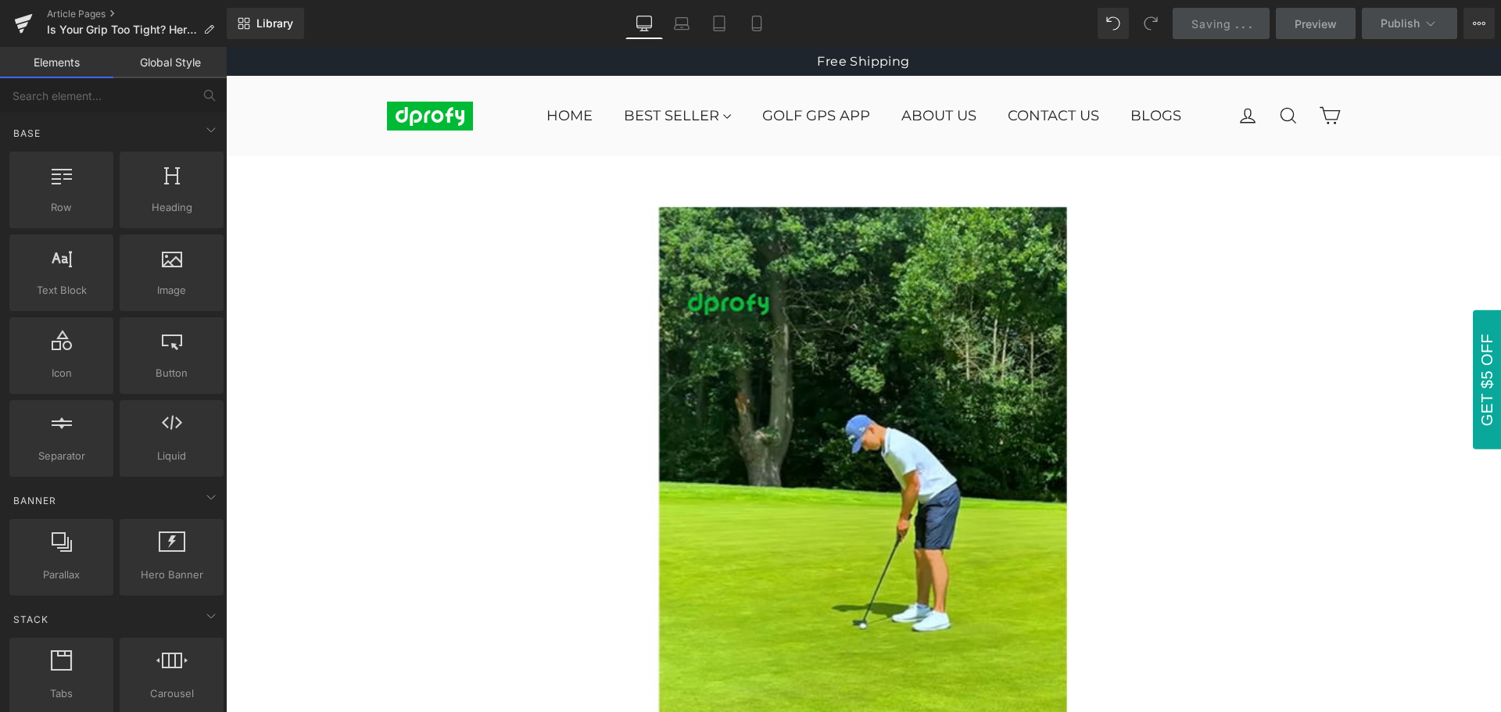
click at [1211, 19] on span "Saving" at bounding box center [1212, 23] width 40 height 13
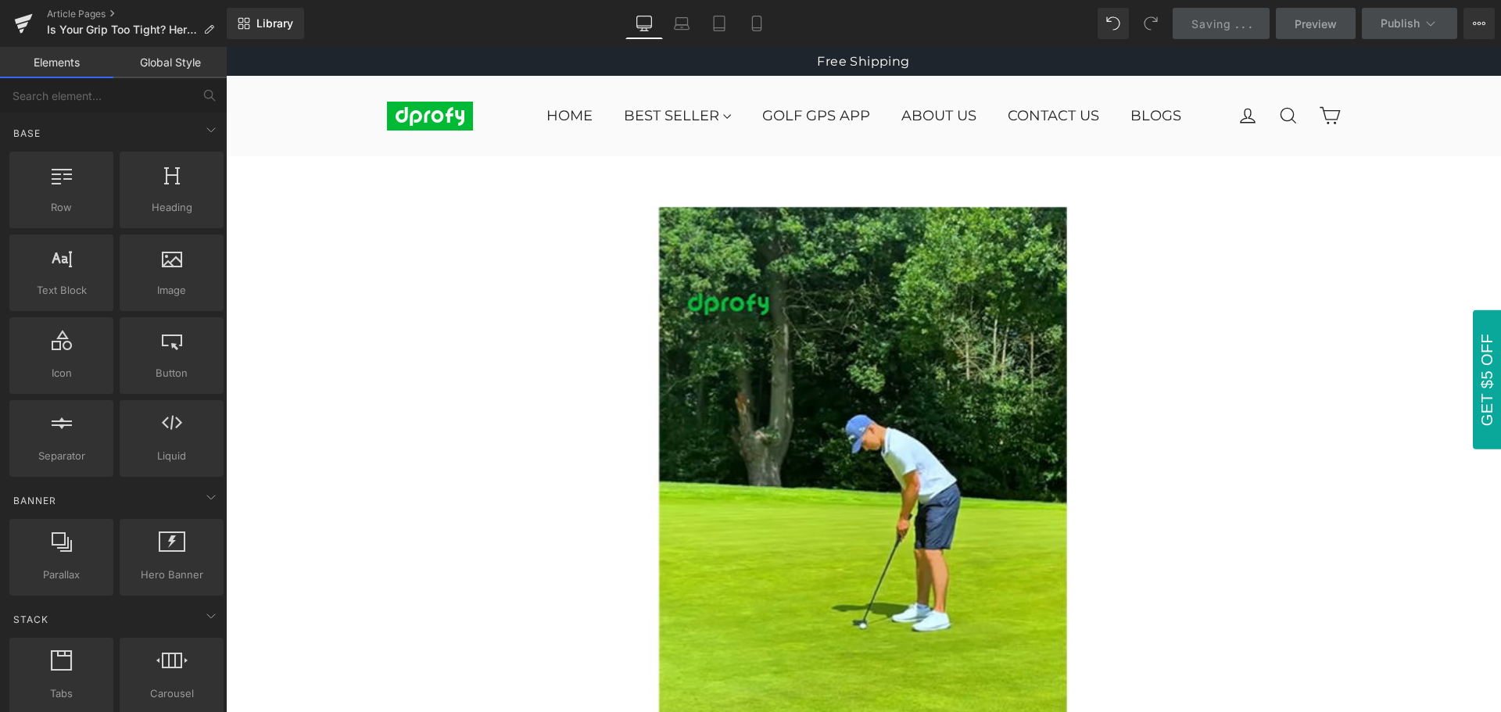
click at [1211, 19] on span "Saving" at bounding box center [1212, 23] width 40 height 13
click at [1211, 17] on span "Saving" at bounding box center [1212, 23] width 40 height 13
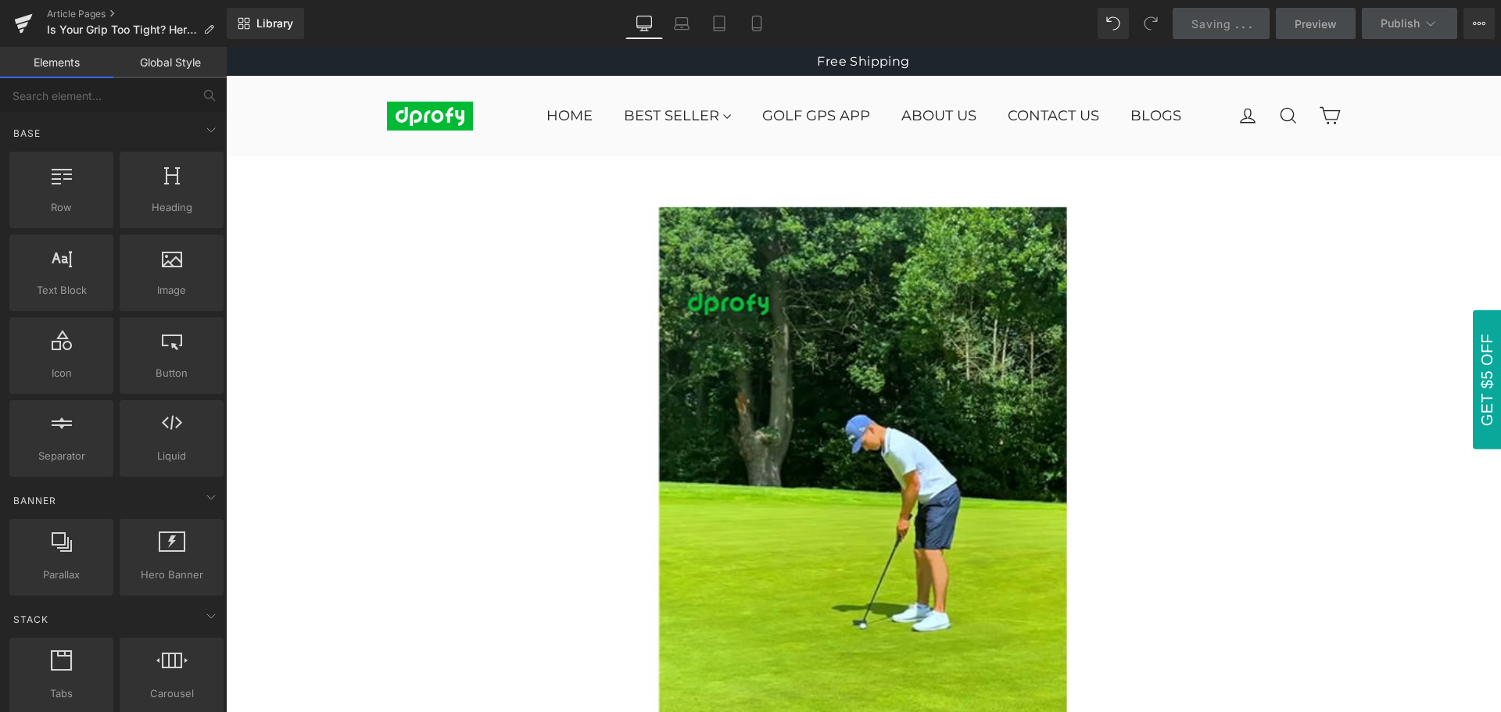
click at [1211, 17] on span "Saving" at bounding box center [1212, 23] width 40 height 13
click at [1221, 19] on span "Saving" at bounding box center [1212, 23] width 40 height 13
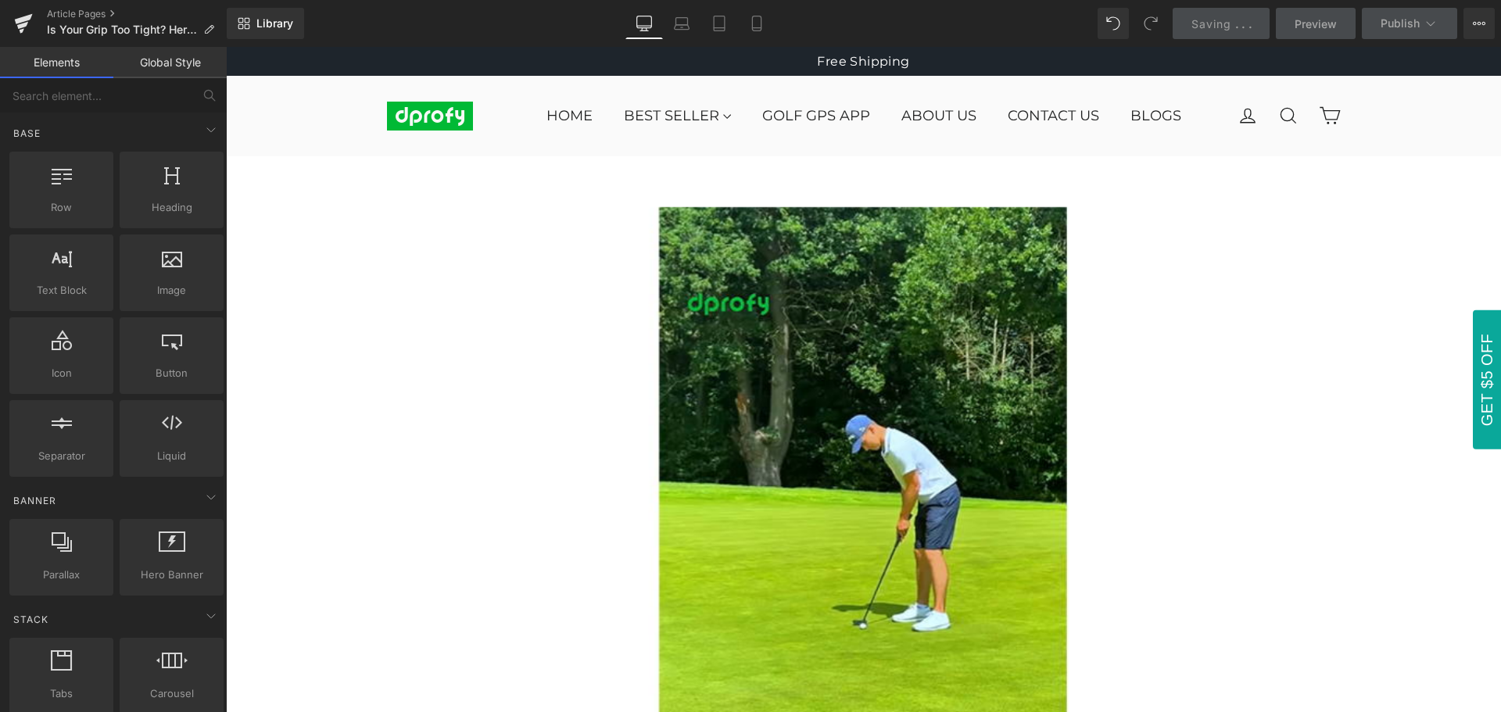
click at [1221, 19] on span "Saving" at bounding box center [1212, 23] width 40 height 13
click at [1216, 34] on link "Saving . . ." at bounding box center [1222, 23] width 98 height 31
click at [1216, 23] on span "Saving" at bounding box center [1212, 23] width 40 height 13
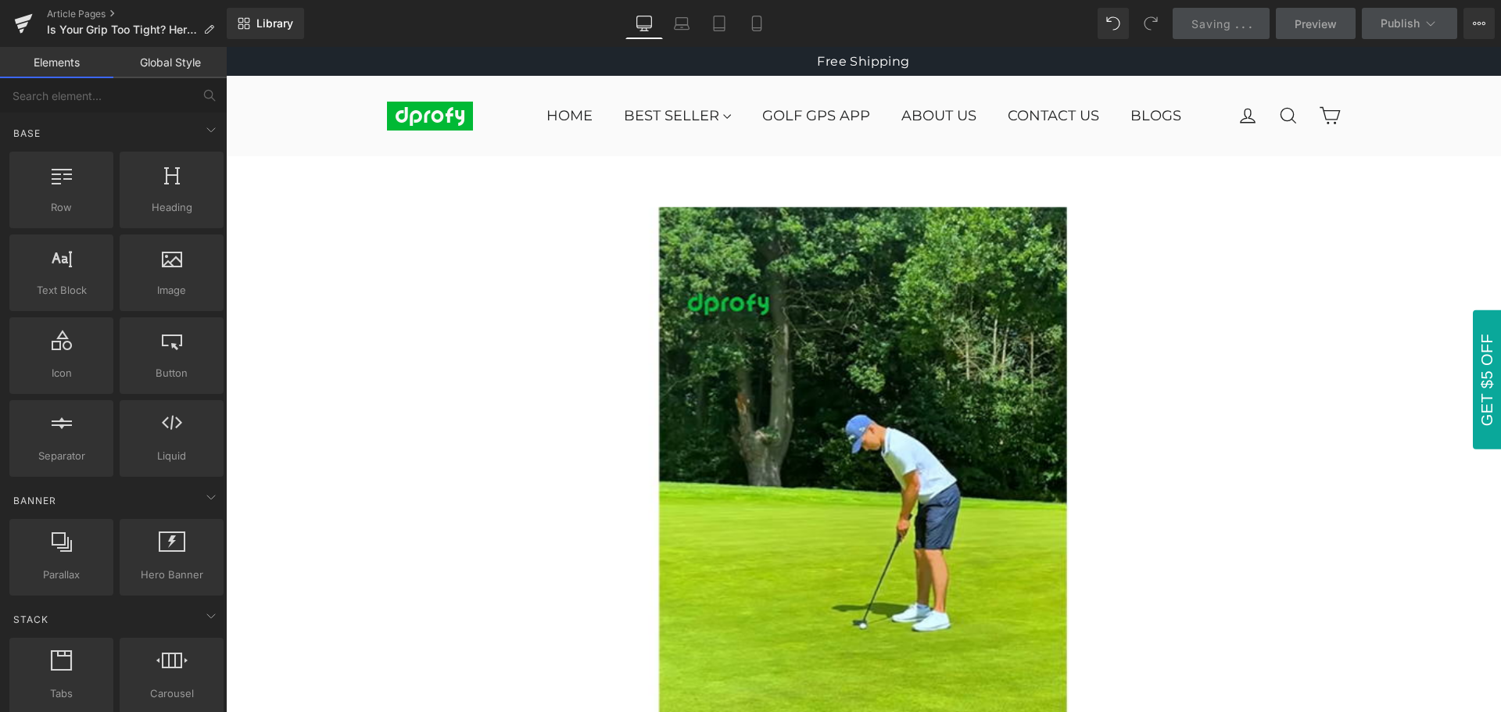
click at [1216, 23] on span "Saving" at bounding box center [1212, 23] width 40 height 13
click at [1220, 16] on div "Saving . . ." at bounding box center [1222, 24] width 60 height 16
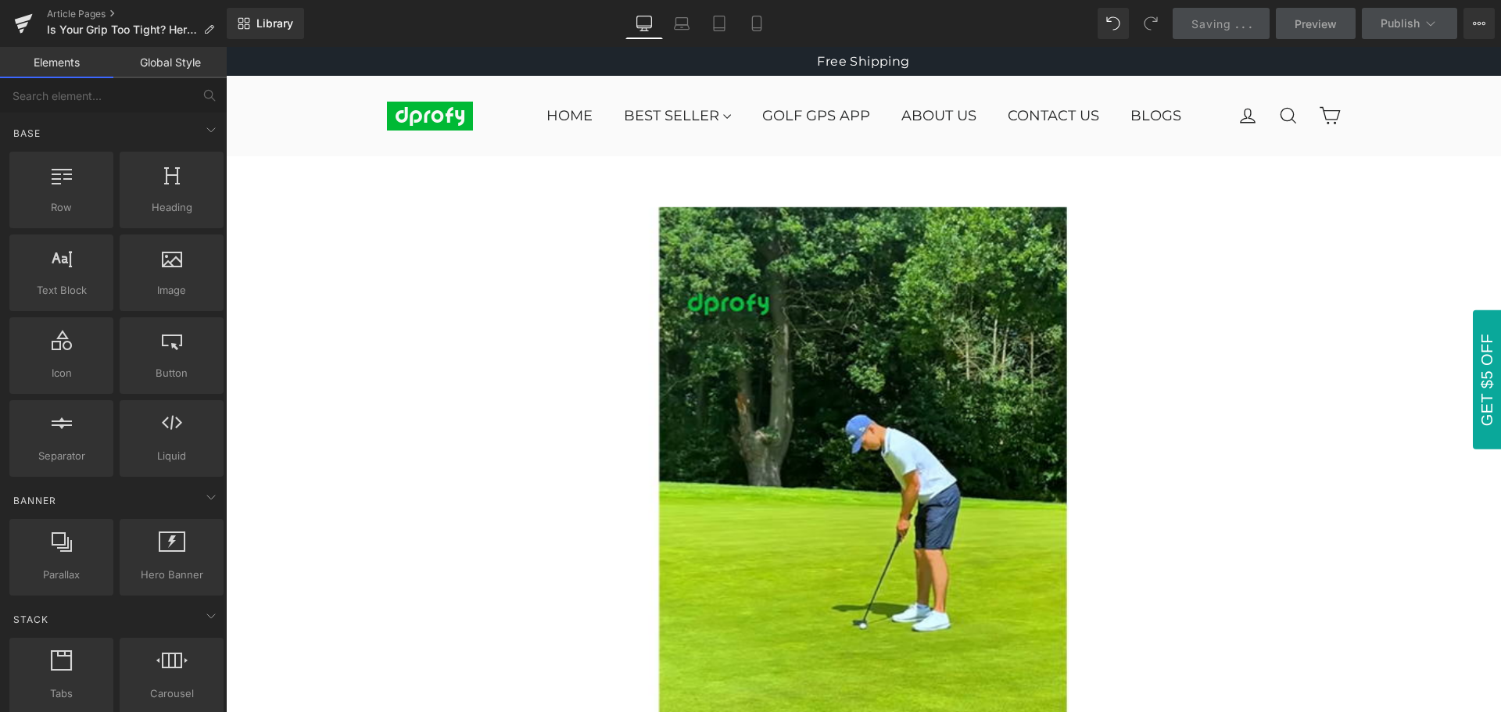
click at [1220, 16] on div "Saving . . ." at bounding box center [1222, 24] width 60 height 16
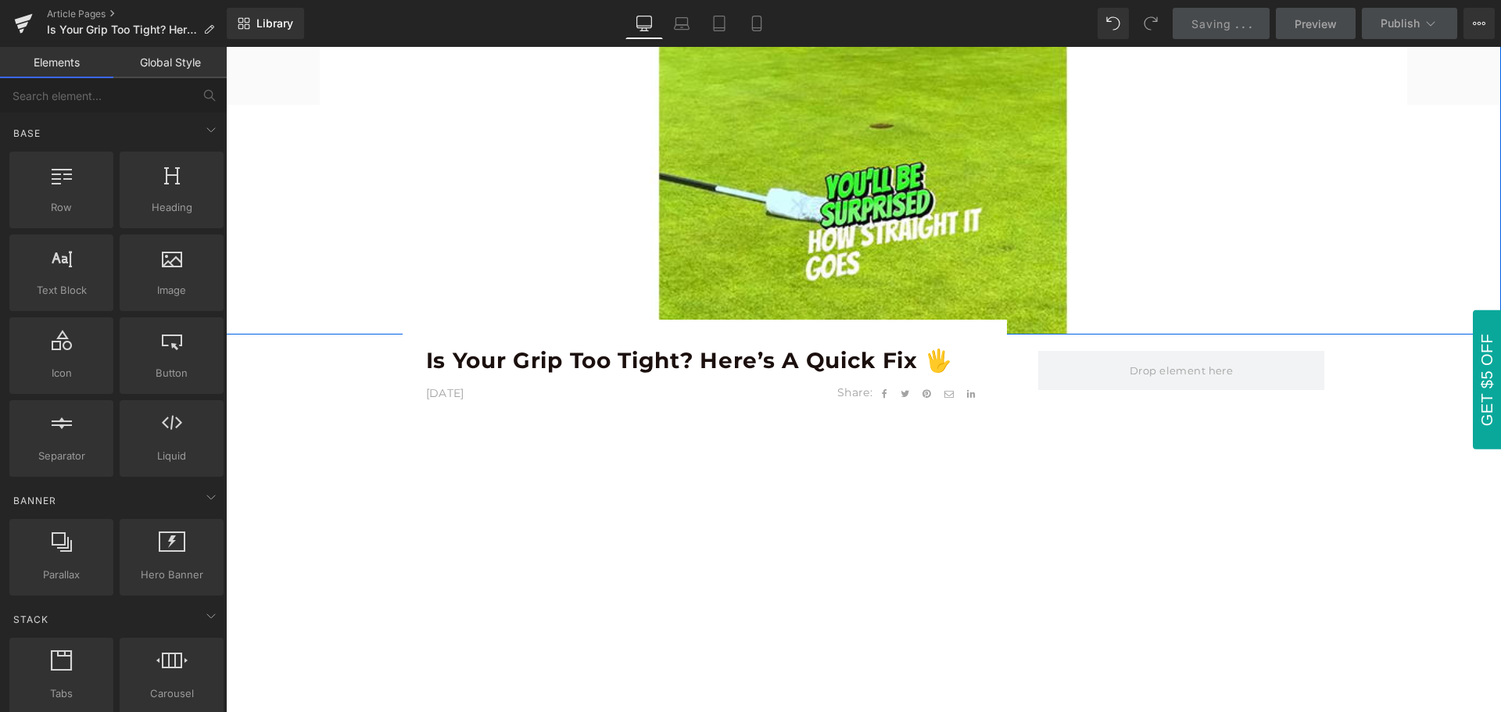
scroll to position [704, 0]
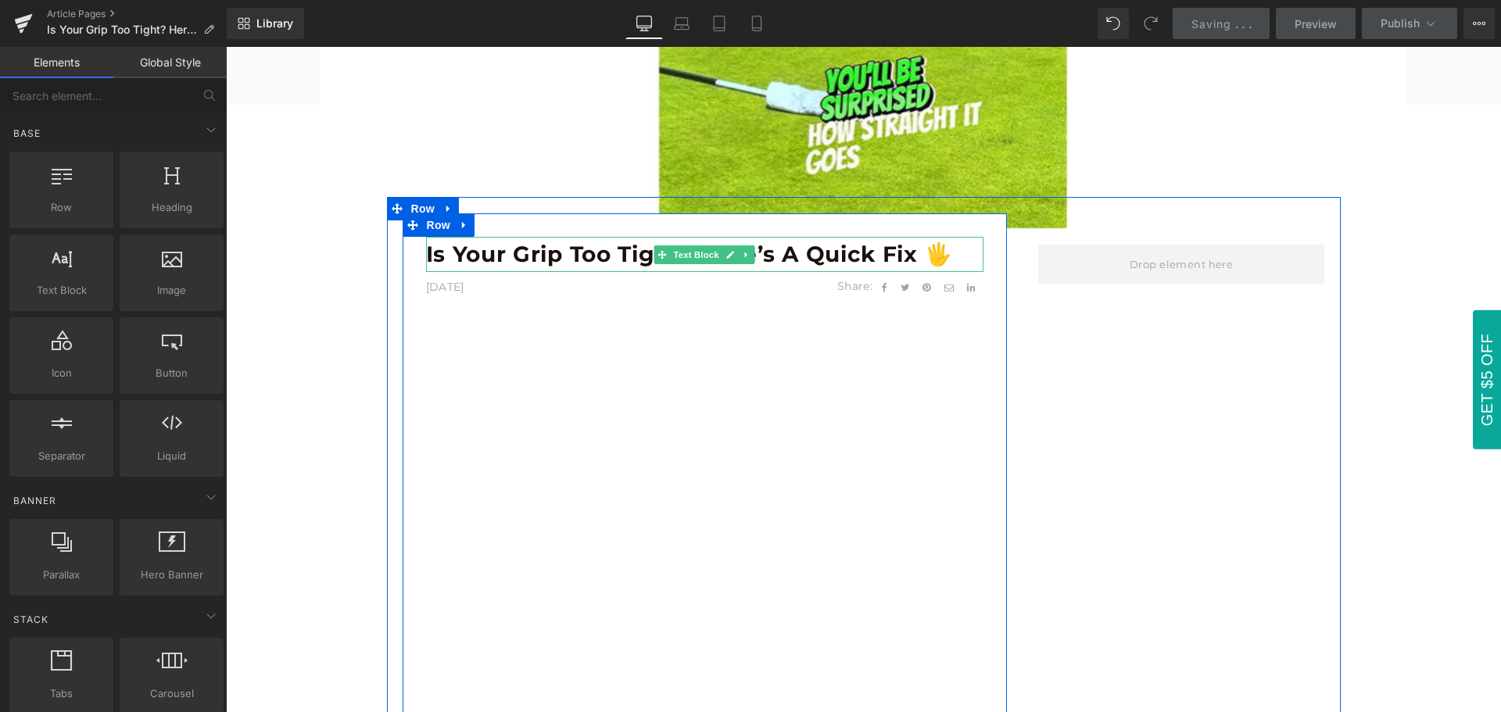
click at [844, 259] on b "Is Your Grip Too Tight? Here’s a Quick Fix 🖐️" at bounding box center [689, 254] width 527 height 27
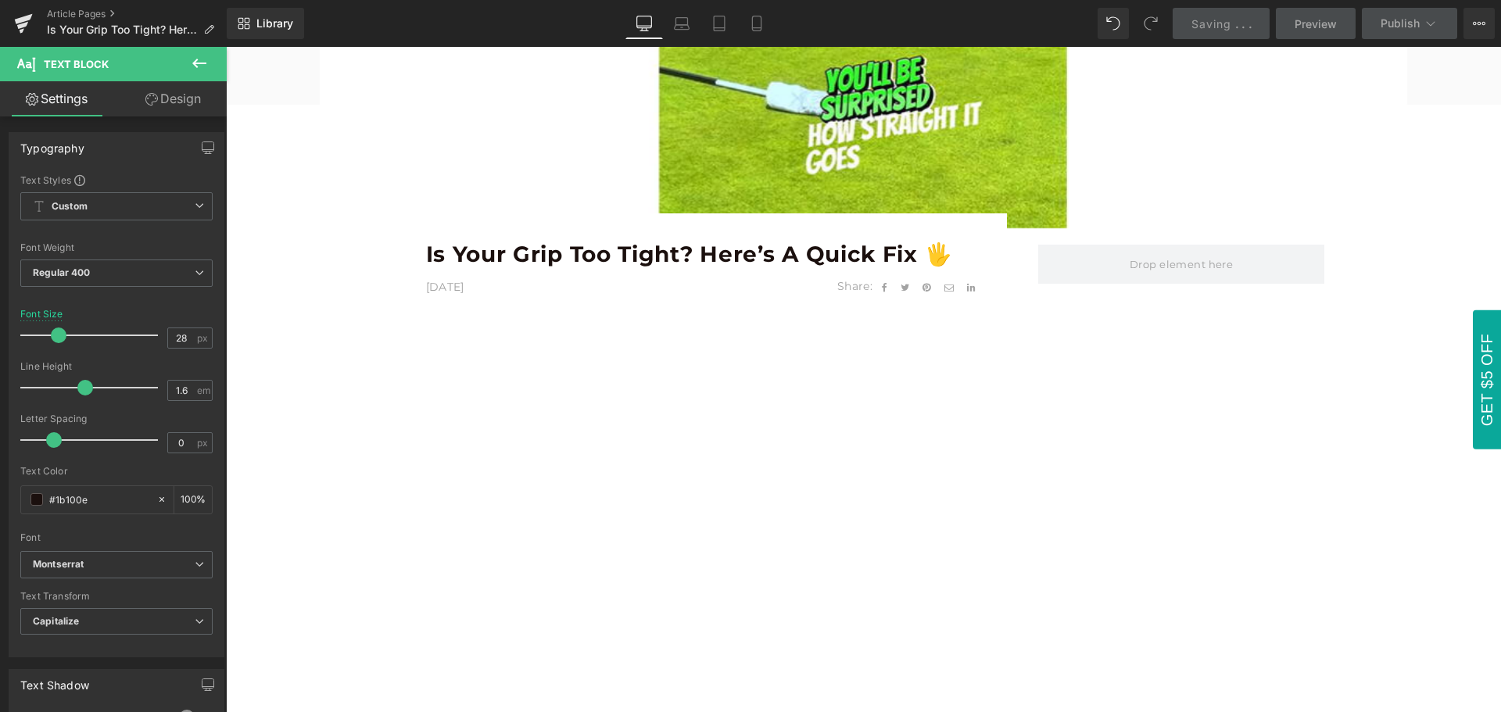
click at [196, 66] on icon at bounding box center [199, 63] width 14 height 9
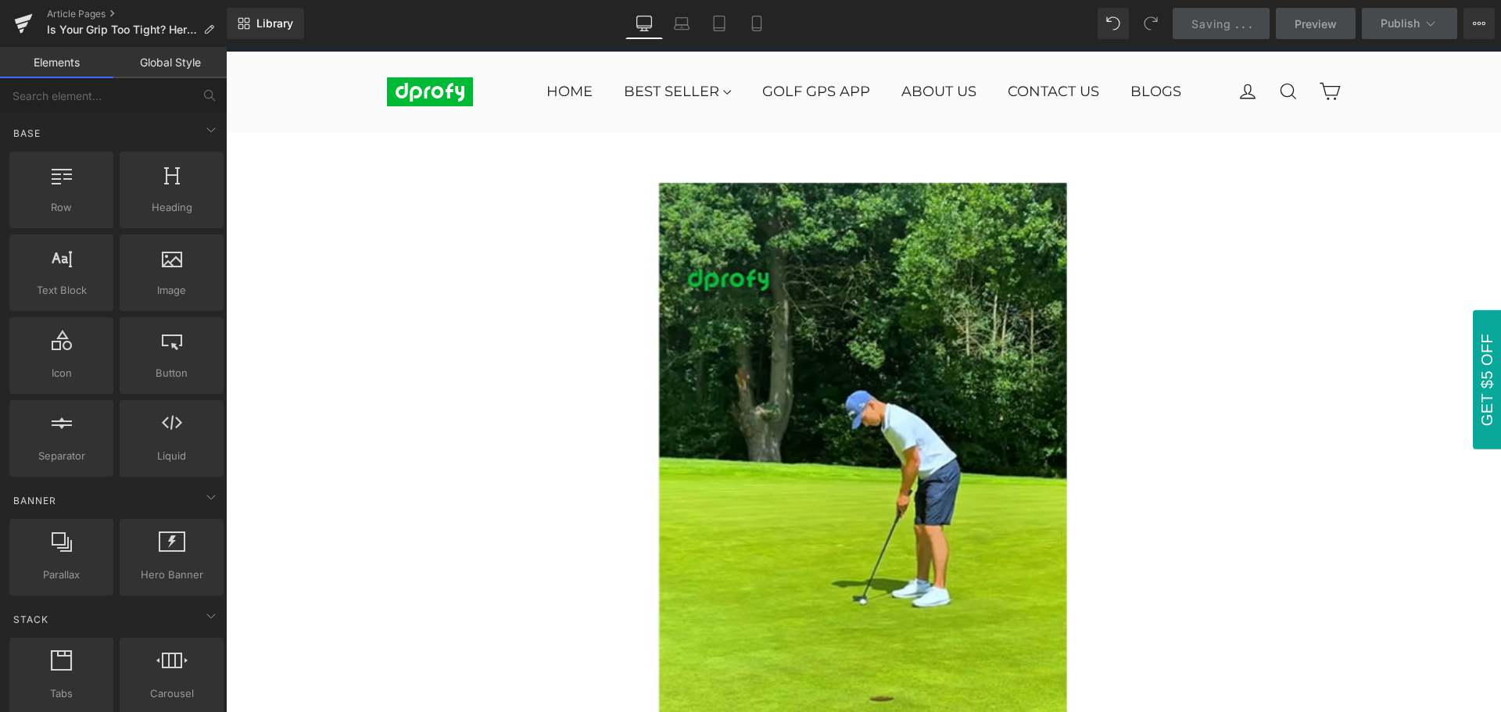
scroll to position [0, 0]
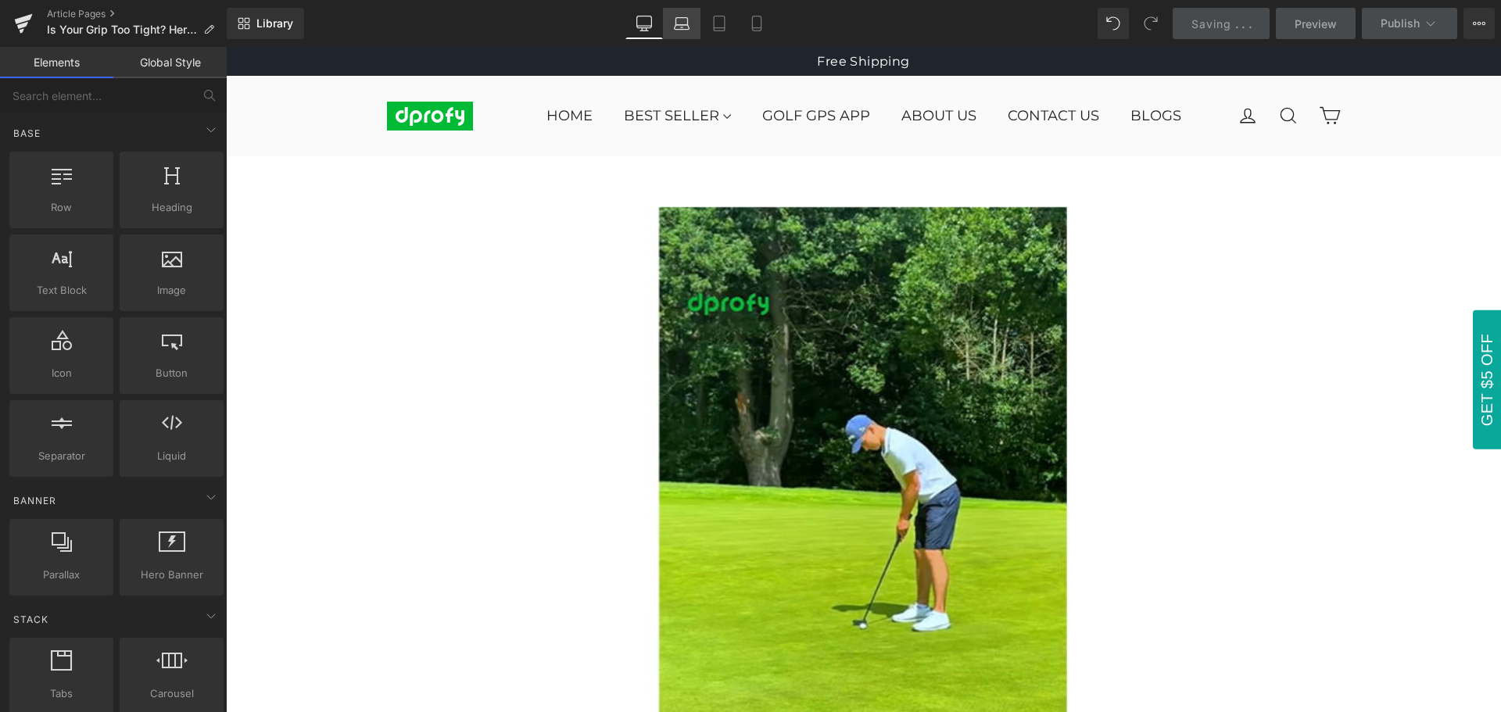
click at [683, 27] on icon at bounding box center [682, 27] width 2 height 0
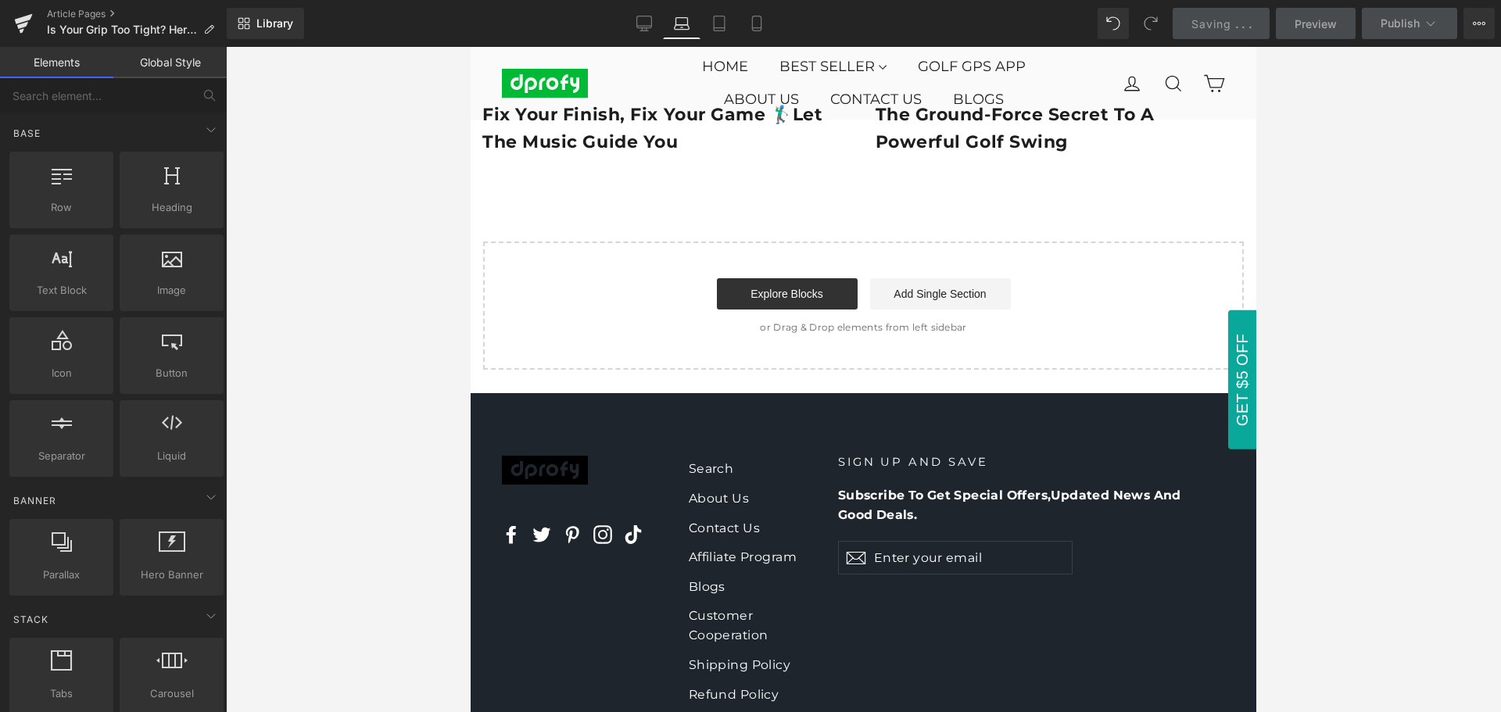
scroll to position [2691, 0]
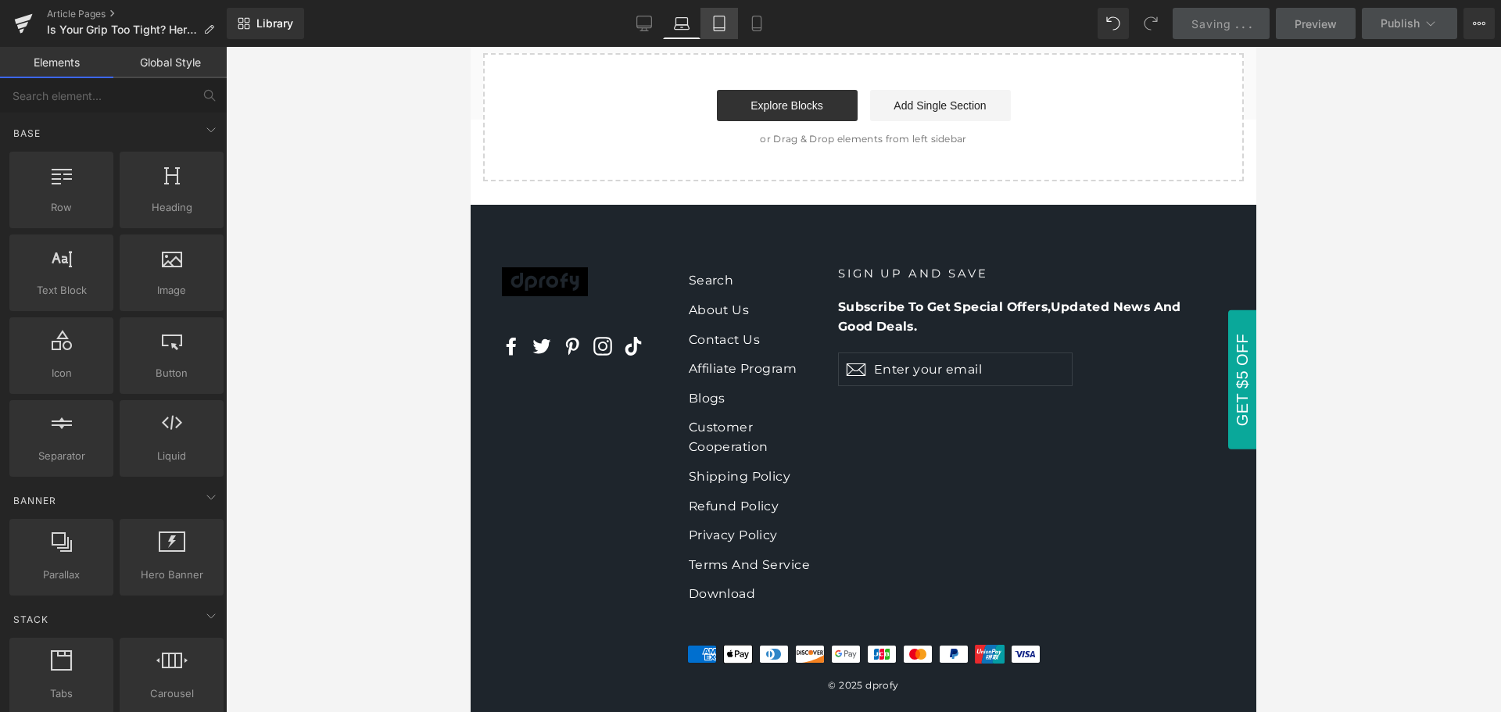
click at [725, 14] on link "Tablet" at bounding box center [720, 23] width 38 height 31
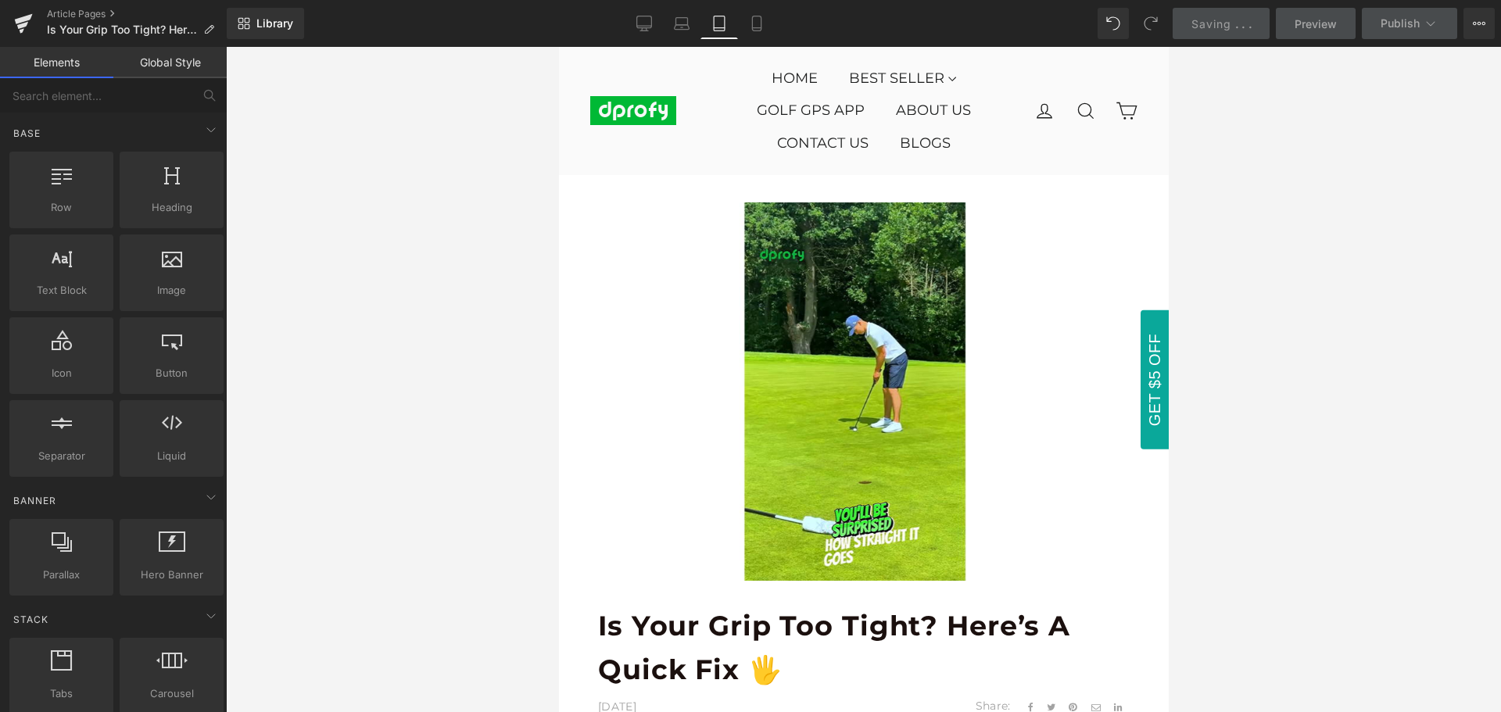
scroll to position [0, 0]
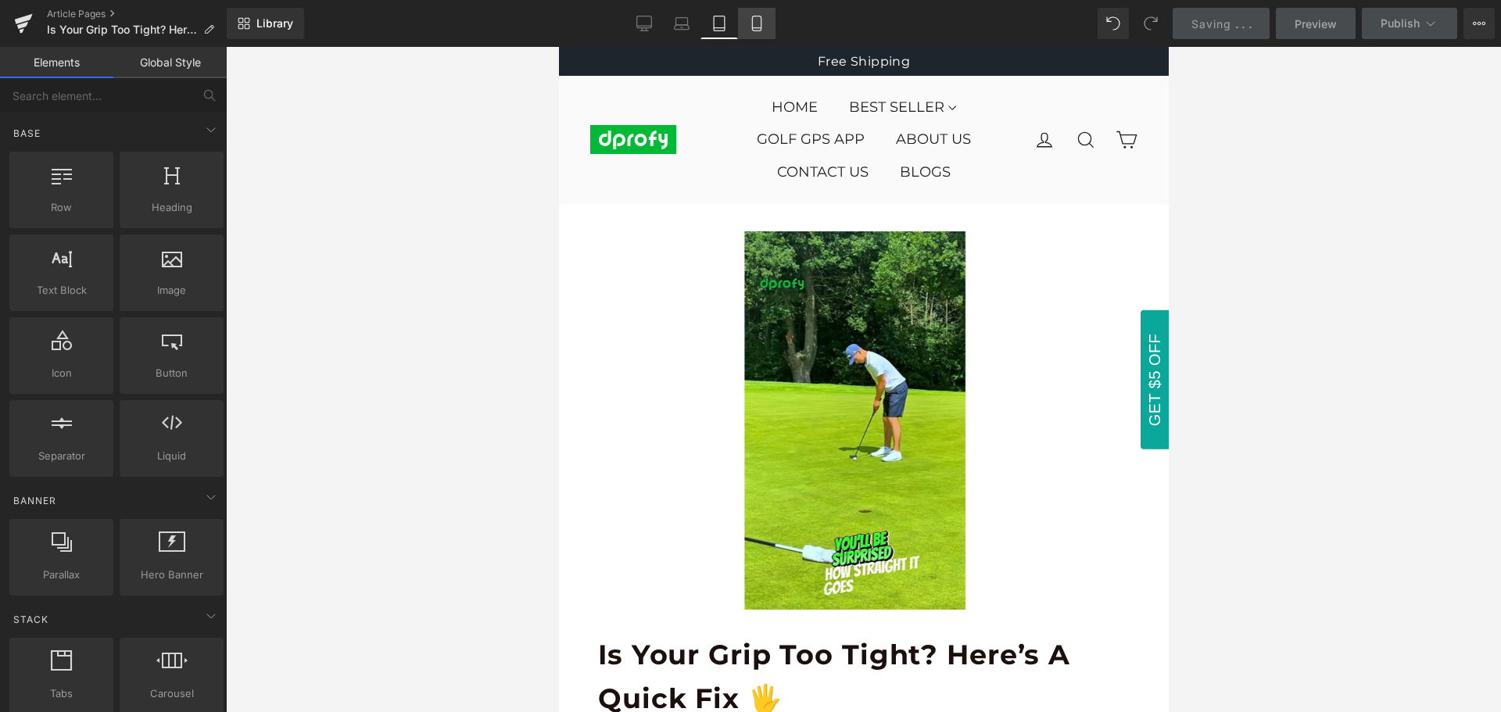
click at [757, 30] on icon at bounding box center [757, 23] width 9 height 15
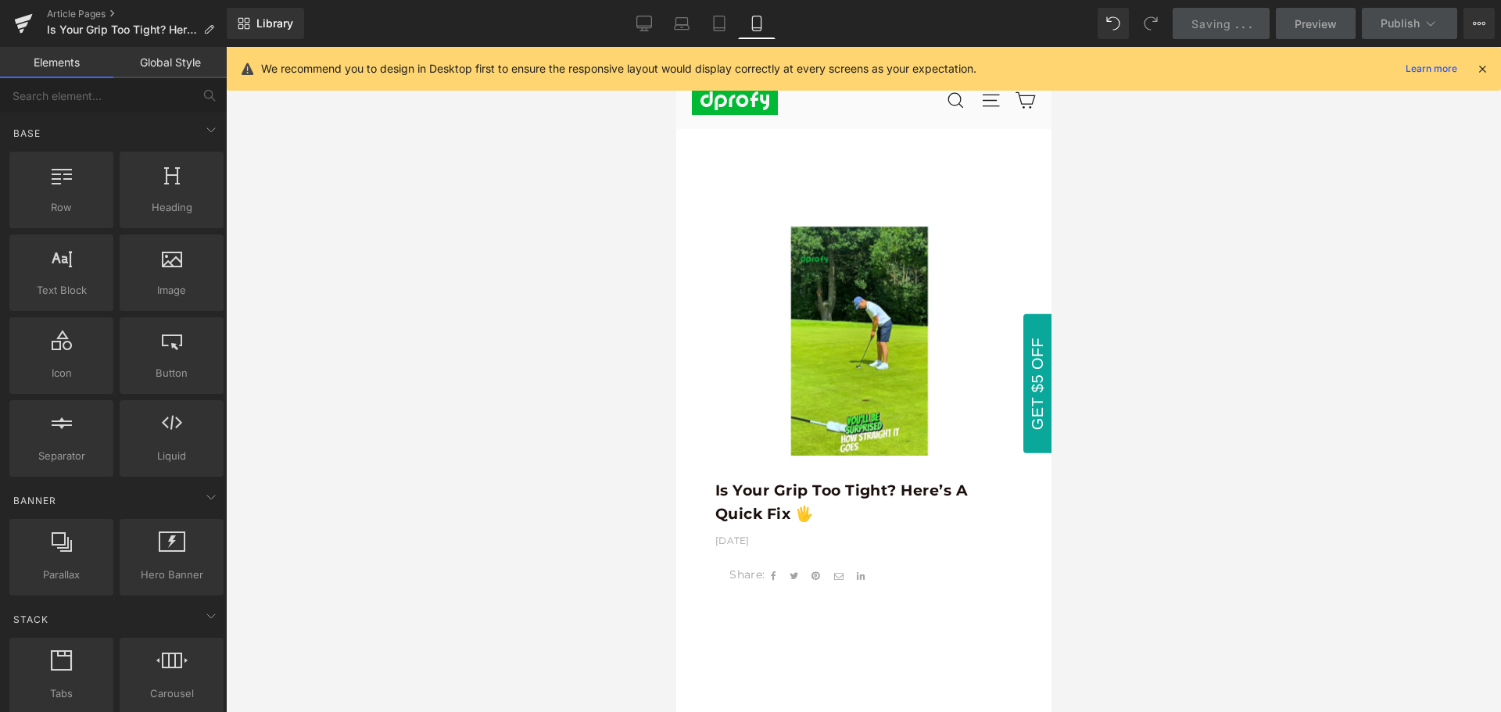
scroll to position [130, 0]
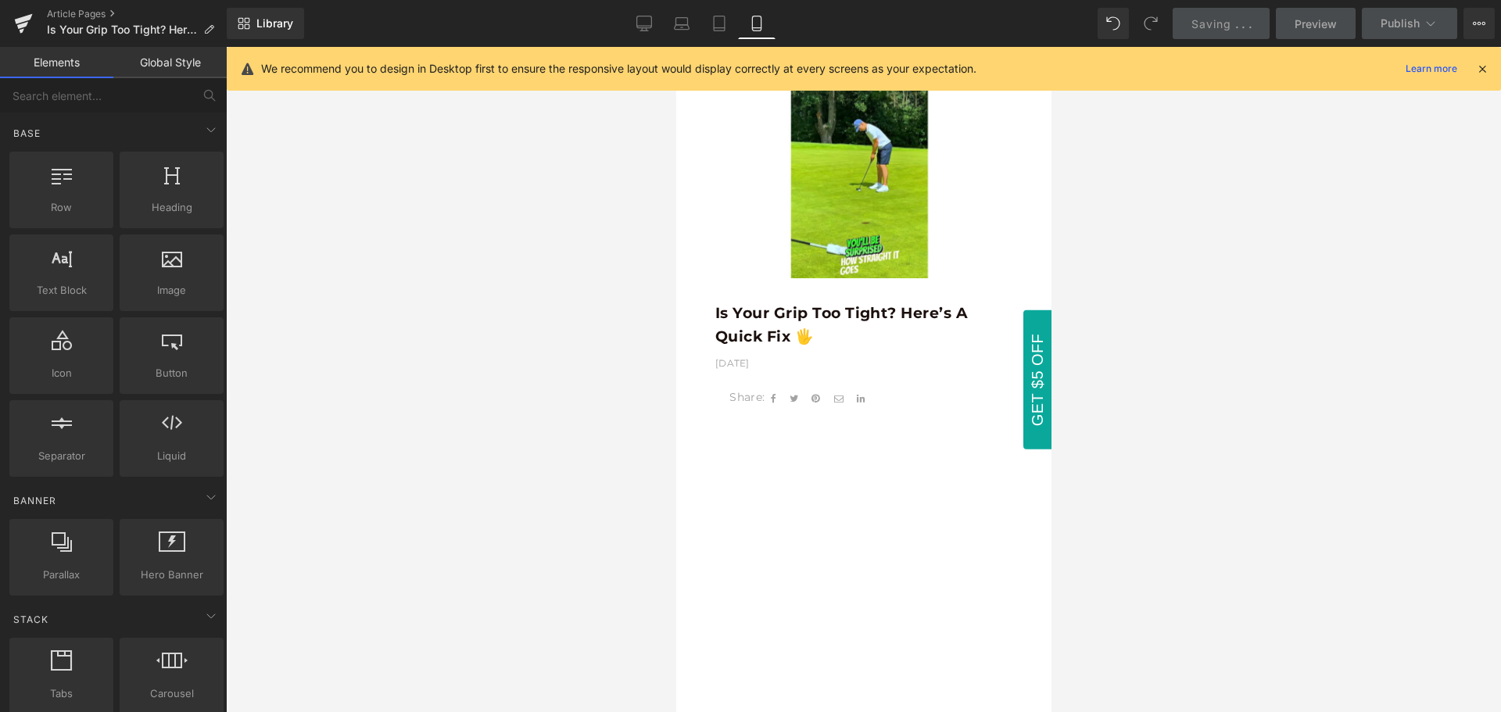
click at [1483, 62] on icon at bounding box center [1483, 69] width 14 height 14
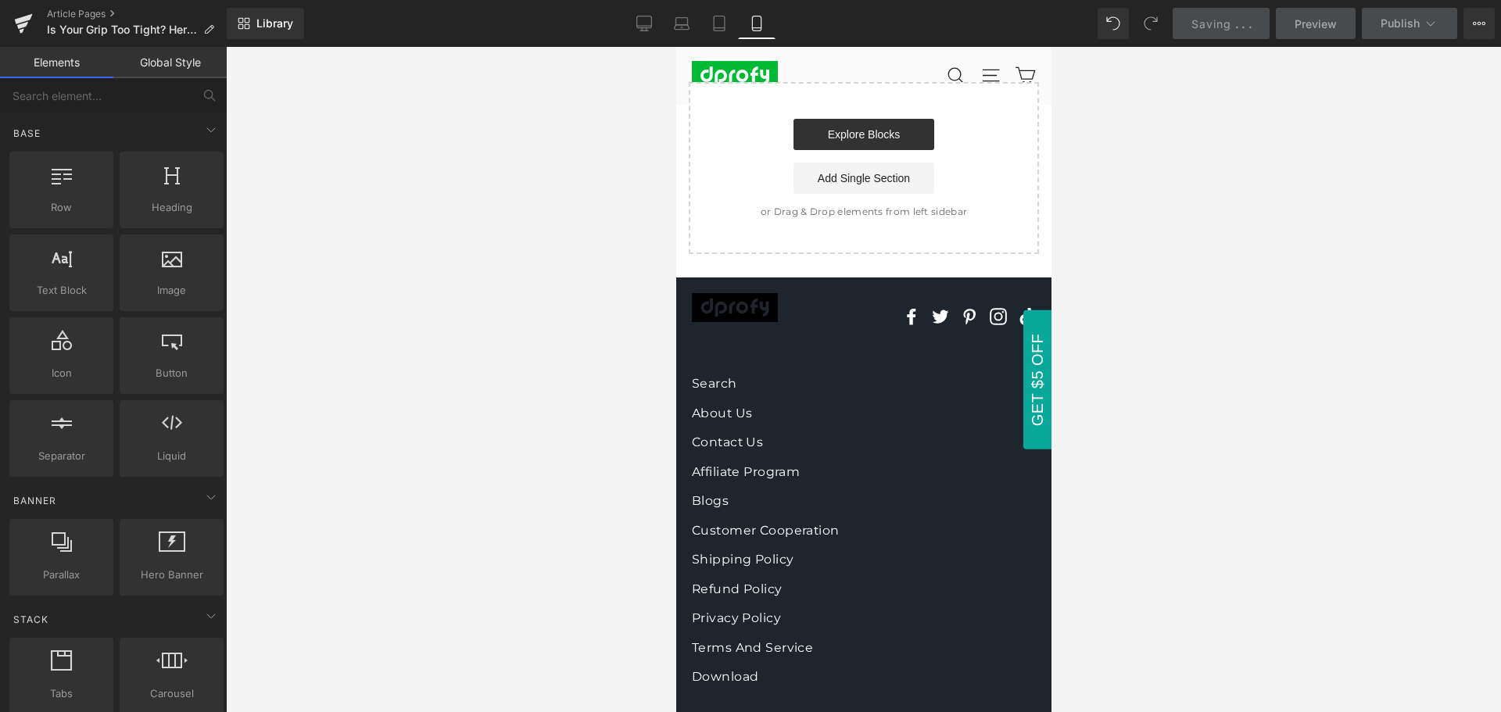
scroll to position [2096, 0]
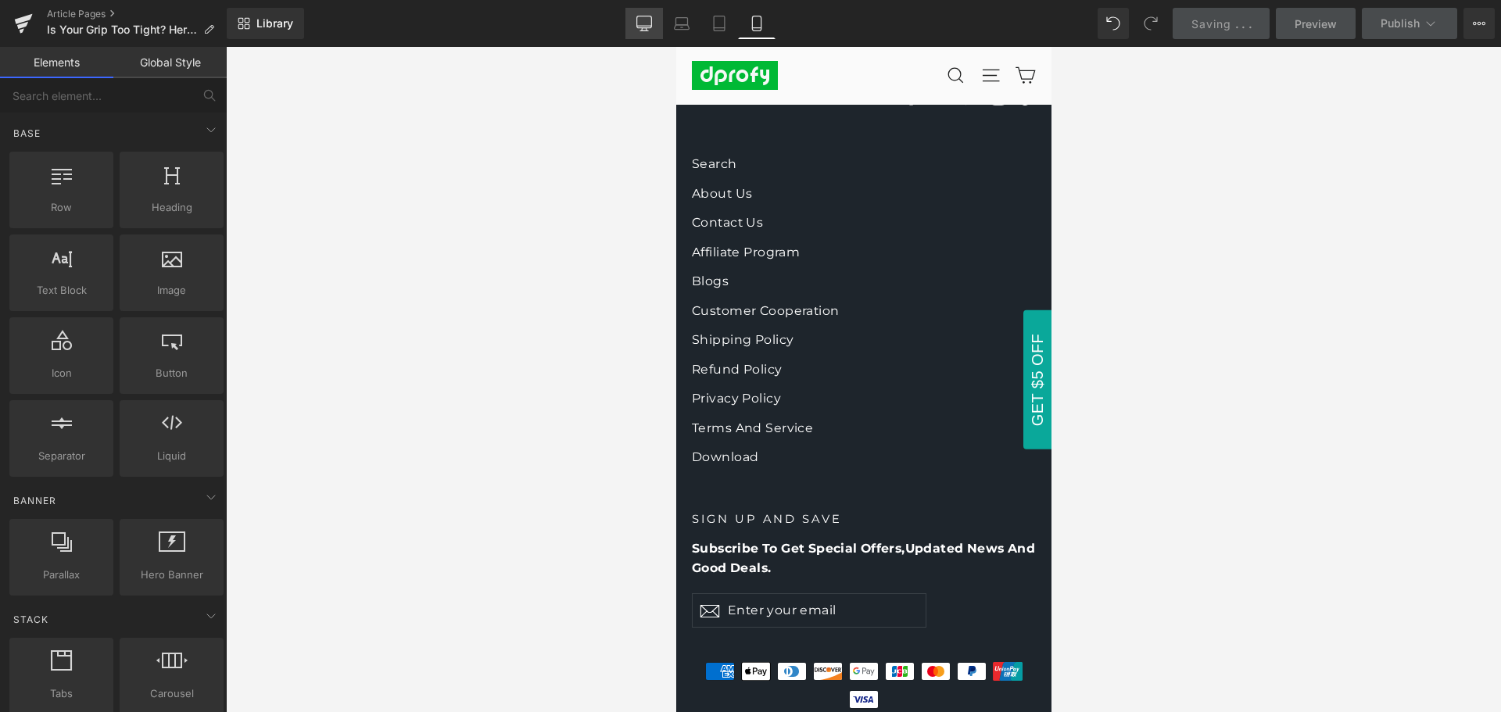
click at [650, 20] on icon at bounding box center [645, 24] width 16 height 16
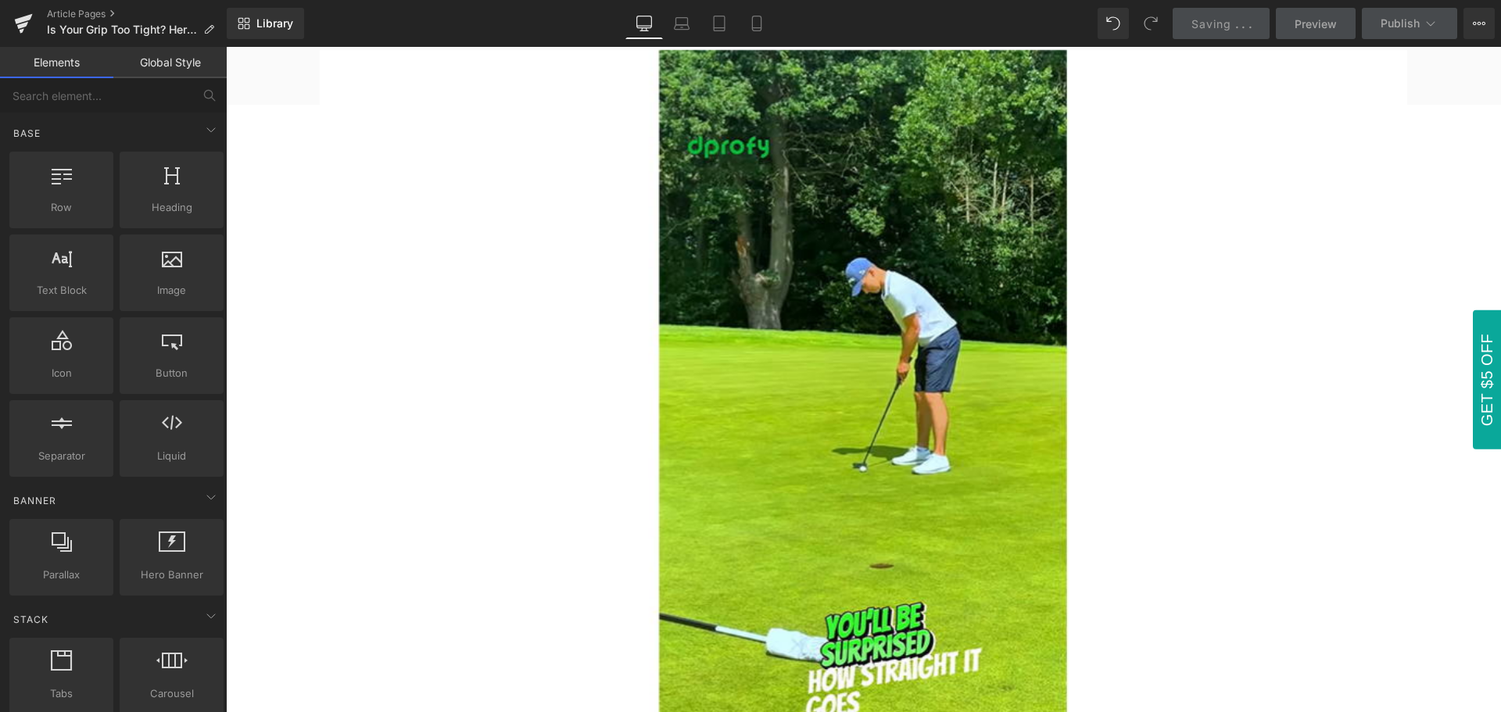
scroll to position [0, 0]
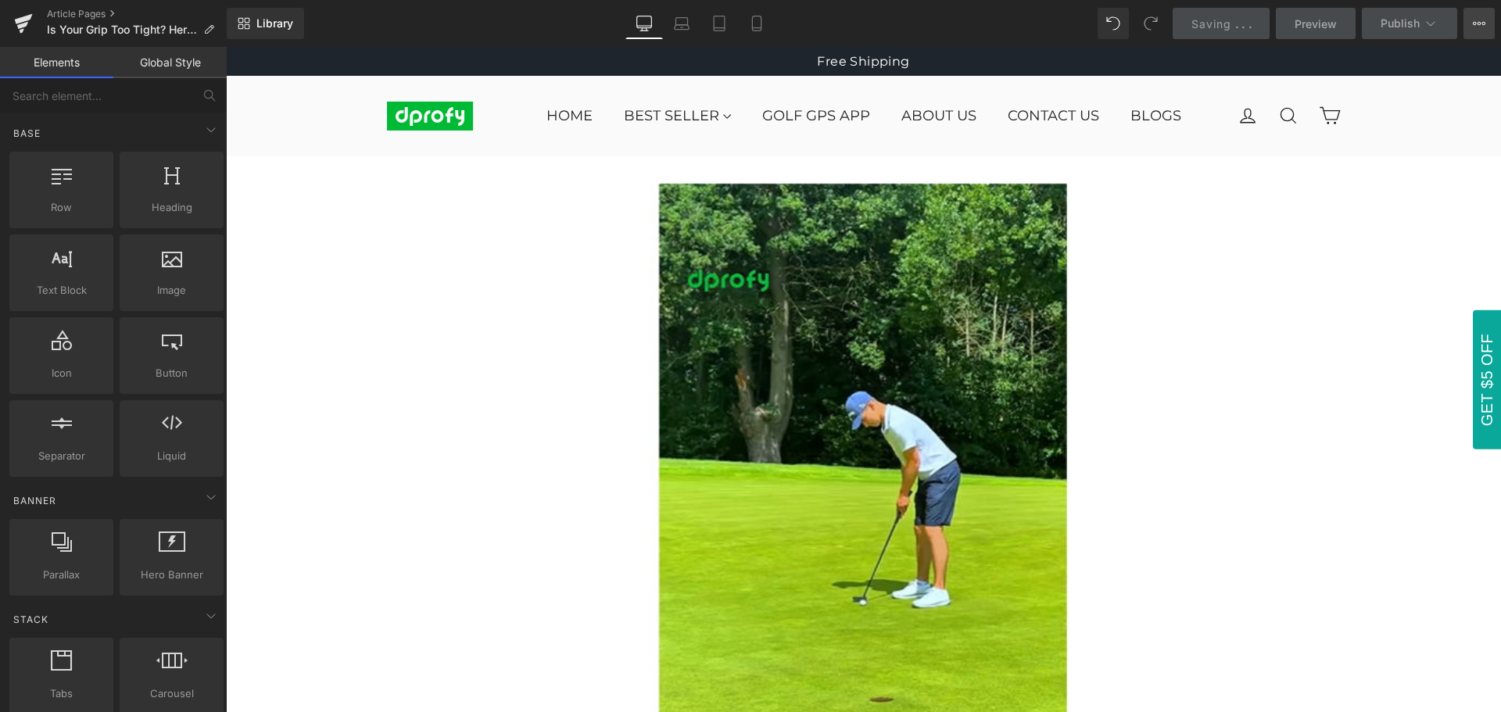
click at [1483, 22] on icon at bounding box center [1479, 23] width 13 height 13
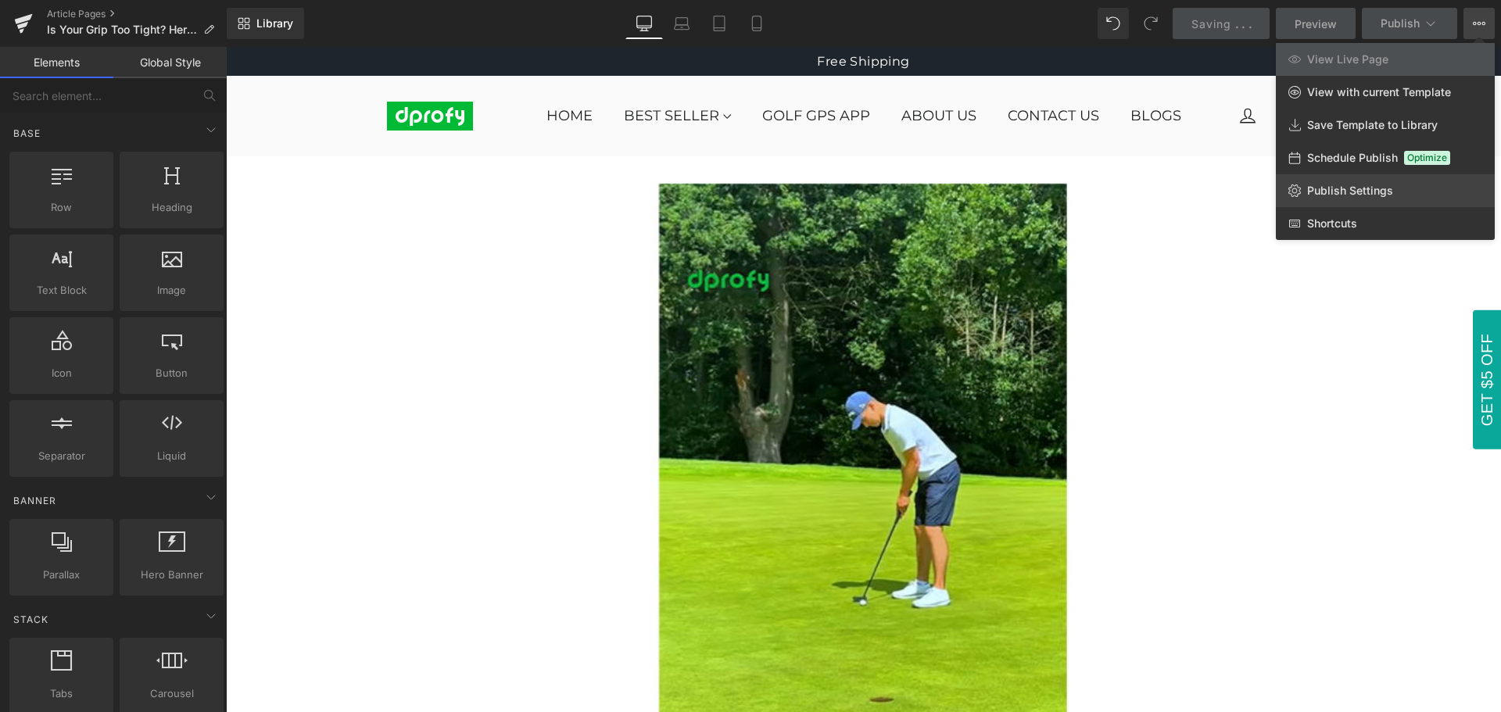
click at [1389, 195] on span "Publish Settings" at bounding box center [1350, 191] width 86 height 14
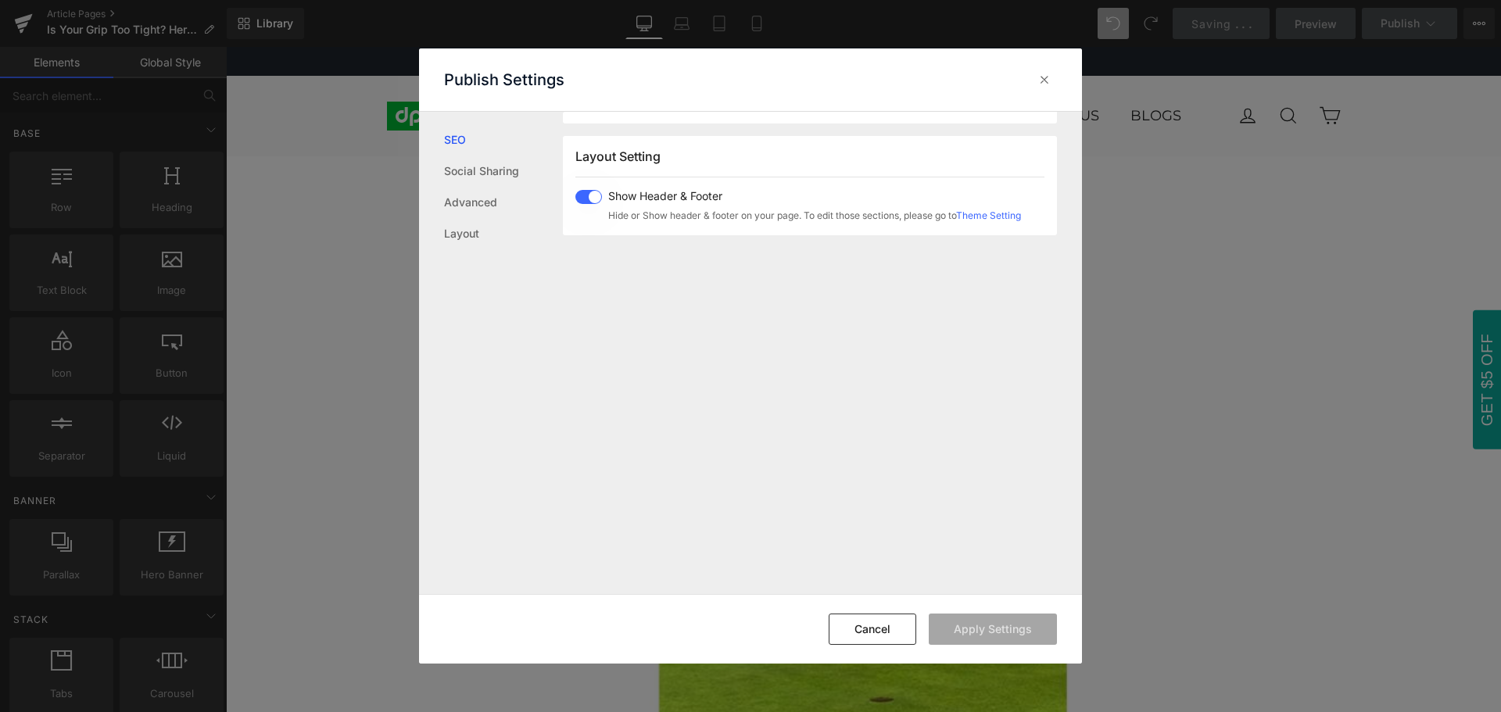
scroll to position [932, 0]
click at [459, 233] on link "Layout" at bounding box center [503, 233] width 119 height 31
click at [1052, 75] on icon at bounding box center [1045, 80] width 16 height 16
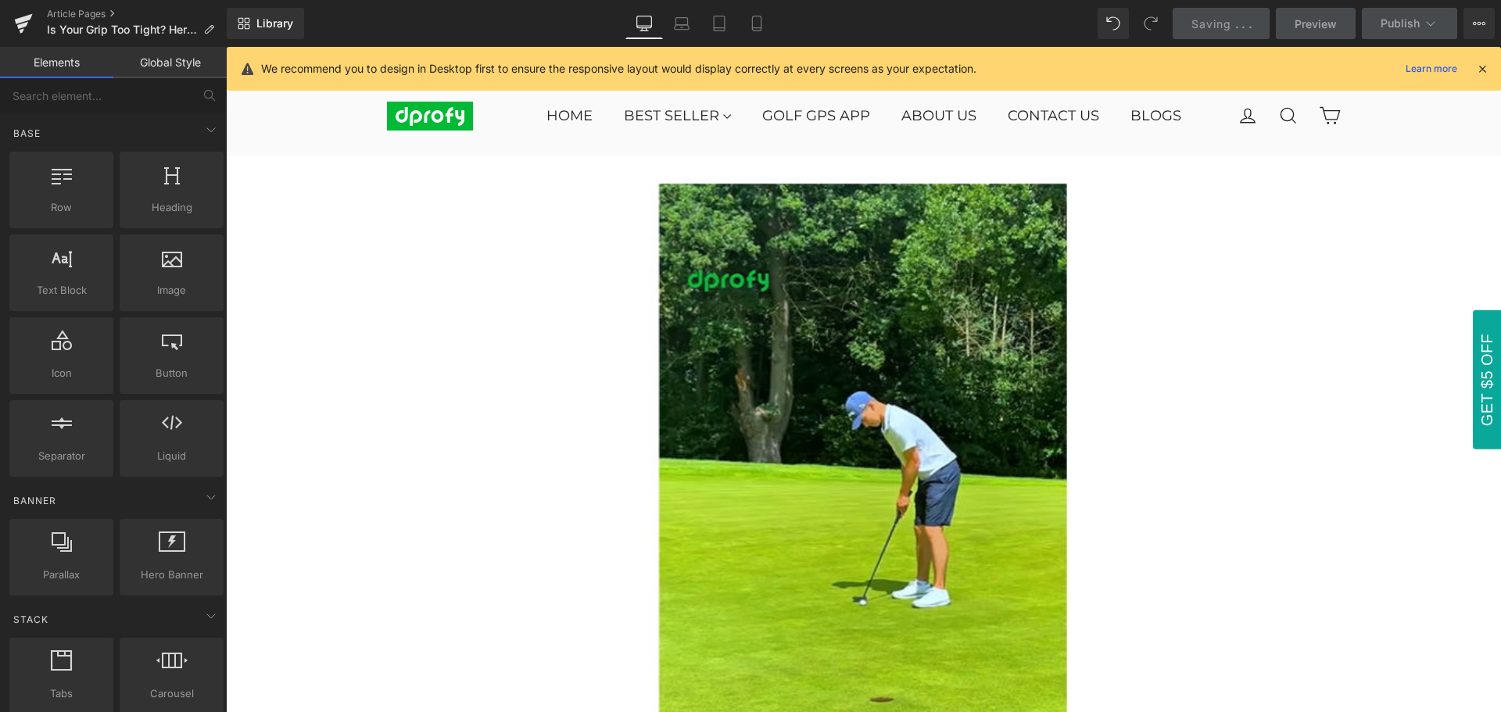
click at [1486, 69] on icon at bounding box center [1483, 69] width 14 height 14
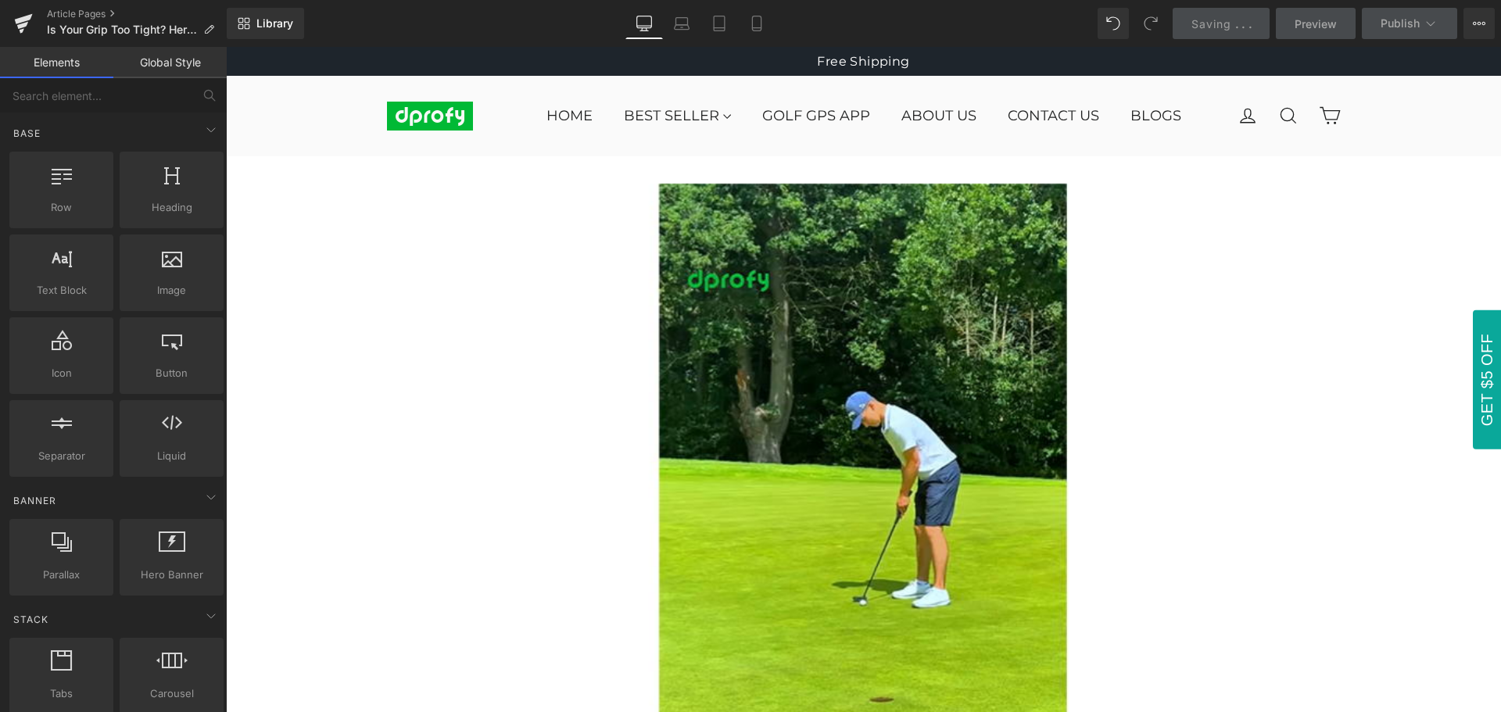
click at [939, 23] on div "Library Desktop Desktop Laptop Tablet Mobile Saving . . . Preview Publish Sched…" at bounding box center [864, 23] width 1275 height 31
click at [1223, 23] on span "Saving" at bounding box center [1212, 23] width 40 height 13
drag, startPoint x: 70, startPoint y: 9, endPoint x: 587, endPoint y: 16, distance: 517.7
click at [70, 9] on link "Article Pages" at bounding box center [137, 14] width 180 height 13
